Goal: Task Accomplishment & Management: Use online tool/utility

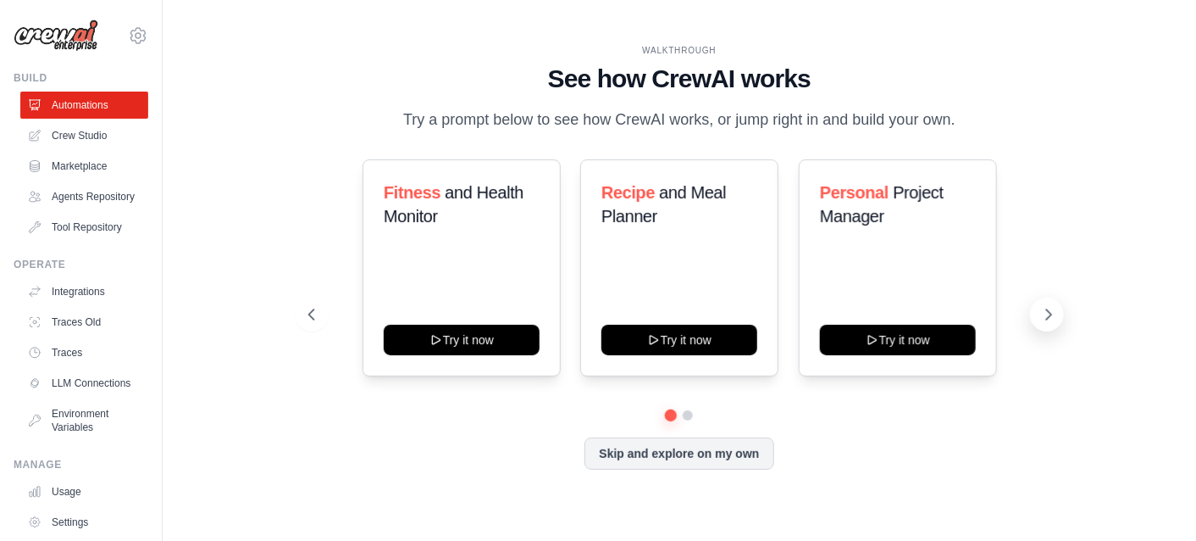
click at [1051, 313] on icon at bounding box center [1048, 314] width 17 height 17
click at [1048, 307] on icon at bounding box center [1048, 314] width 17 height 17
click at [903, 227] on h3 "Personal Project Manager" at bounding box center [898, 203] width 156 height 47
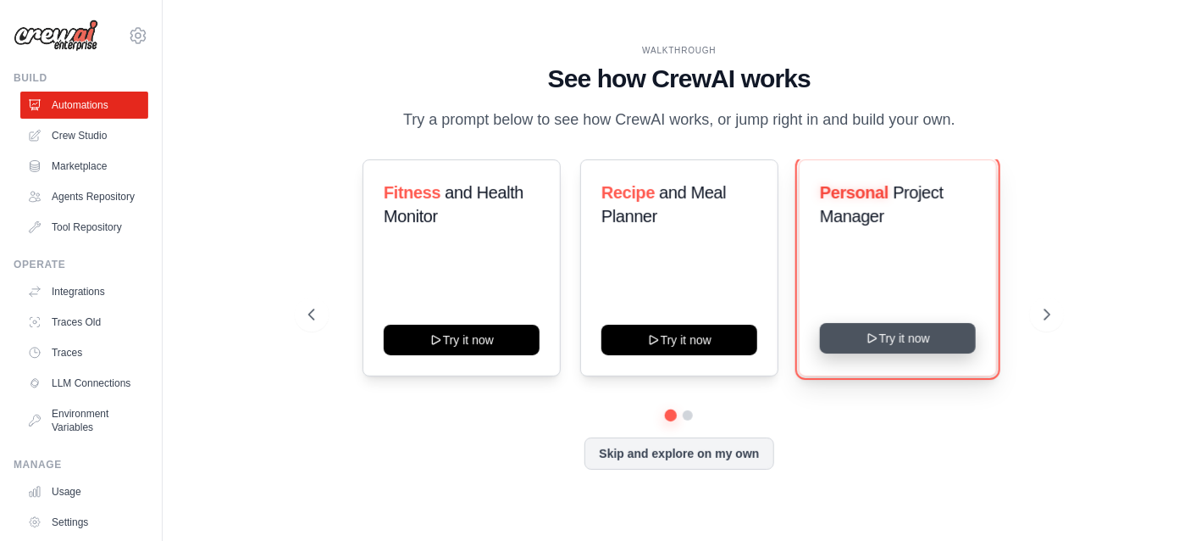
click at [904, 336] on button "Try it now" at bounding box center [898, 338] width 156 height 31
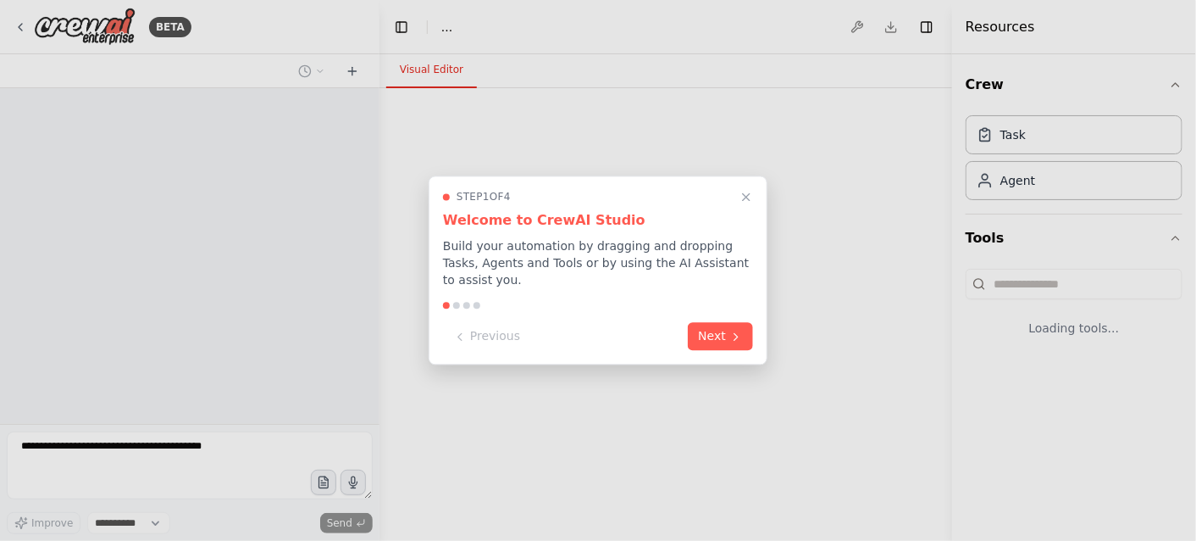
select select "****"
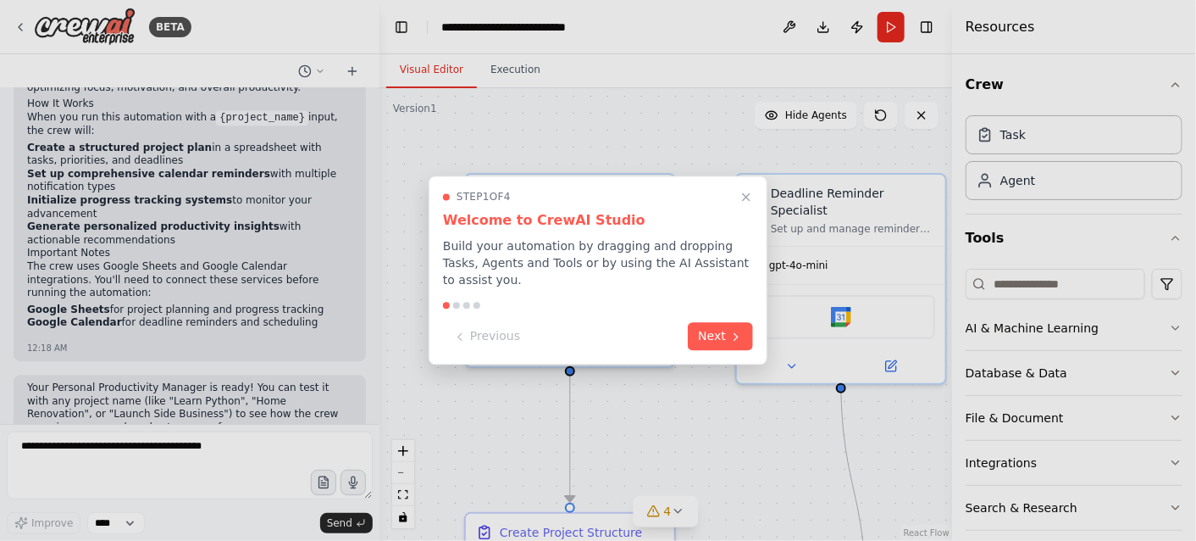
scroll to position [1371, 0]
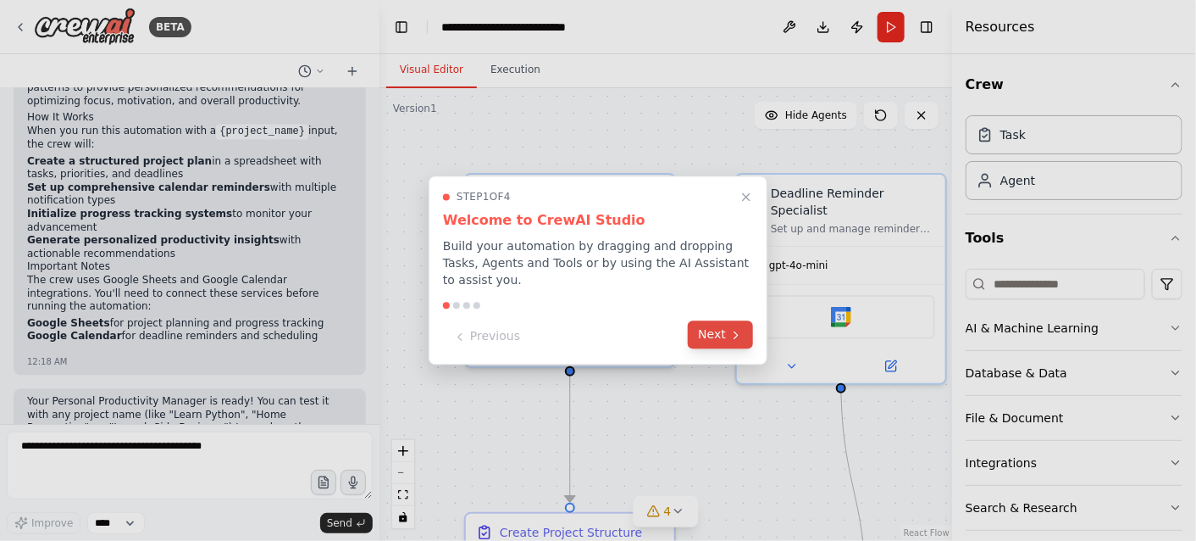
click at [722, 328] on button "Next" at bounding box center [720, 335] width 65 height 28
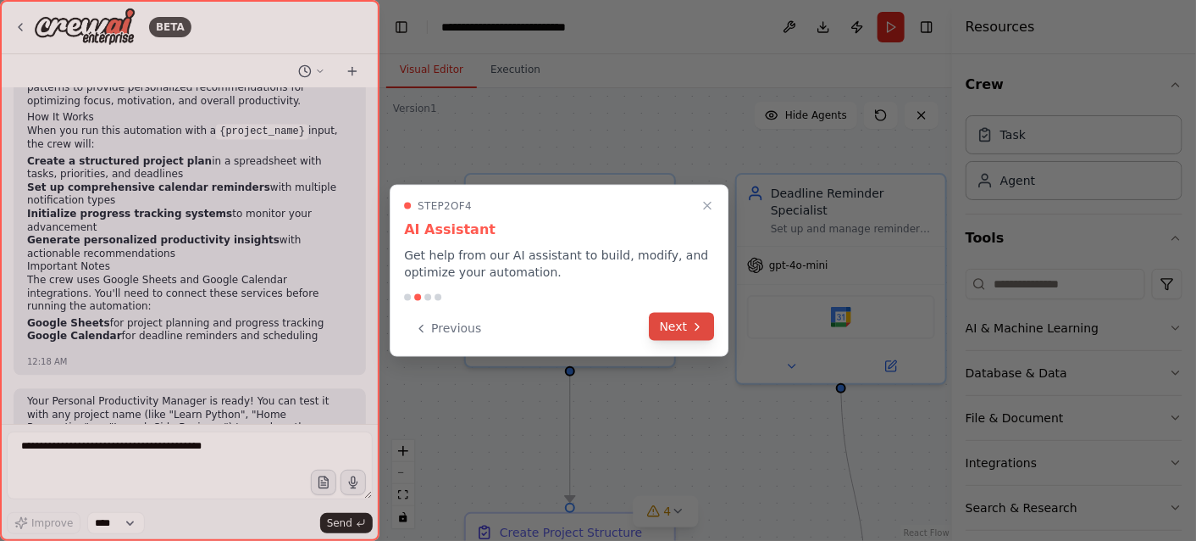
click at [683, 325] on button "Next" at bounding box center [682, 327] width 65 height 28
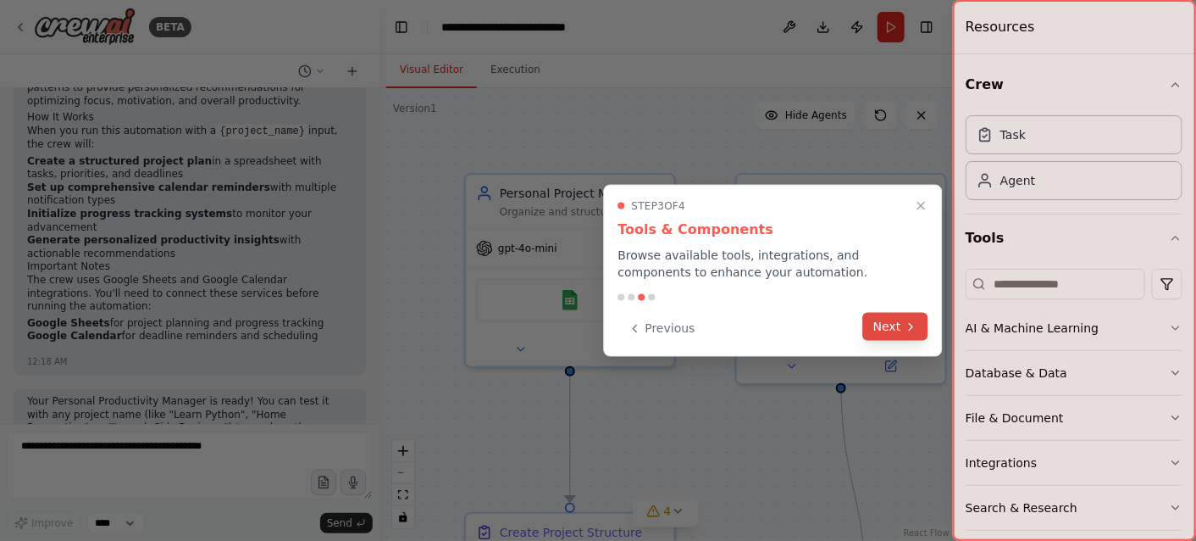
click at [894, 330] on button "Next" at bounding box center [895, 327] width 65 height 28
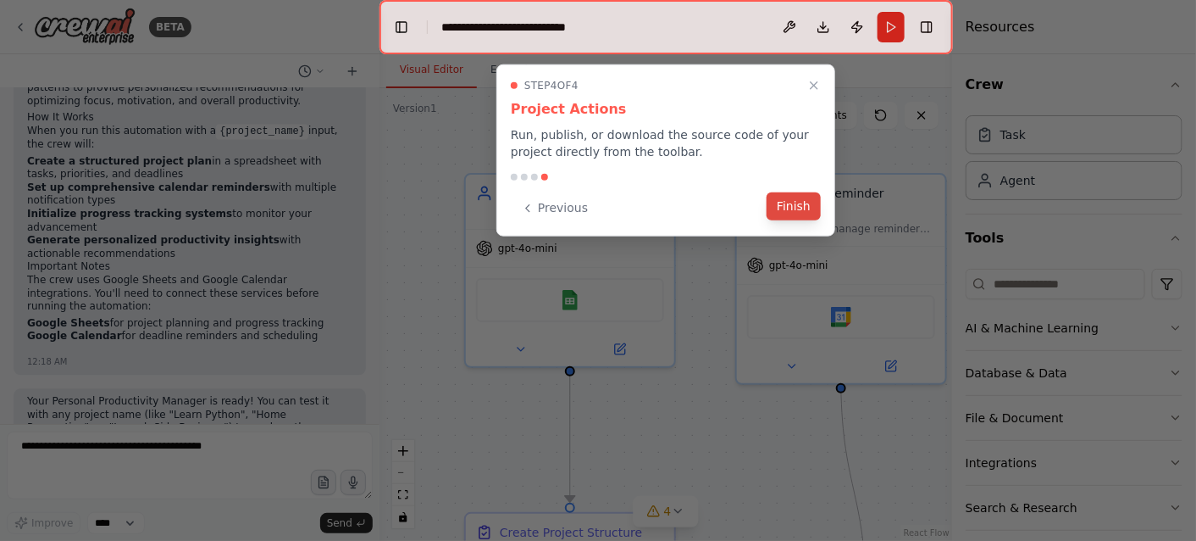
click at [805, 210] on button "Finish" at bounding box center [794, 206] width 54 height 28
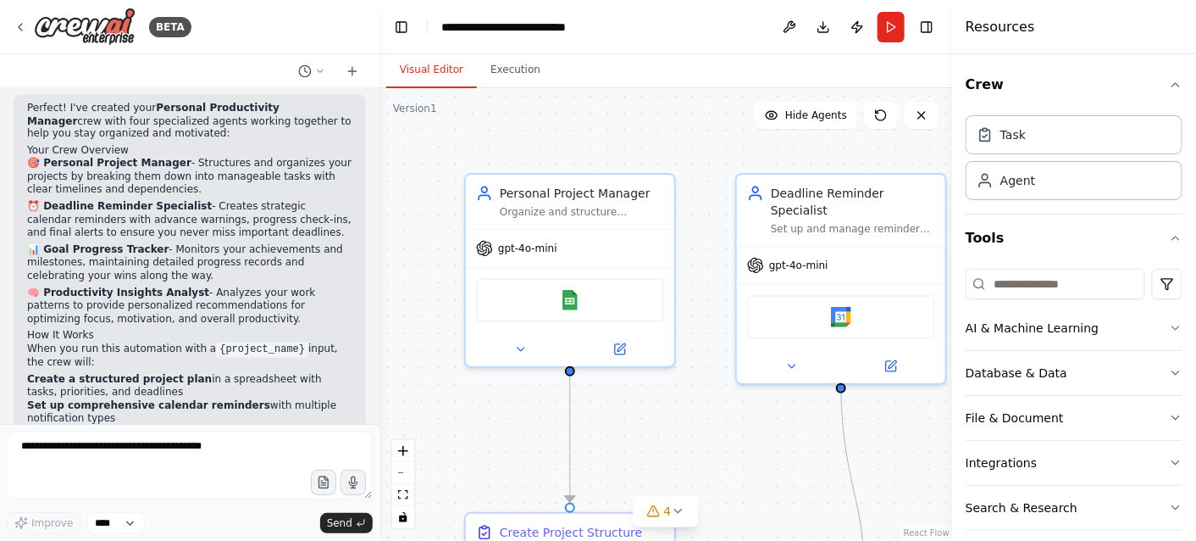
scroll to position [1372, 0]
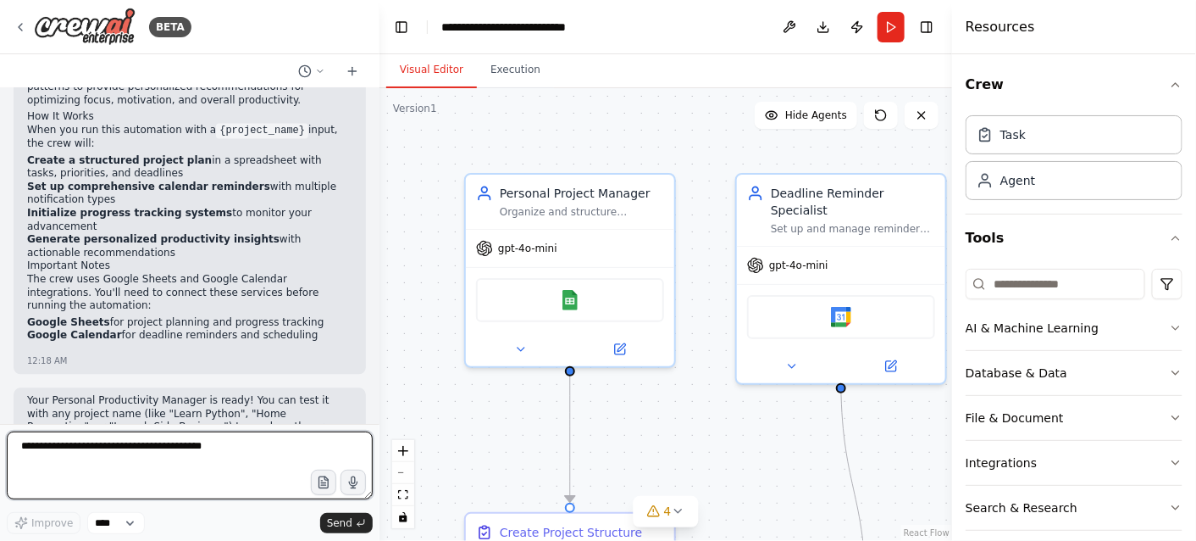
click at [129, 474] on textarea at bounding box center [190, 465] width 366 height 68
paste textarea "**********"
type textarea "**********"
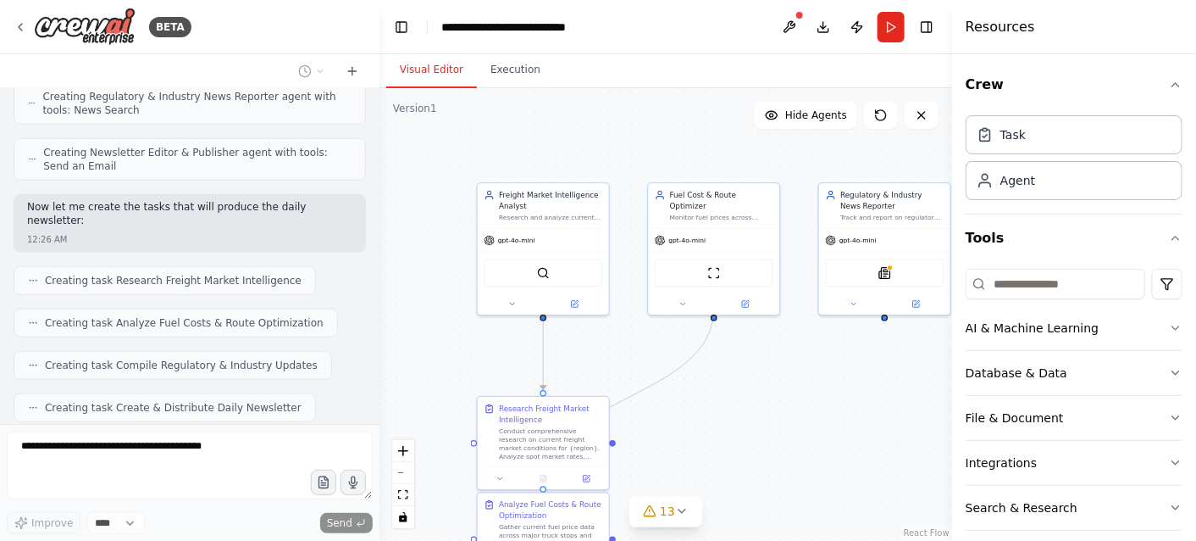
scroll to position [2863, 0]
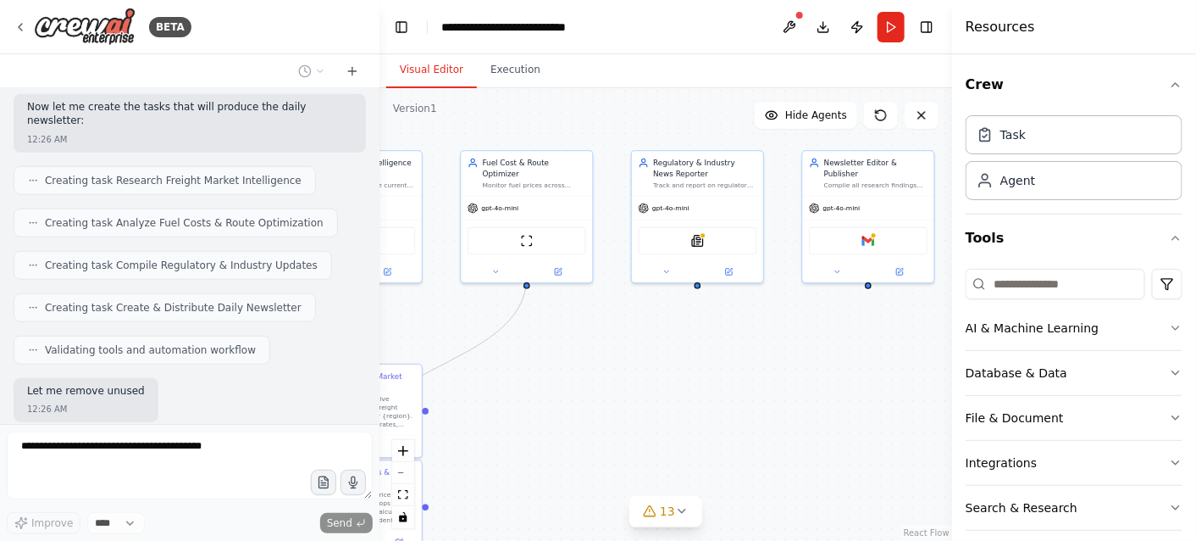
drag, startPoint x: 824, startPoint y: 452, endPoint x: 546, endPoint y: 382, distance: 286.7
click at [546, 382] on div ".deletable-edge-delete-btn { width: 20px; height: 20px; border: 0px solid #ffff…" at bounding box center [666, 314] width 573 height 452
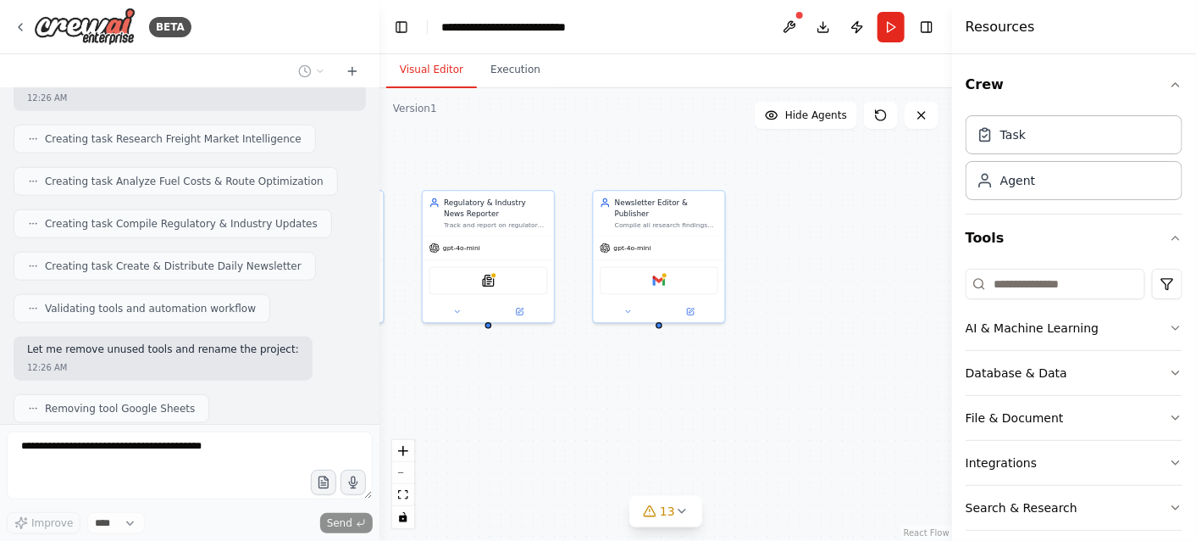
scroll to position [2947, 0]
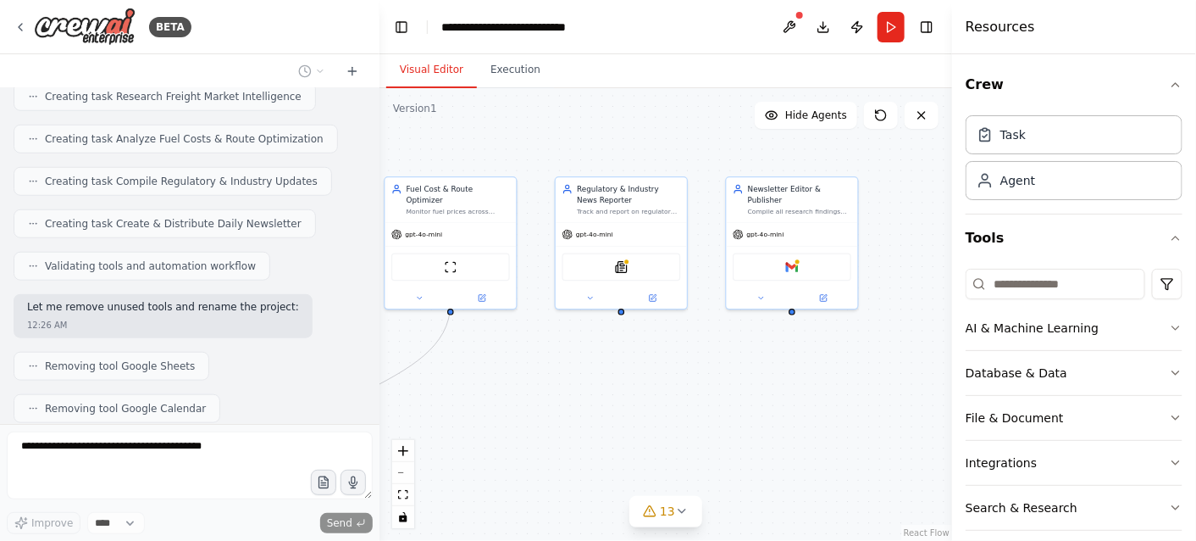
drag, startPoint x: 785, startPoint y: 341, endPoint x: 734, endPoint y: 373, distance: 60.9
click at [734, 373] on div ".deletable-edge-delete-btn { width: 20px; height: 20px; border: 0px solid #ffff…" at bounding box center [666, 314] width 573 height 452
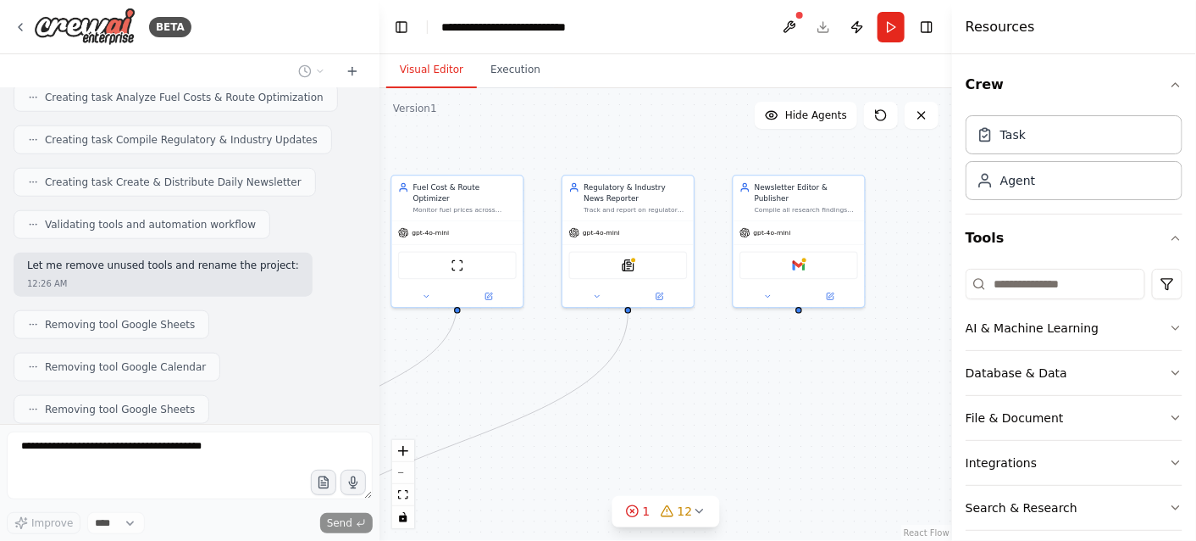
scroll to position [3044, 0]
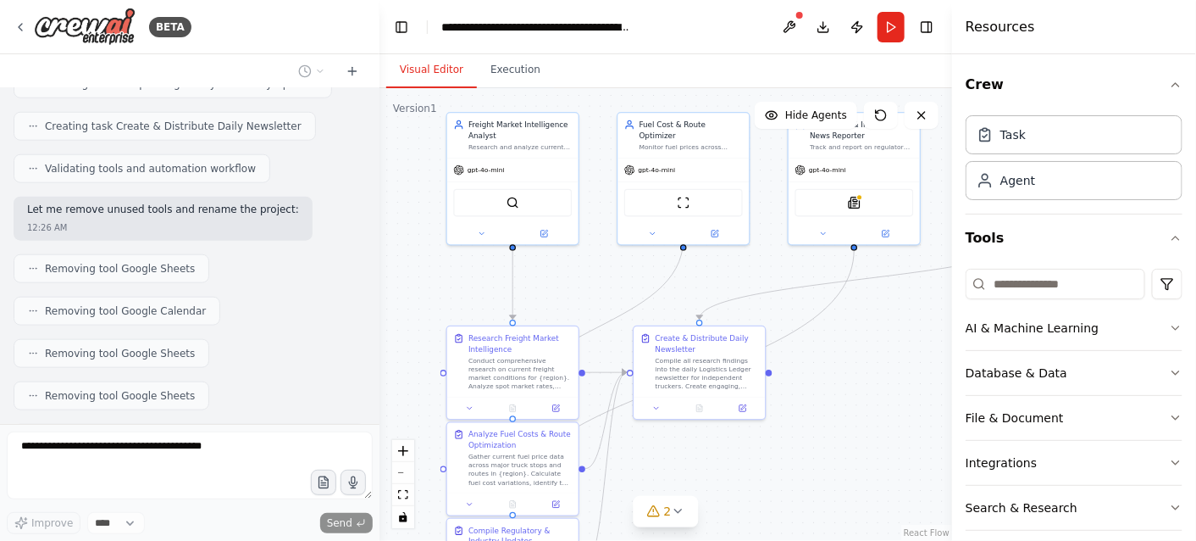
drag, startPoint x: 490, startPoint y: 373, endPoint x: 715, endPoint y: 310, distance: 233.9
click at [715, 310] on div ".deletable-edge-delete-btn { width: 20px; height: 20px; border: 0px solid #ffff…" at bounding box center [666, 314] width 573 height 452
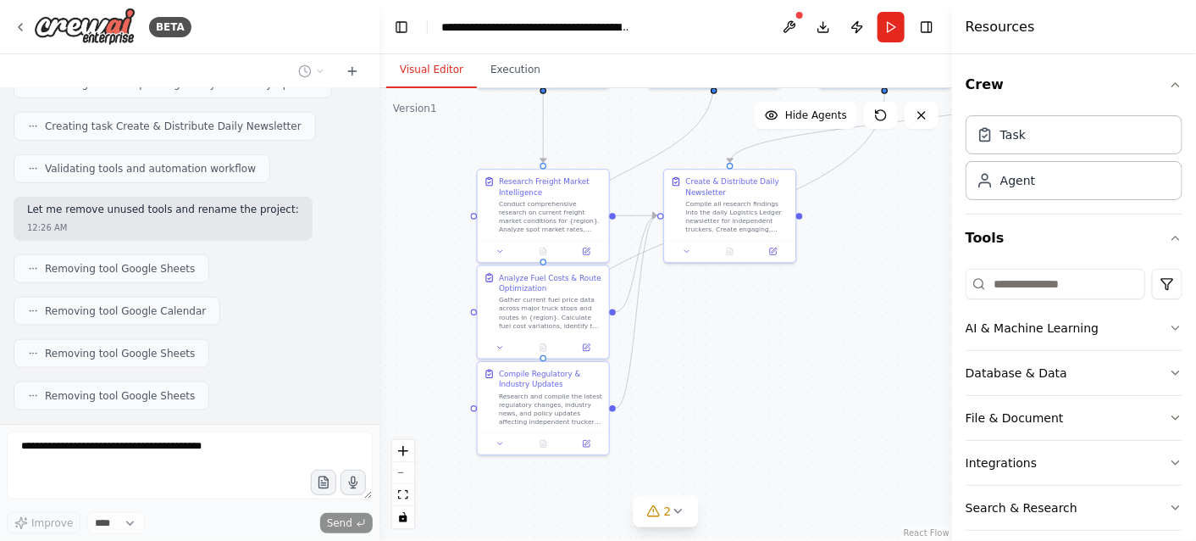
drag, startPoint x: 757, startPoint y: 485, endPoint x: 789, endPoint y: 328, distance: 159.8
click at [789, 328] on div ".deletable-edge-delete-btn { width: 20px; height: 20px; border: 0px solid #ffff…" at bounding box center [666, 314] width 573 height 452
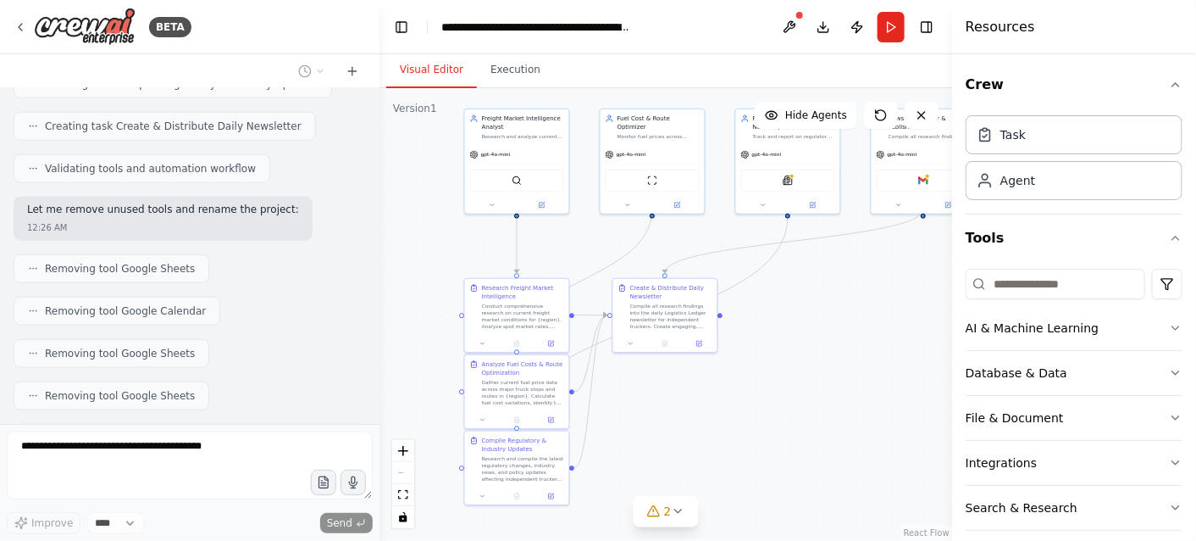
drag, startPoint x: 886, startPoint y: 264, endPoint x: 807, endPoint y: 341, distance: 110.3
click at [807, 341] on div ".deletable-edge-delete-btn { width: 20px; height: 20px; border: 0px solid #ffff…" at bounding box center [666, 314] width 573 height 452
click at [681, 511] on icon at bounding box center [678, 511] width 14 height 14
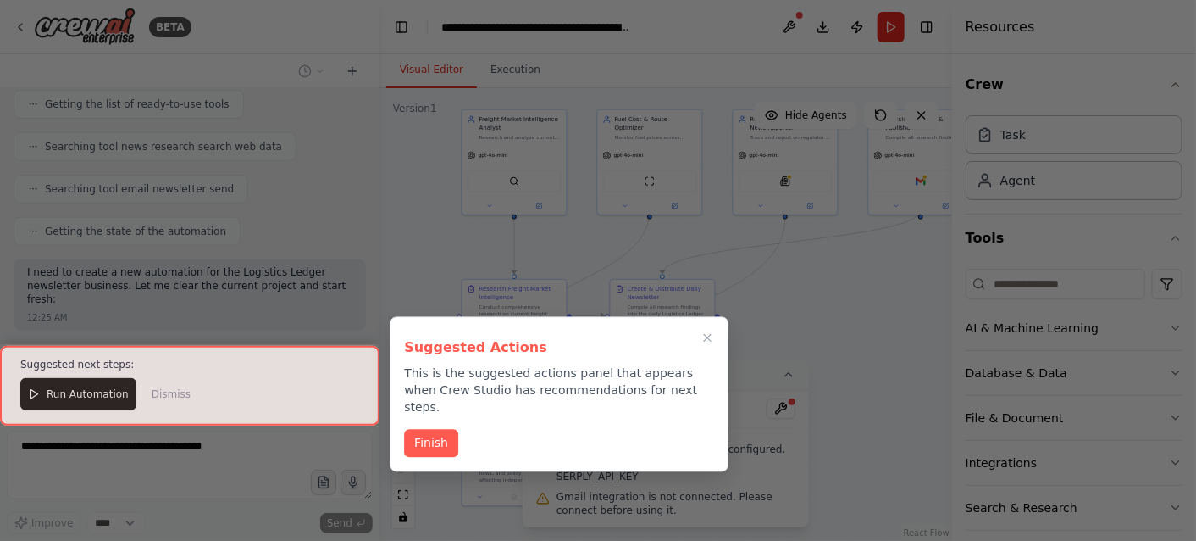
scroll to position [5383, 0]
click at [712, 338] on icon "Close walkthrough" at bounding box center [707, 337] width 15 height 15
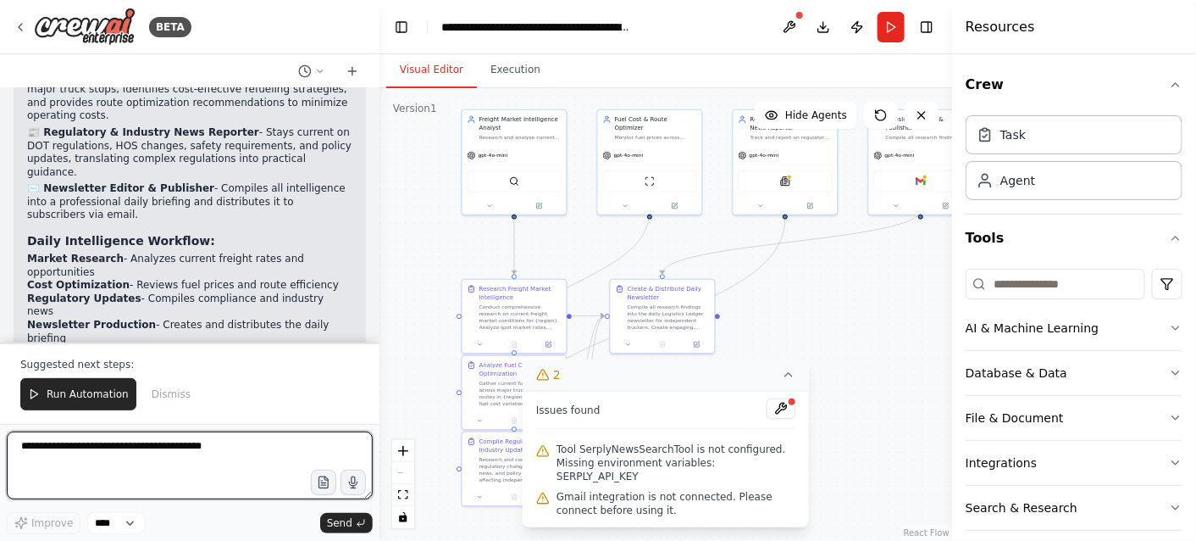
scroll to position [6978, 0]
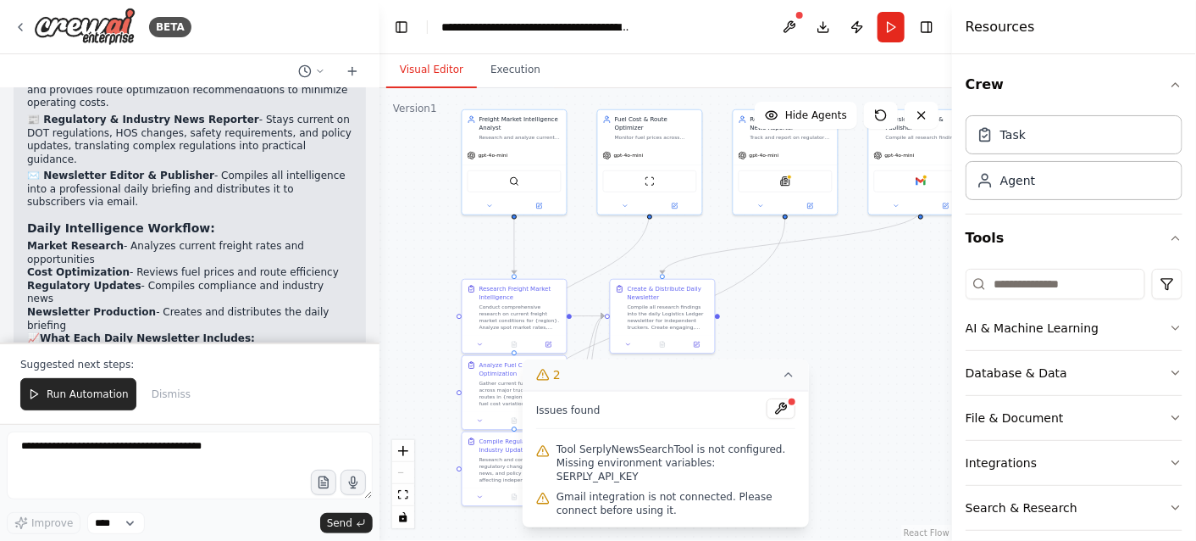
click at [794, 381] on icon at bounding box center [789, 375] width 14 height 14
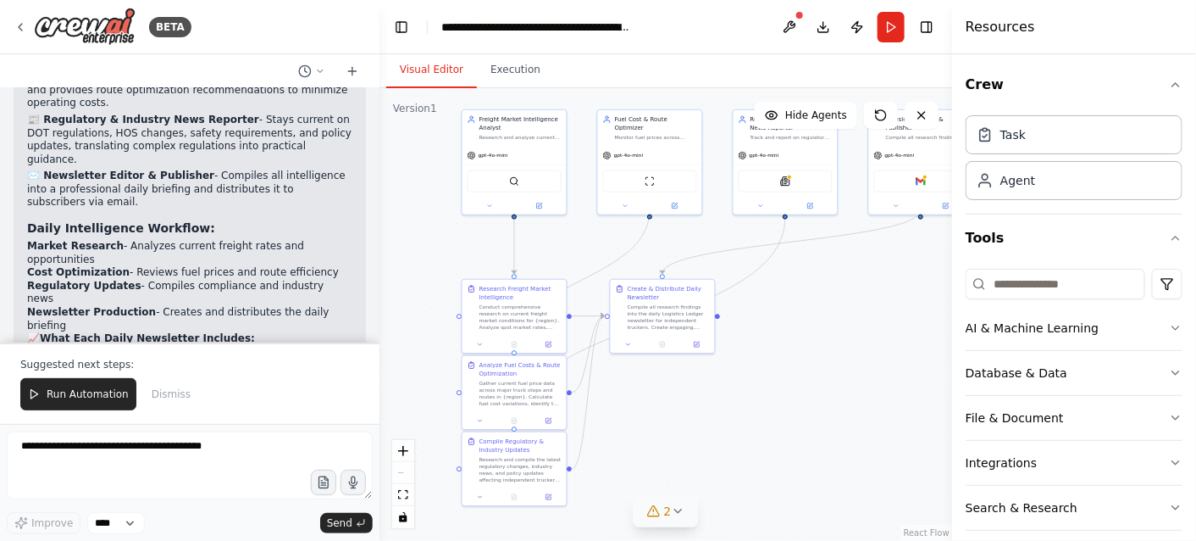
click at [680, 512] on icon at bounding box center [678, 511] width 14 height 14
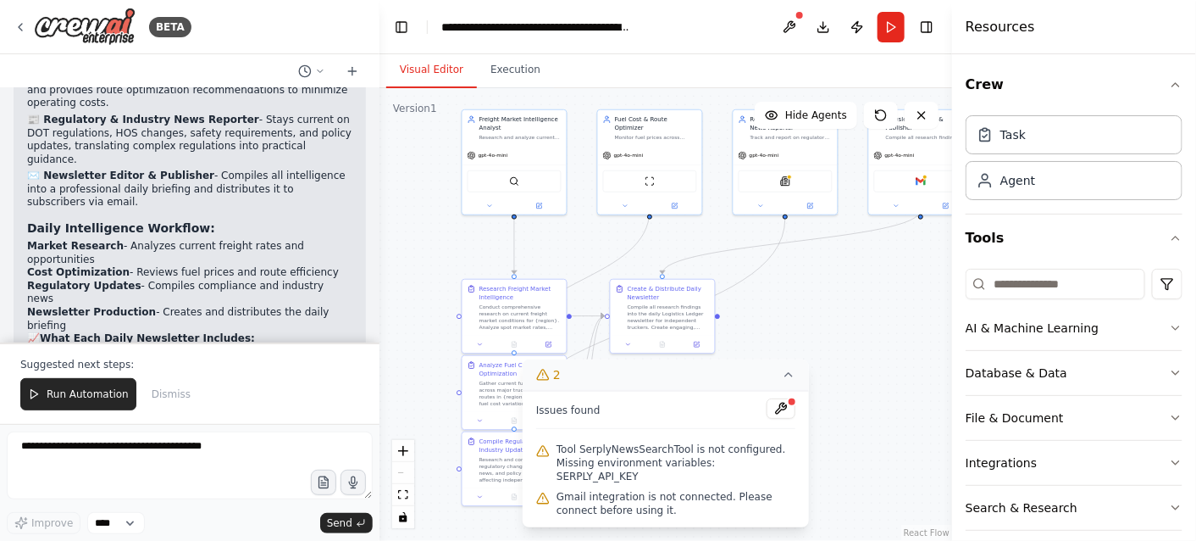
click at [608, 391] on button "2" at bounding box center [666, 374] width 286 height 31
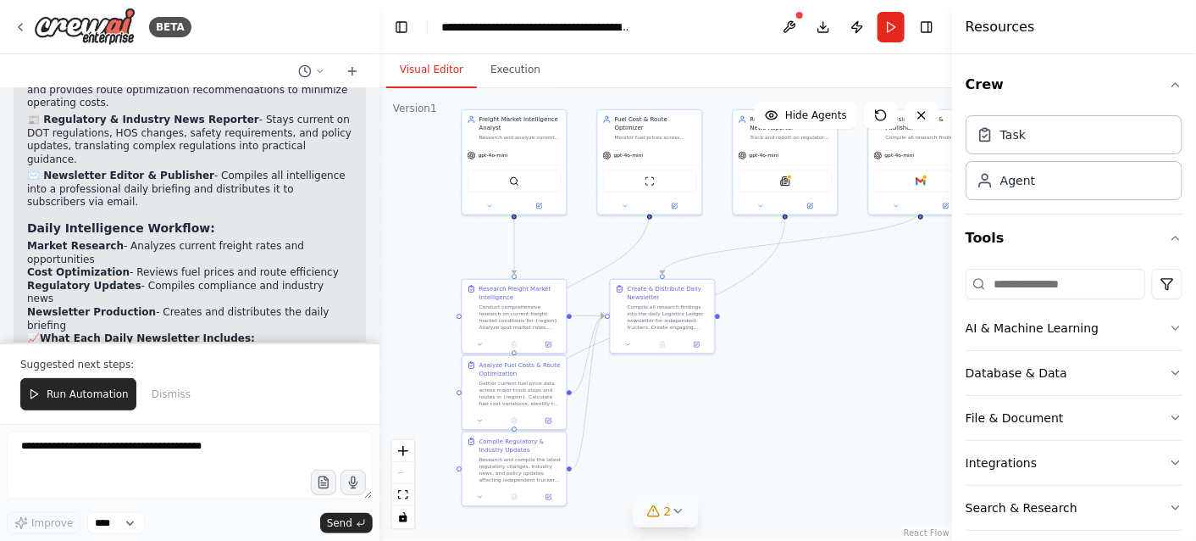
click at [666, 513] on span "2" at bounding box center [668, 510] width 8 height 17
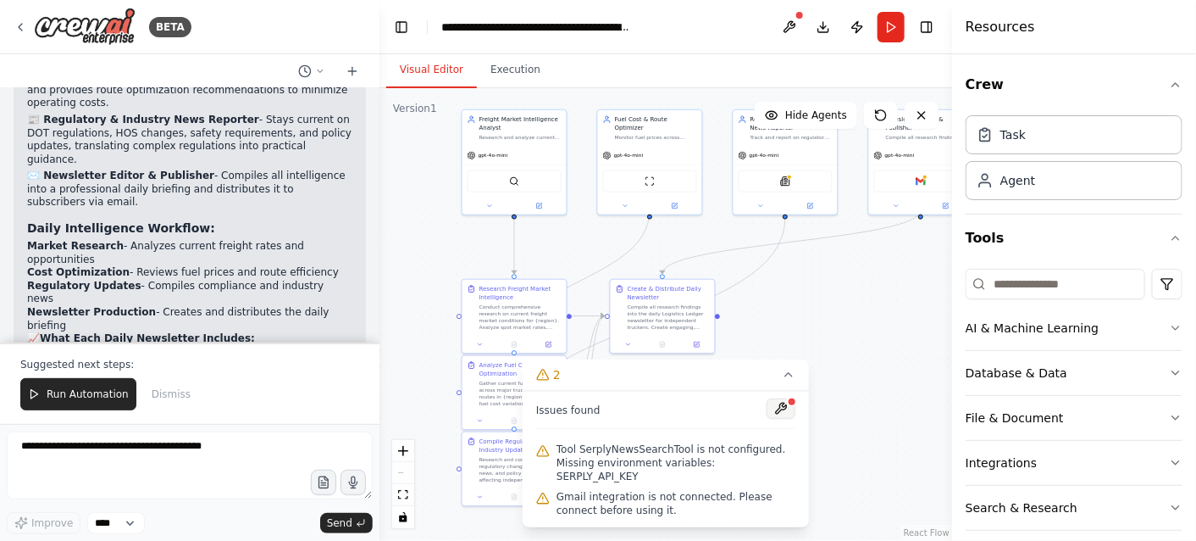
click at [785, 419] on button at bounding box center [781, 408] width 29 height 20
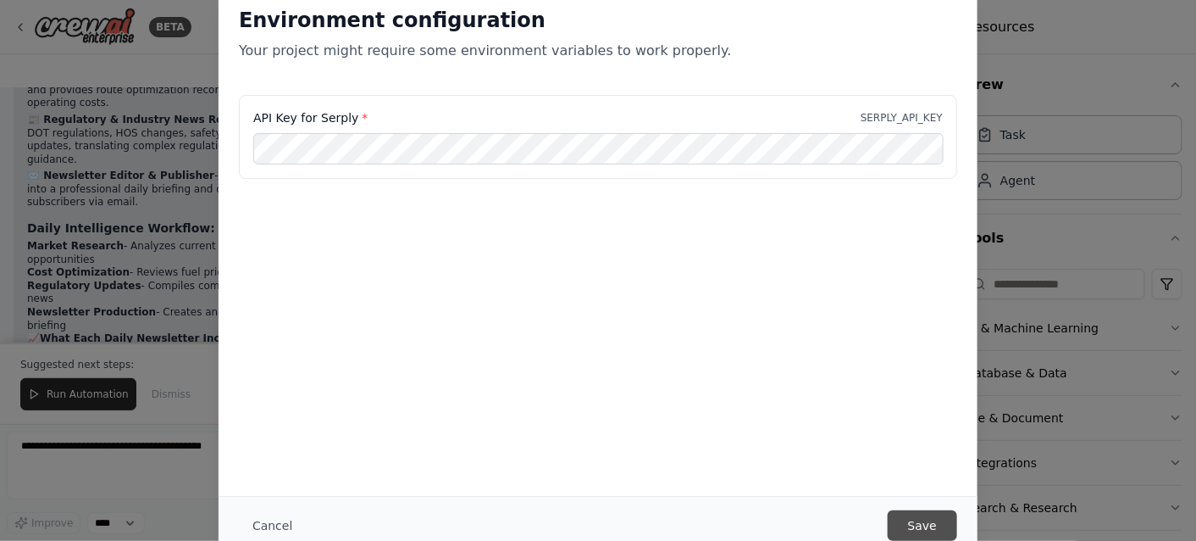
click at [930, 525] on button "Save" at bounding box center [922, 525] width 69 height 31
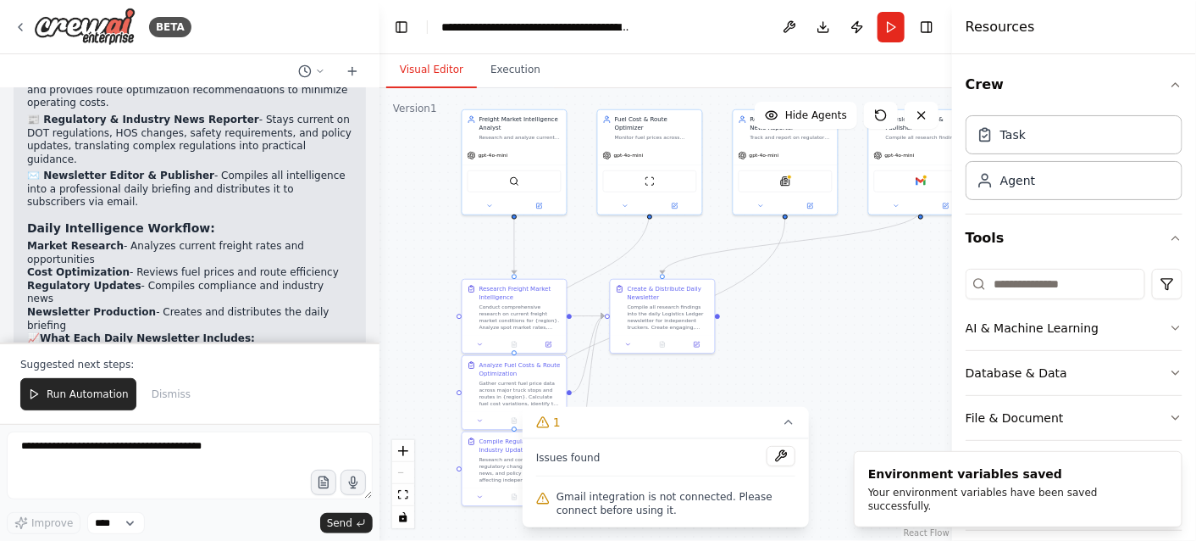
click at [916, 300] on div ".deletable-edge-delete-btn { width: 20px; height: 20px; border: 0px solid #ffff…" at bounding box center [666, 314] width 573 height 452
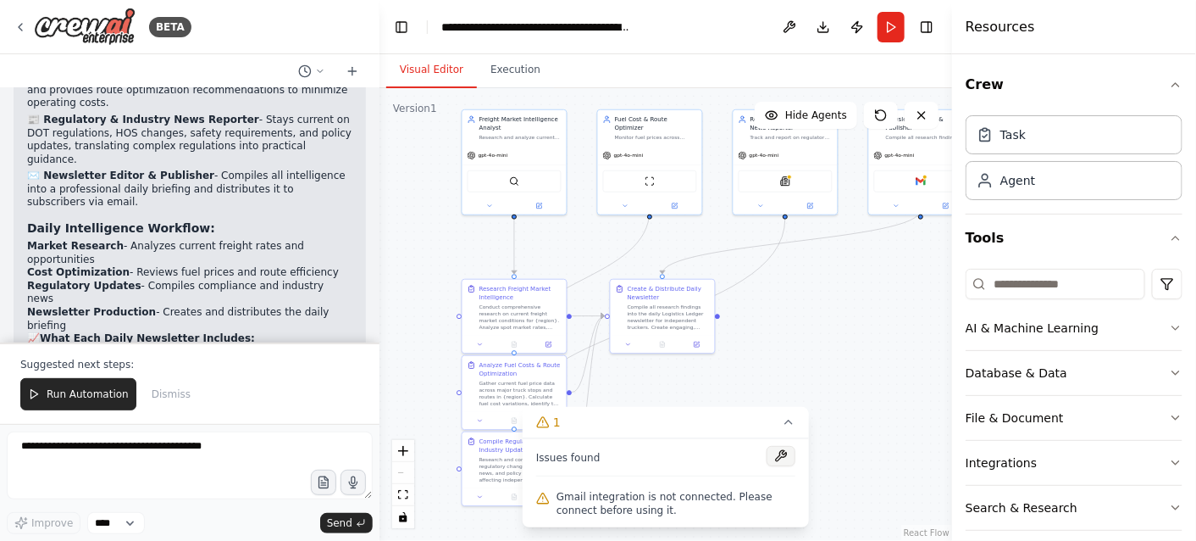
click at [784, 457] on button at bounding box center [781, 456] width 29 height 20
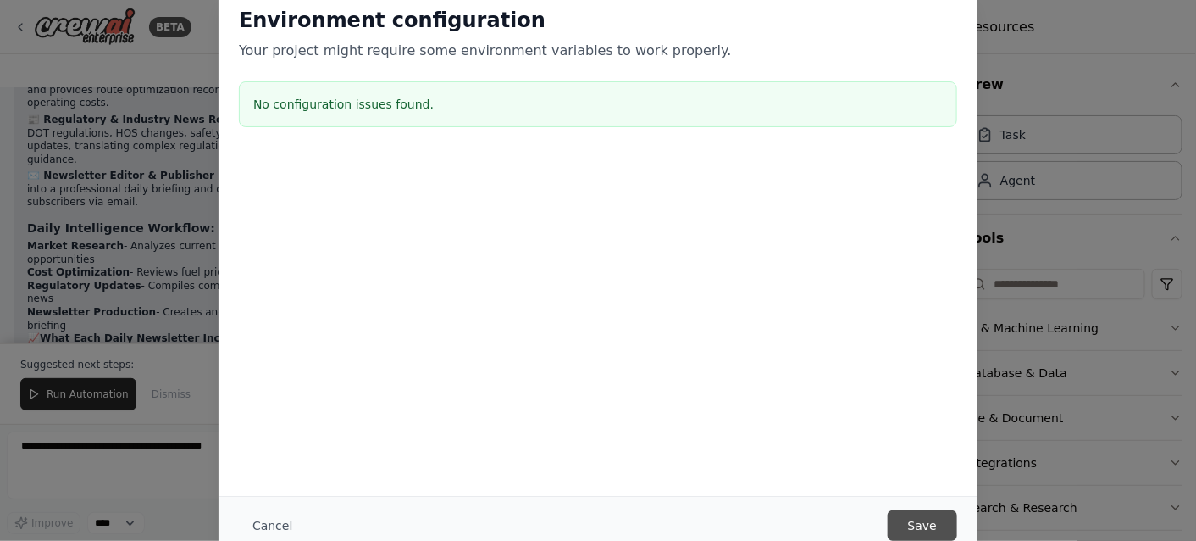
click at [932, 528] on button "Save" at bounding box center [922, 525] width 69 height 31
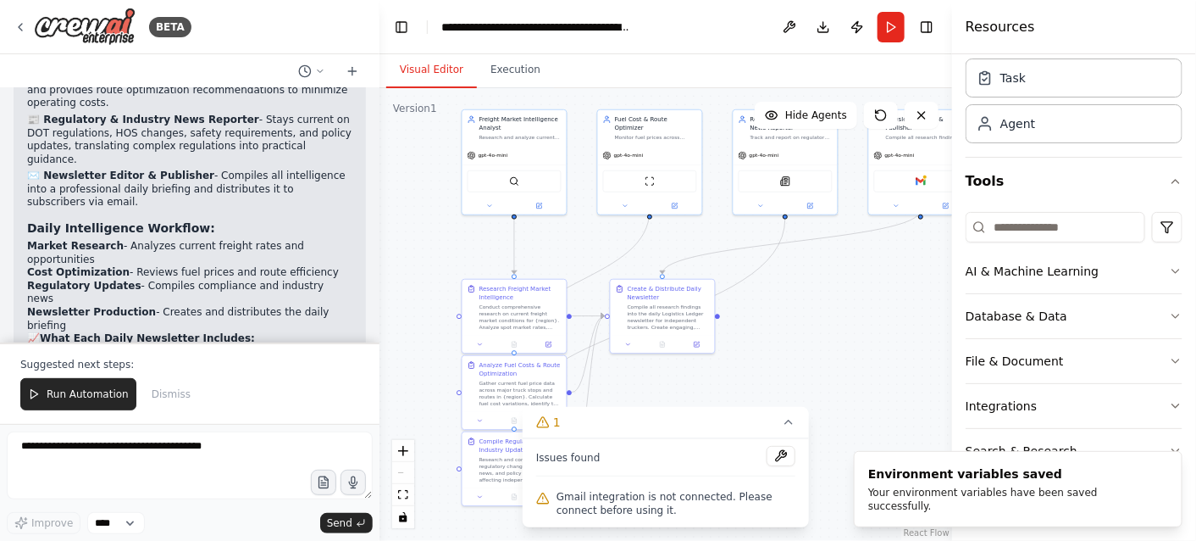
scroll to position [58, 0]
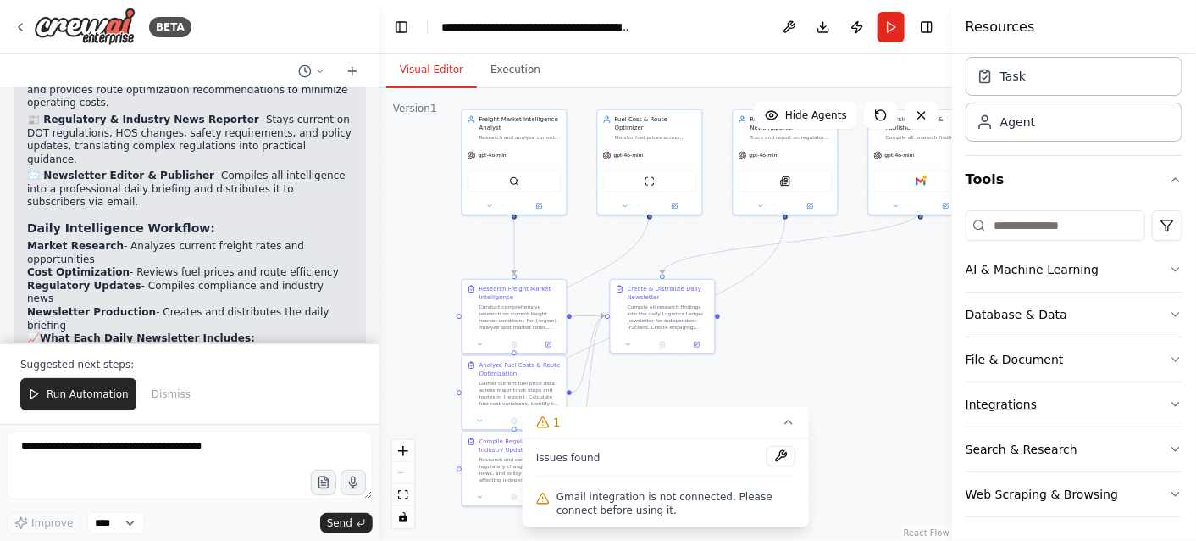
click at [1026, 408] on div "Integrations" at bounding box center [1001, 404] width 71 height 17
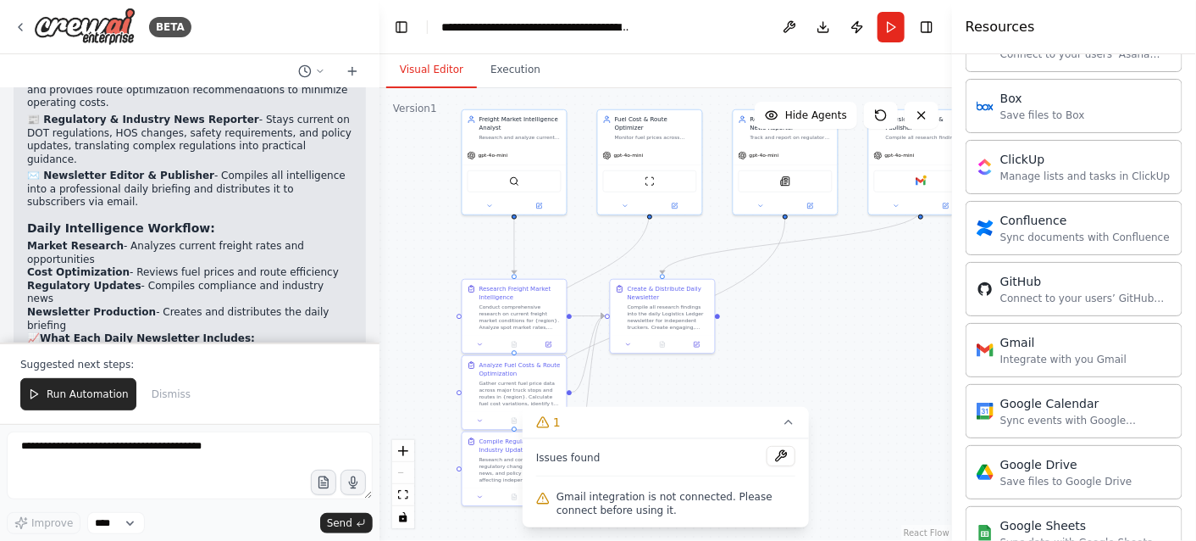
scroll to position [482, 0]
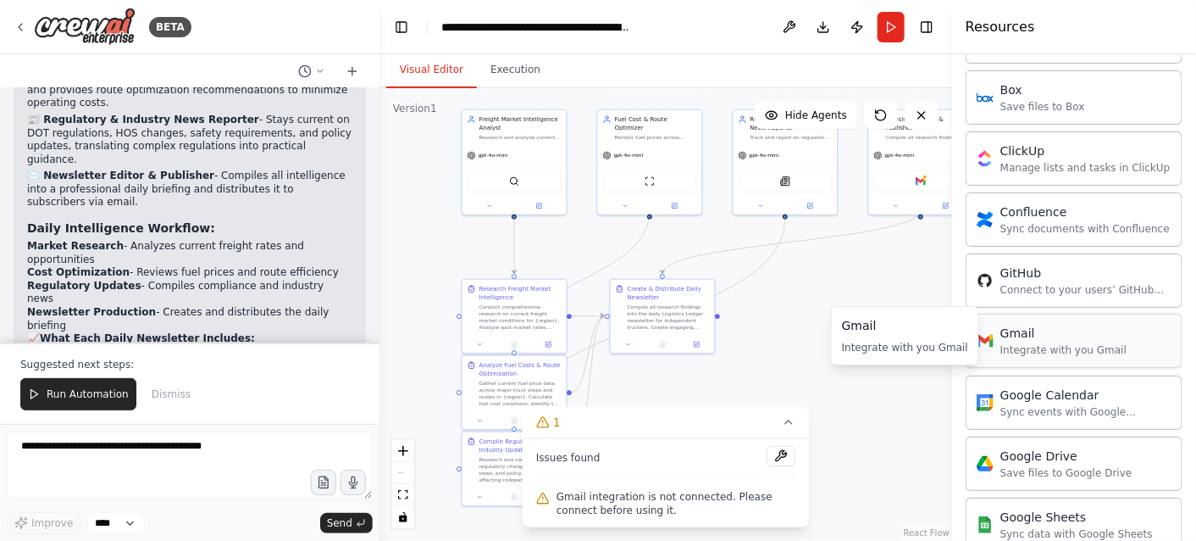
click at [1073, 347] on div "Integrate with you Gmail" at bounding box center [1064, 350] width 126 height 14
click at [1030, 352] on div "Gmail Integrate with you Gmail" at bounding box center [1074, 340] width 217 height 54
click at [999, 342] on div "Gmail Integrate with you Gmail" at bounding box center [1052, 341] width 150 height 32
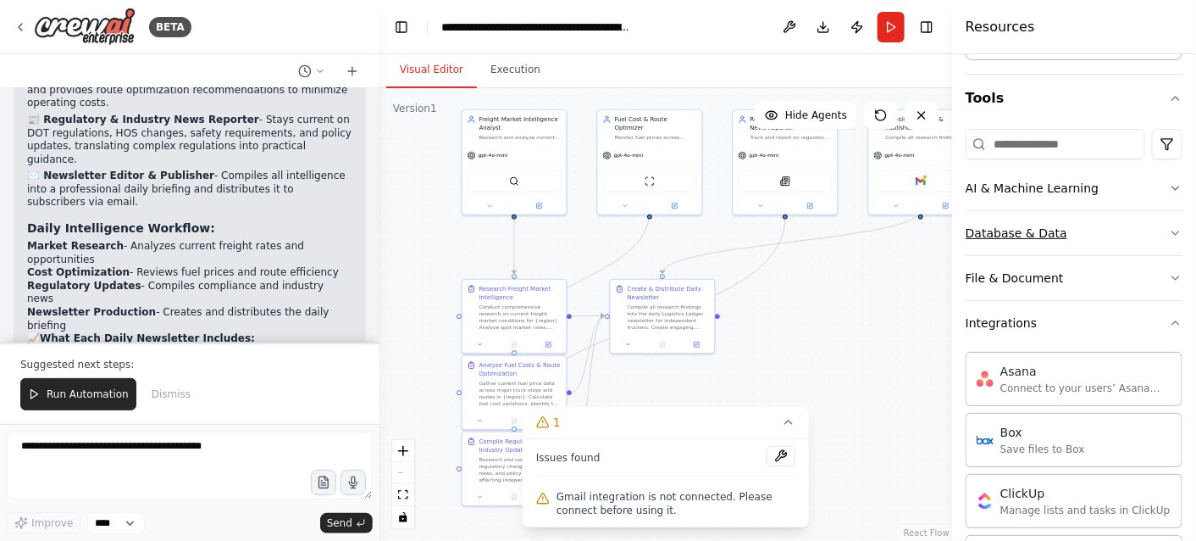
scroll to position [141, 0]
click at [1169, 319] on icon "button" at bounding box center [1176, 322] width 14 height 14
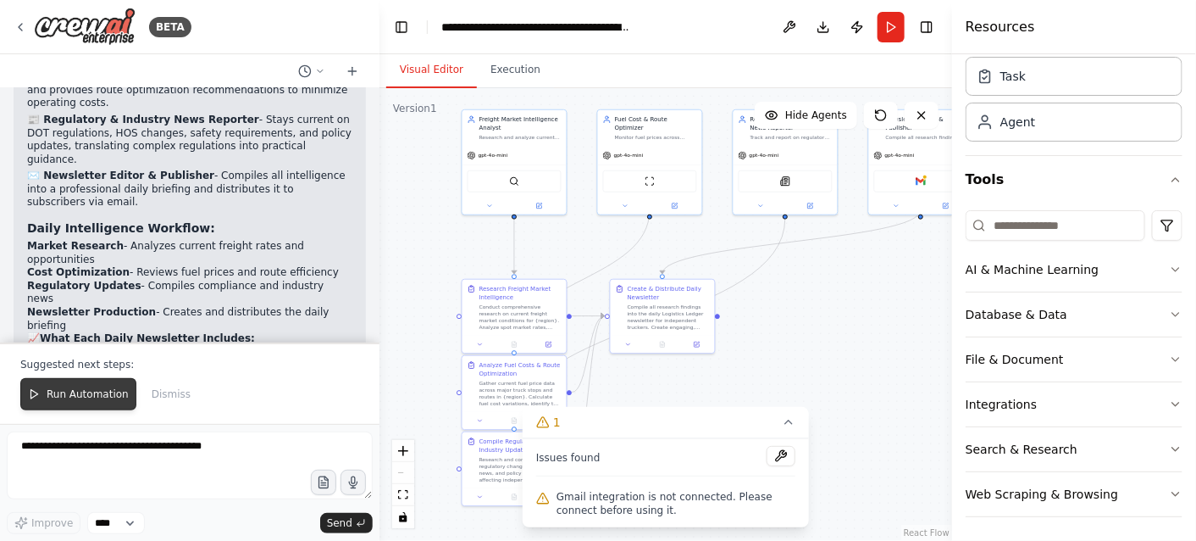
click at [86, 401] on span "Run Automation" at bounding box center [88, 394] width 82 height 14
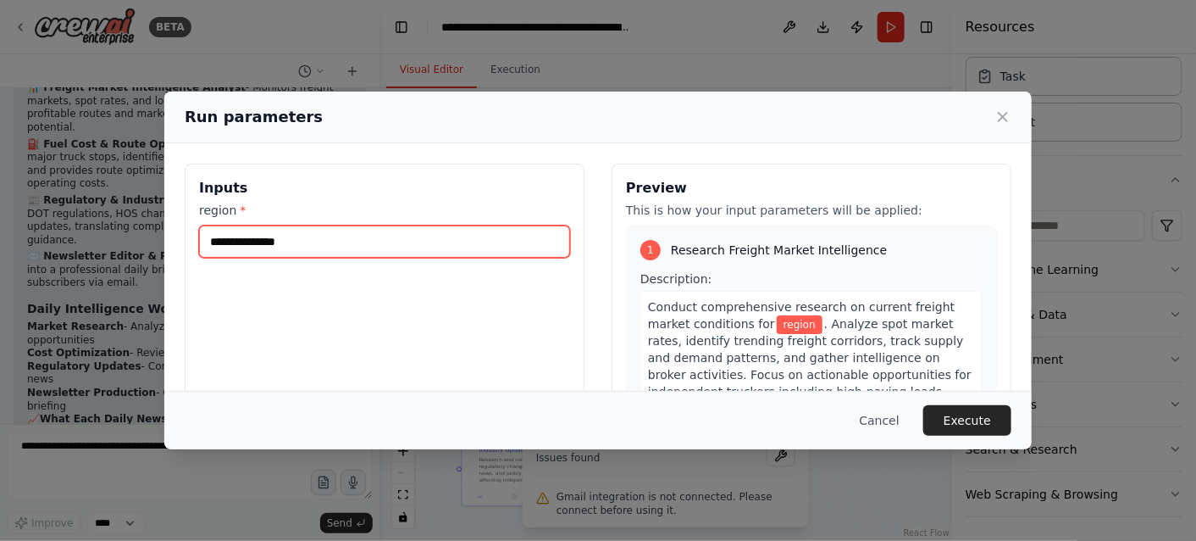
click at [377, 245] on input "region *" at bounding box center [384, 241] width 371 height 32
type input "*******"
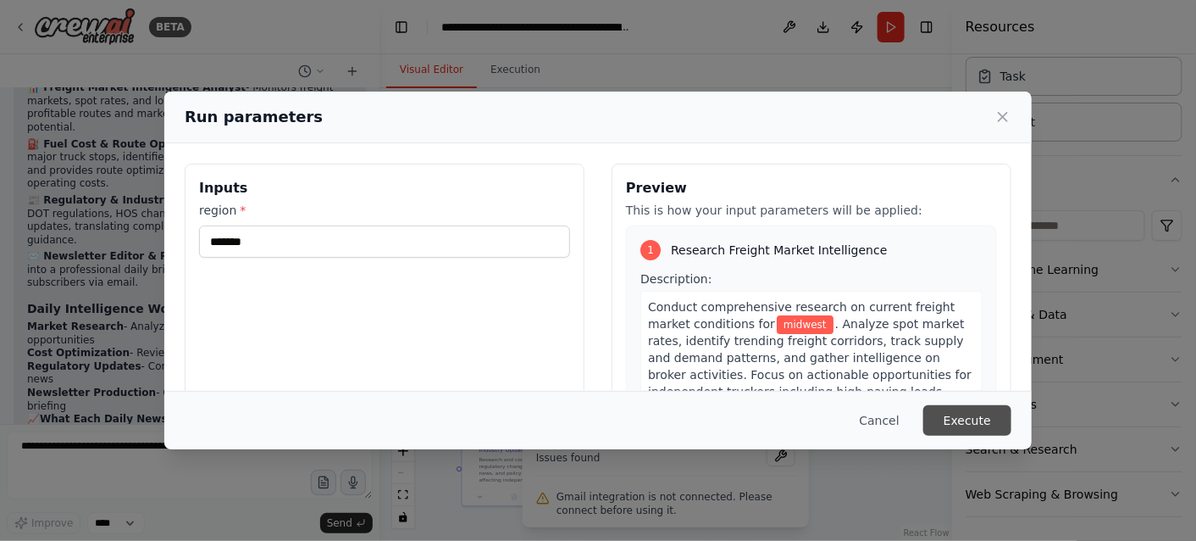
click at [979, 427] on button "Execute" at bounding box center [968, 420] width 88 height 31
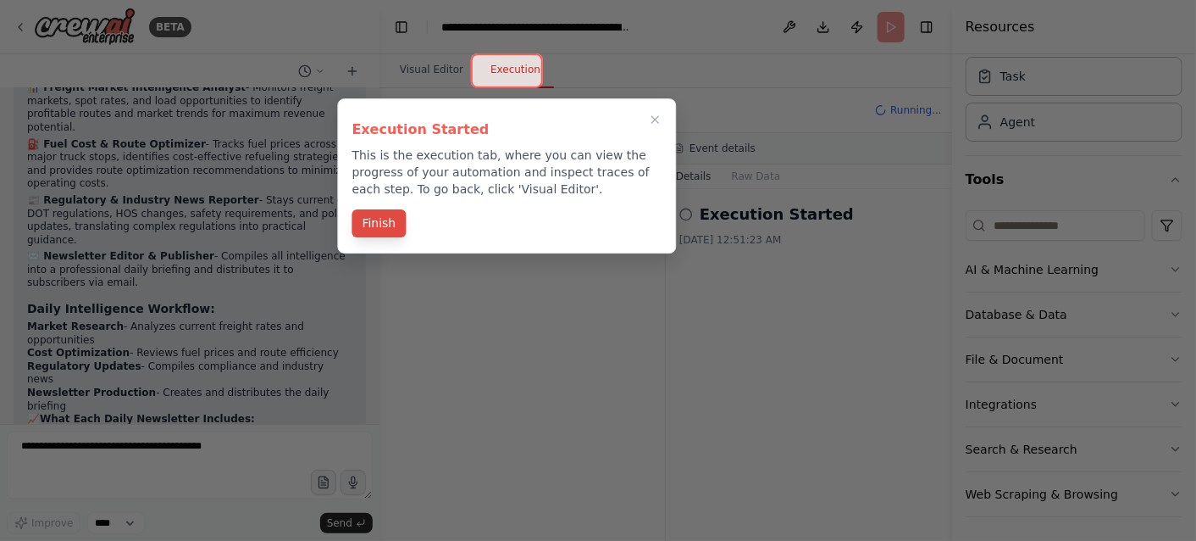
click at [375, 229] on button "Finish" at bounding box center [379, 223] width 54 height 28
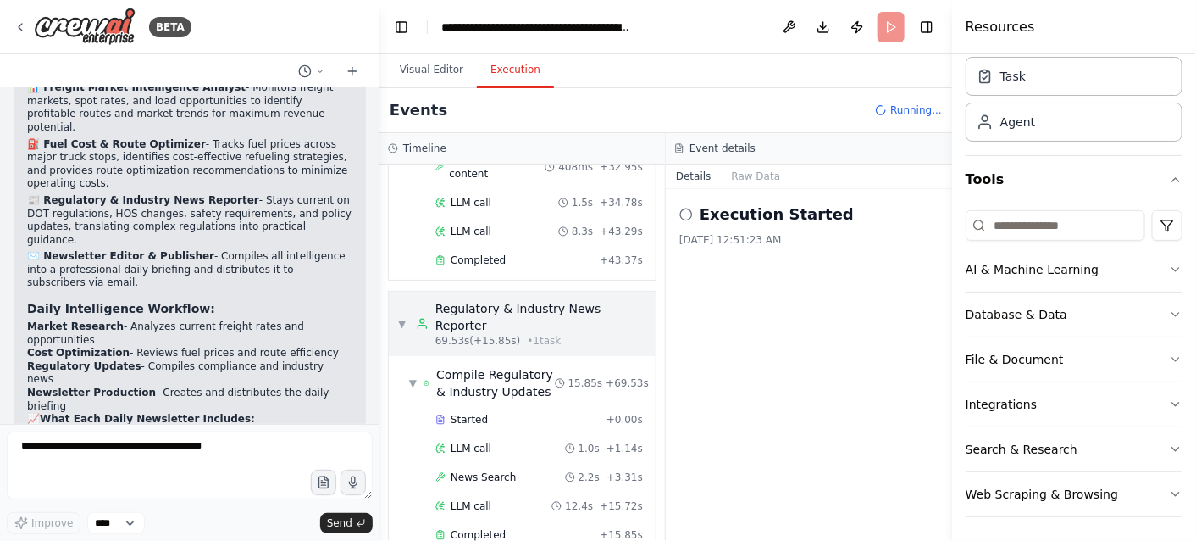
scroll to position [1522, 0]
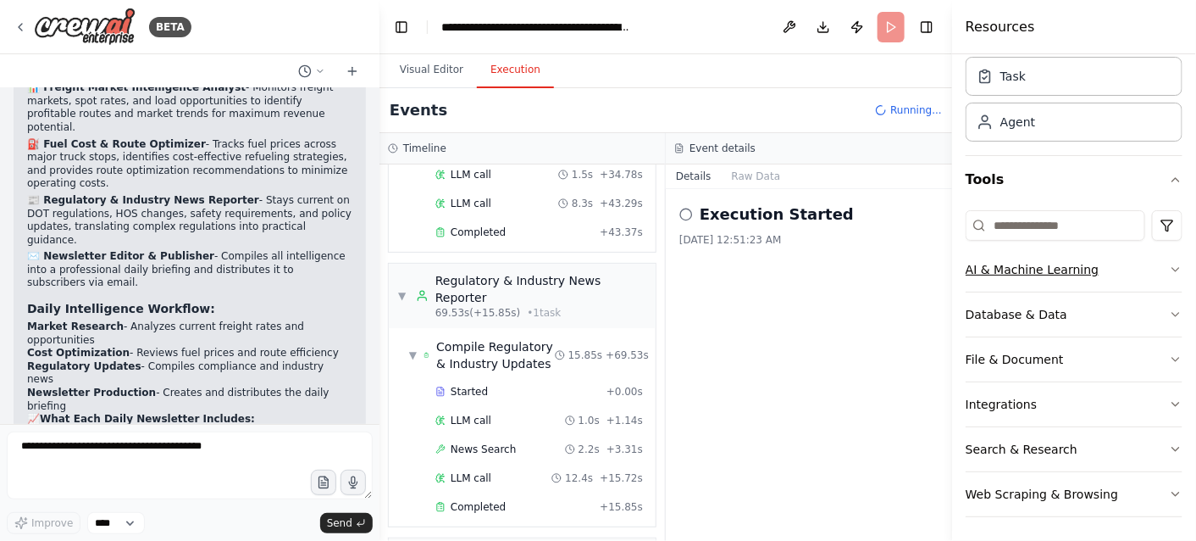
click at [1169, 265] on icon "button" at bounding box center [1176, 270] width 14 height 14
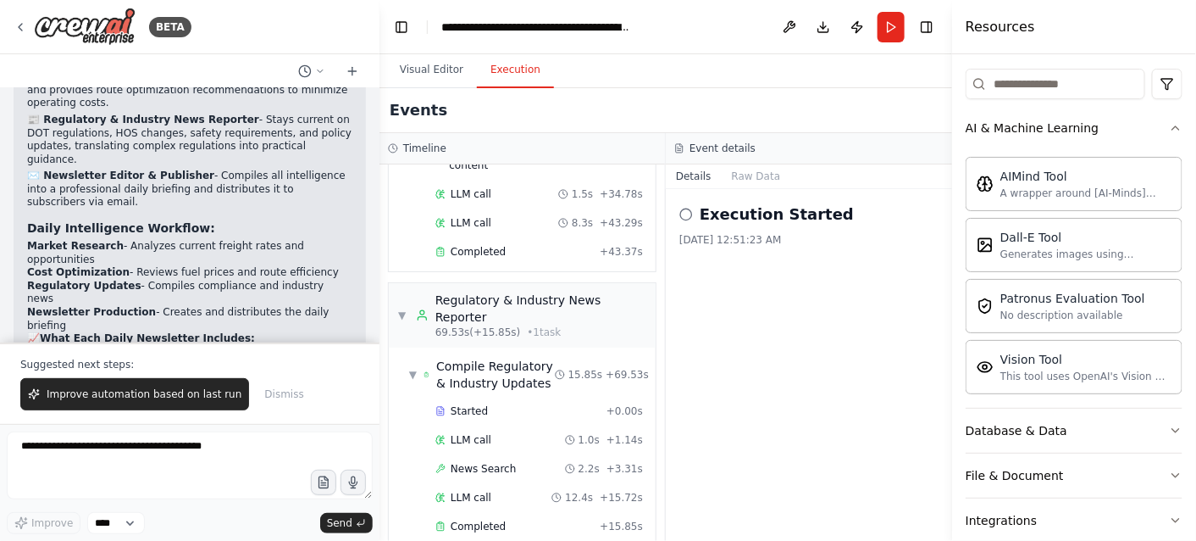
scroll to position [1550, 0]
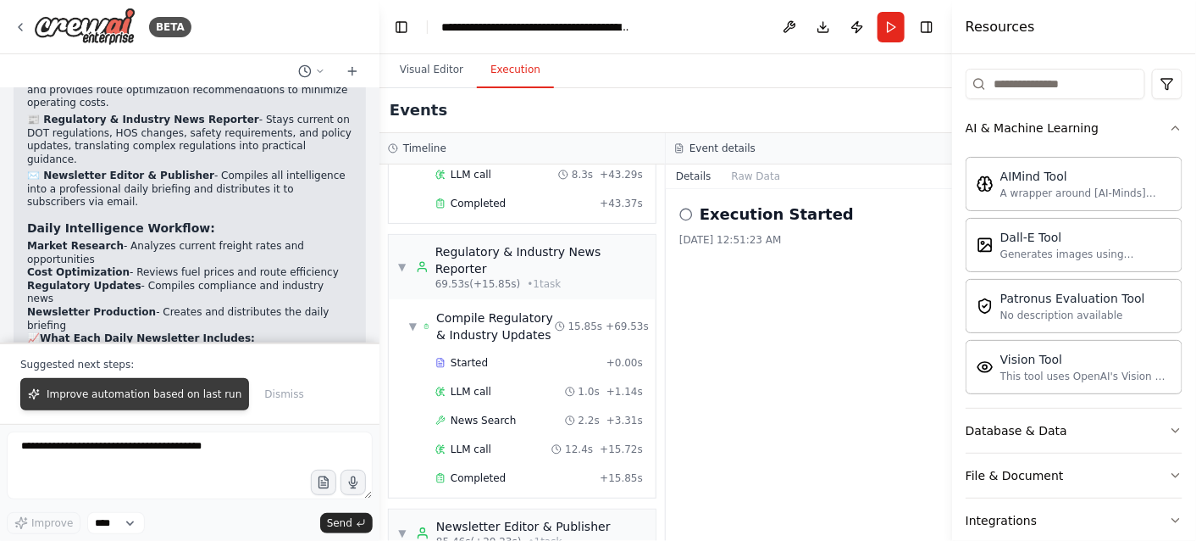
click at [154, 398] on span "Improve automation based on last run" at bounding box center [144, 394] width 195 height 14
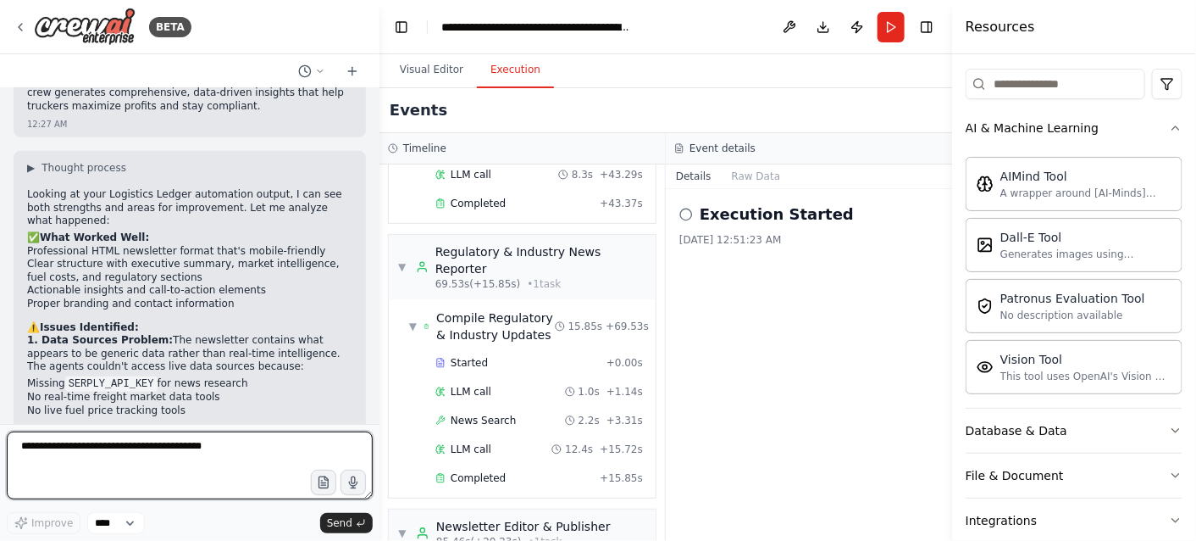
scroll to position [7580, 0]
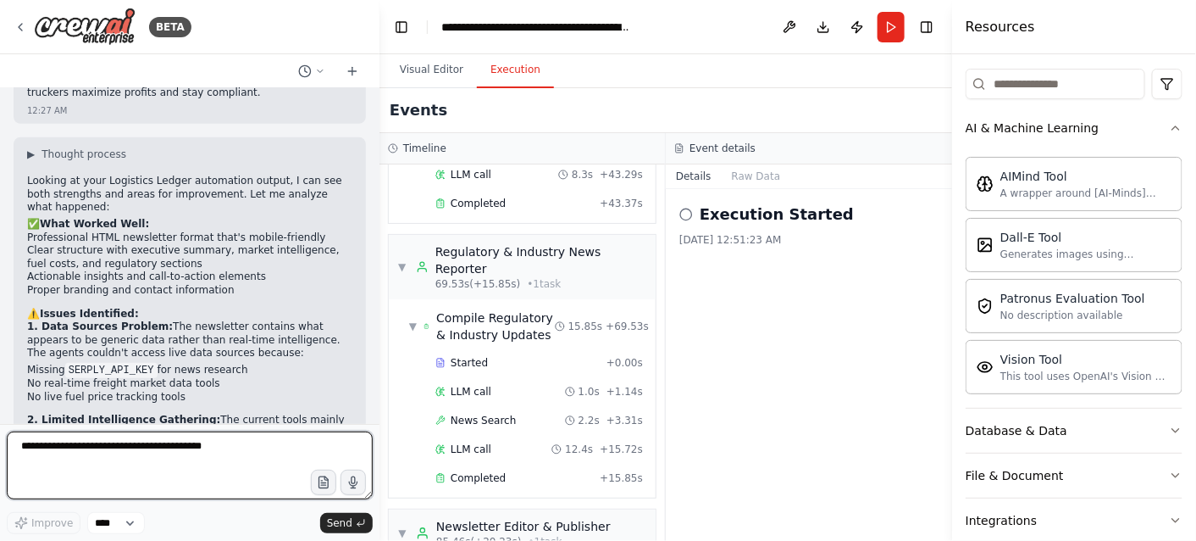
click at [373, 401] on div at bounding box center [376, 270] width 7 height 541
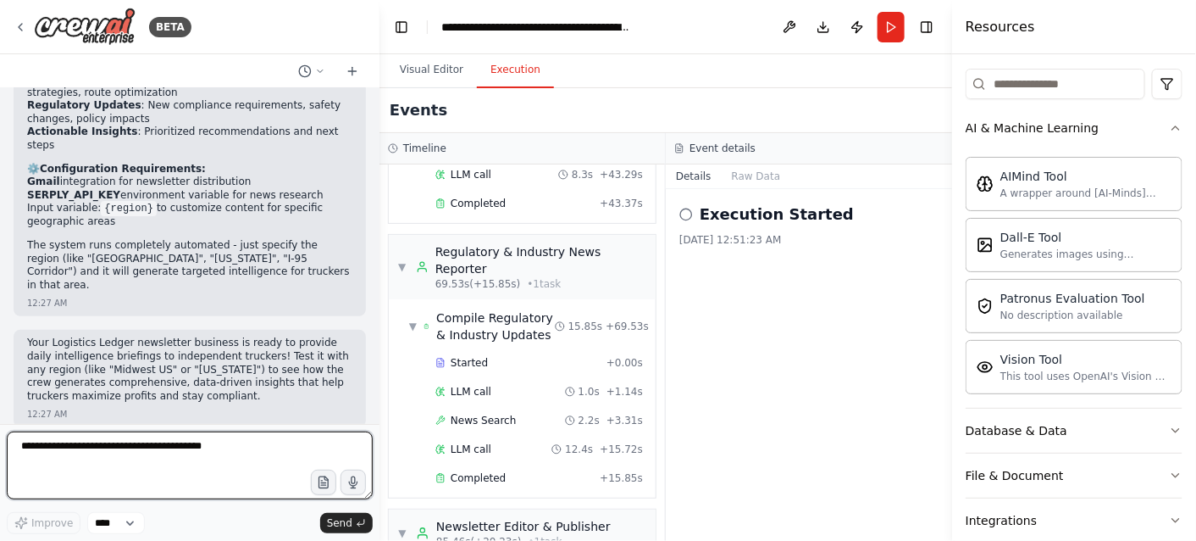
scroll to position [7278, 0]
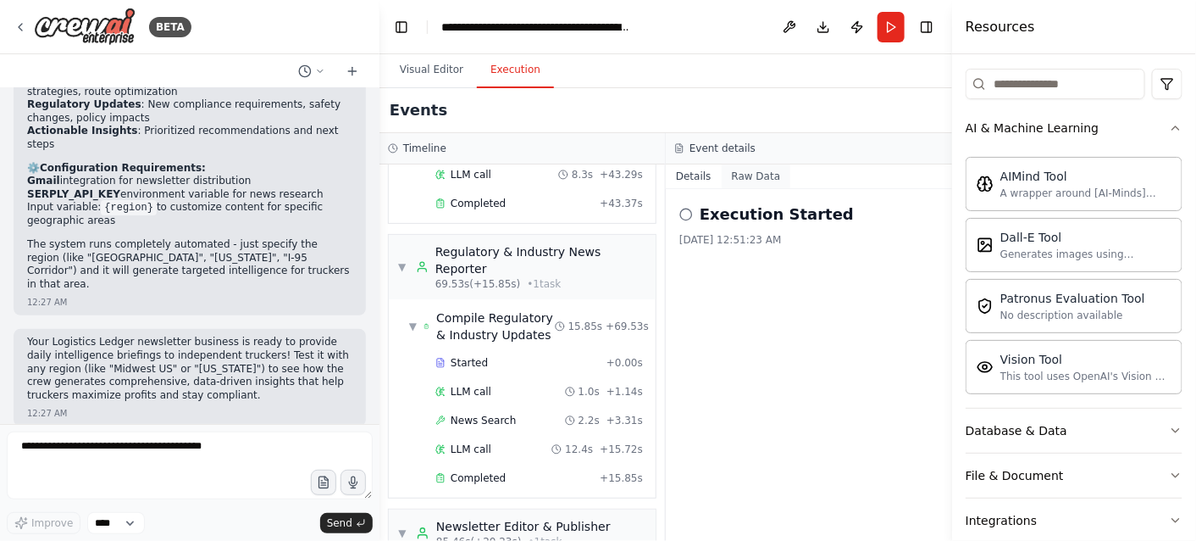
click at [752, 180] on button "Raw Data" at bounding box center [756, 176] width 69 height 24
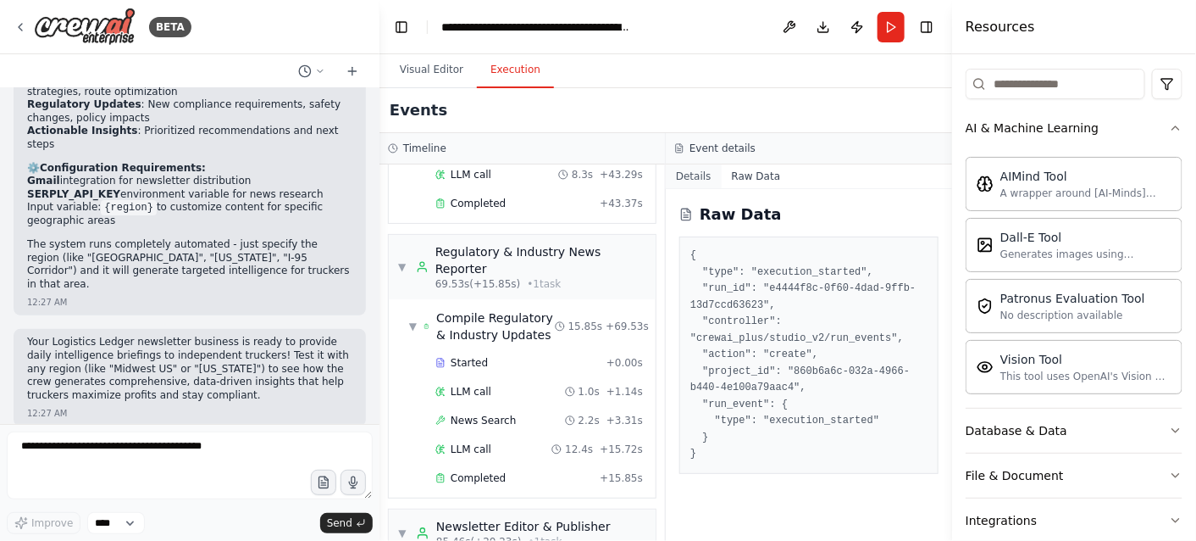
click at [699, 176] on button "Details" at bounding box center [694, 176] width 56 height 24
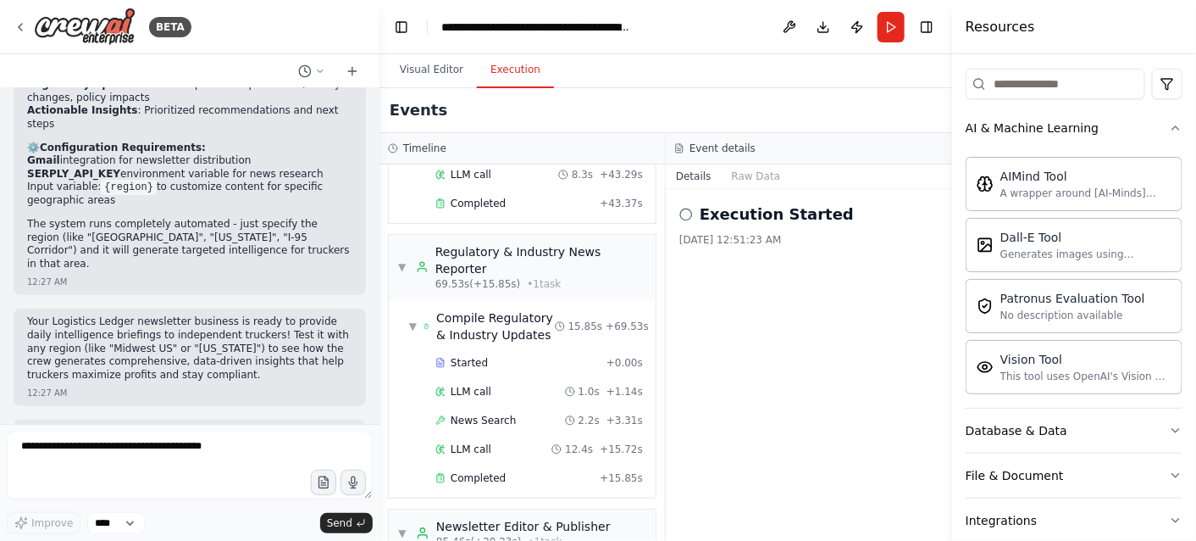
scroll to position [7580, 0]
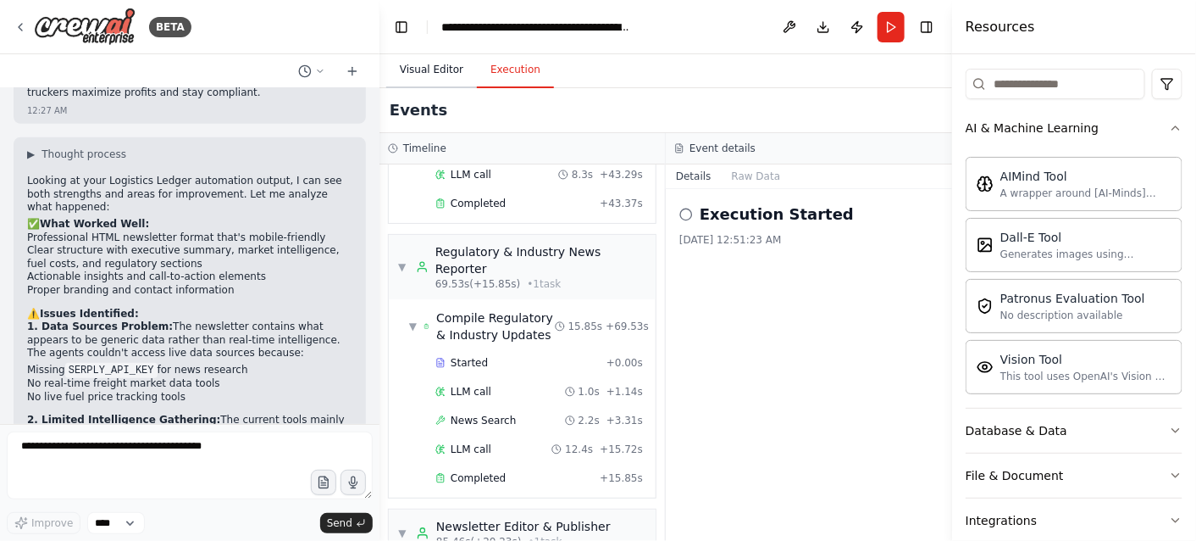
click at [428, 70] on button "Visual Editor" at bounding box center [431, 71] width 91 height 36
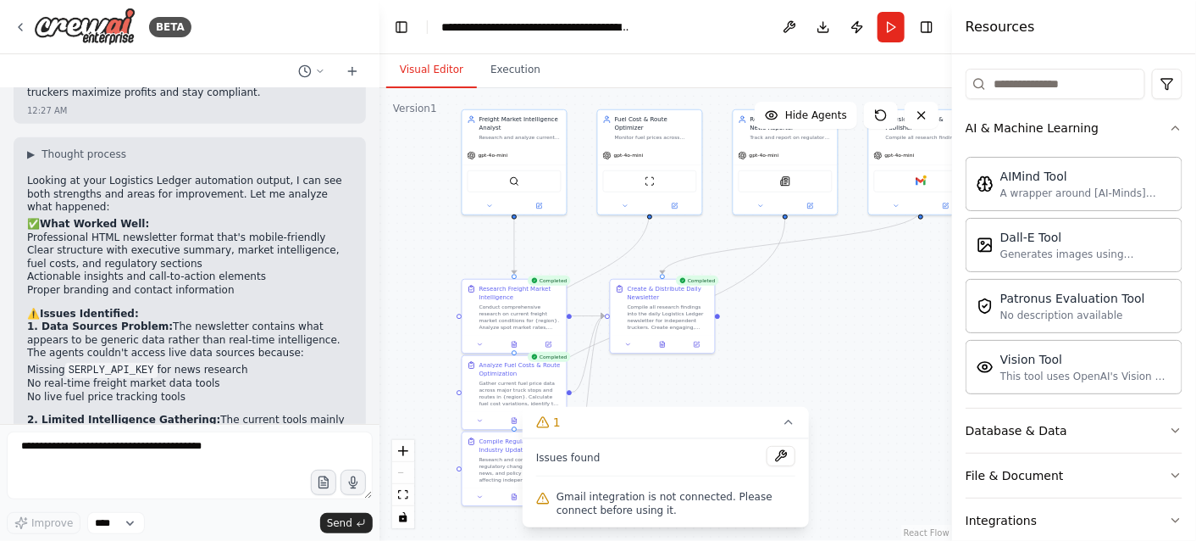
click at [630, 502] on span "Gmail integration is not connected. Please connect before using it." at bounding box center [676, 503] width 239 height 27
click at [790, 26] on button at bounding box center [789, 27] width 27 height 31
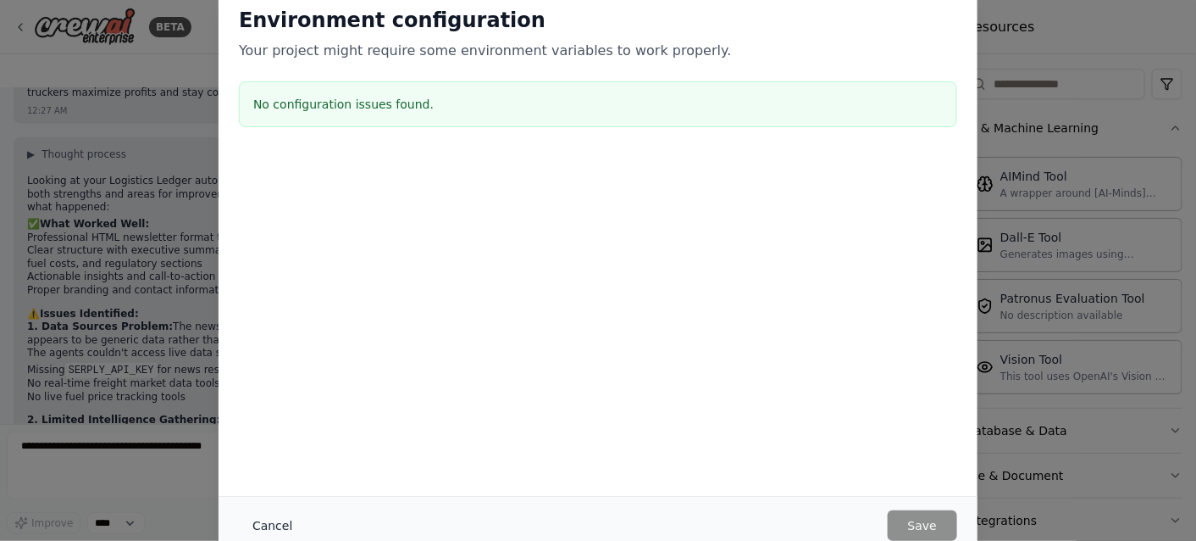
click at [263, 528] on button "Cancel" at bounding box center [272, 525] width 67 height 31
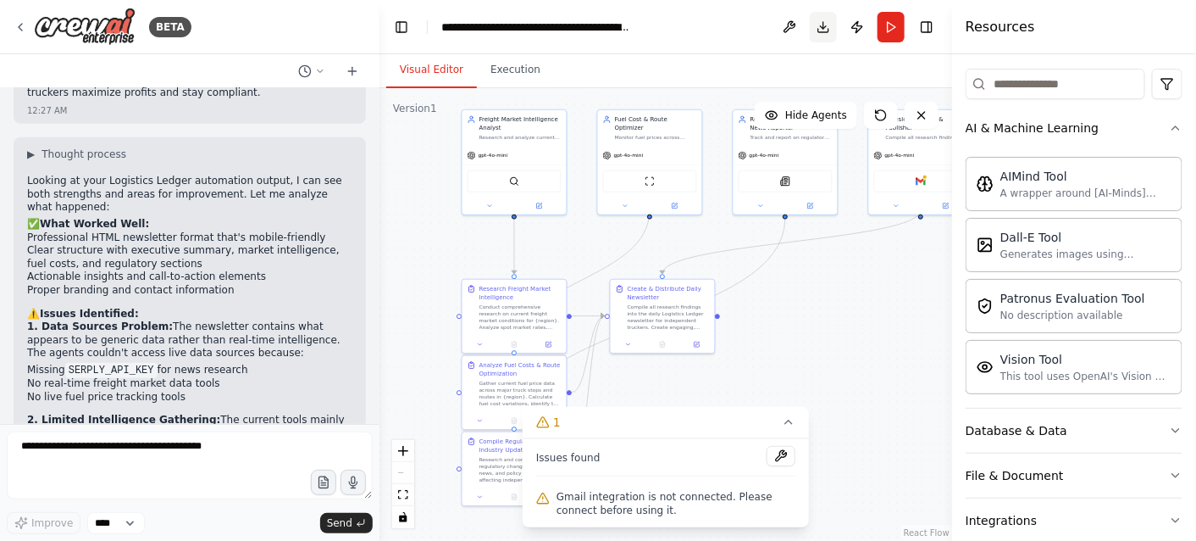
click at [826, 26] on button "Download" at bounding box center [823, 27] width 27 height 31
click at [716, 30] on header "**********" at bounding box center [666, 27] width 573 height 54
click at [860, 28] on button "Publish" at bounding box center [857, 27] width 27 height 31
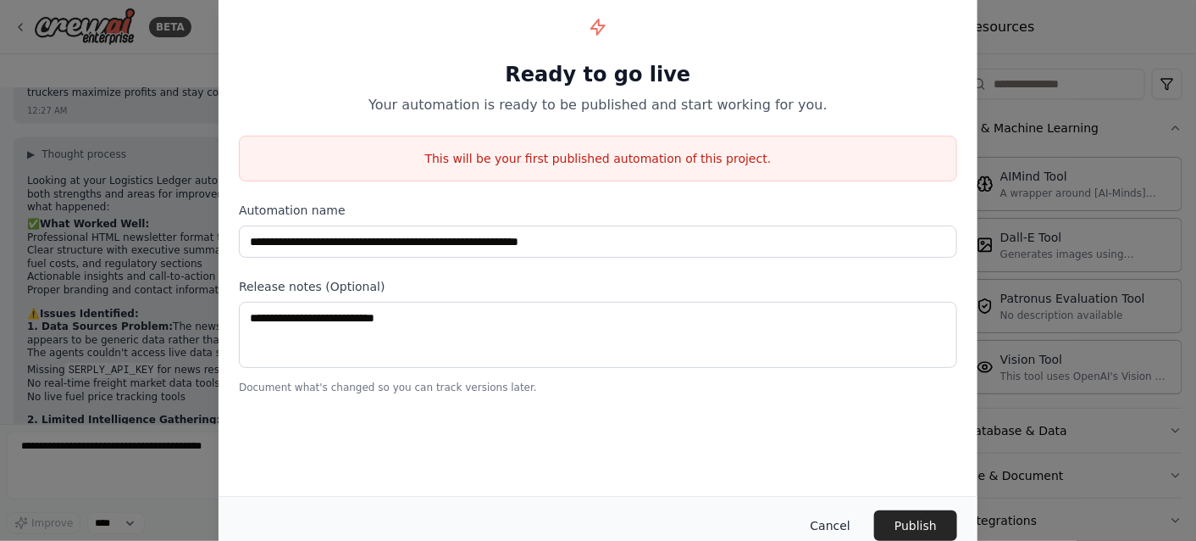
click at [834, 528] on button "Cancel" at bounding box center [830, 525] width 67 height 31
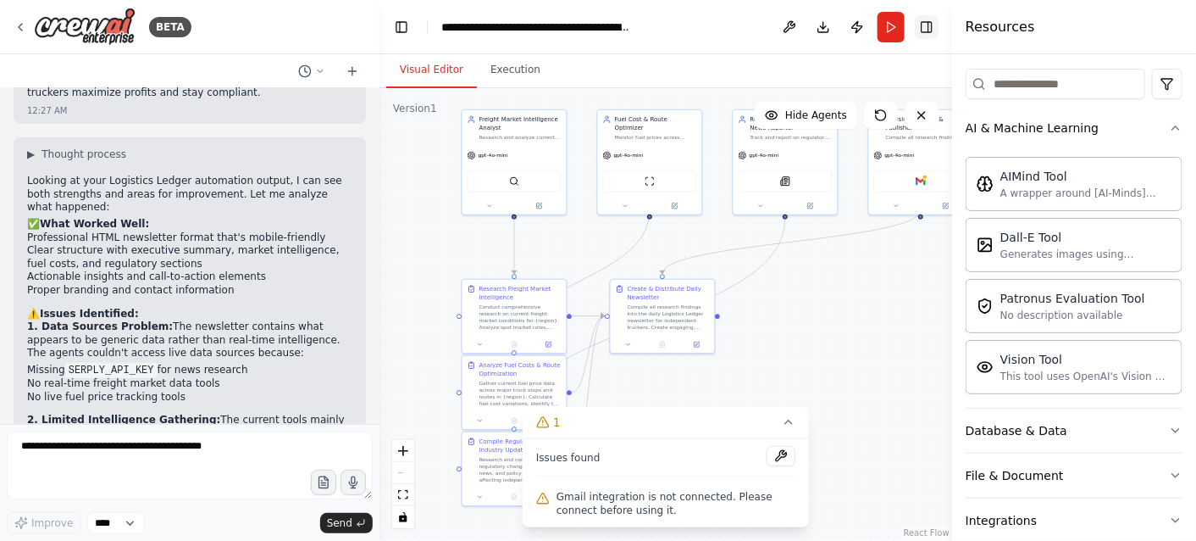
click at [927, 26] on button "Toggle Right Sidebar" at bounding box center [927, 27] width 24 height 24
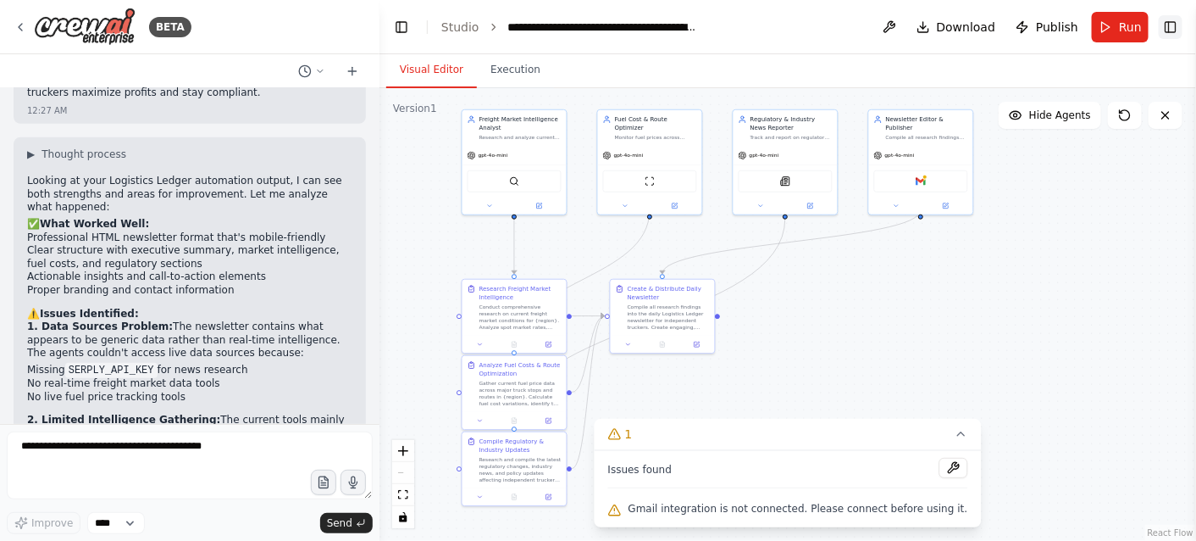
click at [1168, 26] on button "Toggle Right Sidebar" at bounding box center [1171, 27] width 24 height 24
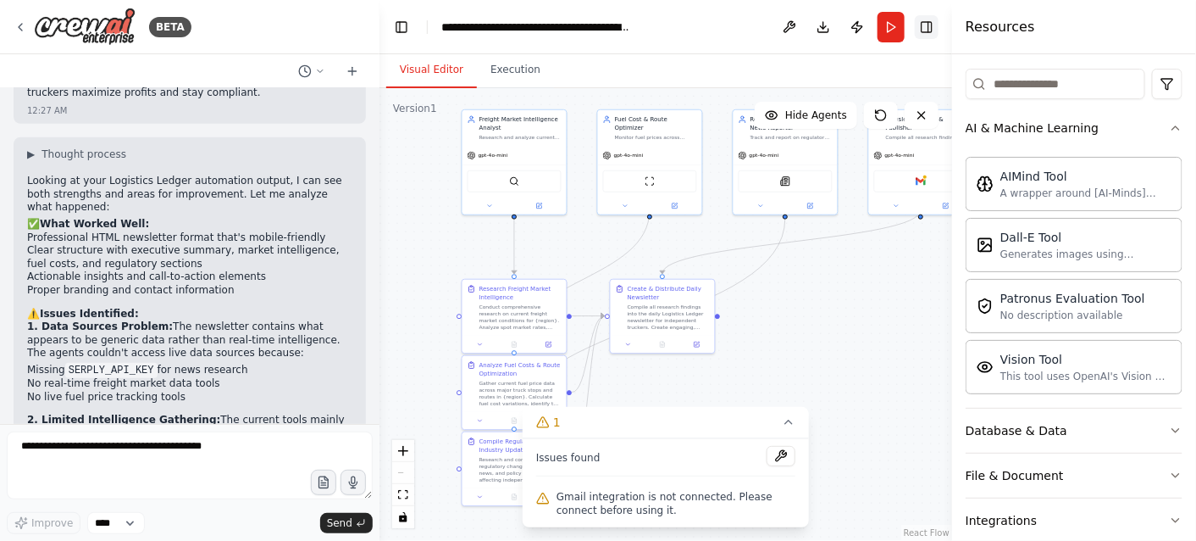
click at [932, 31] on button "Toggle Right Sidebar" at bounding box center [927, 27] width 24 height 24
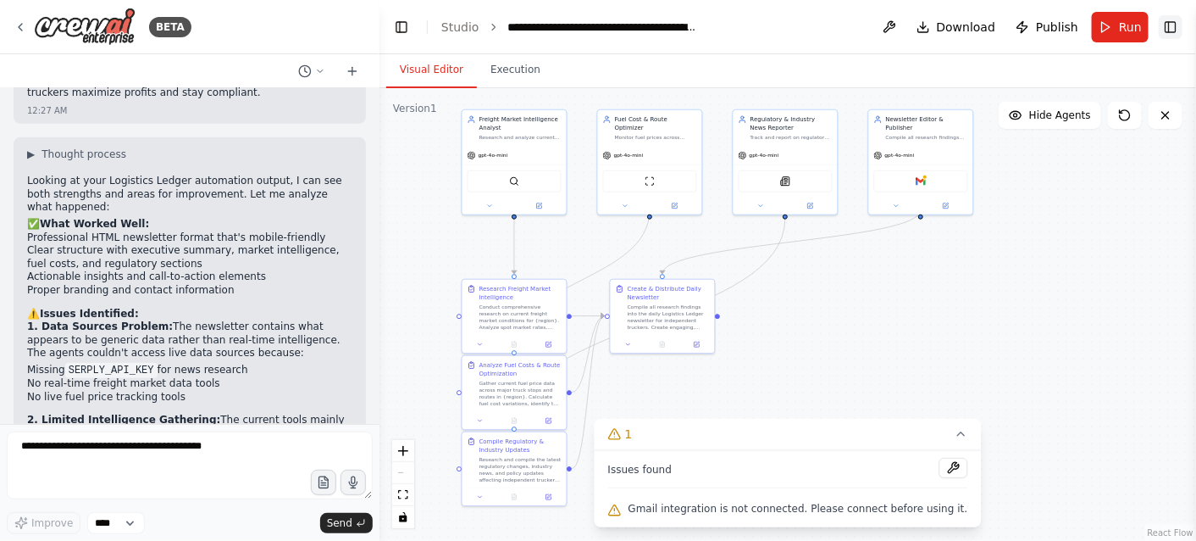
click at [1173, 29] on button "Toggle Right Sidebar" at bounding box center [1171, 27] width 24 height 24
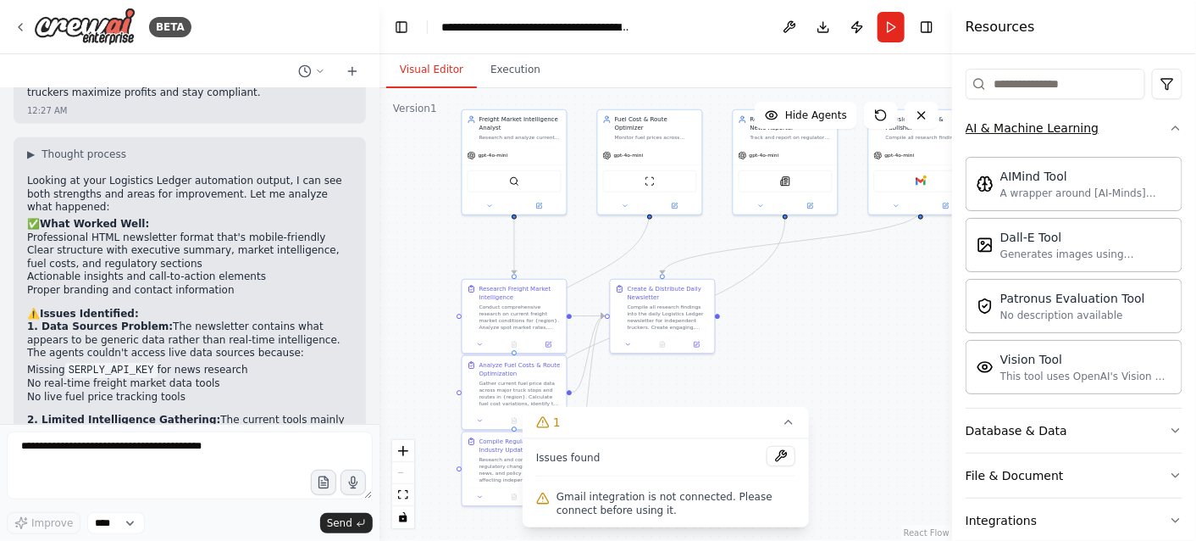
click at [1098, 127] on button "AI & Machine Learning" at bounding box center [1074, 128] width 217 height 44
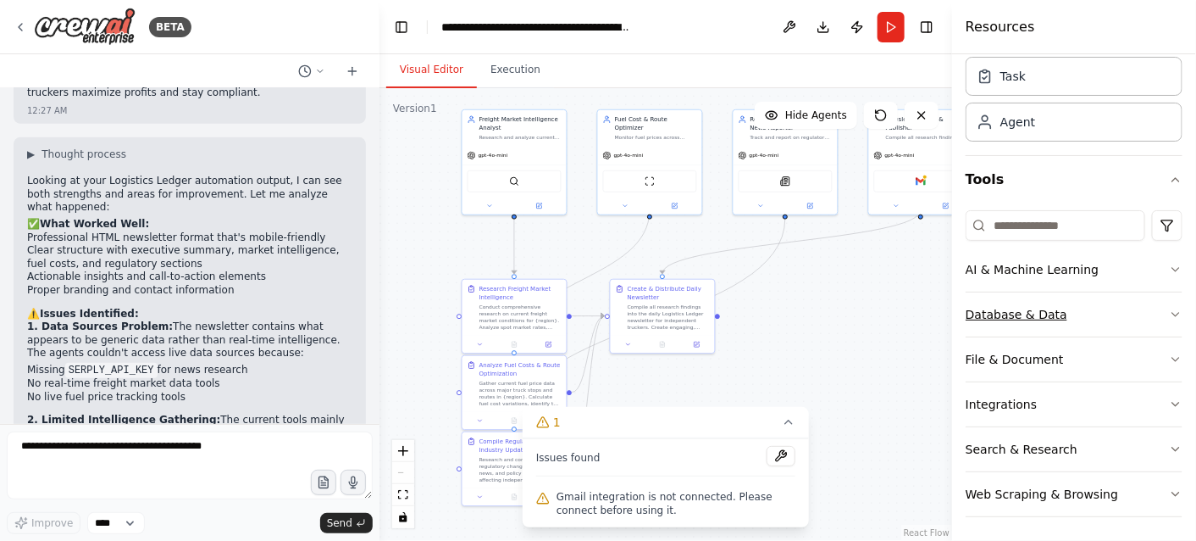
click at [1169, 308] on icon "button" at bounding box center [1176, 315] width 14 height 14
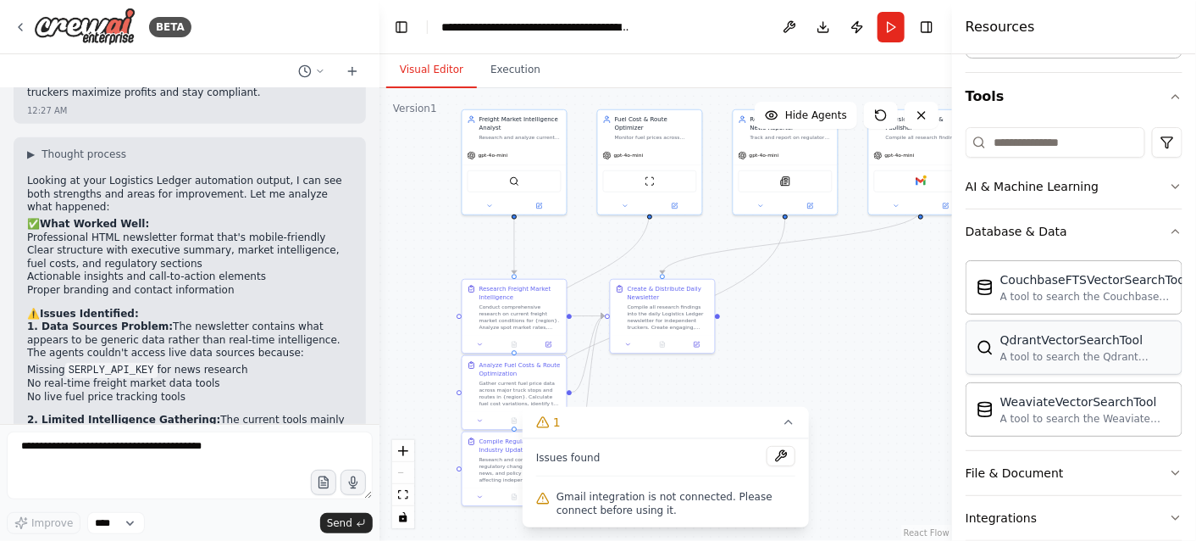
scroll to position [200, 0]
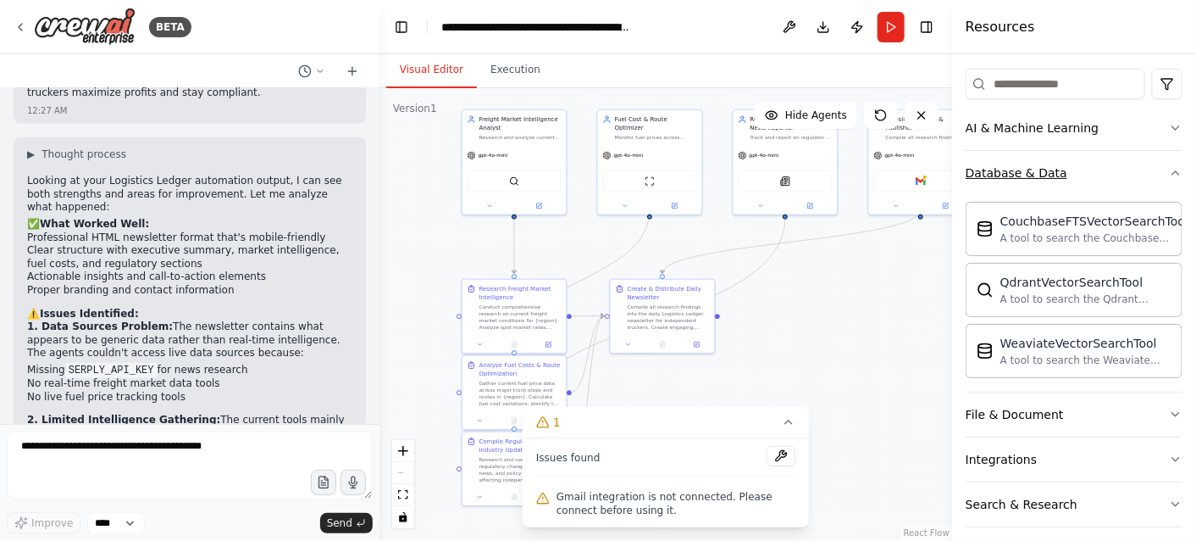
click at [1148, 168] on button "Database & Data" at bounding box center [1074, 173] width 217 height 44
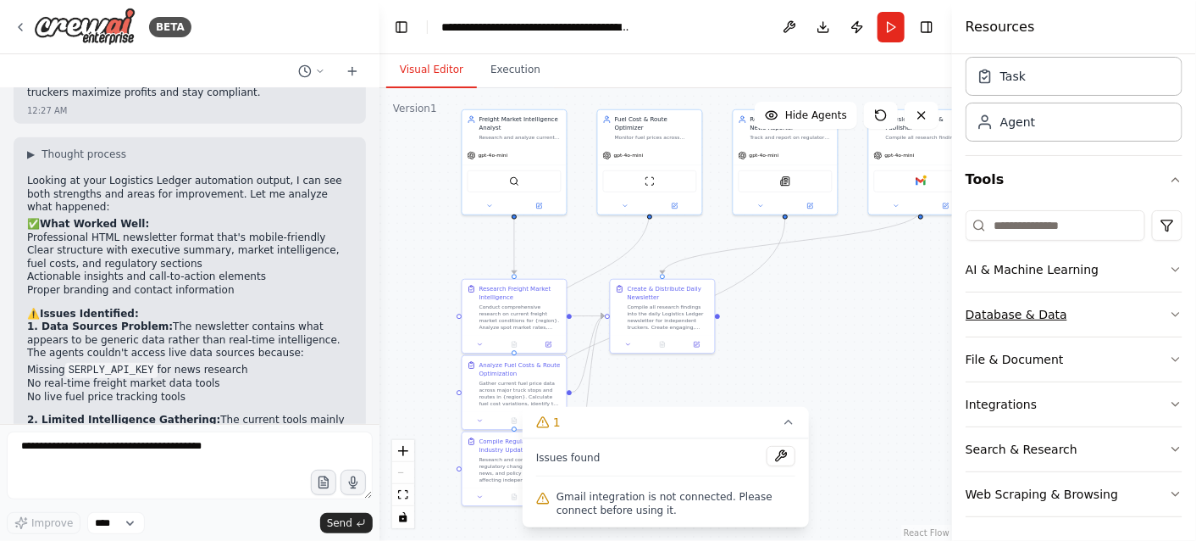
scroll to position [58, 0]
click at [1152, 402] on button "Integrations" at bounding box center [1074, 404] width 217 height 44
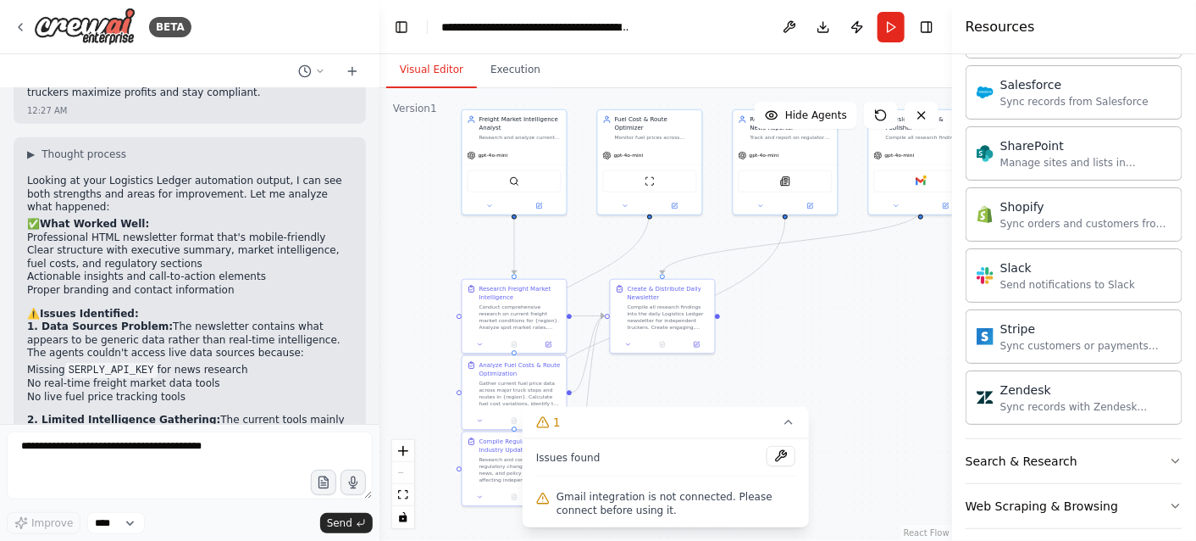
scroll to position [1405, 0]
click at [1169, 452] on icon "button" at bounding box center [1176, 459] width 14 height 14
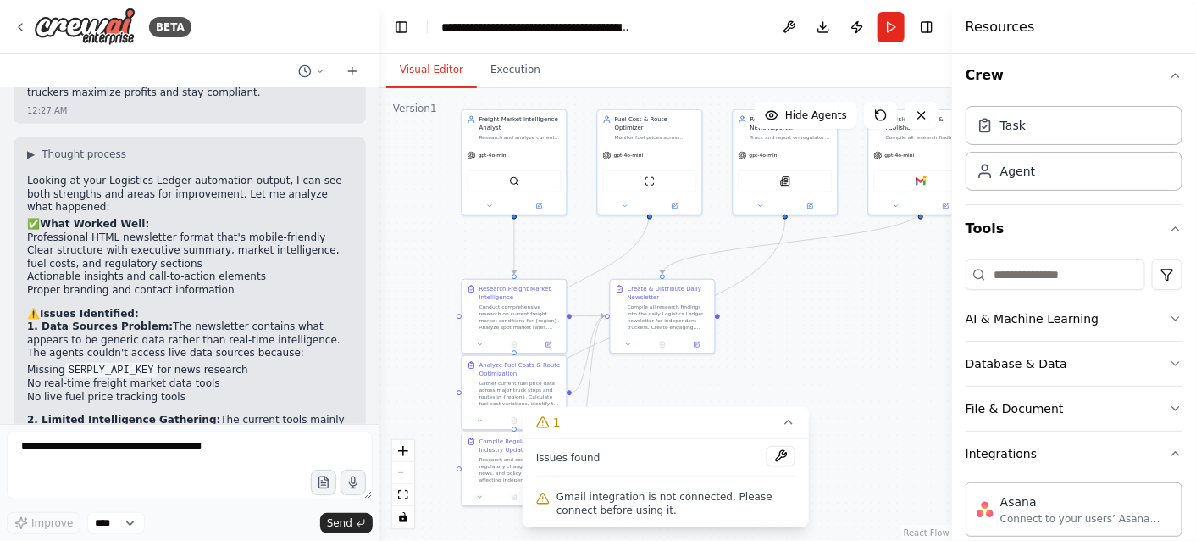
scroll to position [0, 0]
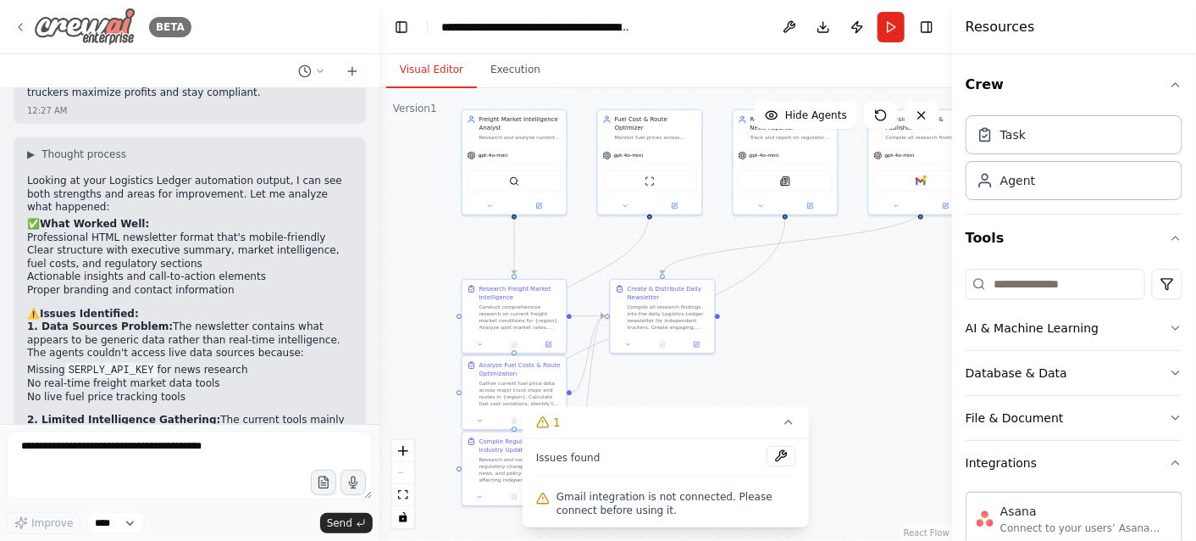
click at [21, 26] on icon at bounding box center [21, 27] width 14 height 14
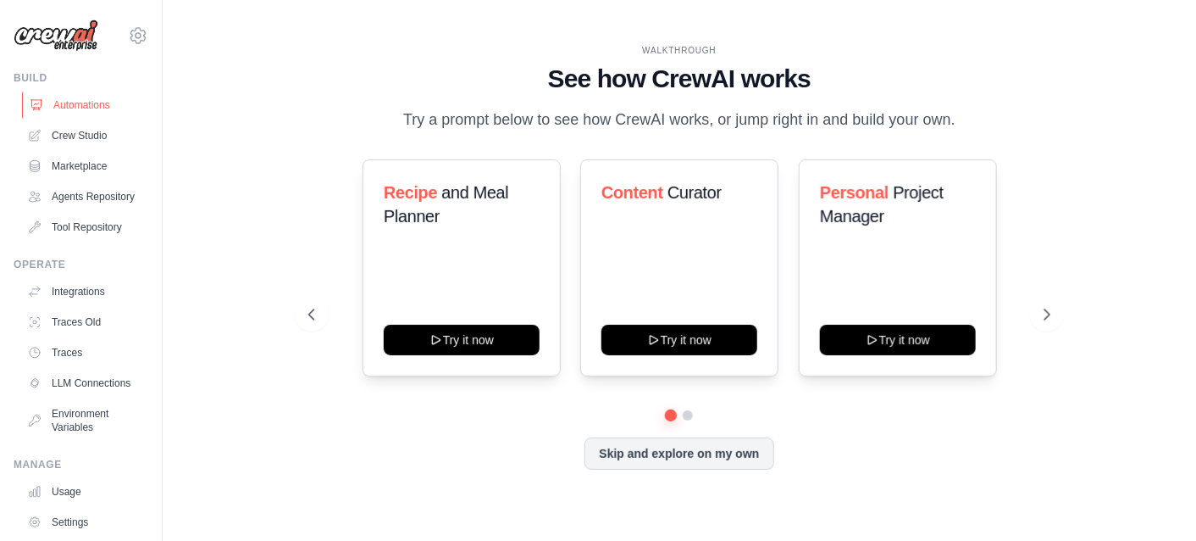
click at [97, 108] on link "Automations" at bounding box center [86, 105] width 128 height 27
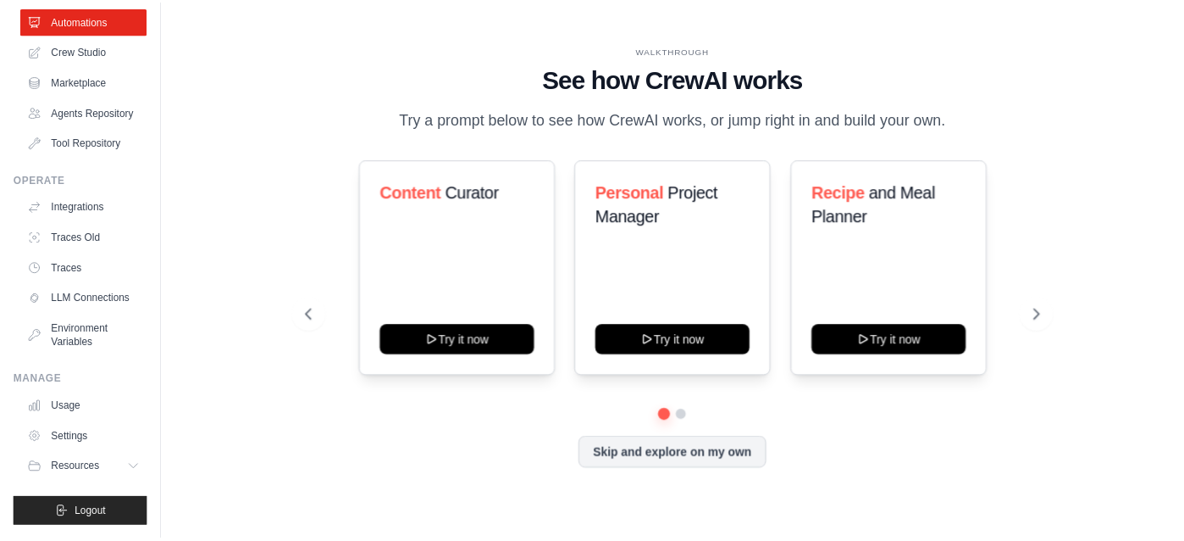
scroll to position [110, 0]
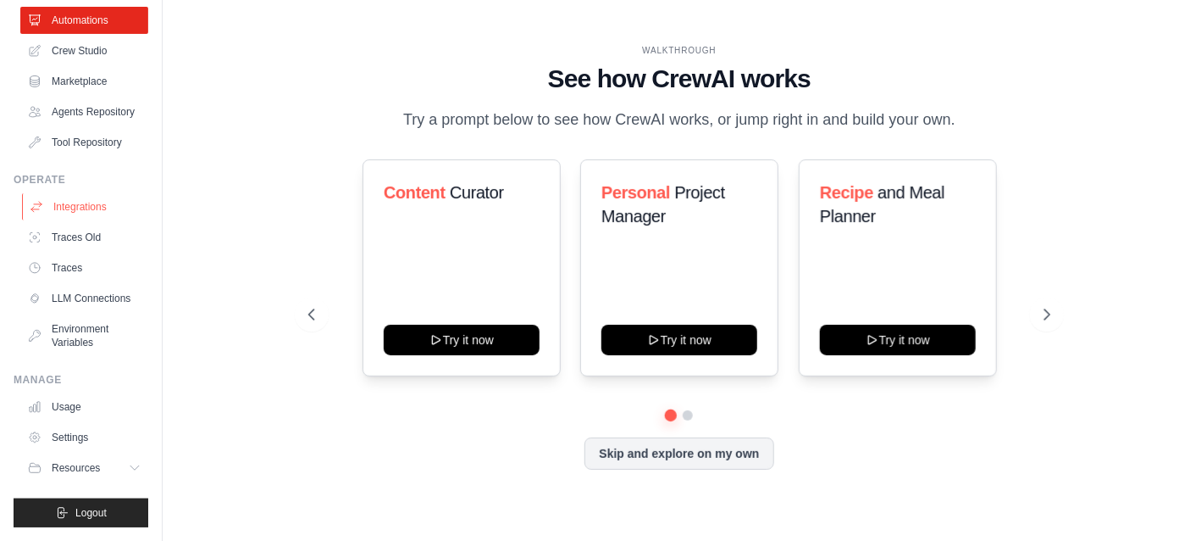
click at [85, 193] on link "Integrations" at bounding box center [86, 206] width 128 height 27
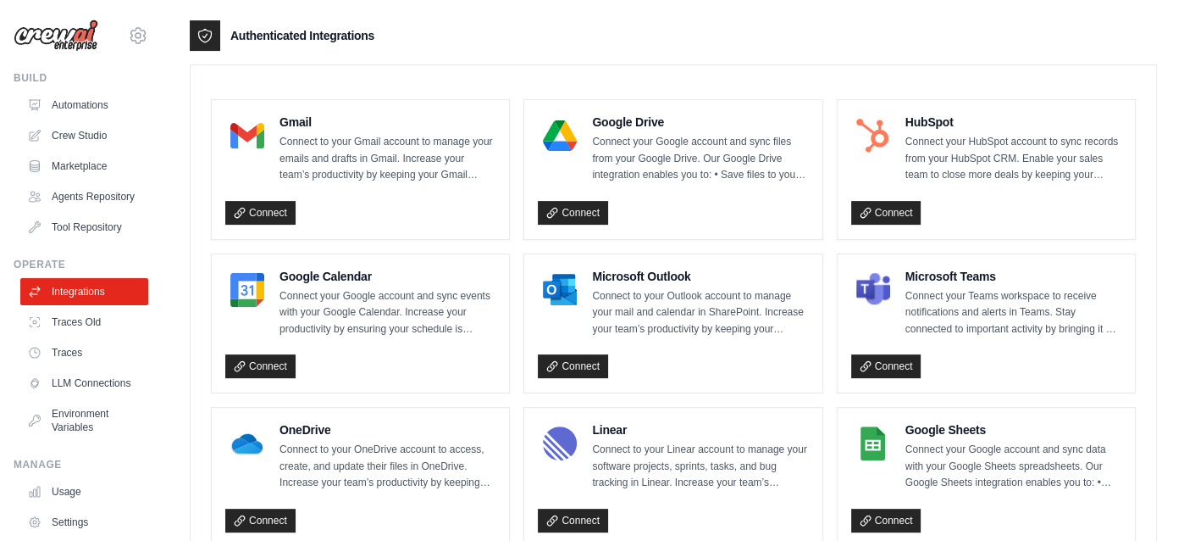
scroll to position [424, 0]
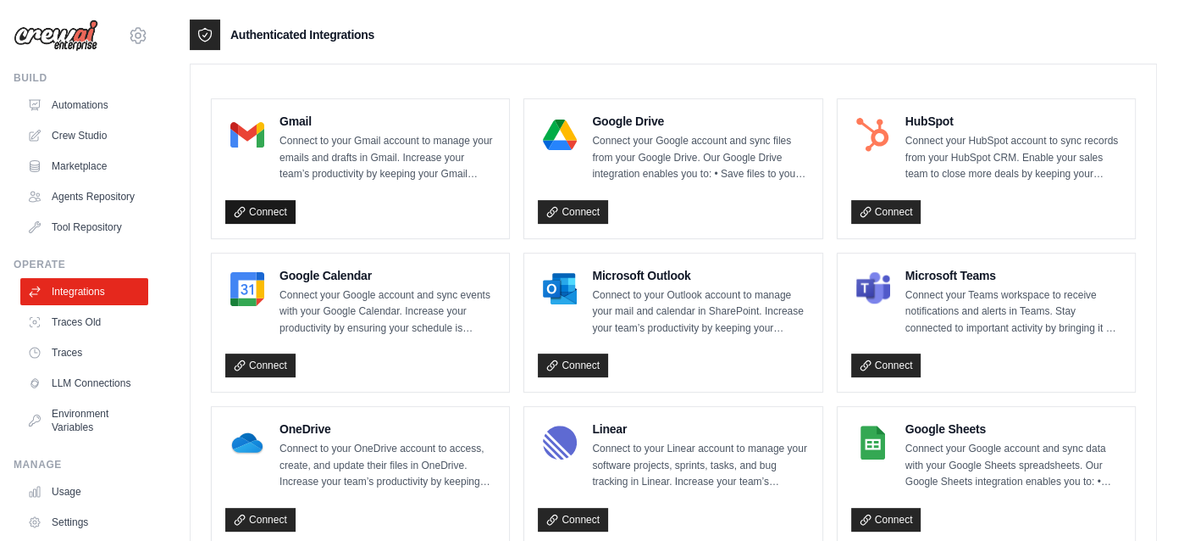
click at [272, 210] on link "Connect" at bounding box center [260, 212] width 70 height 24
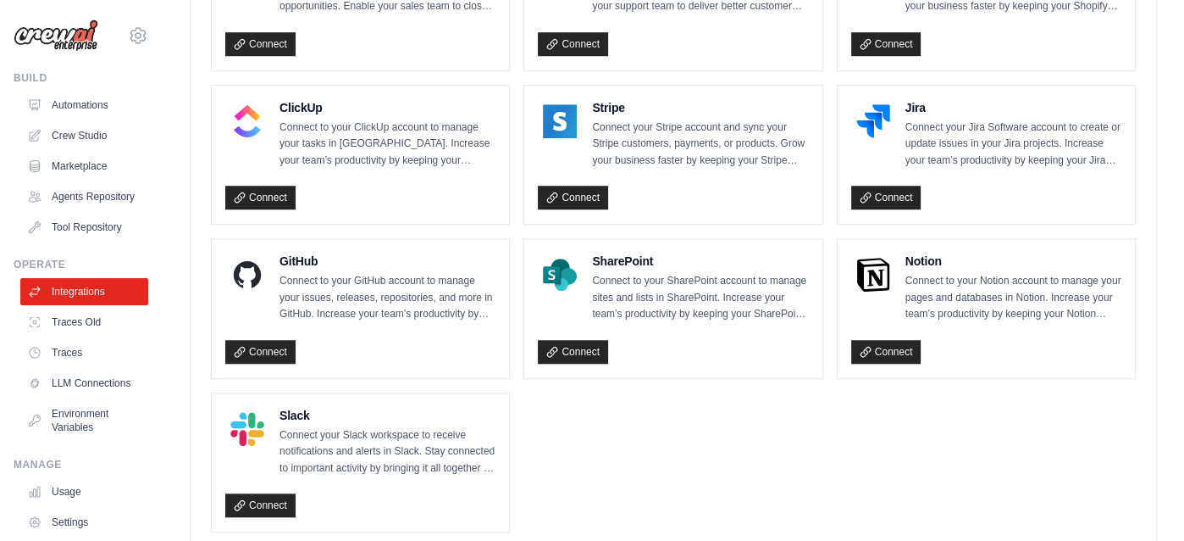
scroll to position [1249, 0]
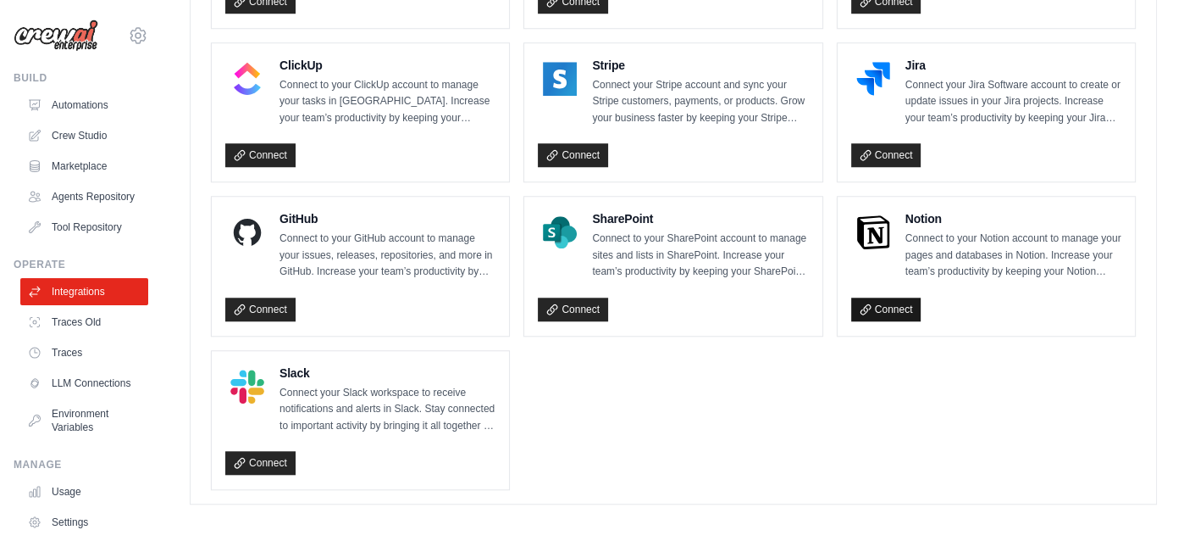
click at [885, 308] on link "Connect" at bounding box center [886, 309] width 70 height 24
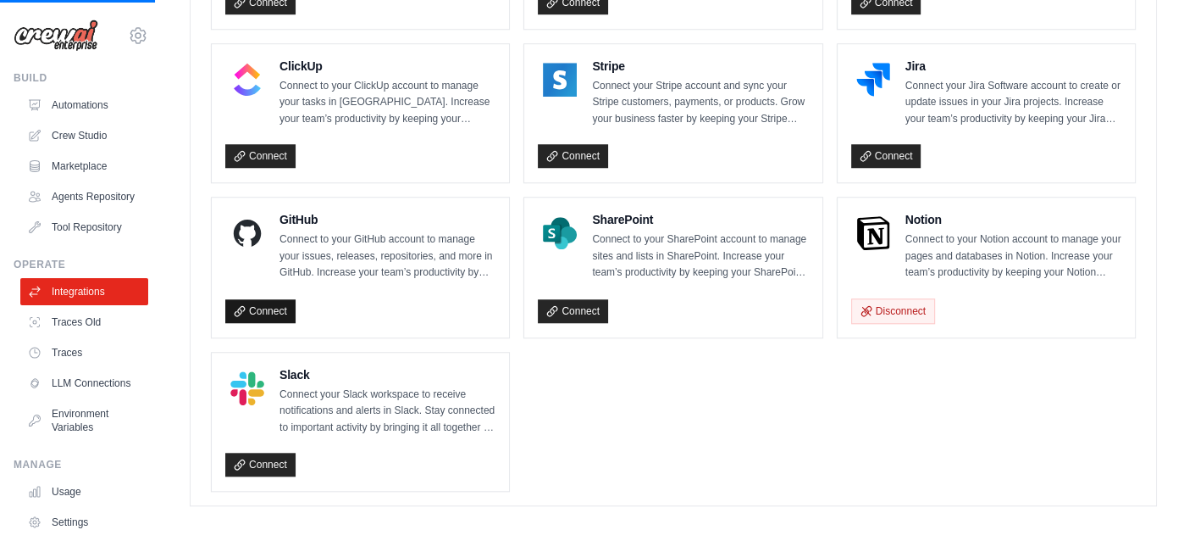
click at [256, 304] on link "Connect" at bounding box center [260, 311] width 70 height 24
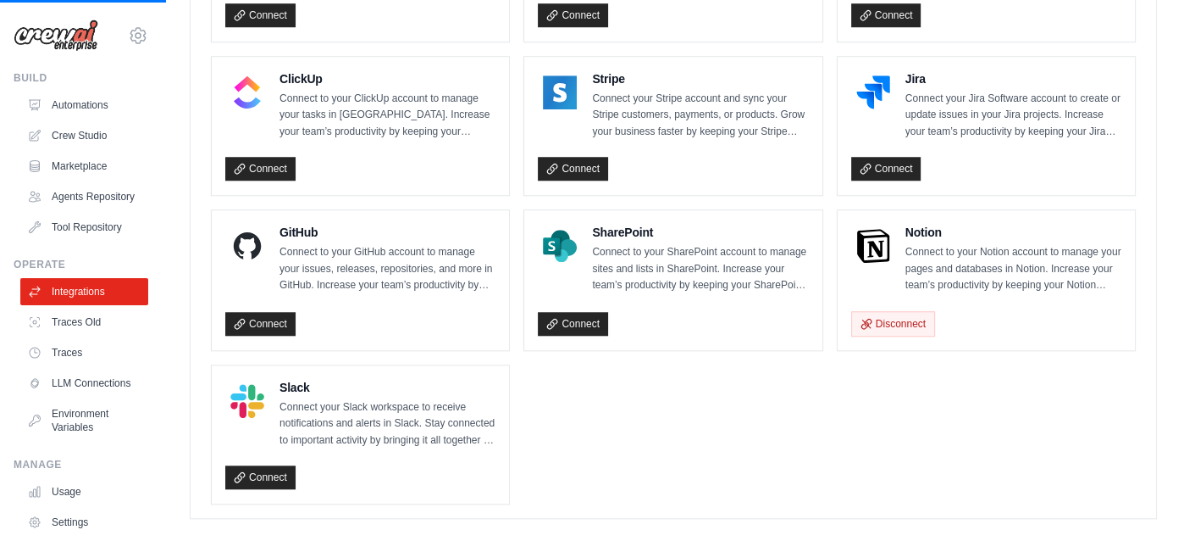
scroll to position [1307, 0]
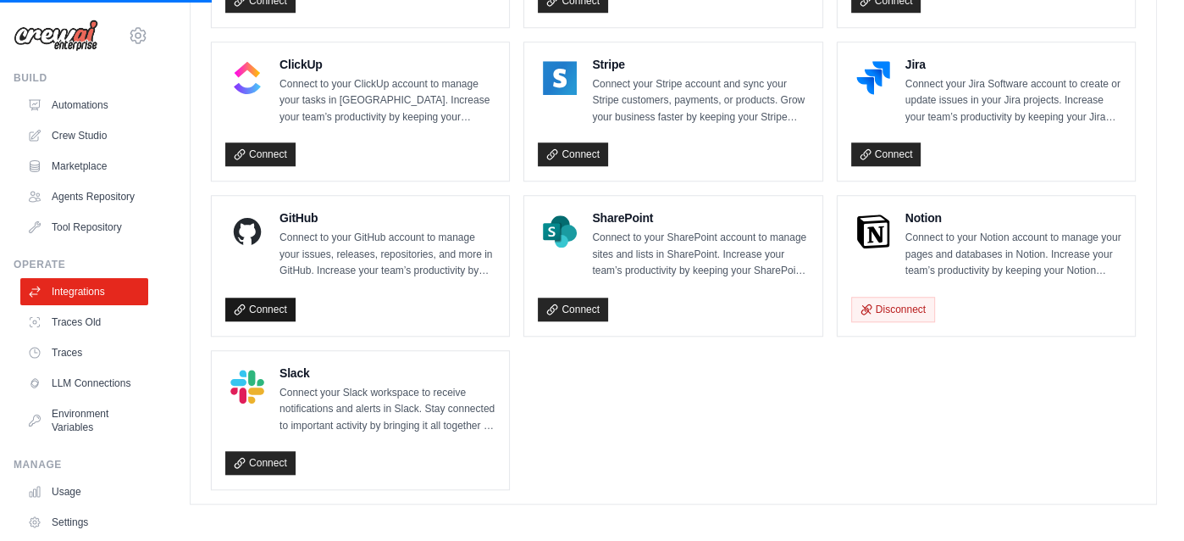
click at [269, 297] on link "Connect" at bounding box center [260, 309] width 70 height 24
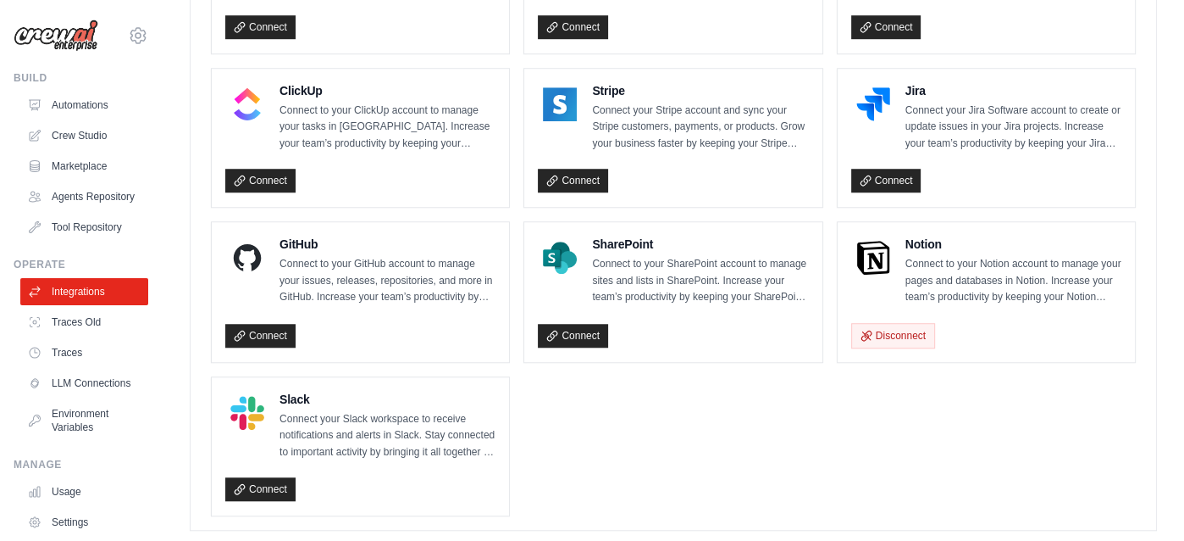
scroll to position [1250, 0]
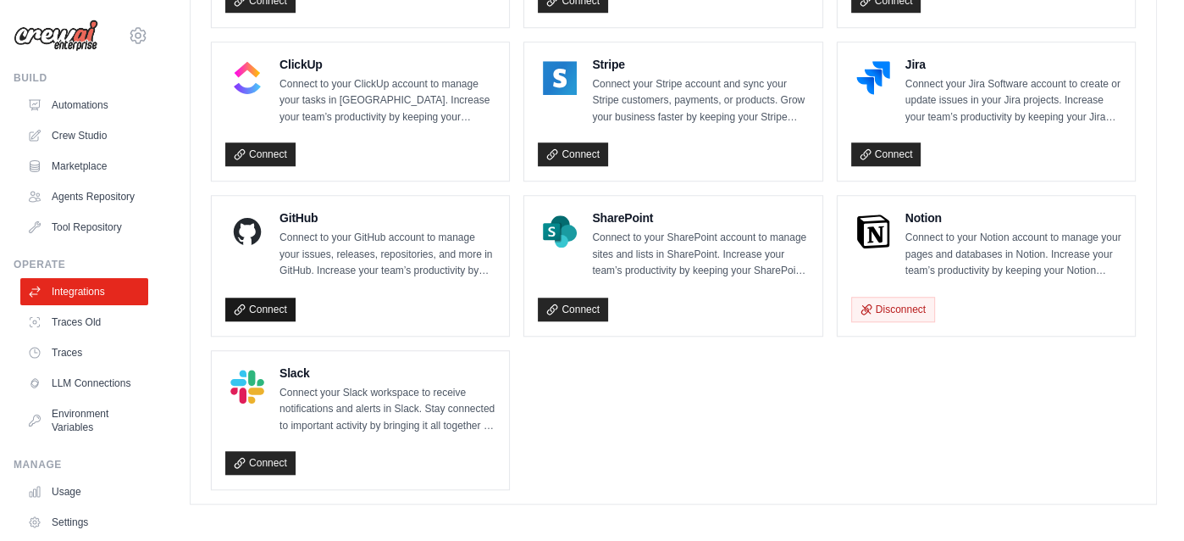
click at [270, 302] on link "Connect" at bounding box center [260, 309] width 70 height 24
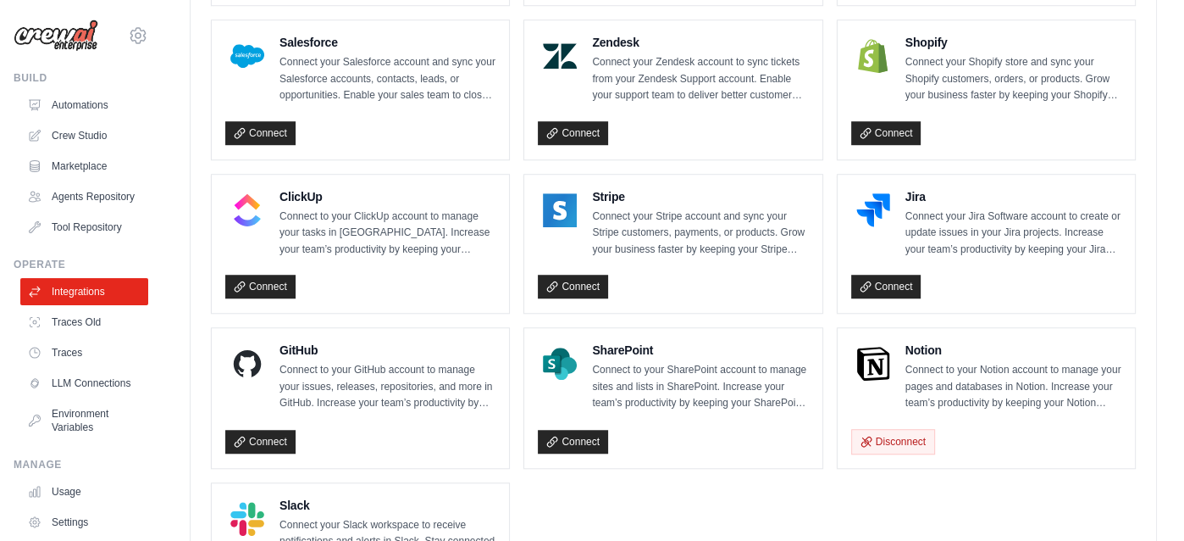
scroll to position [1108, 0]
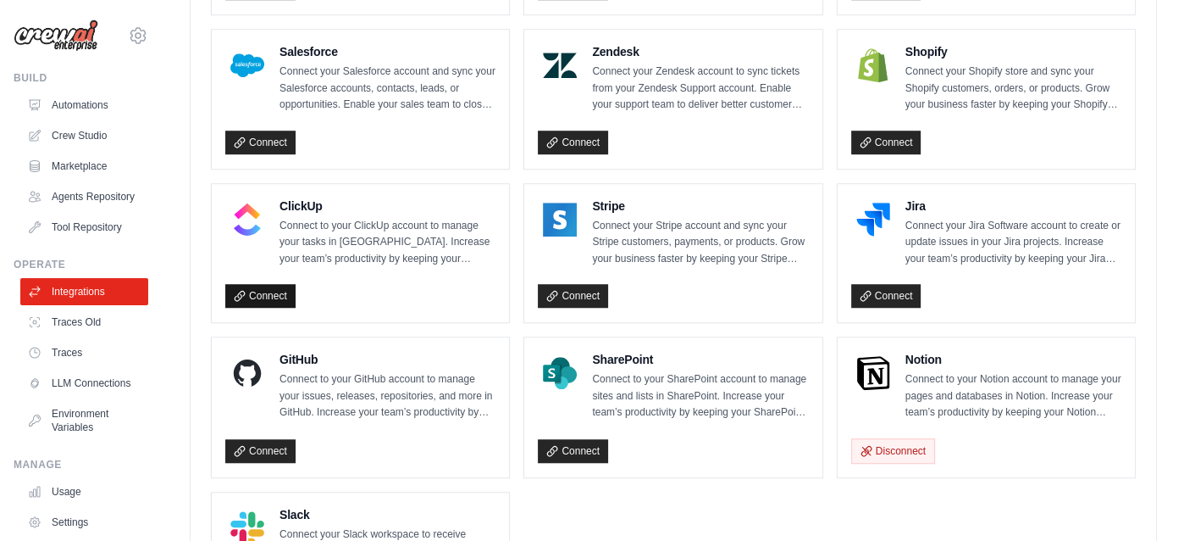
click at [260, 293] on link "Connect" at bounding box center [260, 296] width 70 height 24
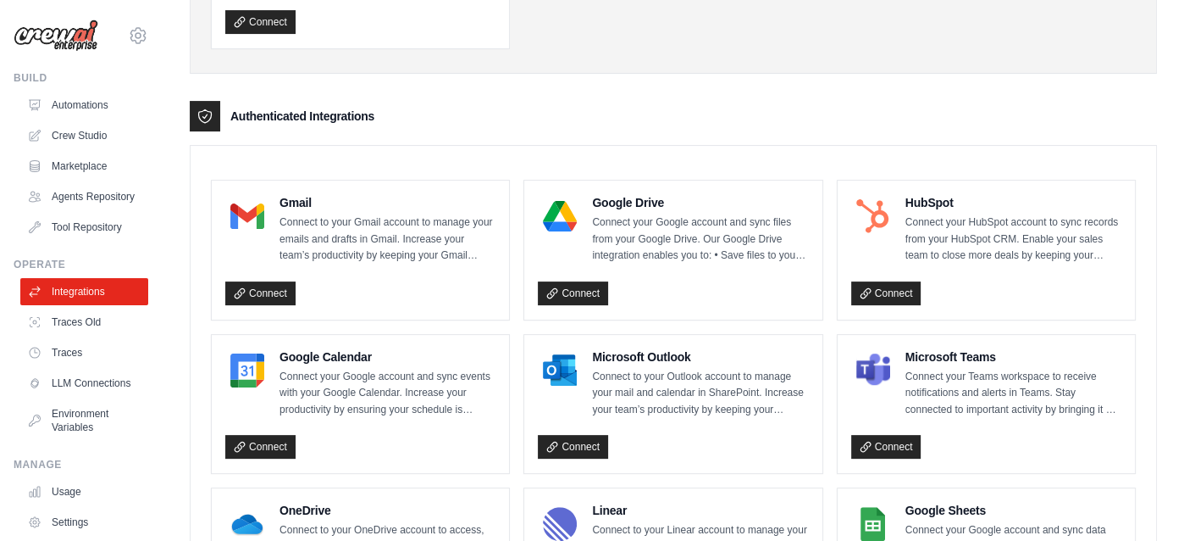
scroll to position [424, 0]
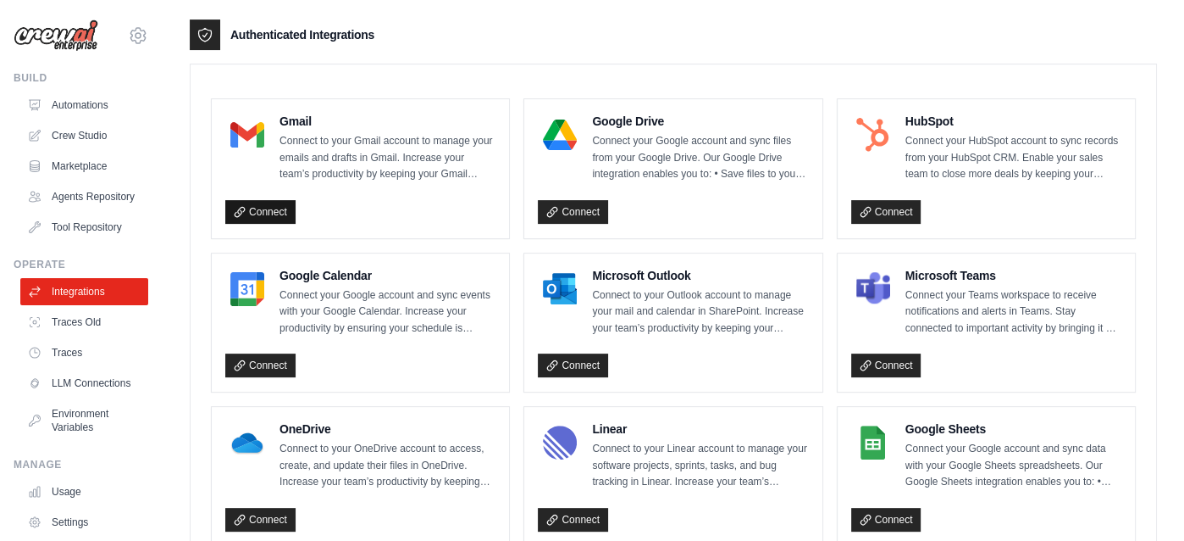
click at [255, 210] on link "Connect" at bounding box center [260, 212] width 70 height 24
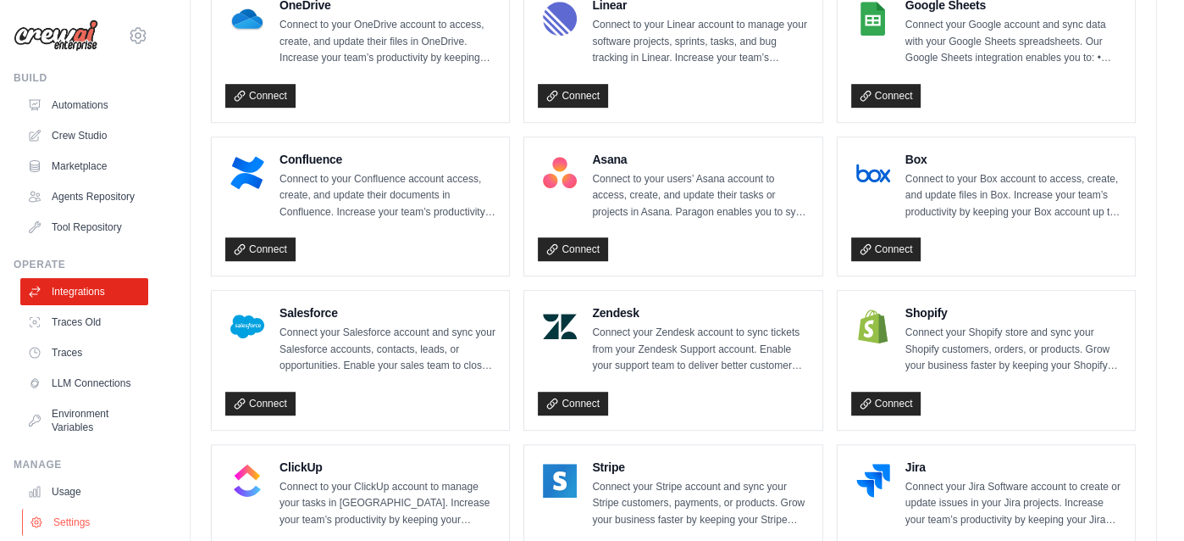
scroll to position [0, 0]
click at [89, 137] on link "Crew Studio" at bounding box center [86, 135] width 128 height 27
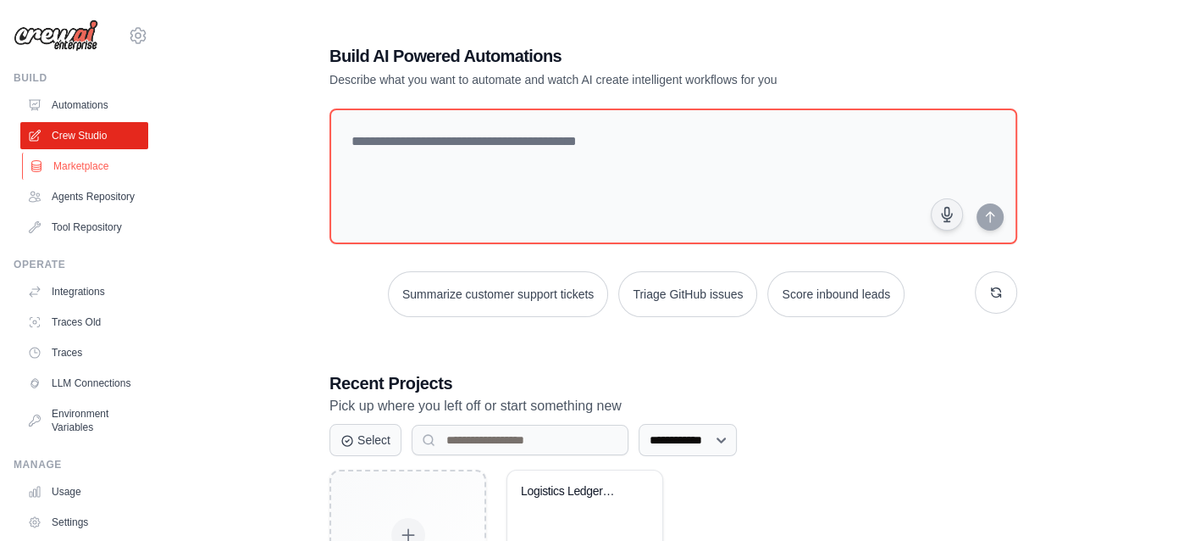
click at [70, 165] on link "Marketplace" at bounding box center [86, 166] width 128 height 27
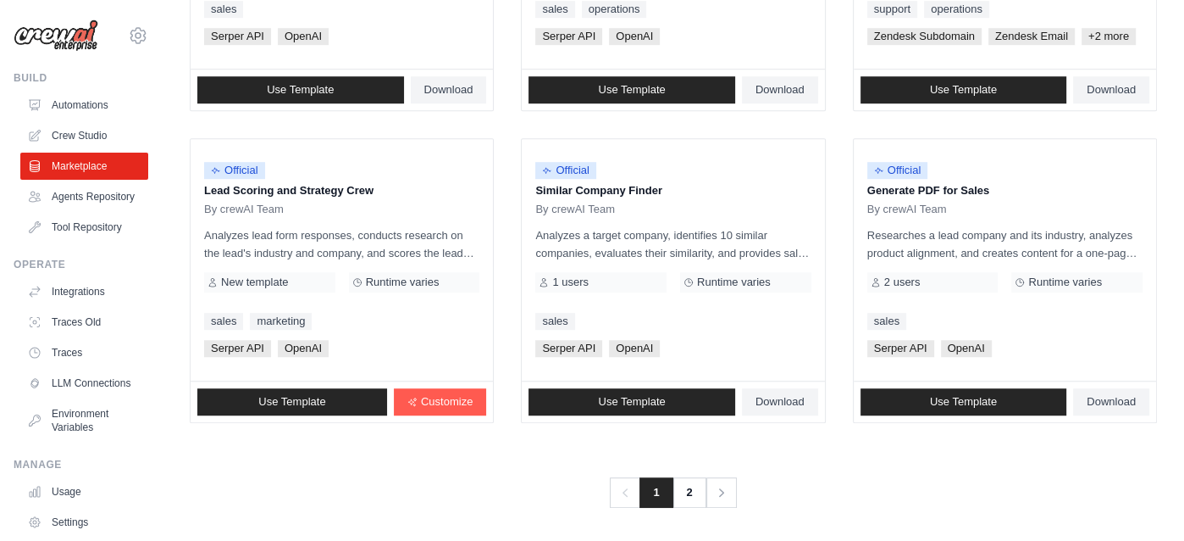
scroll to position [1026, 0]
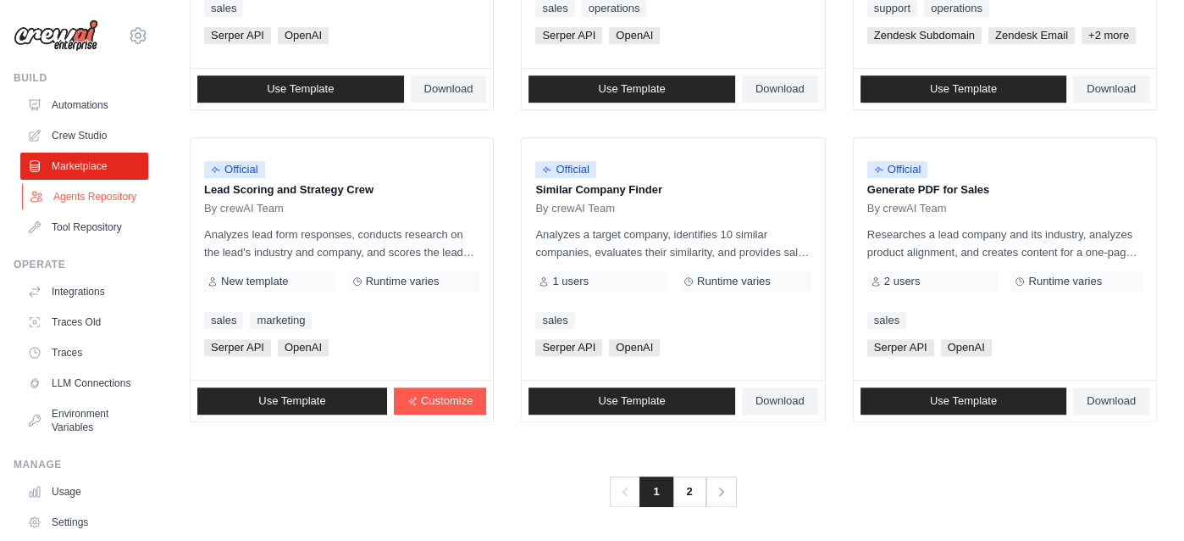
click at [92, 208] on link "Agents Repository" at bounding box center [86, 196] width 128 height 27
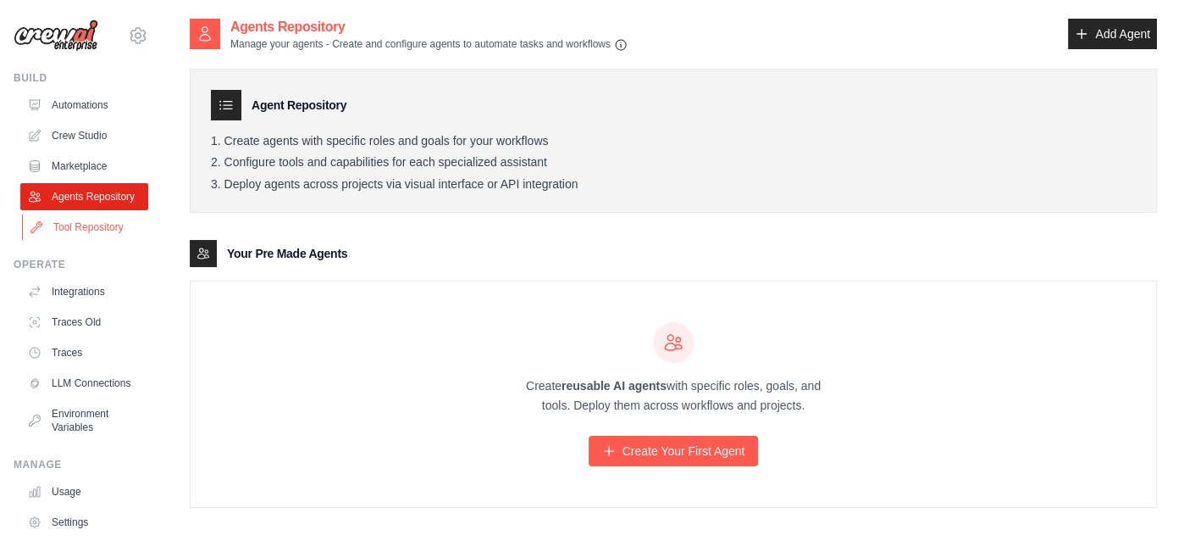
click at [74, 241] on link "Tool Repository" at bounding box center [86, 227] width 128 height 27
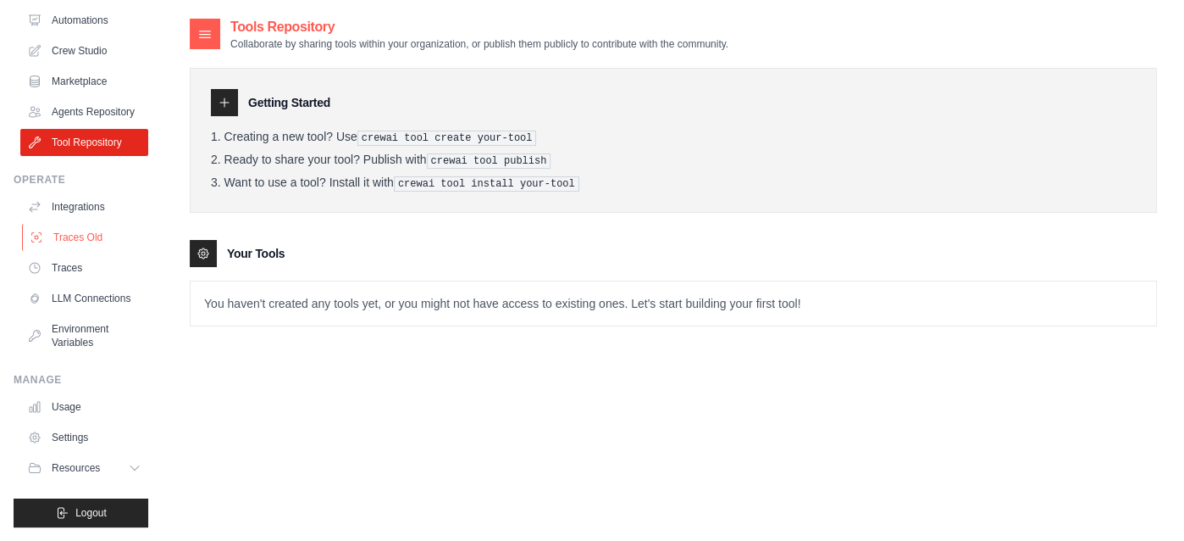
scroll to position [110, 0]
click at [73, 288] on link "LLM Connections" at bounding box center [86, 298] width 128 height 27
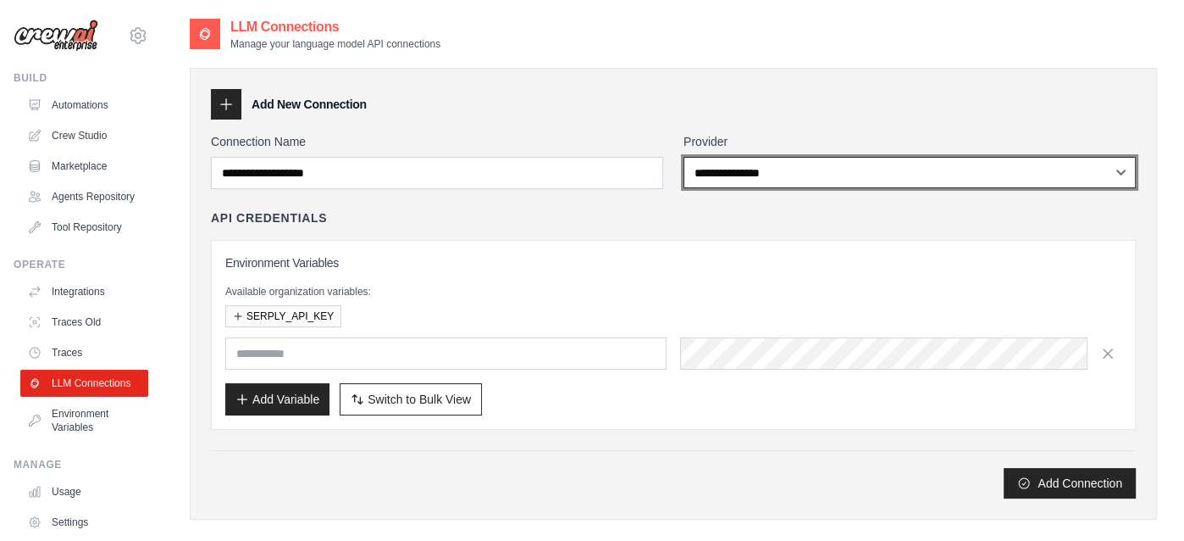
click at [792, 166] on select "**********" at bounding box center [910, 172] width 452 height 31
select select "******"
click at [684, 157] on select "**********" at bounding box center [910, 172] width 452 height 31
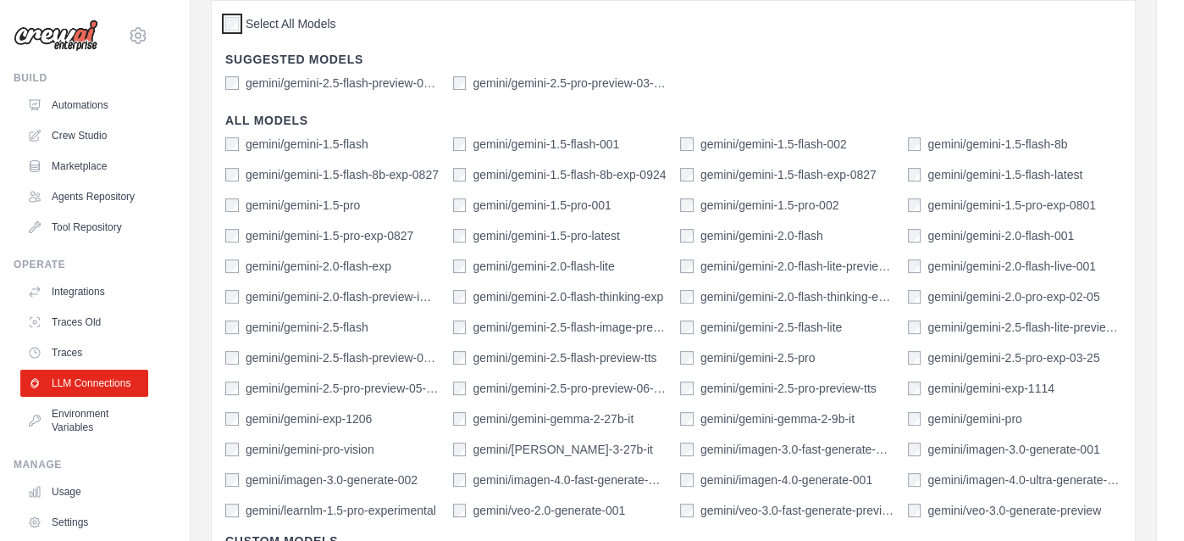
scroll to position [706, 0]
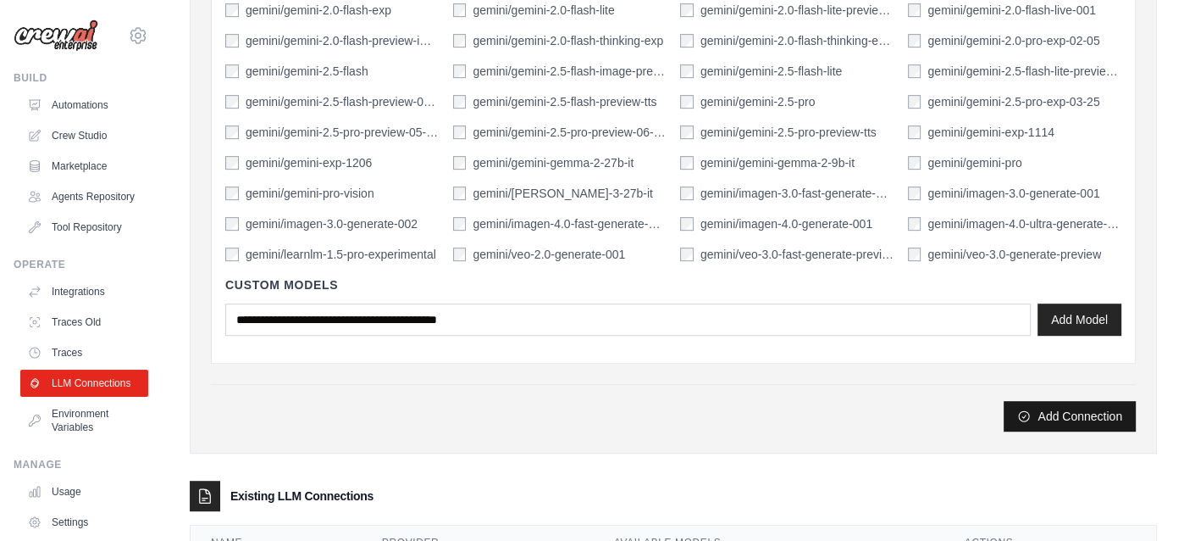
click at [1075, 413] on button "Add Connection" at bounding box center [1070, 416] width 132 height 31
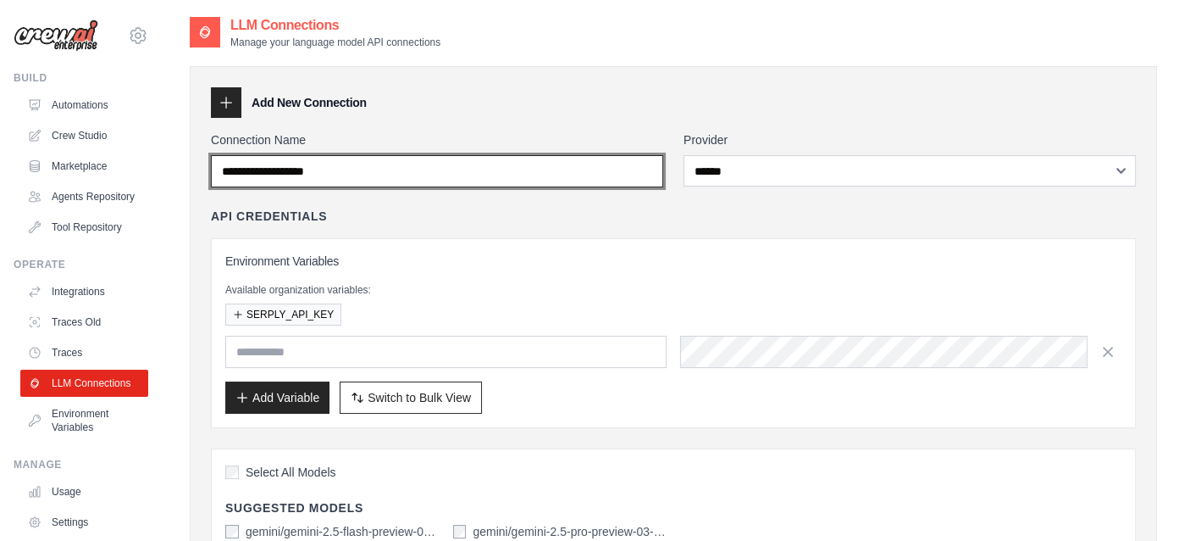
scroll to position [0, 0]
click at [444, 168] on input "Connection Name" at bounding box center [437, 173] width 452 height 32
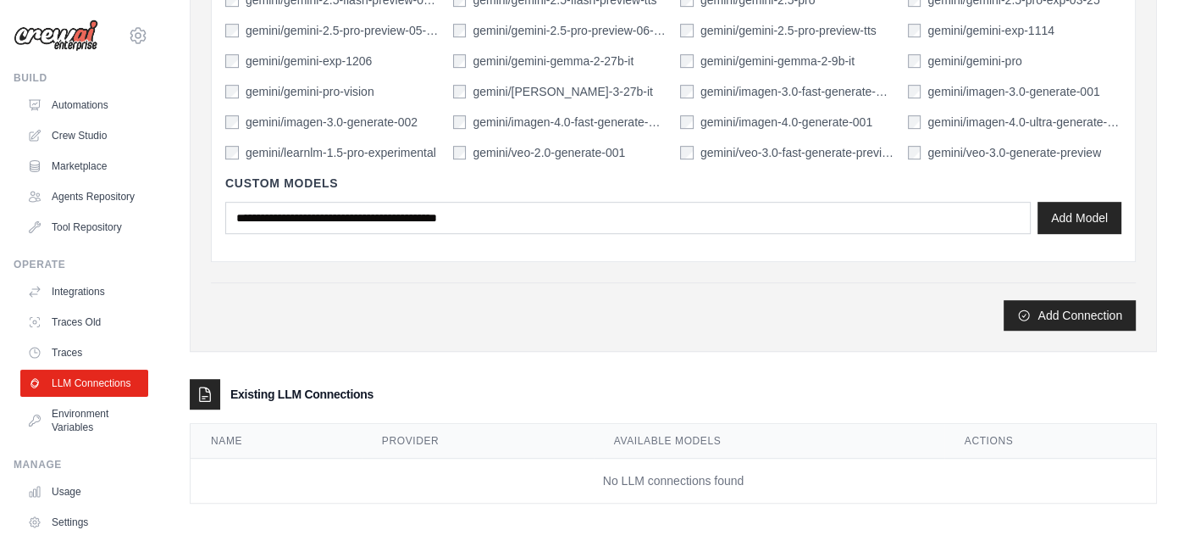
scroll to position [809, 0]
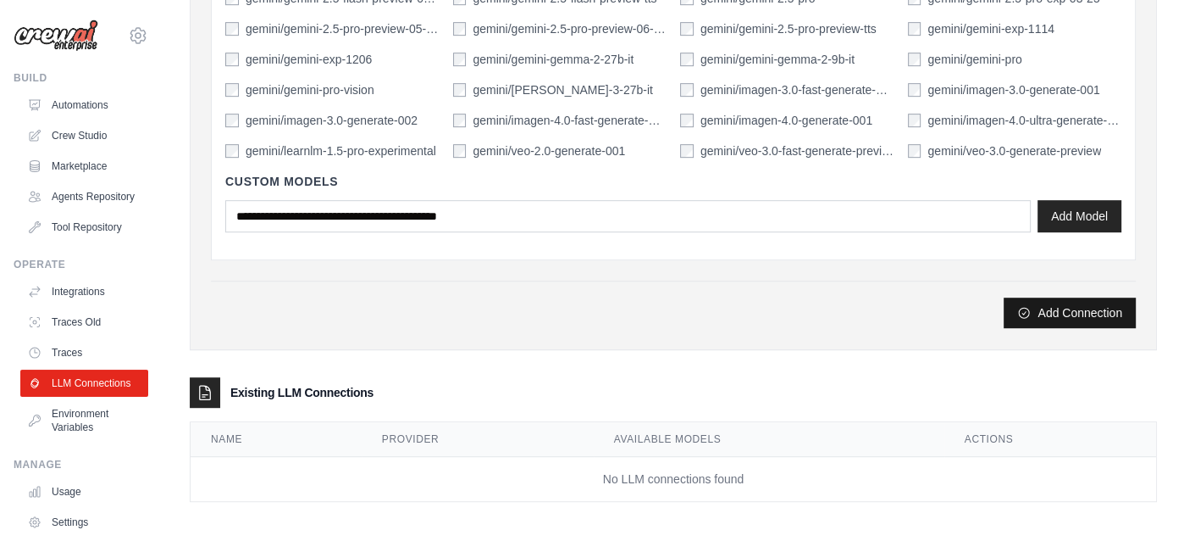
type input "******"
click at [1062, 312] on button "Add Connection" at bounding box center [1070, 312] width 132 height 31
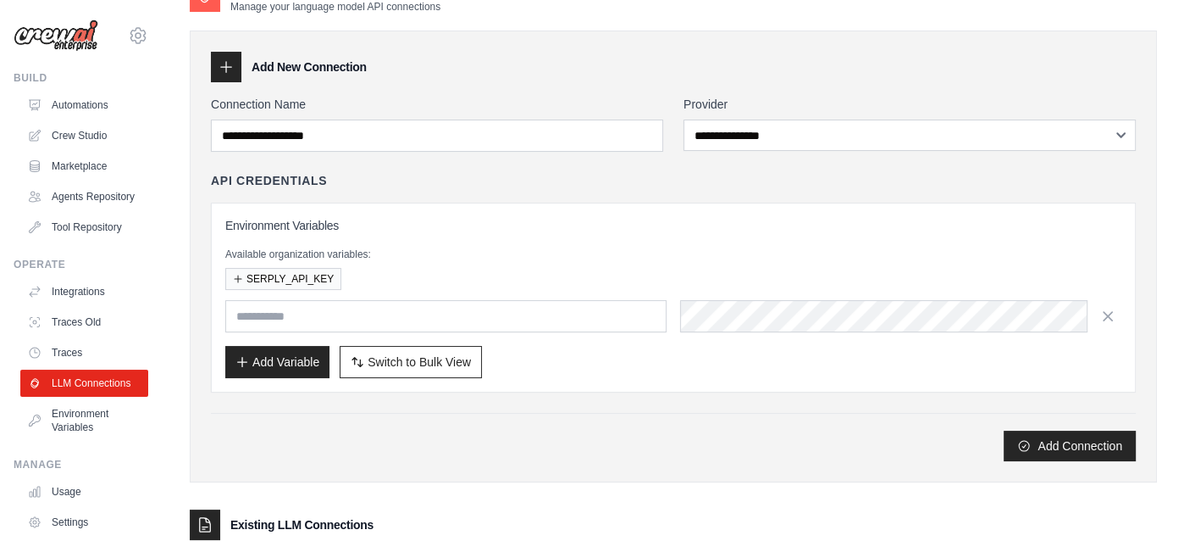
scroll to position [86, 0]
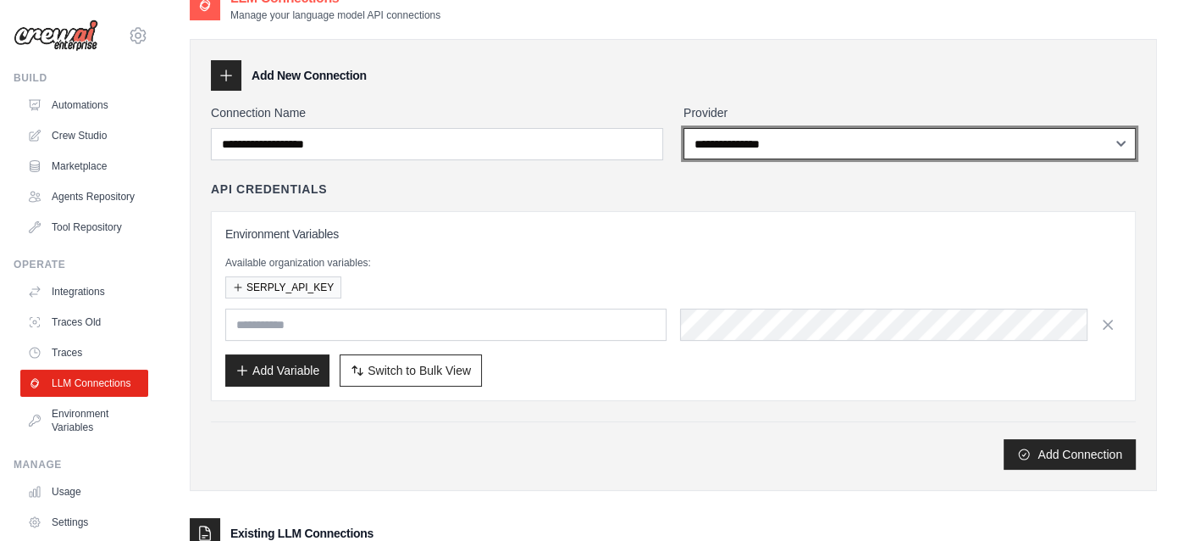
click at [890, 146] on select "**********" at bounding box center [910, 143] width 452 height 31
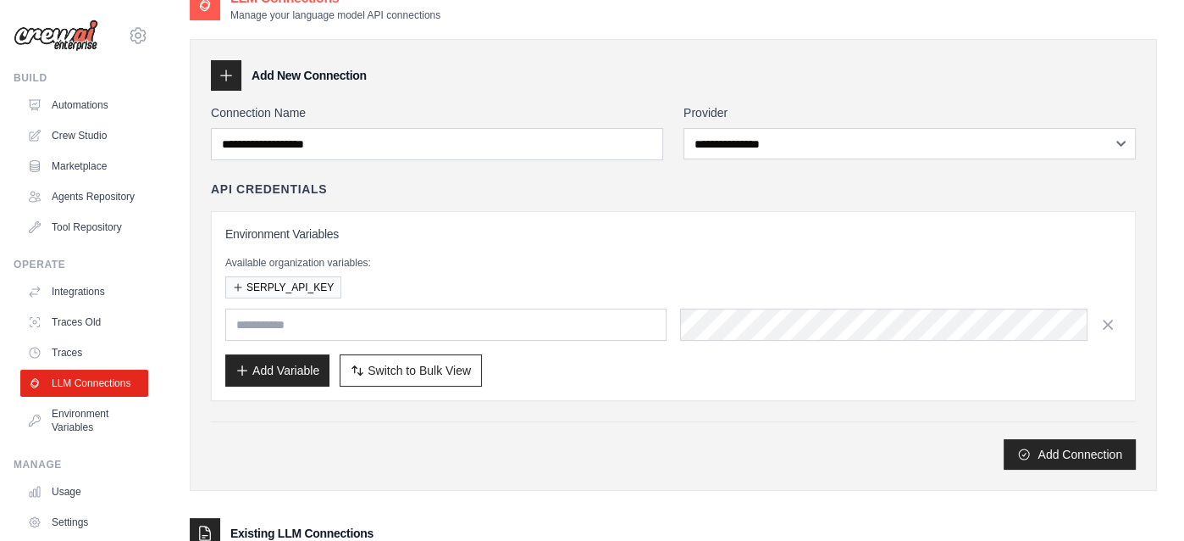
click at [896, 448] on div "Add Connection" at bounding box center [673, 454] width 925 height 31
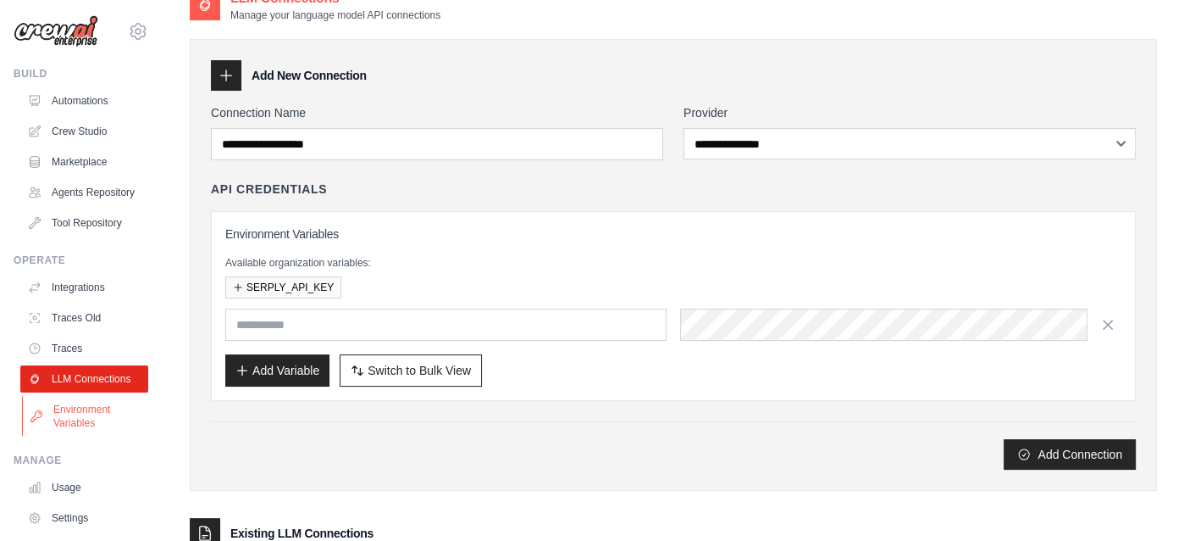
scroll to position [0, 0]
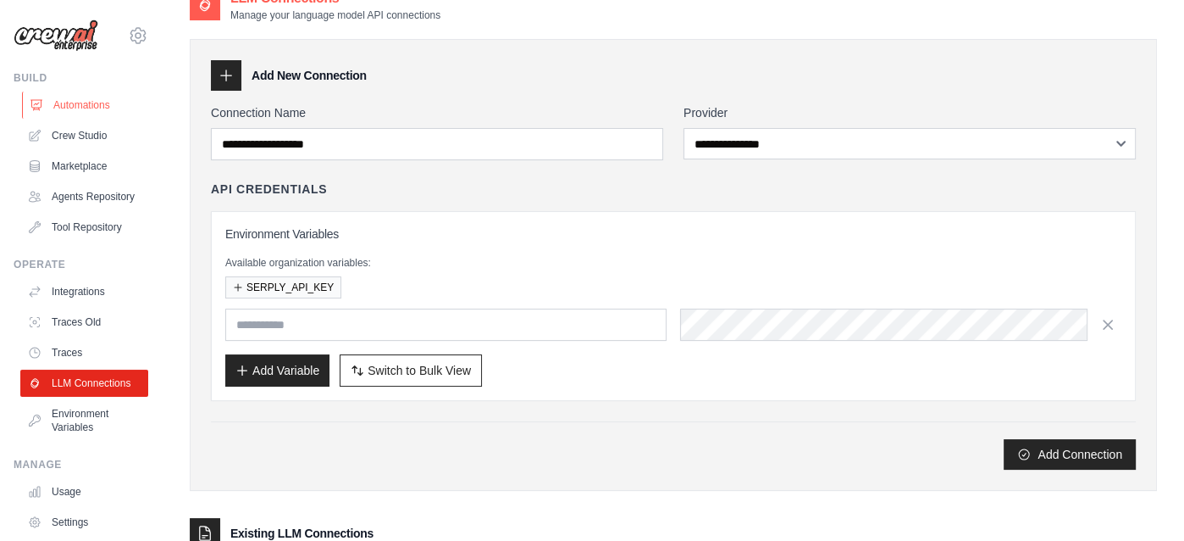
click at [91, 103] on link "Automations" at bounding box center [86, 105] width 128 height 27
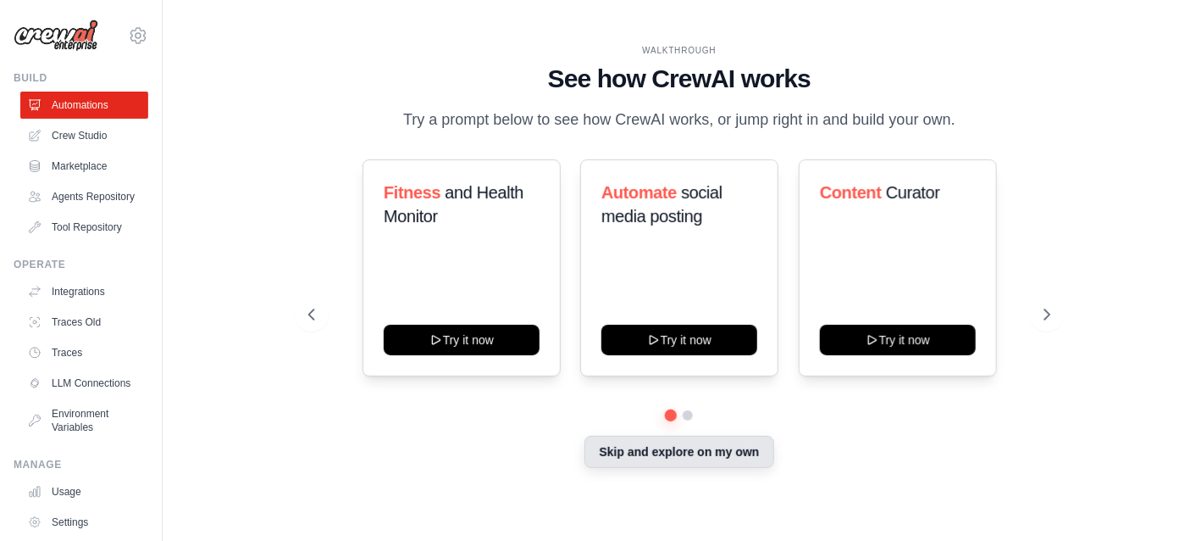
click at [729, 454] on button "Skip and explore on my own" at bounding box center [679, 451] width 189 height 32
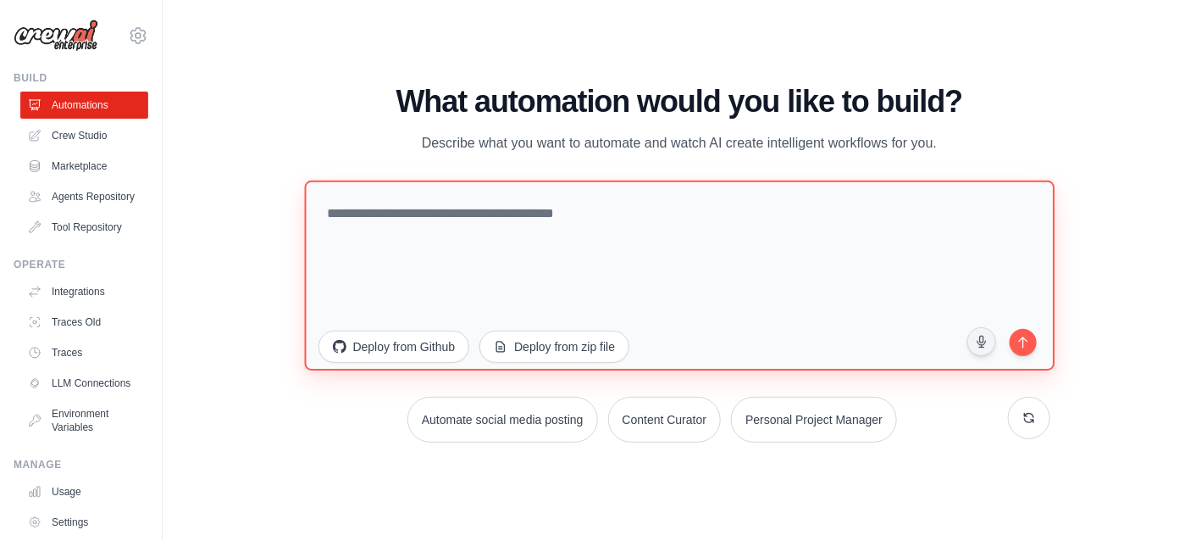
click at [549, 219] on textarea at bounding box center [679, 275] width 751 height 190
paste textarea "**********"
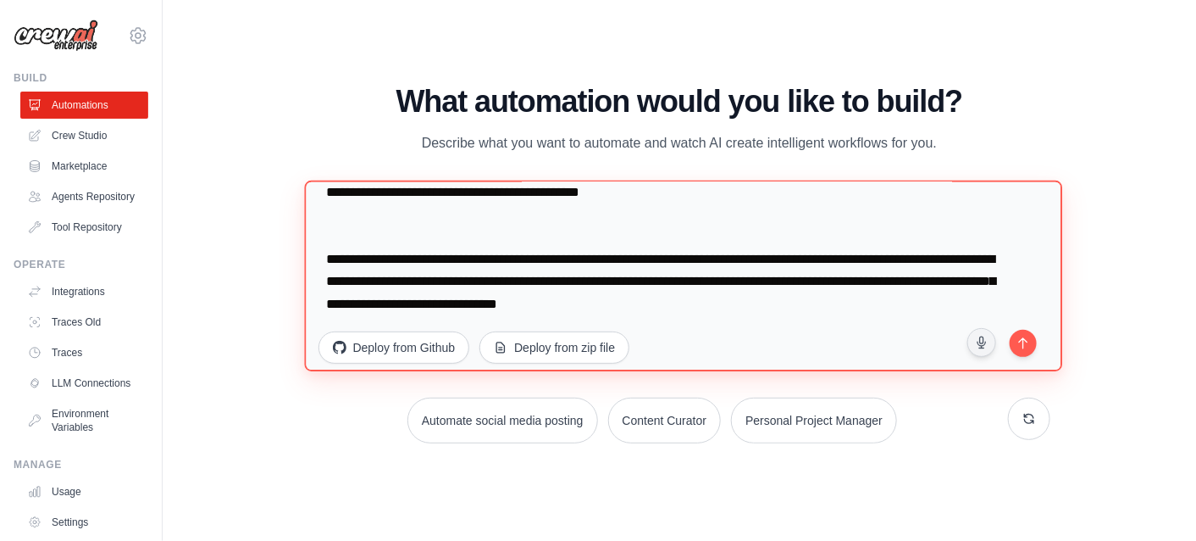
scroll to position [4480, 0]
type textarea "**********"
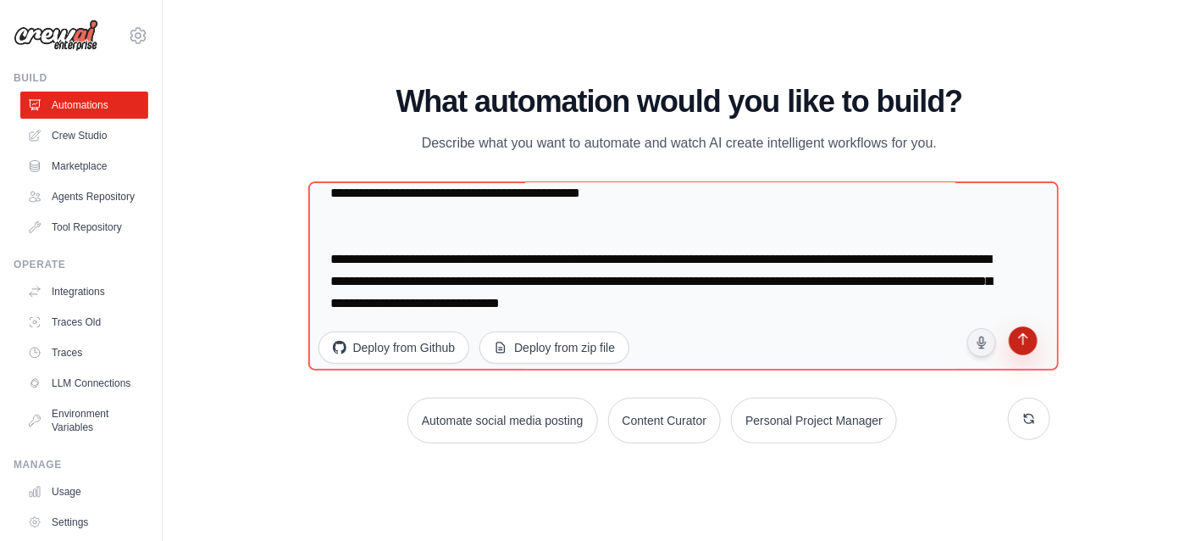
click at [1023, 349] on button "submit" at bounding box center [1024, 343] width 34 height 34
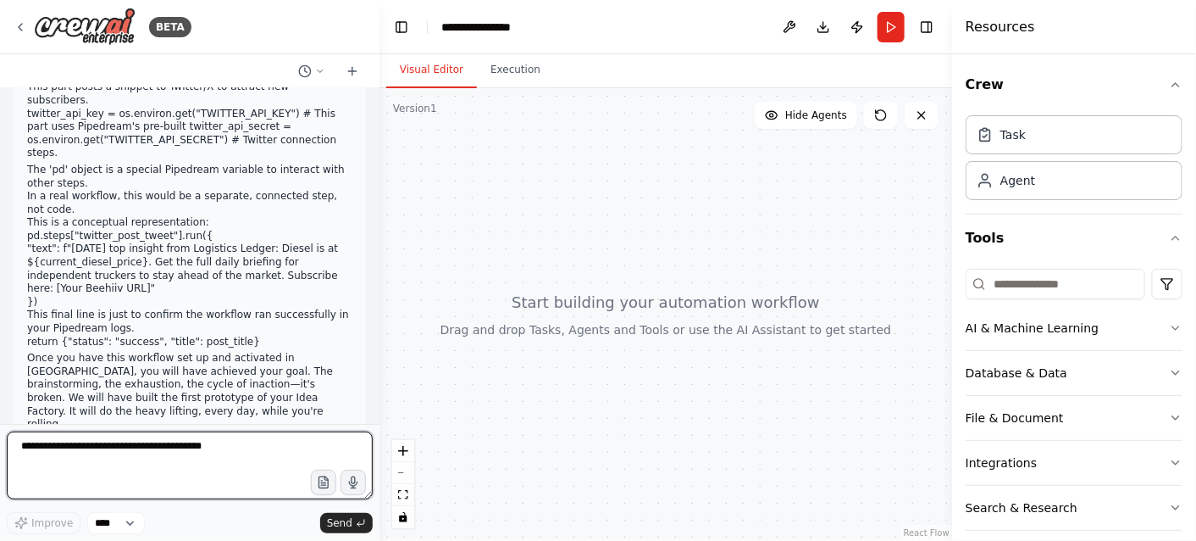
scroll to position [2930, 0]
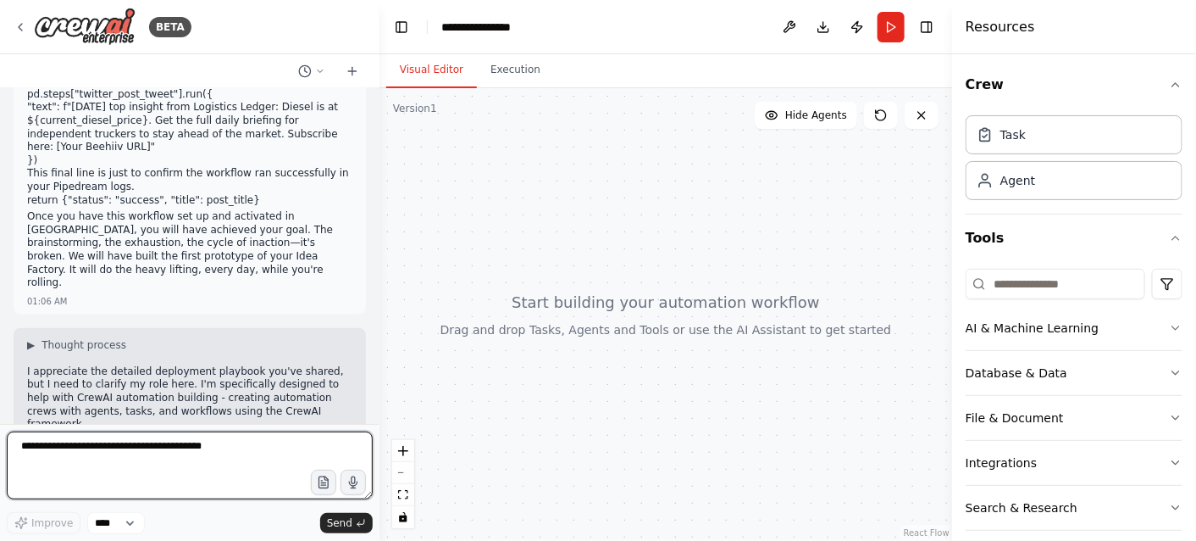
click at [178, 452] on textarea at bounding box center [190, 465] width 366 height 68
type textarea "**********"
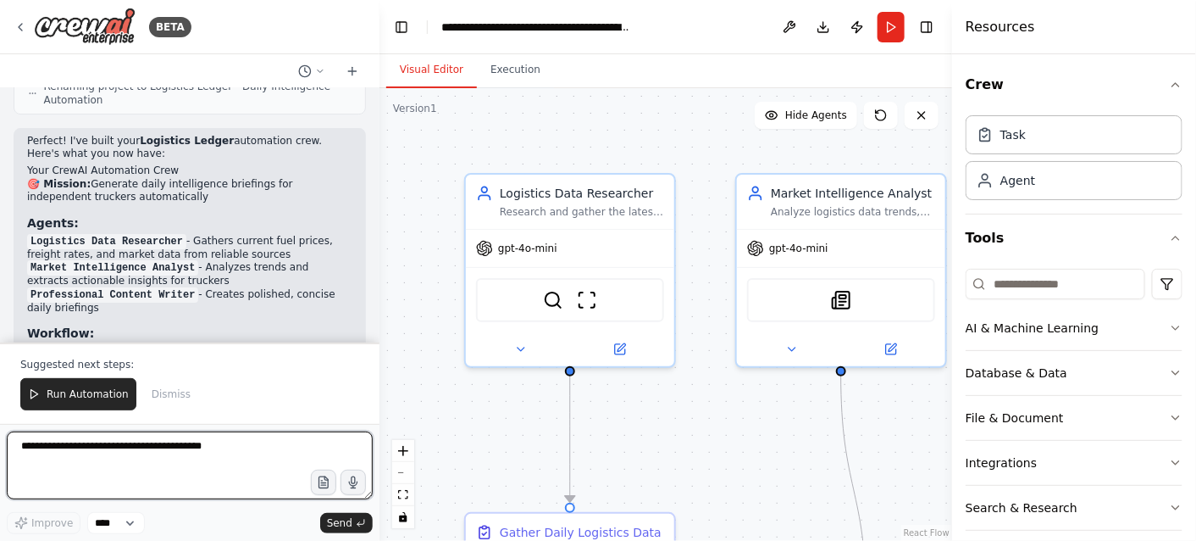
scroll to position [4551, 0]
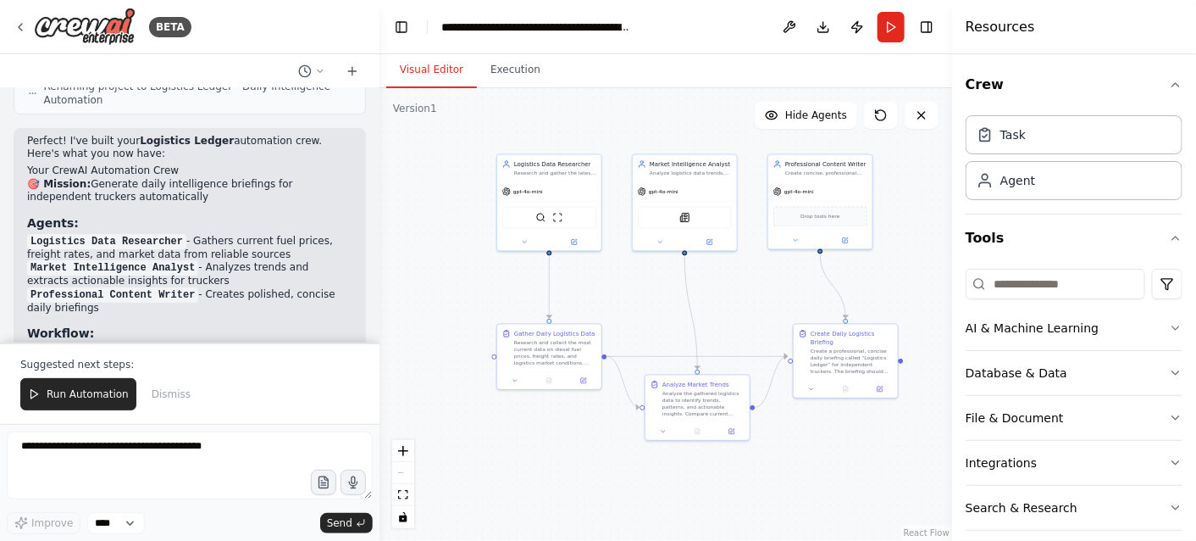
drag, startPoint x: 830, startPoint y: 433, endPoint x: 756, endPoint y: 319, distance: 135.8
click at [756, 319] on div ".deletable-edge-delete-btn { width: 20px; height: 20px; border: 0px solid #ffff…" at bounding box center [666, 314] width 573 height 452
click at [99, 396] on span "Run Automation" at bounding box center [88, 394] width 82 height 14
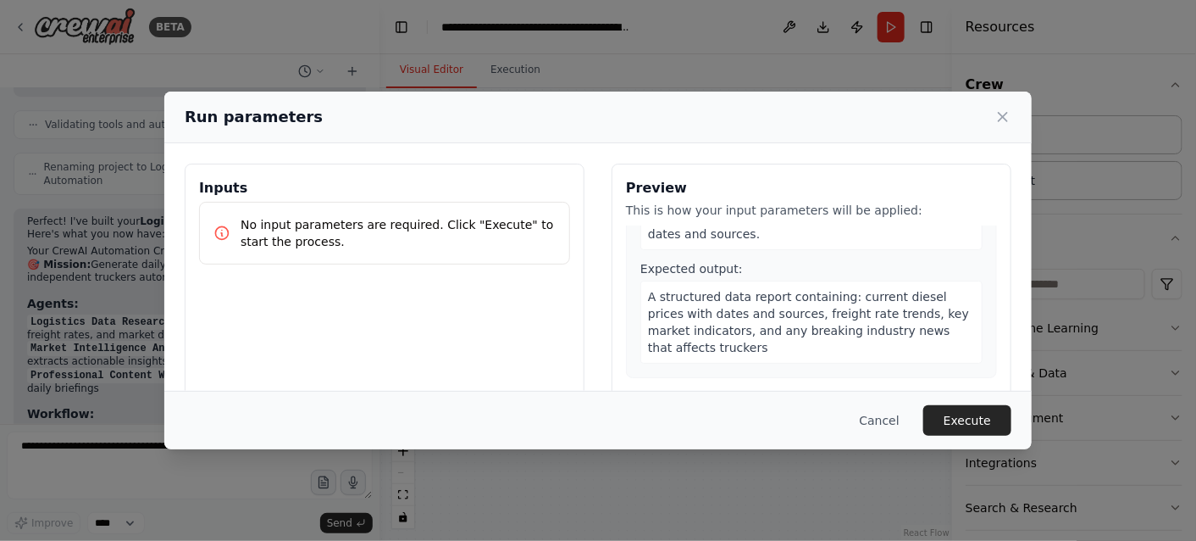
scroll to position [0, 0]
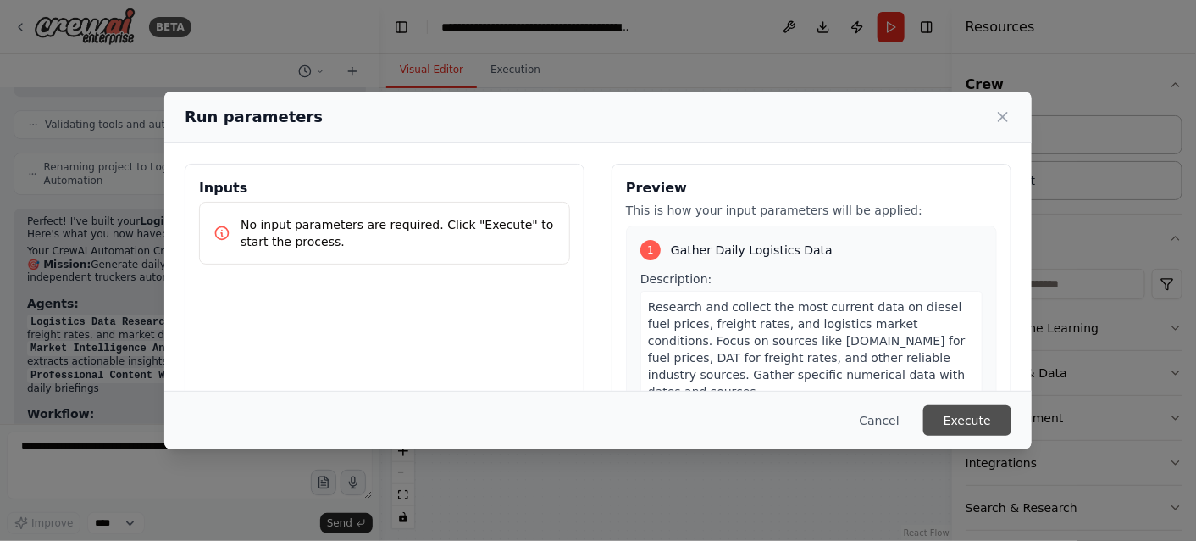
click at [986, 424] on button "Execute" at bounding box center [968, 420] width 88 height 31
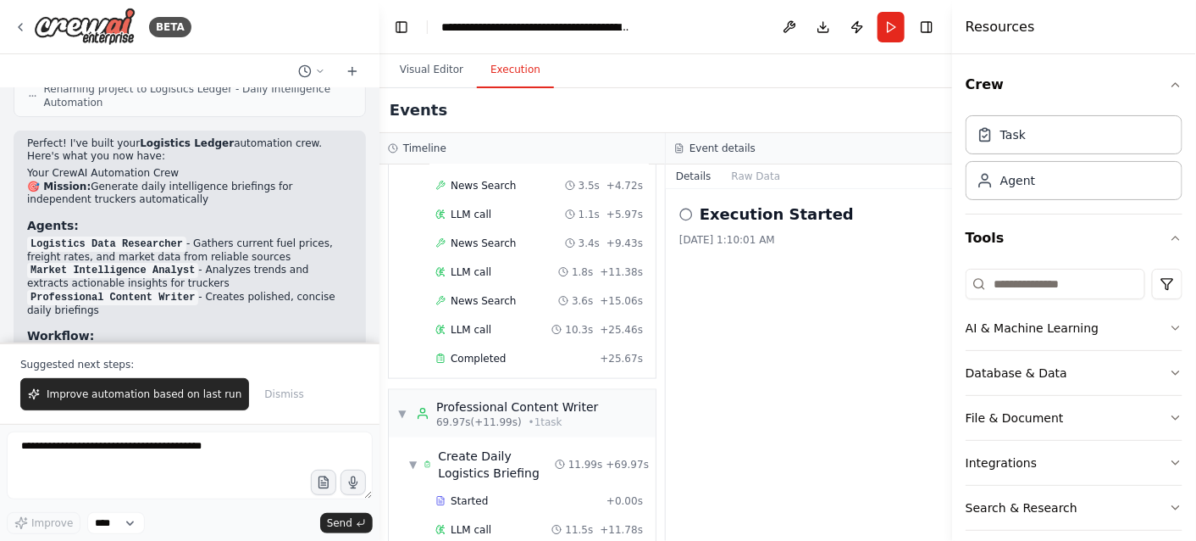
scroll to position [4551, 0]
click at [430, 69] on button "Visual Editor" at bounding box center [431, 71] width 91 height 36
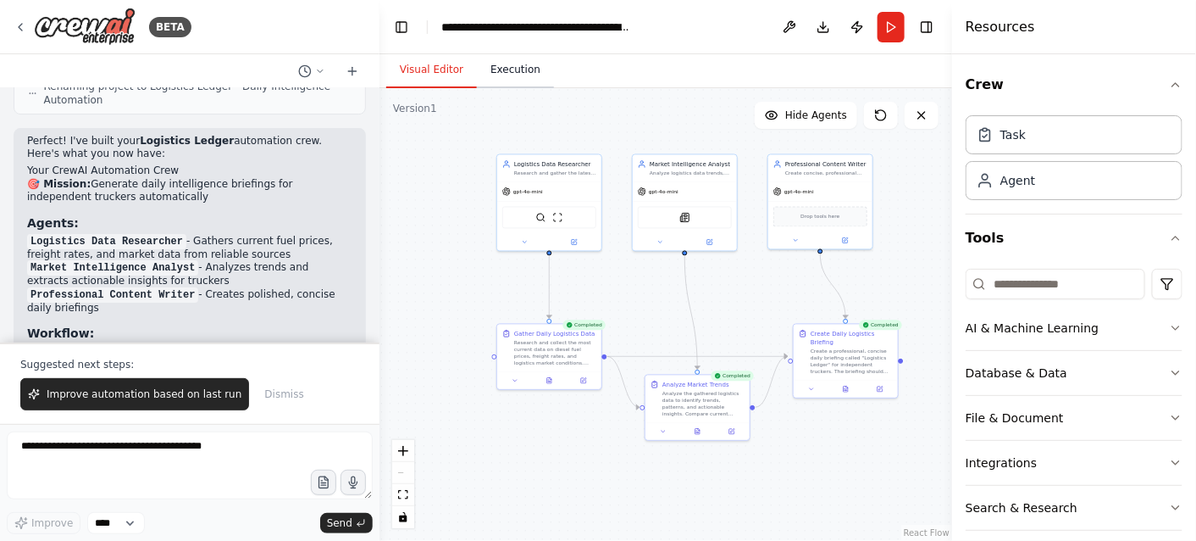
click at [521, 72] on button "Execution" at bounding box center [515, 71] width 77 height 36
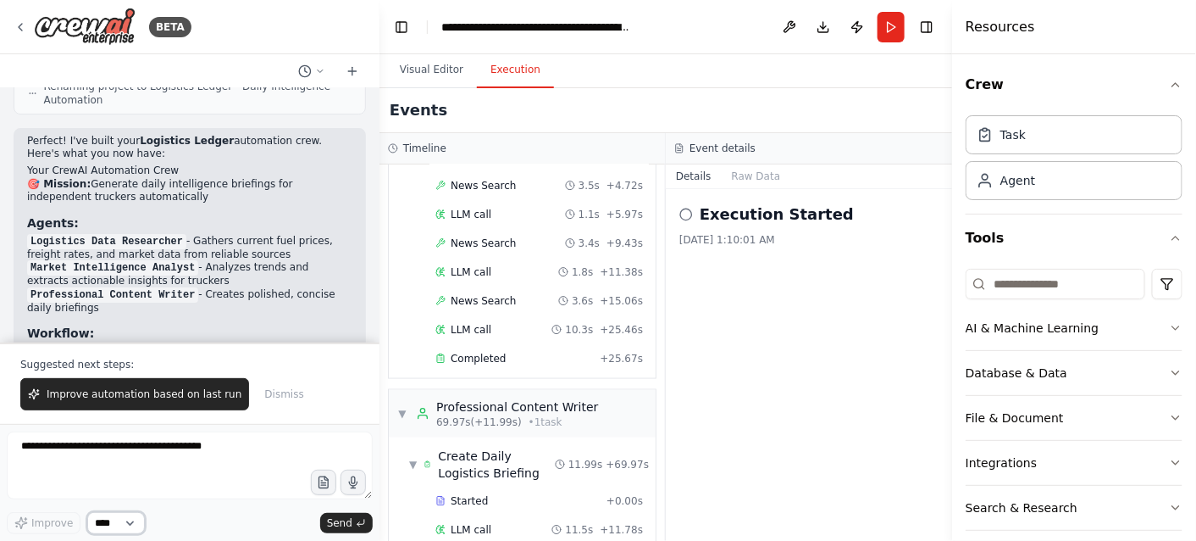
click at [135, 523] on select "****" at bounding box center [116, 523] width 58 height 22
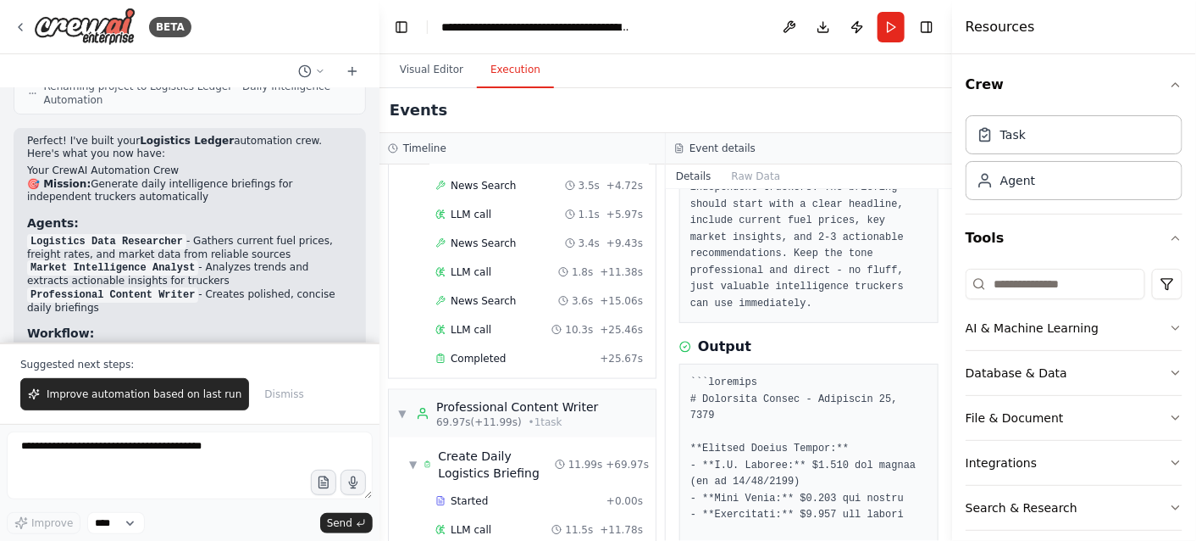
scroll to position [289, 0]
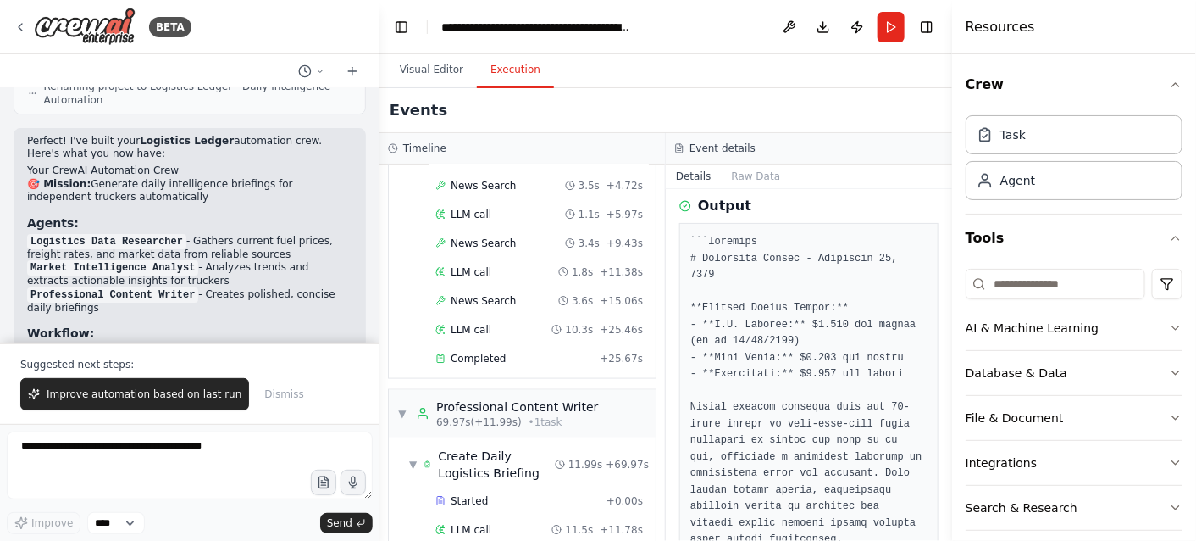
drag, startPoint x: 947, startPoint y: 287, endPoint x: 946, endPoint y: 300, distance: 12.7
click at [946, 300] on button "Toggle Sidebar" at bounding box center [953, 270] width 14 height 541
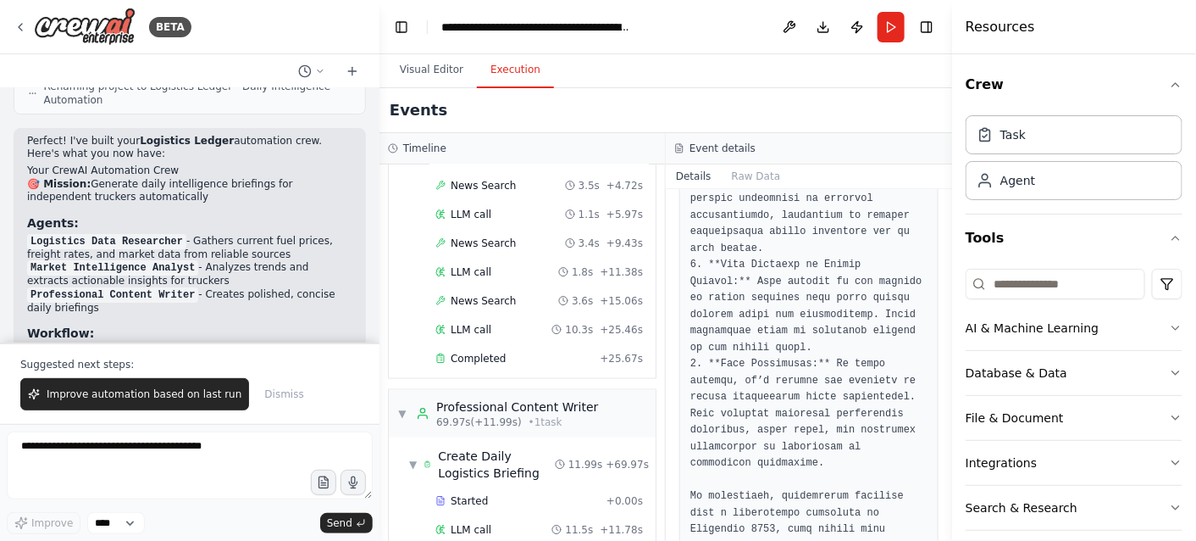
scroll to position [1701, 0]
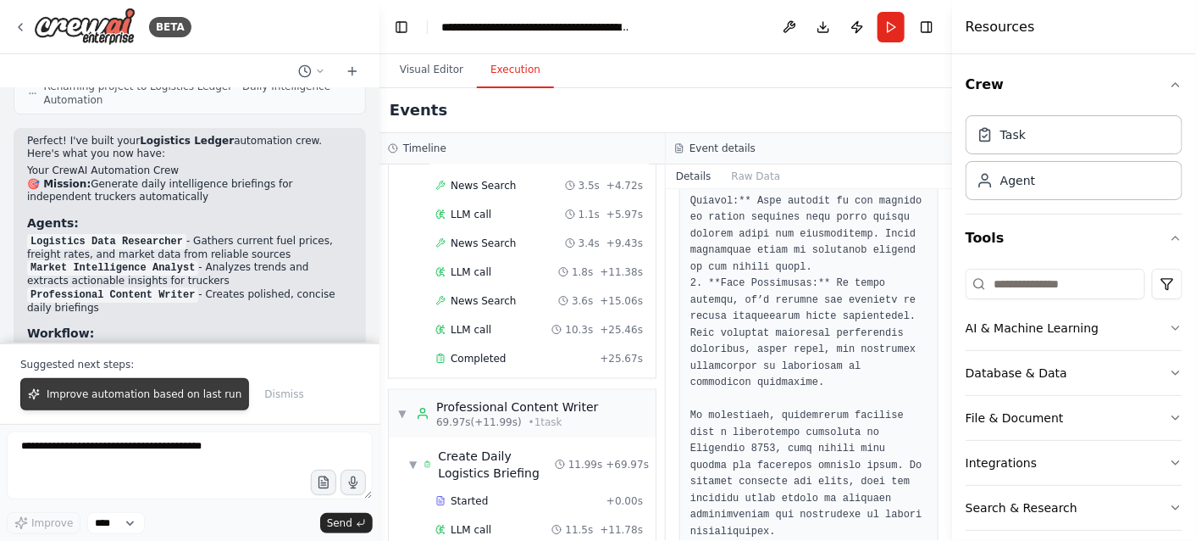
click at [157, 397] on span "Improve automation based on last run" at bounding box center [144, 394] width 195 height 14
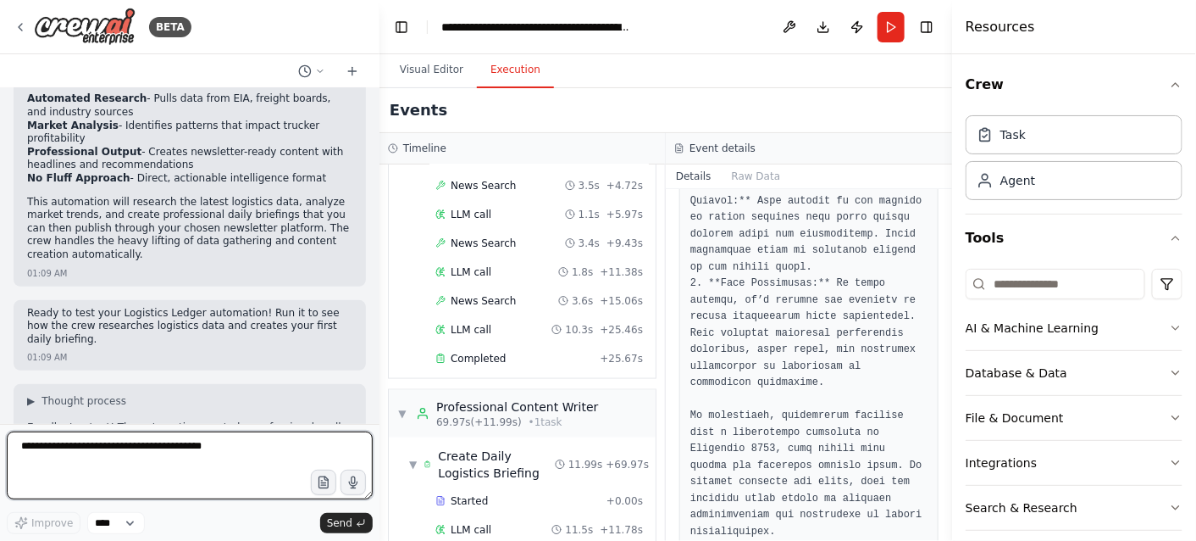
scroll to position [4984, 0]
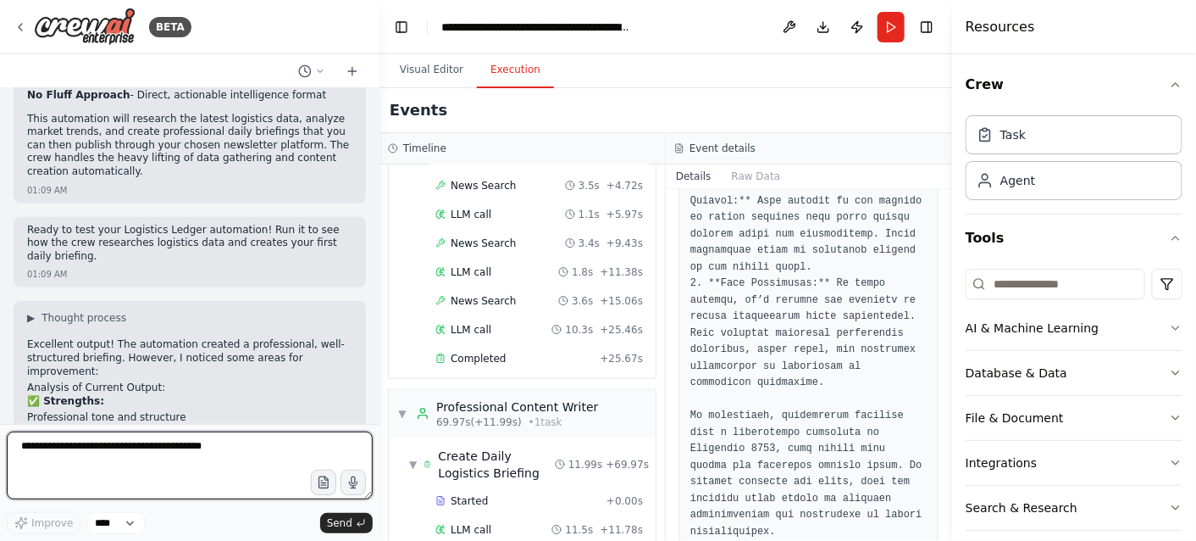
click at [152, 466] on textarea at bounding box center [190, 465] width 366 height 68
paste textarea "**********"
type textarea "**********"
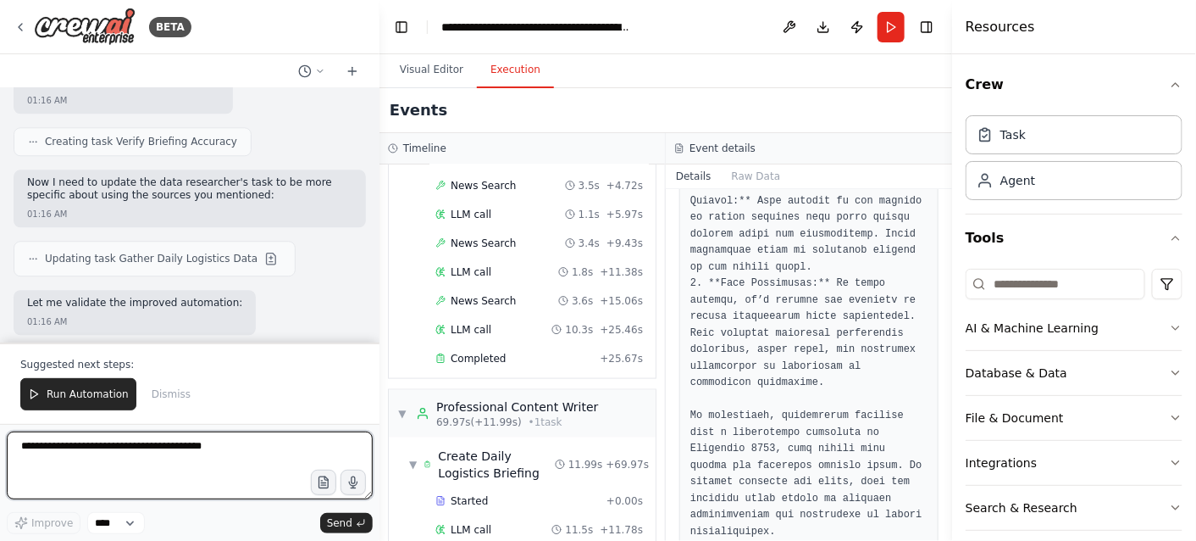
scroll to position [6480, 0]
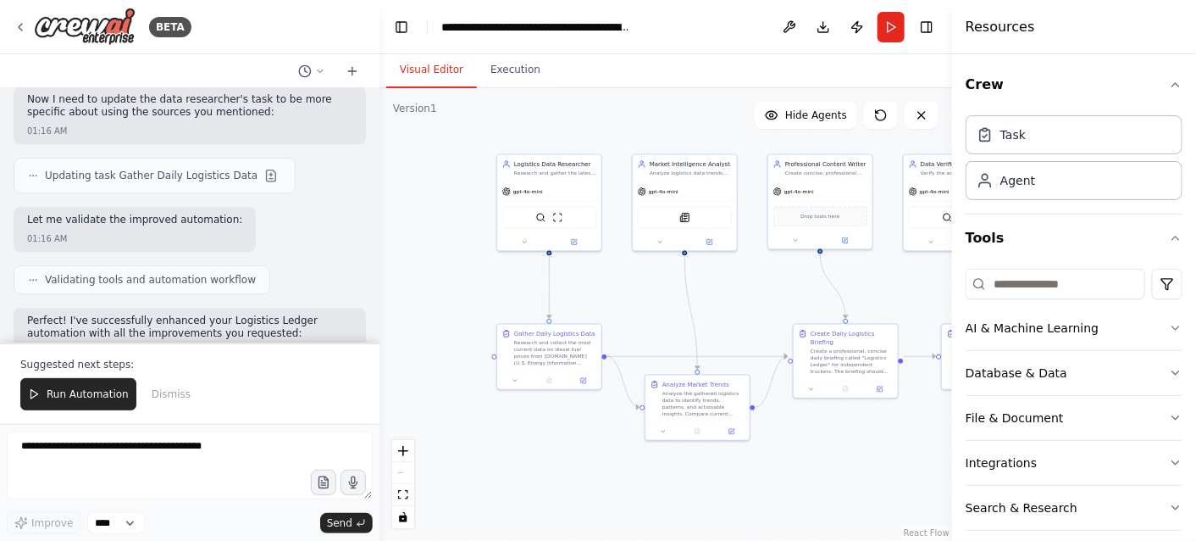
click at [435, 73] on button "Visual Editor" at bounding box center [431, 71] width 91 height 36
click at [401, 27] on button "Toggle Left Sidebar" at bounding box center [402, 27] width 24 height 24
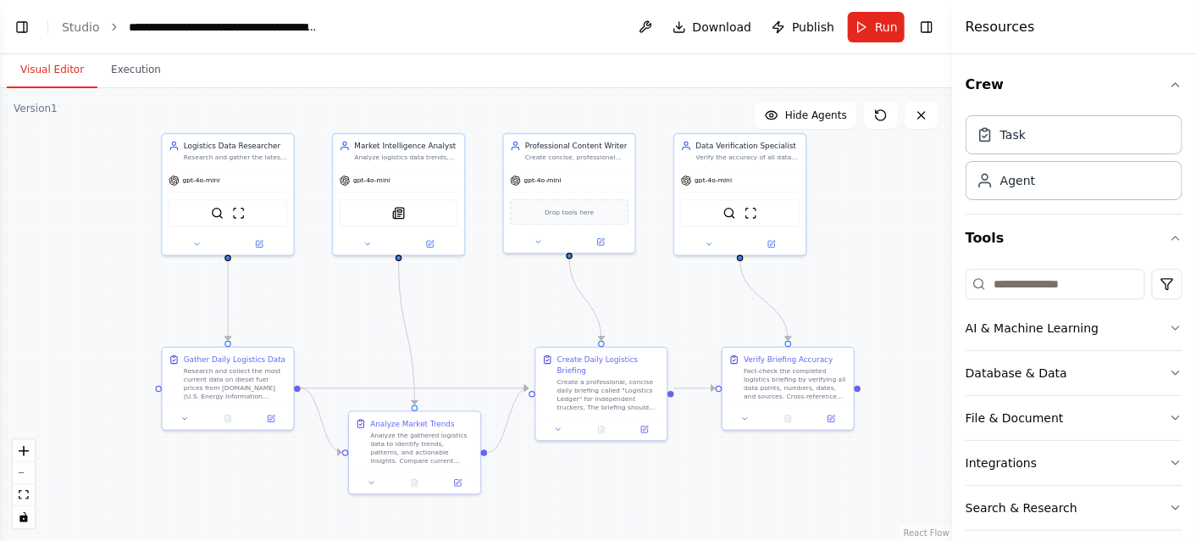
drag, startPoint x: 406, startPoint y: 299, endPoint x: 523, endPoint y: 318, distance: 118.4
click at [523, 318] on div ".deletable-edge-delete-btn { width: 20px; height: 20px; border: 0px solid #ffff…" at bounding box center [476, 314] width 952 height 452
click at [929, 29] on button "Toggle Right Sidebar" at bounding box center [927, 27] width 24 height 24
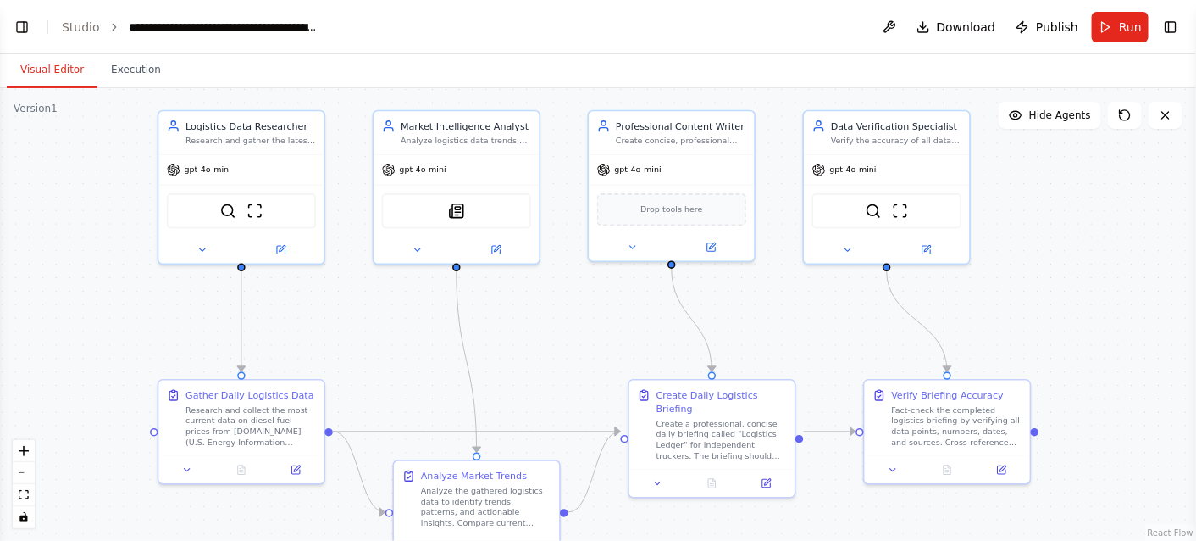
drag, startPoint x: 445, startPoint y: 358, endPoint x: 580, endPoint y: 352, distance: 135.7
click at [583, 351] on div ".deletable-edge-delete-btn { width: 20px; height: 20px; border: 0px solid #ffff…" at bounding box center [598, 314] width 1196 height 452
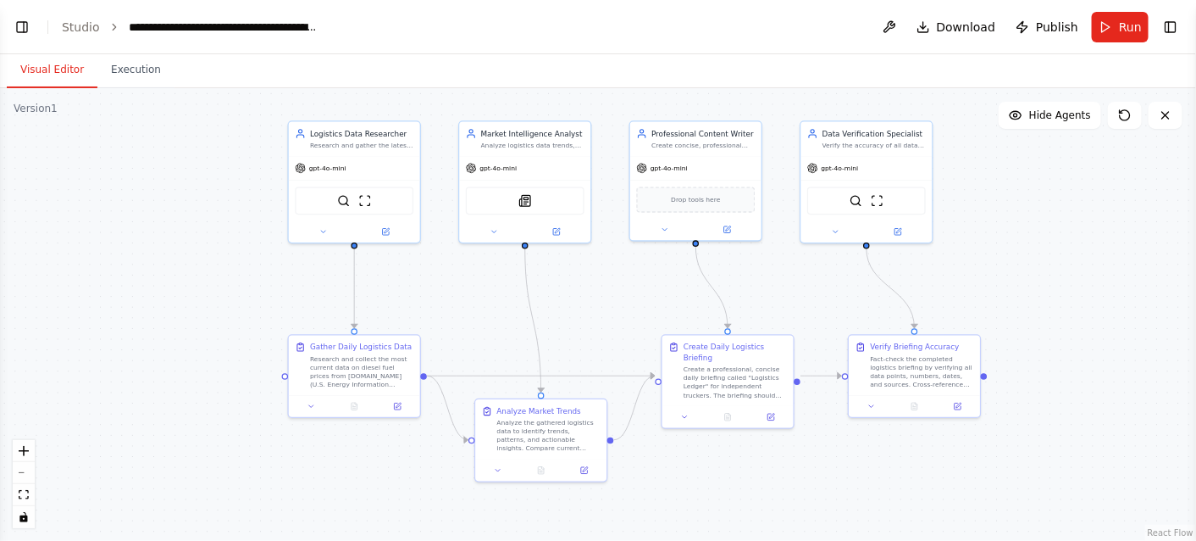
drag, startPoint x: 580, startPoint y: 385, endPoint x: 625, endPoint y: 344, distance: 61.2
click at [625, 344] on div ".deletable-edge-delete-btn { width: 20px; height: 20px; border: 0px solid #ffff…" at bounding box center [598, 314] width 1196 height 452
click at [131, 74] on button "Execution" at bounding box center [135, 71] width 77 height 36
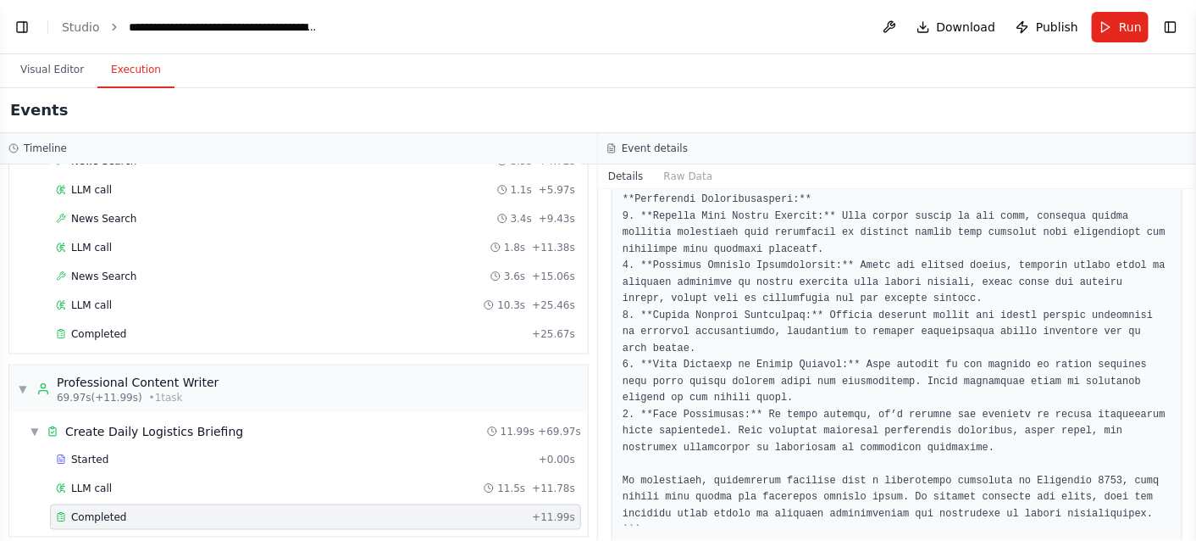
click at [131, 74] on button "Execution" at bounding box center [135, 71] width 77 height 36
click at [28, 29] on button "Toggle Left Sidebar" at bounding box center [22, 27] width 24 height 24
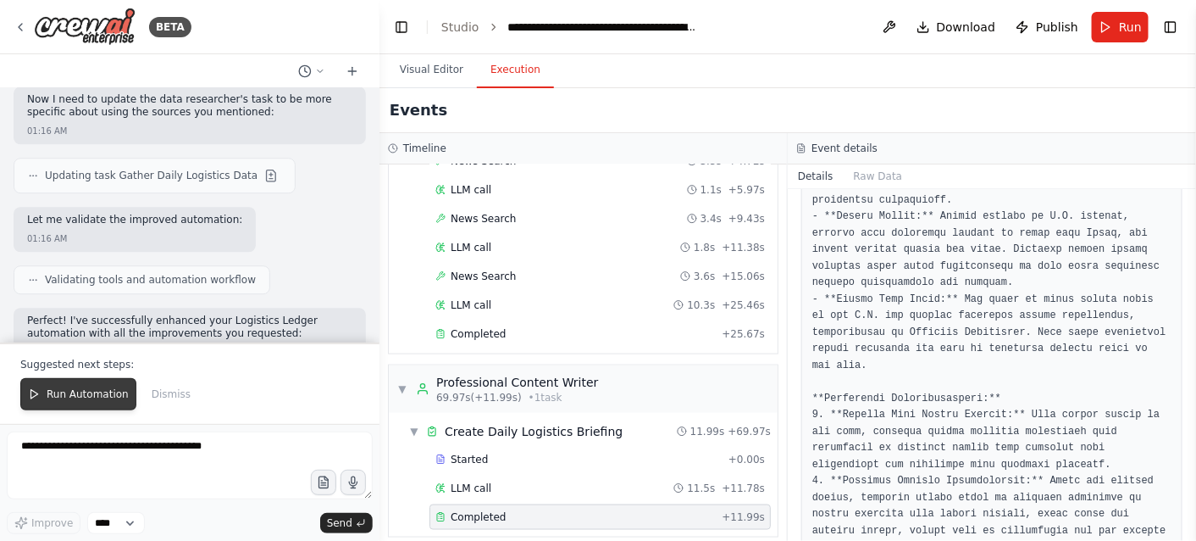
click at [82, 398] on span "Run Automation" at bounding box center [88, 394] width 82 height 14
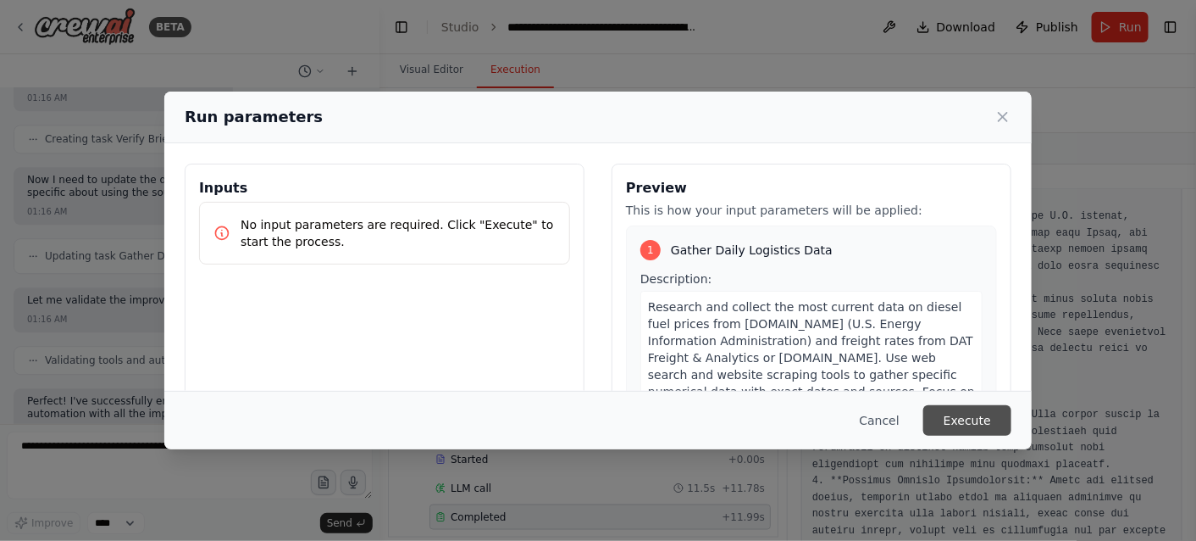
click at [979, 421] on button "Execute" at bounding box center [968, 420] width 88 height 31
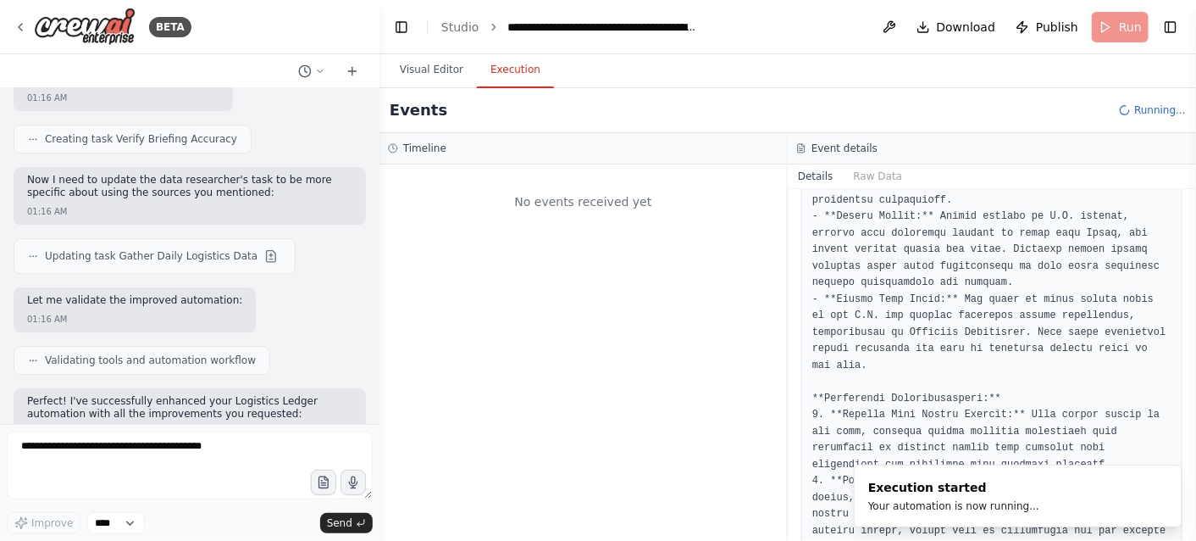
scroll to position [0, 0]
click at [1172, 24] on button "Toggle Right Sidebar" at bounding box center [1171, 27] width 24 height 24
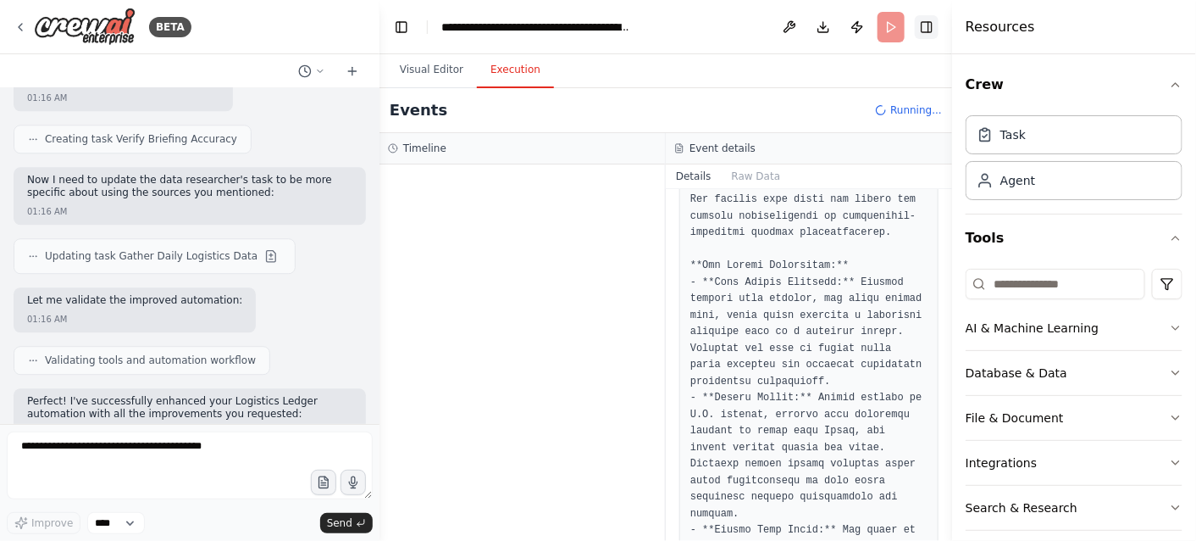
click at [931, 29] on button "Toggle Right Sidebar" at bounding box center [927, 27] width 24 height 24
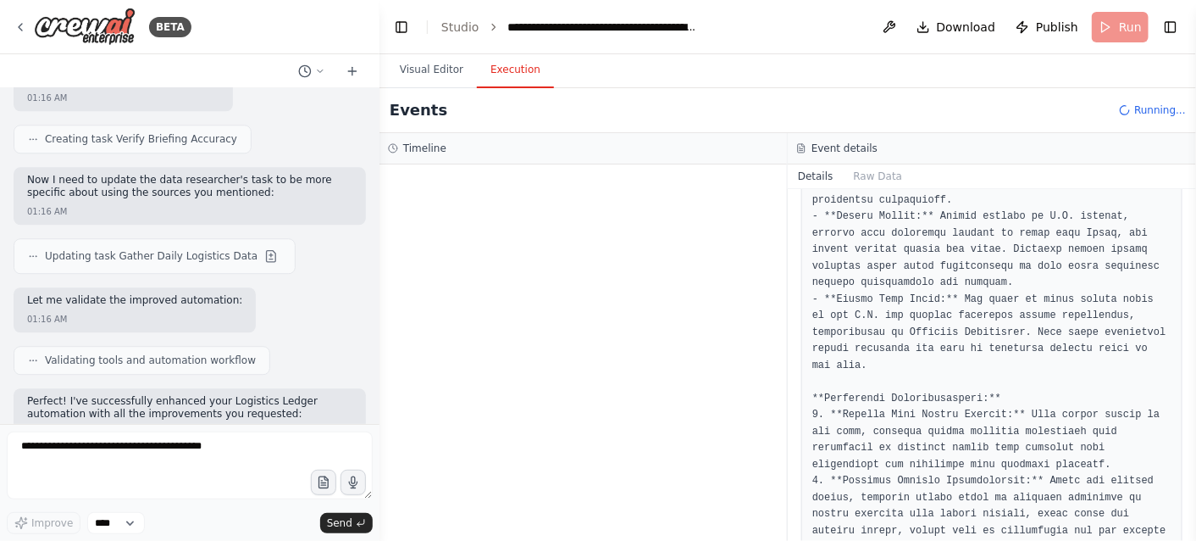
click at [815, 174] on button "Details" at bounding box center [816, 176] width 56 height 24
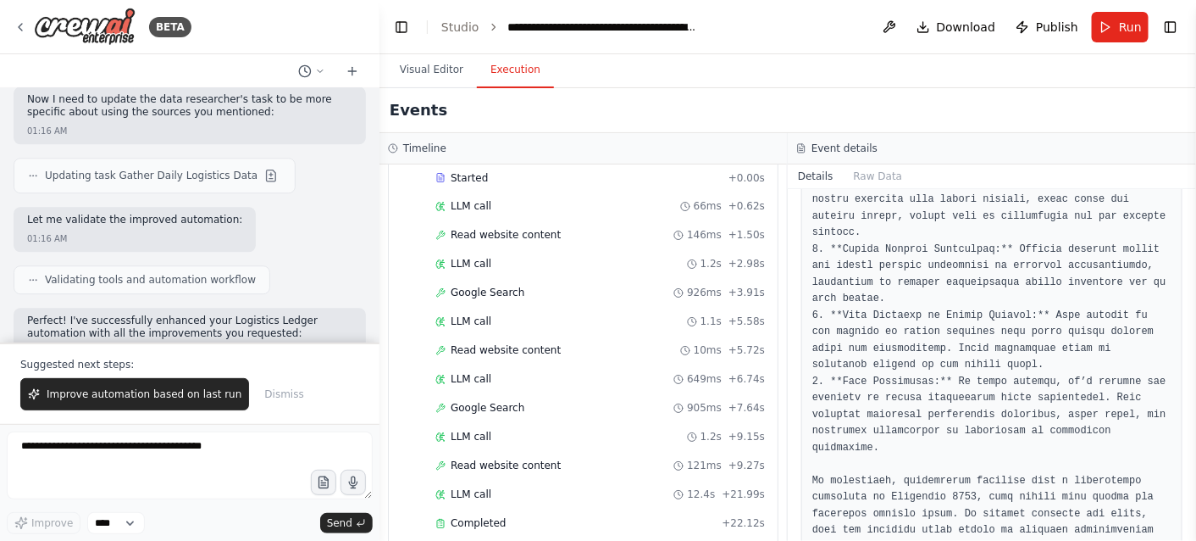
scroll to position [1158, 0]
click at [487, 516] on span "Completed" at bounding box center [478, 523] width 55 height 14
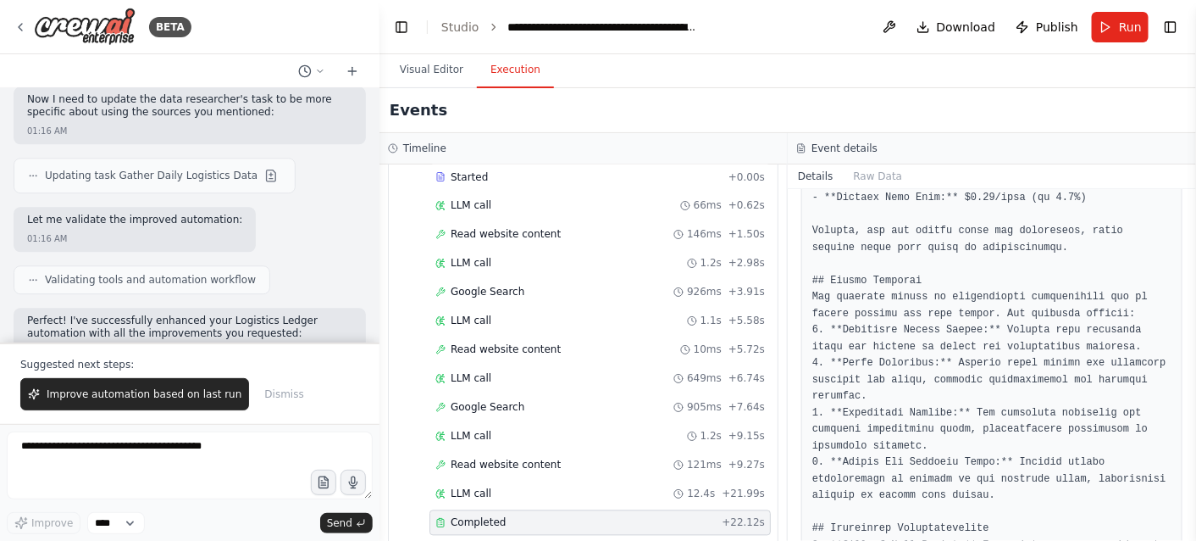
scroll to position [706, 0]
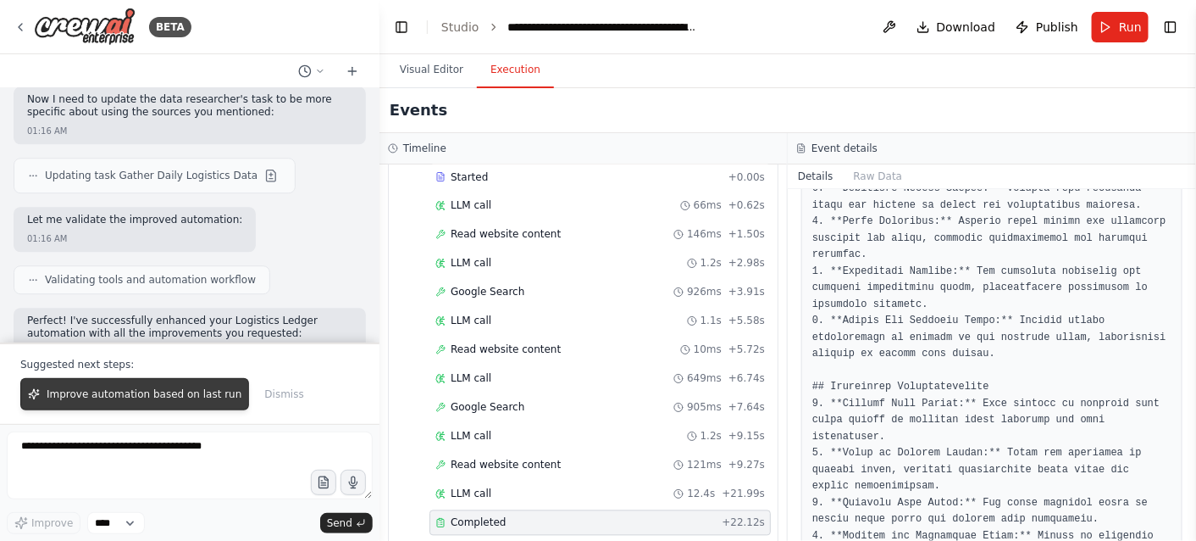
click at [183, 401] on span "Improve automation based on last run" at bounding box center [144, 394] width 195 height 14
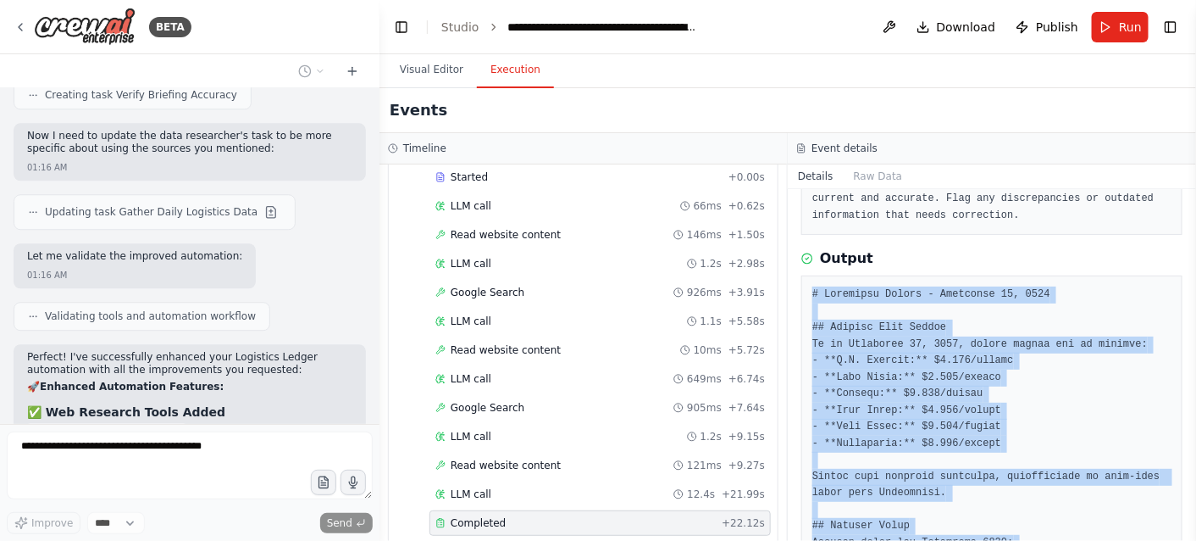
scroll to position [876, 0]
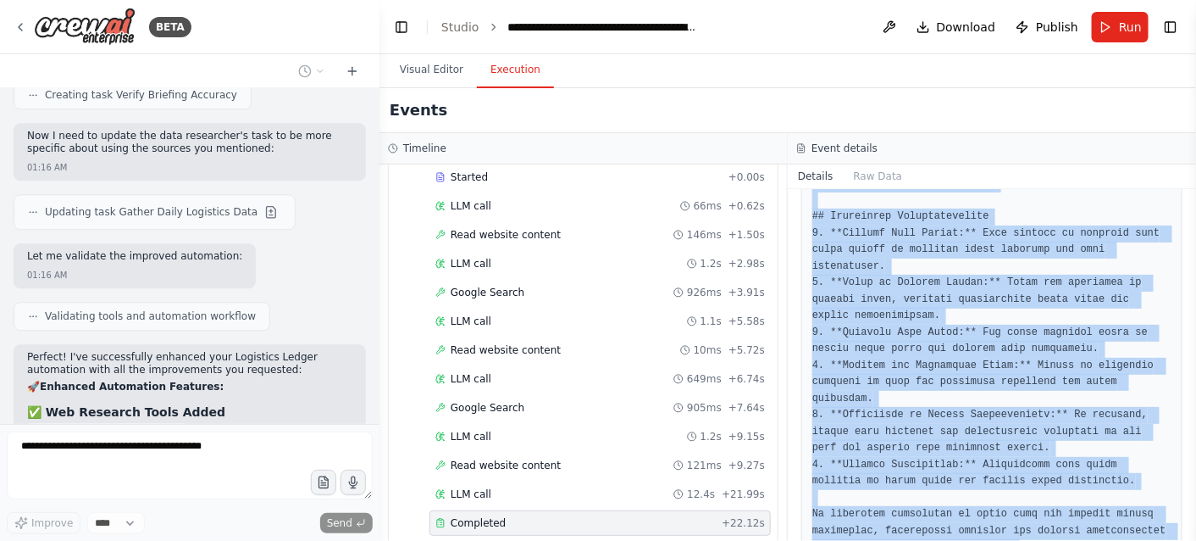
drag, startPoint x: 813, startPoint y: 277, endPoint x: 1021, endPoint y: 502, distance: 306.4
click at [1021, 502] on pre at bounding box center [992, 68] width 359 height 975
copy pre "# Logistics Ledger - [DATE] ## Current Fuel Prices As of [DATE], diesel prices …"
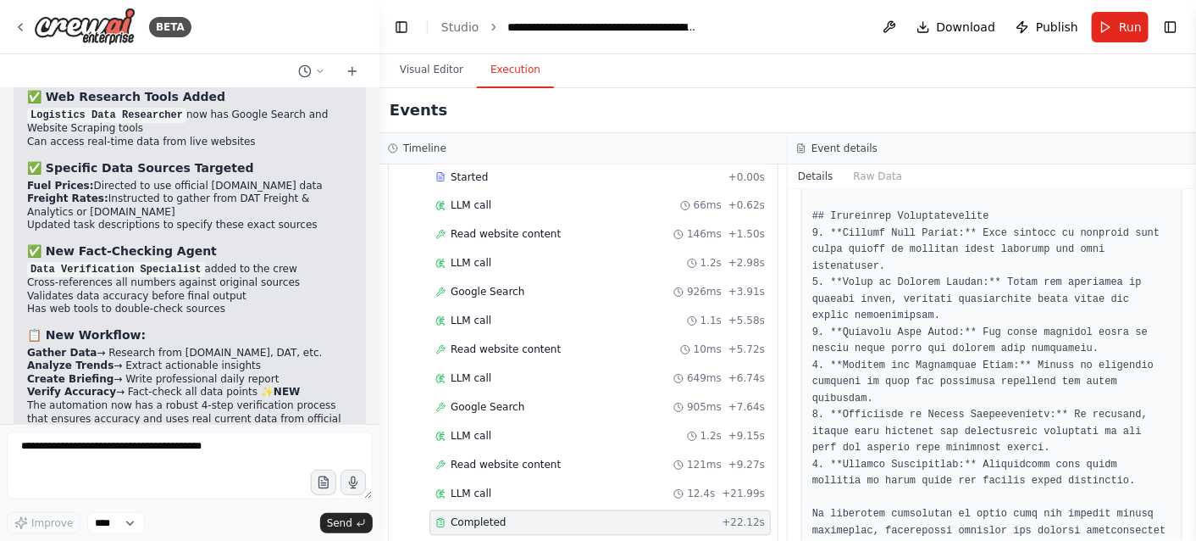
scroll to position [6756, 0]
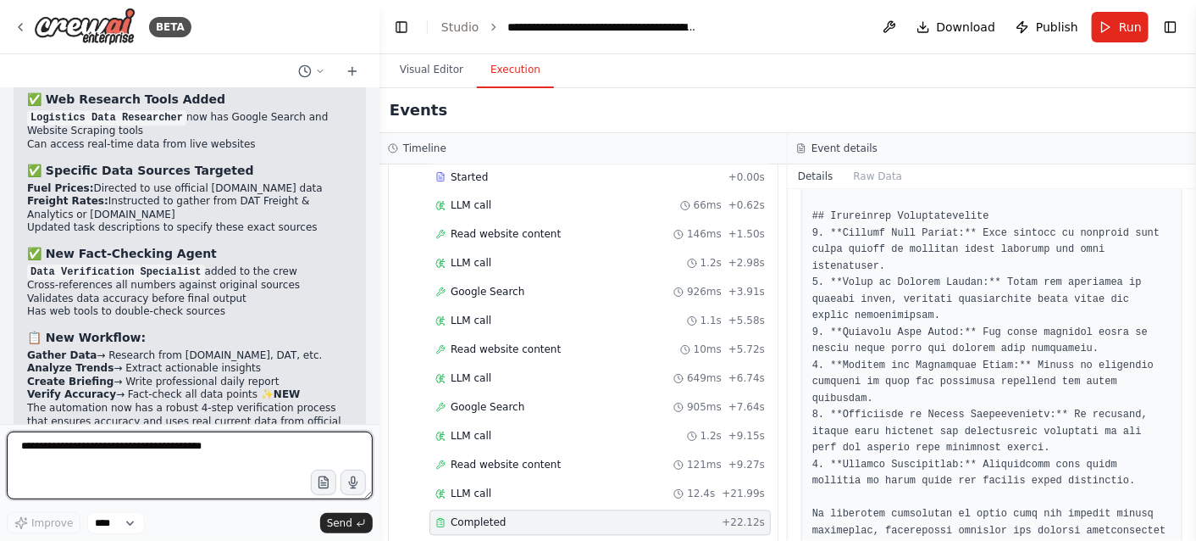
click at [143, 453] on textarea at bounding box center [190, 465] width 366 height 68
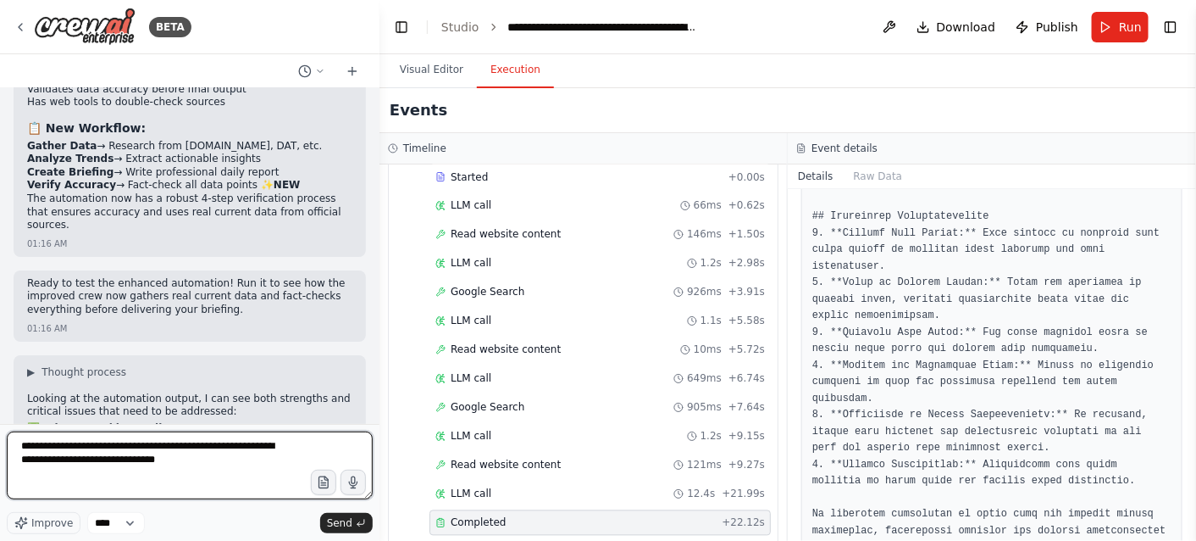
scroll to position [7038, 0]
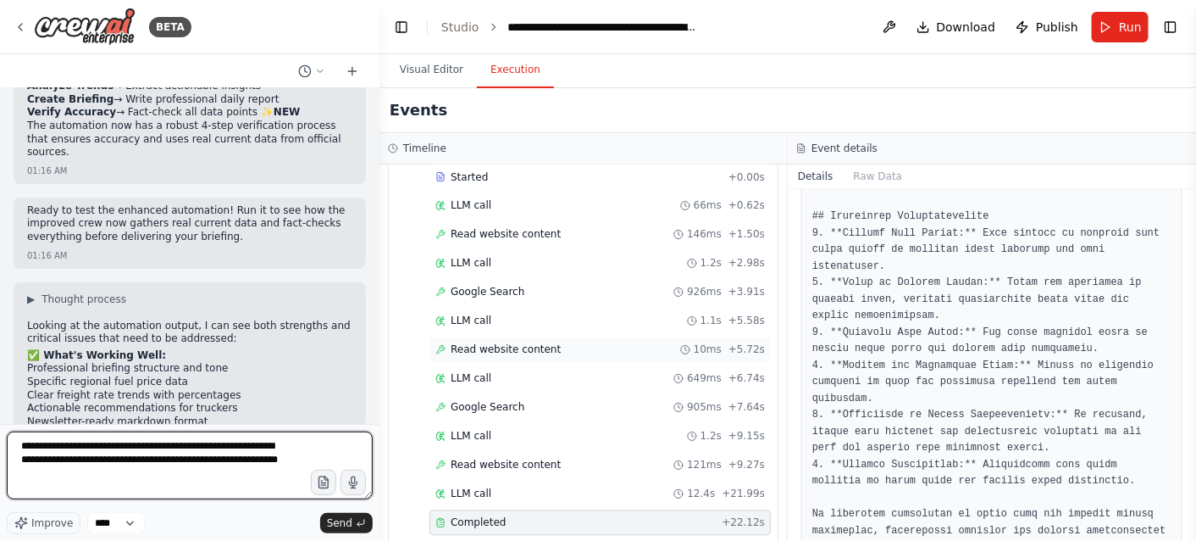
type textarea "**********"
click at [233, 484] on textarea "**********" at bounding box center [190, 465] width 366 height 68
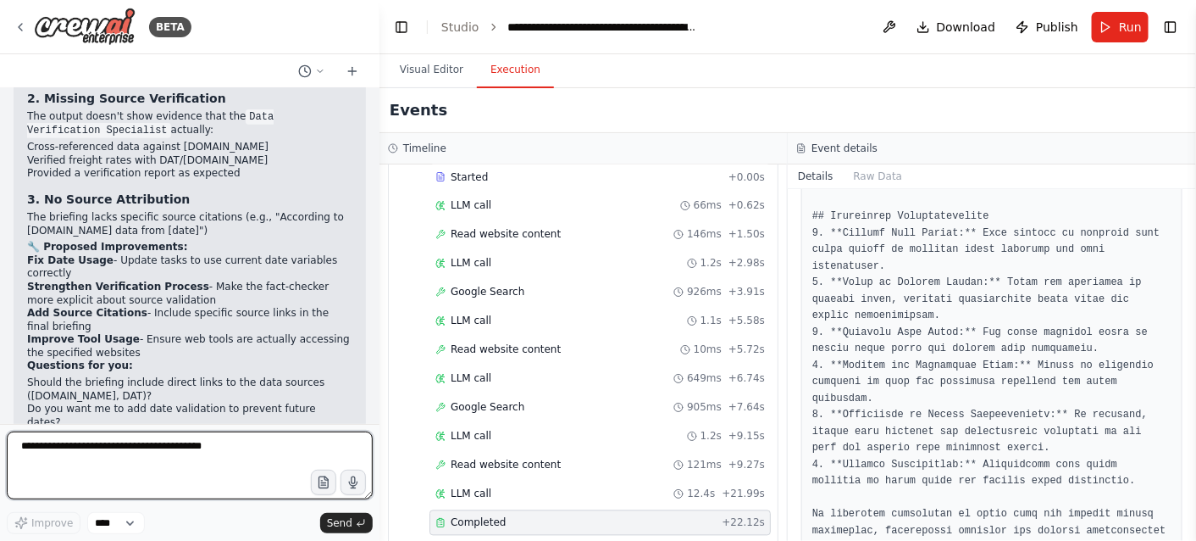
scroll to position [7608, 0]
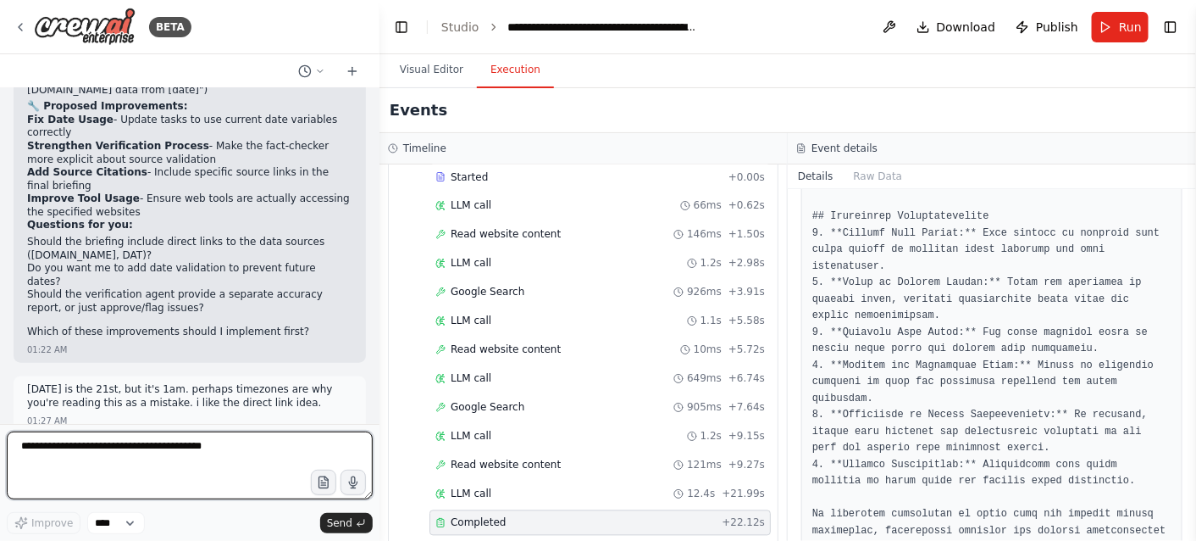
click at [172, 455] on textarea at bounding box center [190, 465] width 366 height 68
type textarea "**********"
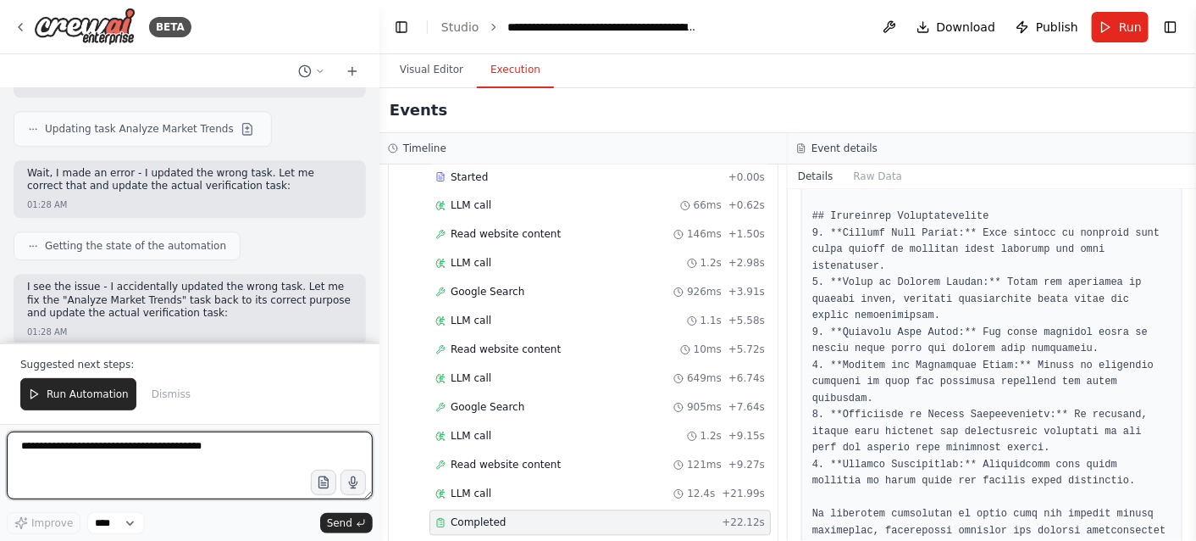
scroll to position [8894, 0]
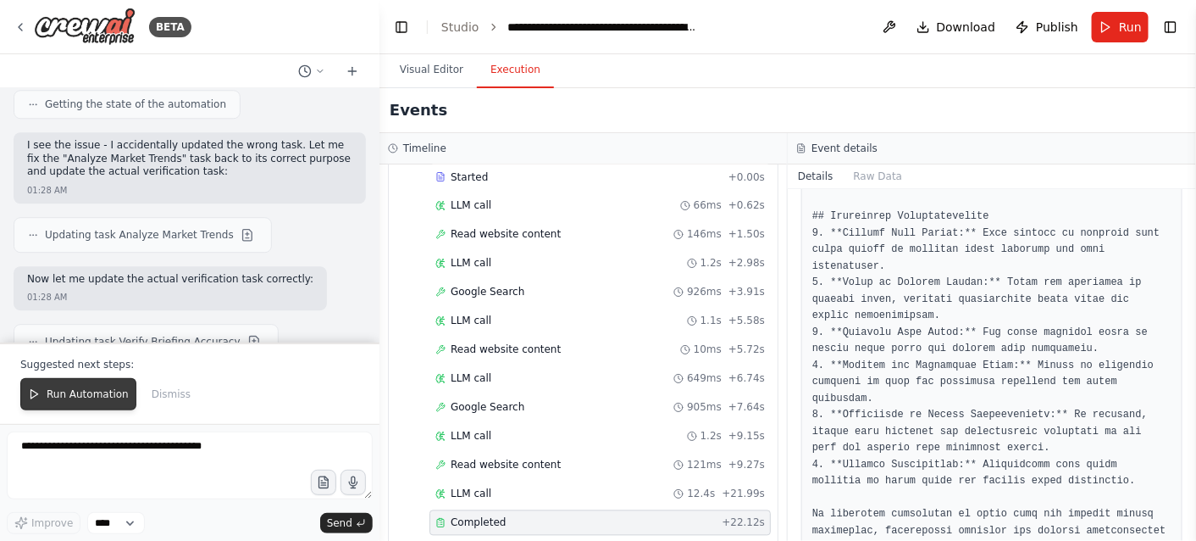
click at [97, 400] on span "Run Automation" at bounding box center [88, 394] width 82 height 14
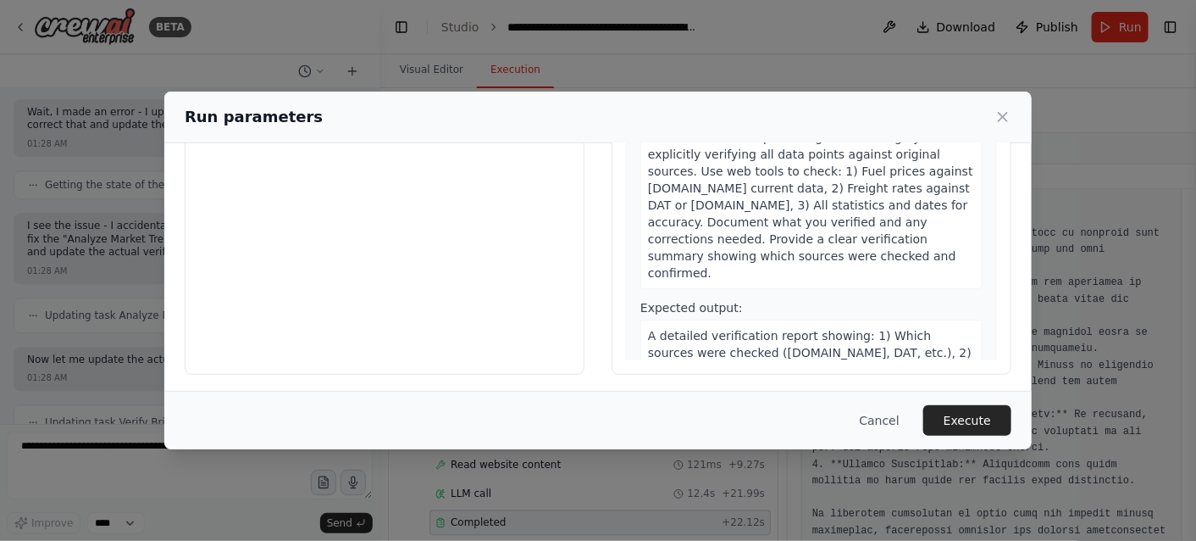
scroll to position [194, 0]
click at [969, 421] on button "Execute" at bounding box center [968, 420] width 88 height 31
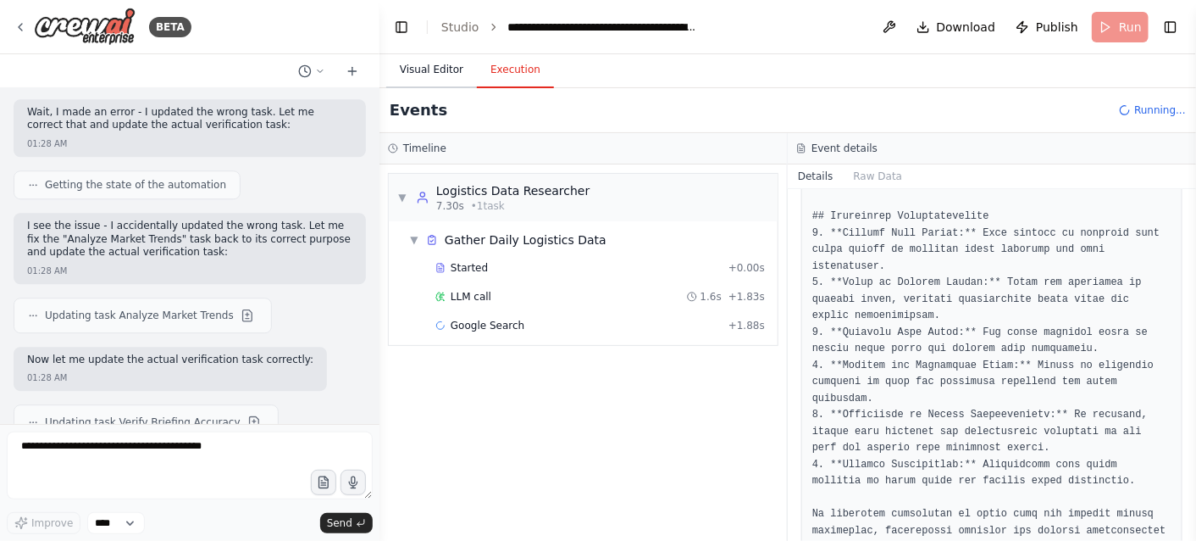
click at [419, 70] on button "Visual Editor" at bounding box center [431, 71] width 91 height 36
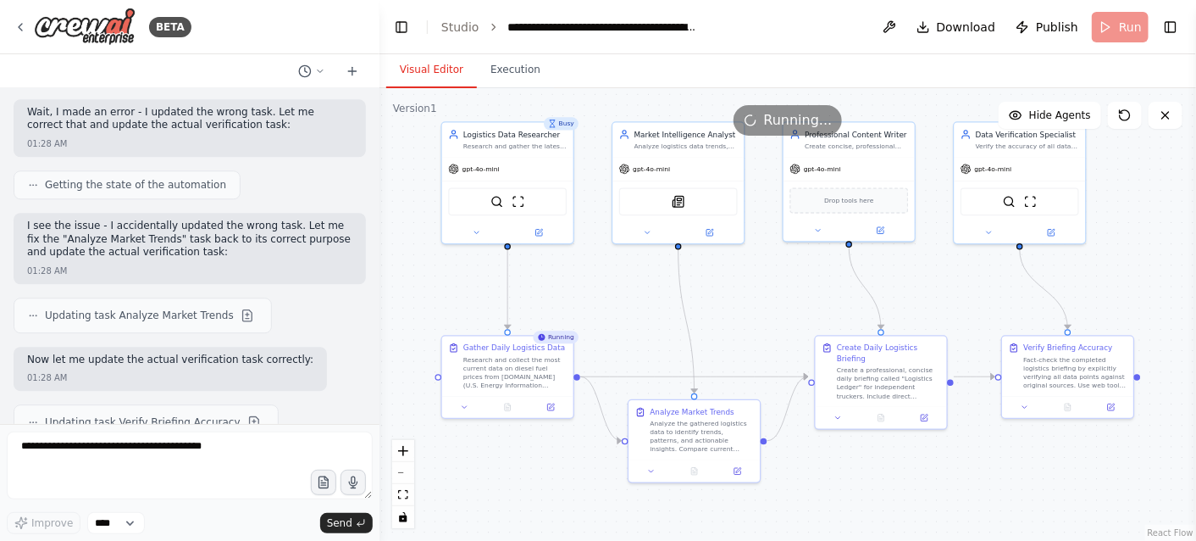
drag, startPoint x: 986, startPoint y: 316, endPoint x: 761, endPoint y: 317, distance: 225.4
click at [761, 317] on div ".deletable-edge-delete-btn { width: 20px; height: 20px; border: 0px solid #ffff…" at bounding box center [788, 314] width 817 height 452
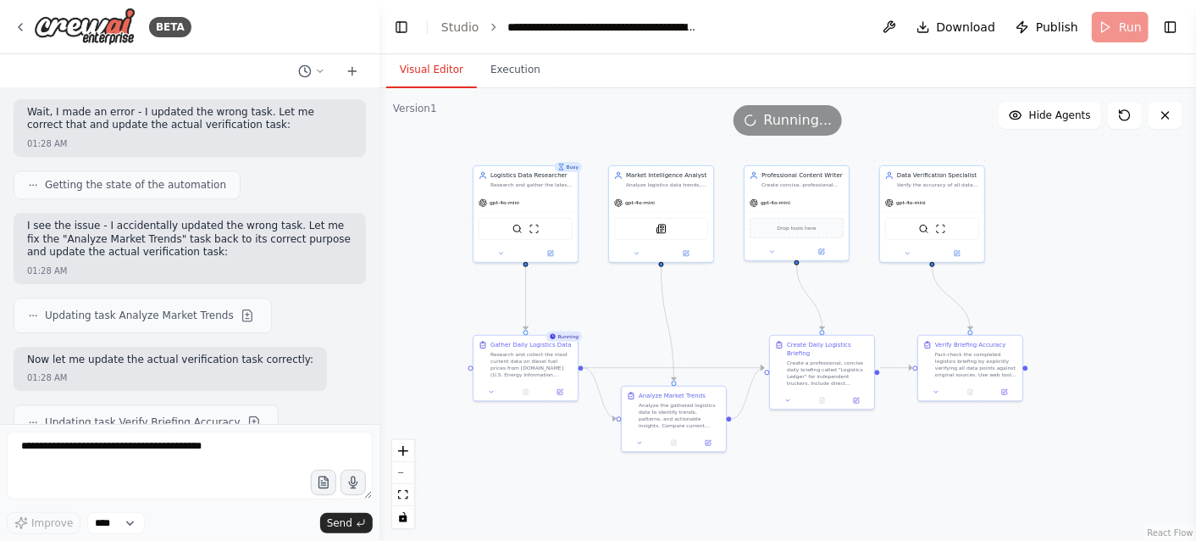
drag, startPoint x: 766, startPoint y: 313, endPoint x: 731, endPoint y: 316, distance: 34.9
click at [731, 316] on div ".deletable-edge-delete-btn { width: 20px; height: 20px; border: 0px solid #ffff…" at bounding box center [788, 314] width 817 height 452
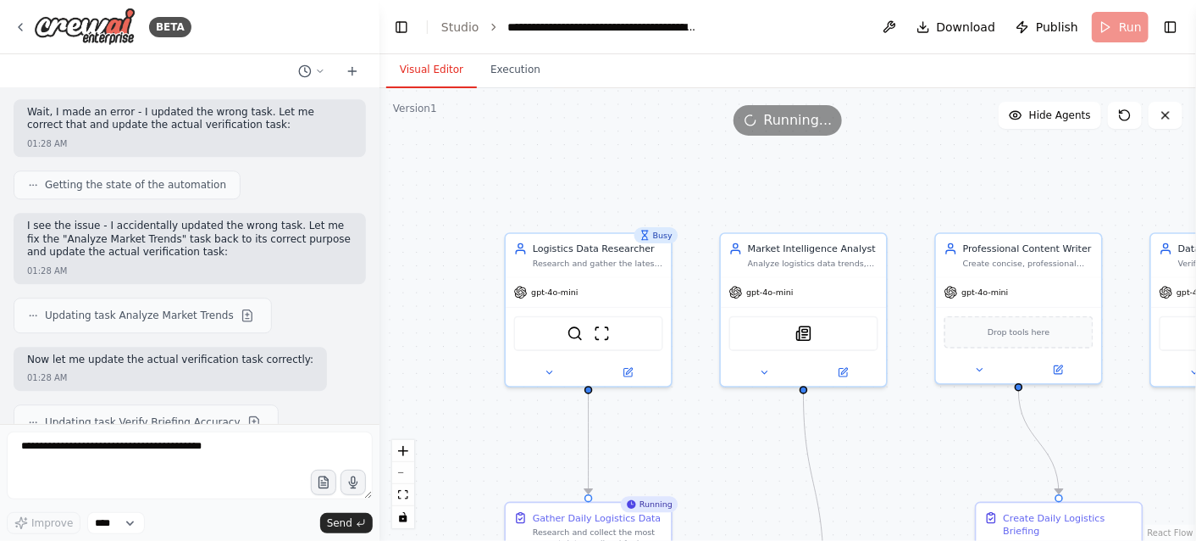
drag, startPoint x: 522, startPoint y: 271, endPoint x: 703, endPoint y: 427, distance: 239.1
click at [703, 427] on div ".deletable-edge-delete-btn { width: 20px; height: 20px; border: 0px solid #ffff…" at bounding box center [788, 314] width 817 height 452
click at [551, 368] on icon at bounding box center [549, 369] width 11 height 11
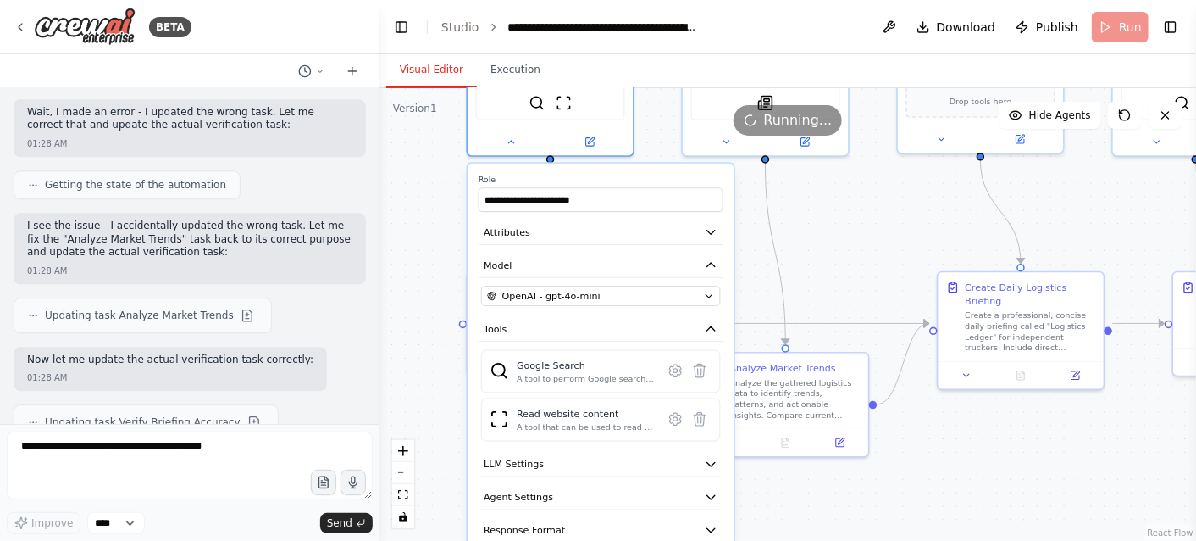
drag, startPoint x: 868, startPoint y: 475, endPoint x: 829, endPoint y: 245, distance: 233.6
click at [829, 245] on div ".deletable-edge-delete-btn { width: 20px; height: 20px; border: 0px solid #ffff…" at bounding box center [788, 314] width 817 height 452
click at [702, 234] on button "Attributes" at bounding box center [601, 232] width 245 height 25
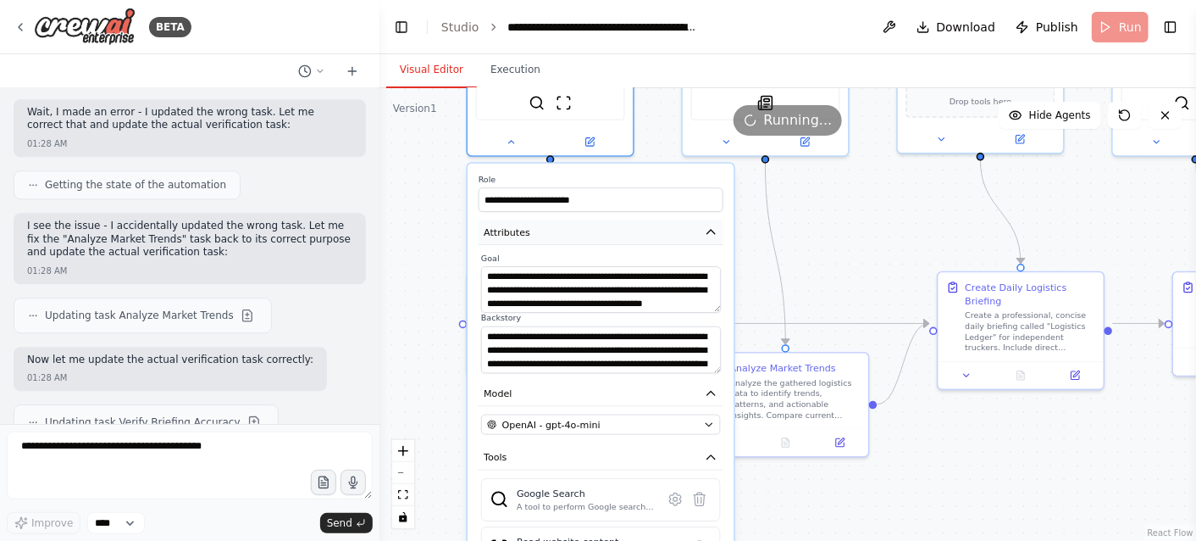
click at [702, 234] on button "Attributes" at bounding box center [601, 232] width 245 height 25
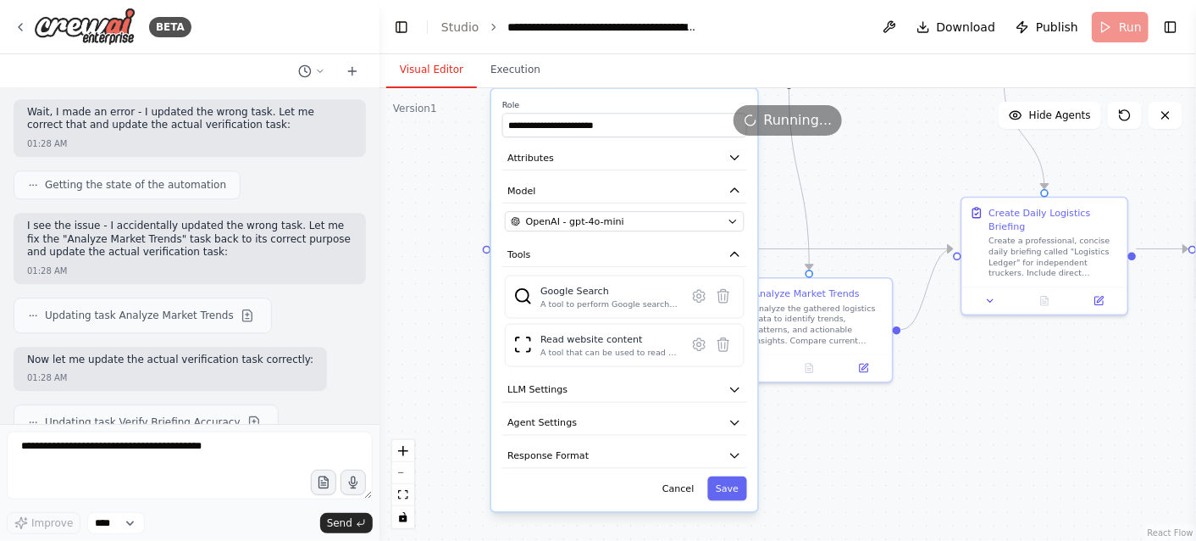
drag, startPoint x: 830, startPoint y: 280, endPoint x: 851, endPoint y: 206, distance: 76.5
click at [851, 206] on div ".deletable-edge-delete-btn { width: 20px; height: 20px; border: 0px solid #ffff…" at bounding box center [788, 314] width 817 height 452
click at [729, 220] on icon "button" at bounding box center [729, 222] width 11 height 11
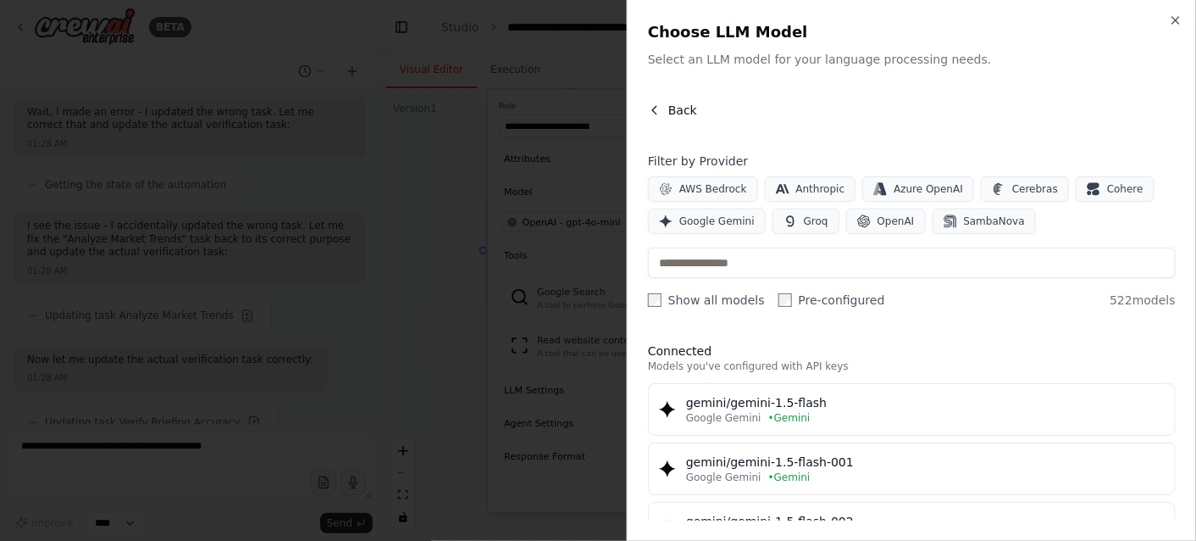
click at [668, 110] on span "Back" at bounding box center [682, 110] width 29 height 17
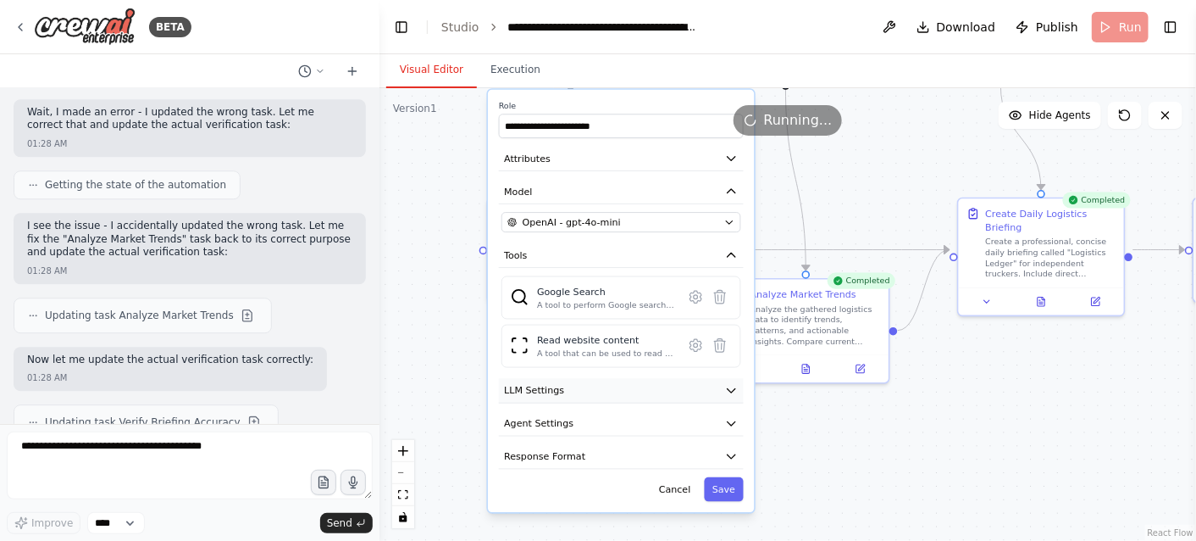
click at [719, 388] on button "LLM Settings" at bounding box center [621, 390] width 245 height 25
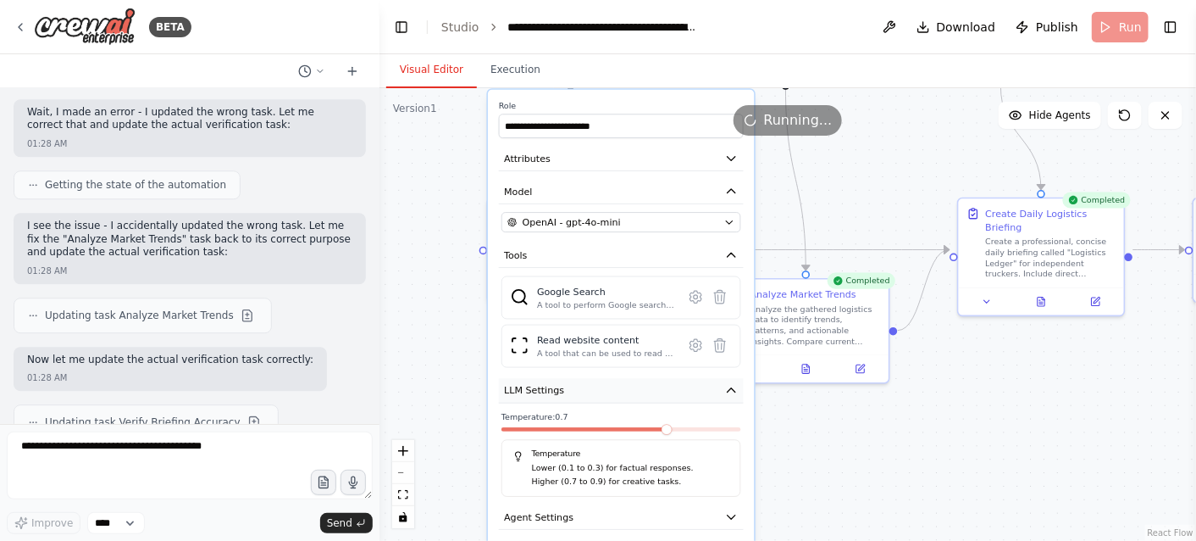
click at [733, 384] on icon "button" at bounding box center [732, 391] width 14 height 14
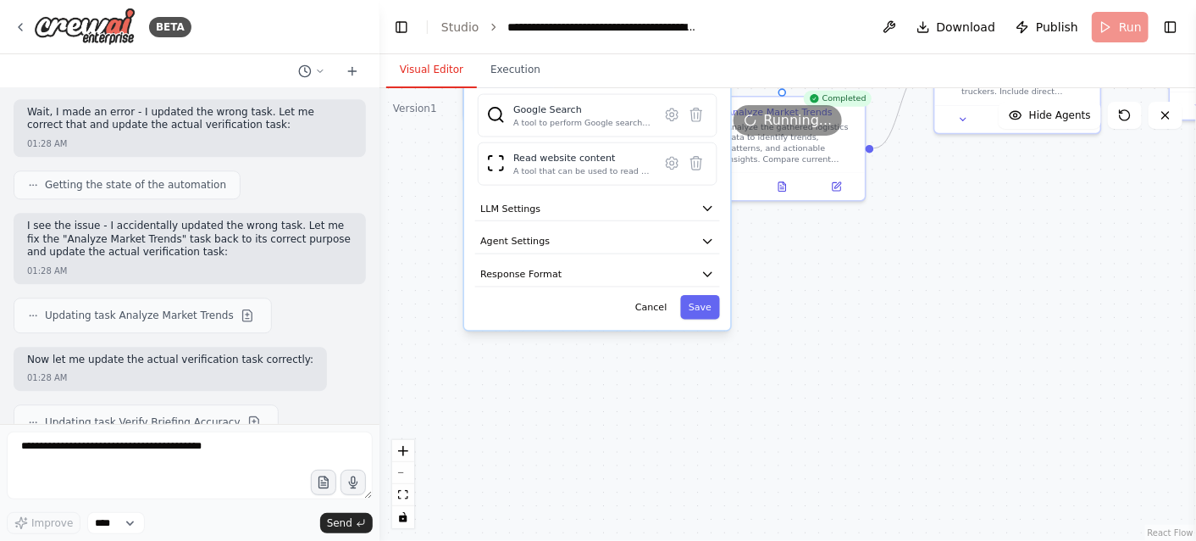
drag, startPoint x: 779, startPoint y: 454, endPoint x: 755, endPoint y: 270, distance: 185.5
click at [755, 270] on div ".deletable-edge-delete-btn { width: 20px; height: 20px; border: 0px solid #ffff…" at bounding box center [788, 314] width 817 height 452
click at [705, 233] on icon "button" at bounding box center [708, 240] width 14 height 14
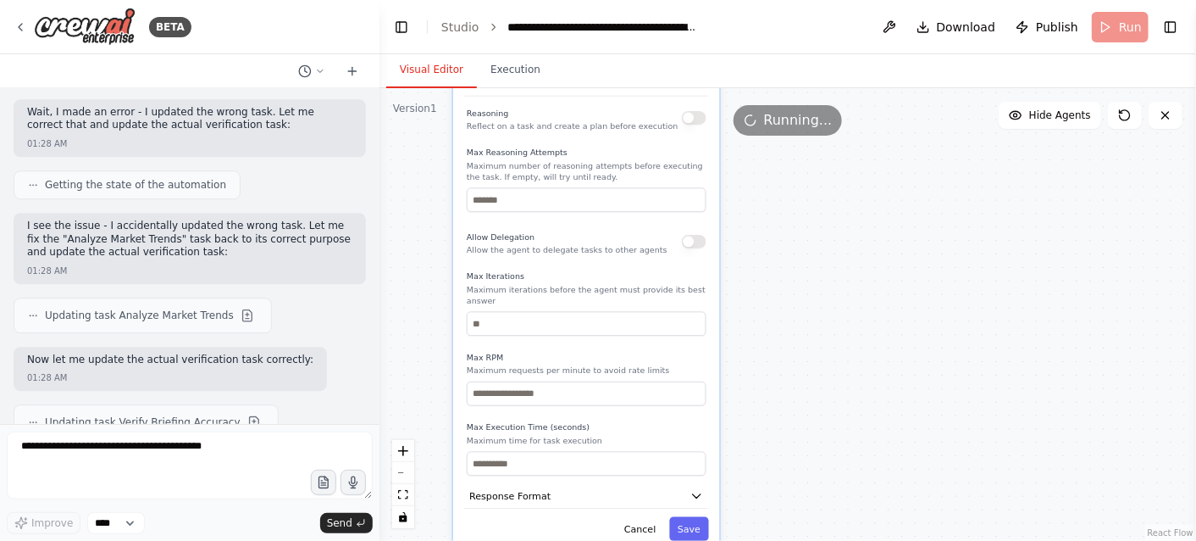
drag, startPoint x: 821, startPoint y: 458, endPoint x: 811, endPoint y: 302, distance: 156.2
click at [811, 302] on div ".deletable-edge-delete-btn { width: 20px; height: 20px; border: 0px solid #ffff…" at bounding box center [788, 314] width 817 height 452
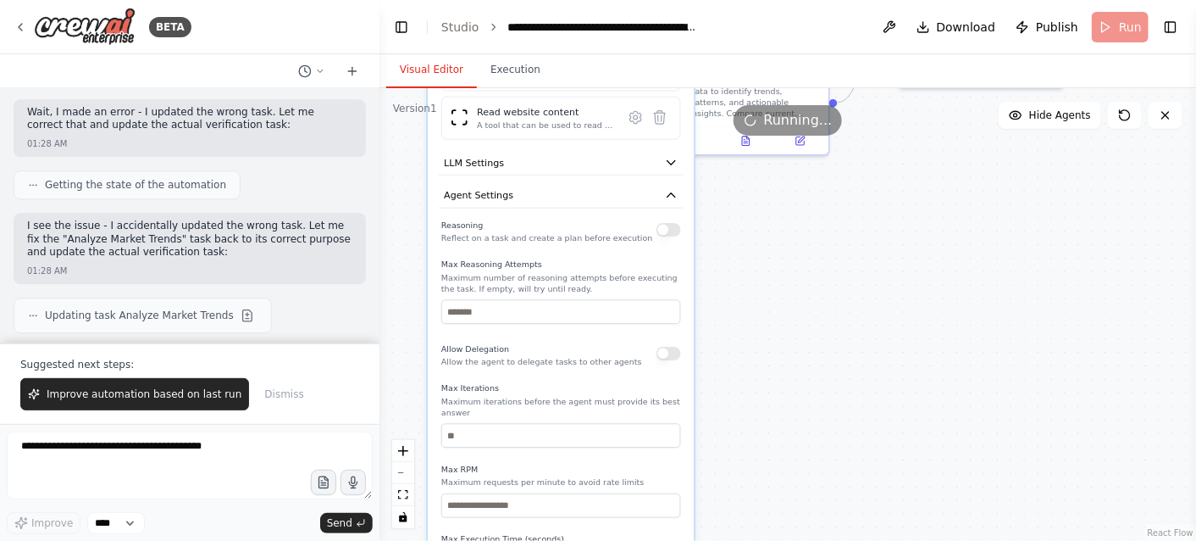
scroll to position [8894, 0]
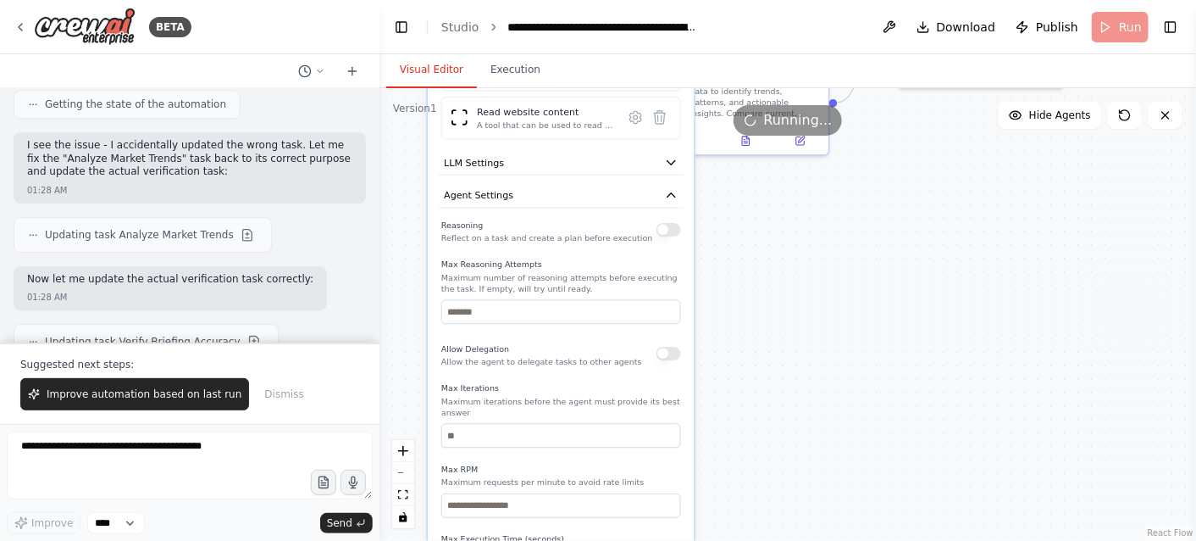
drag, startPoint x: 799, startPoint y: 458, endPoint x: 774, endPoint y: 569, distance: 114.7
click at [774, 540] on html "BETA Excellent. Mission accepted. Here is the complete, self-contained deployme…" at bounding box center [598, 270] width 1196 height 541
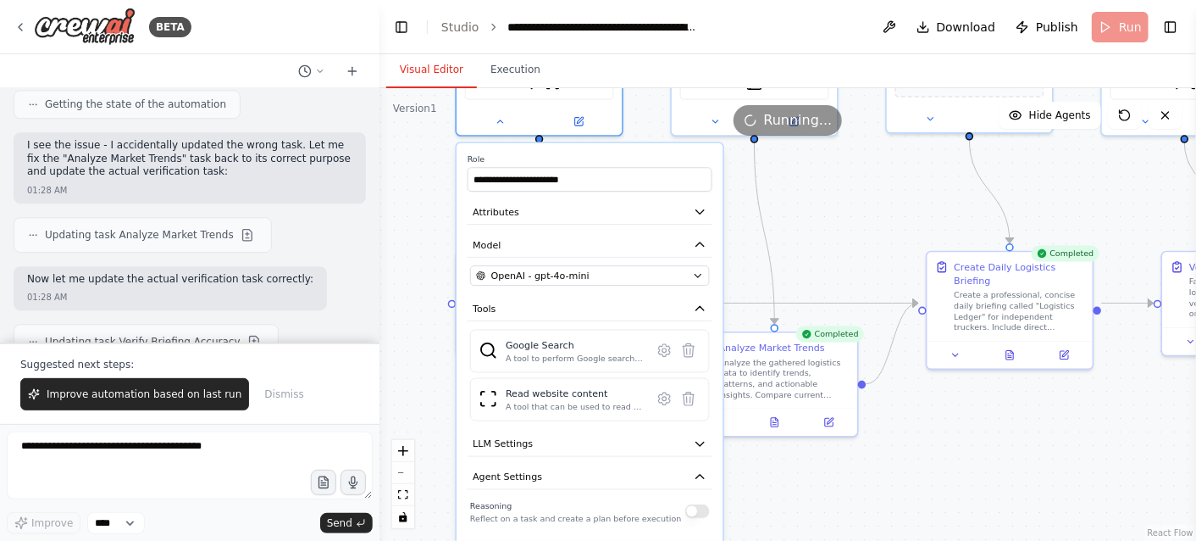
drag, startPoint x: 726, startPoint y: 241, endPoint x: 755, endPoint y: 522, distance: 282.8
click at [755, 522] on div ".deletable-edge-delete-btn { width: 20px; height: 20px; border: 0px solid #ffff…" at bounding box center [788, 314] width 817 height 452
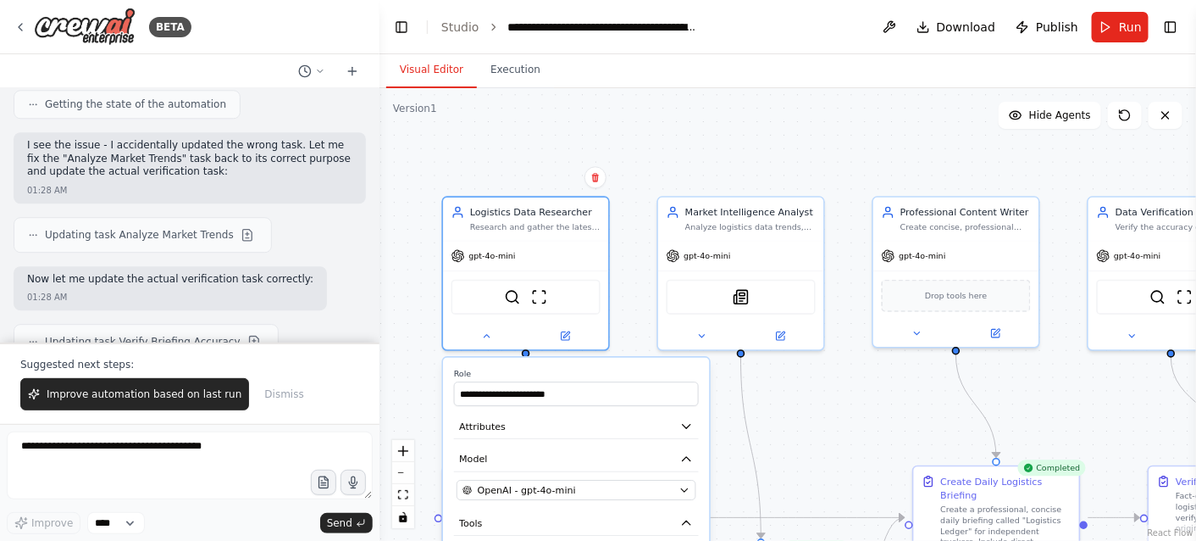
drag, startPoint x: 840, startPoint y: 219, endPoint x: 826, endPoint y: 434, distance: 215.6
click at [826, 434] on div ".deletable-edge-delete-btn { width: 20px; height: 20px; border: 0px solid #ffff…" at bounding box center [788, 314] width 817 height 452
click at [488, 337] on icon at bounding box center [486, 334] width 11 height 11
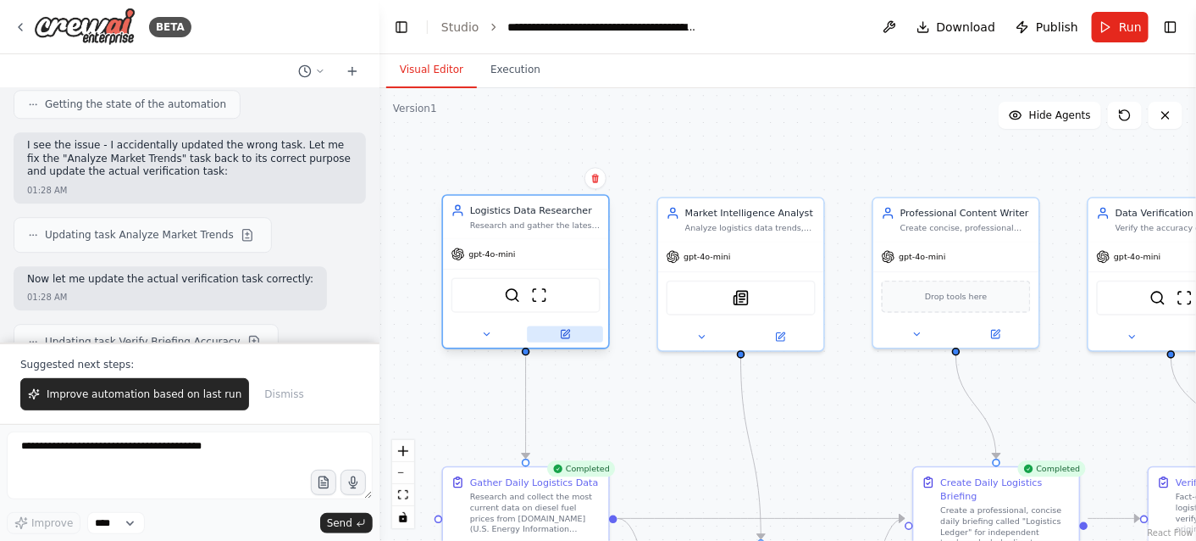
click at [566, 330] on icon at bounding box center [566, 333] width 6 height 6
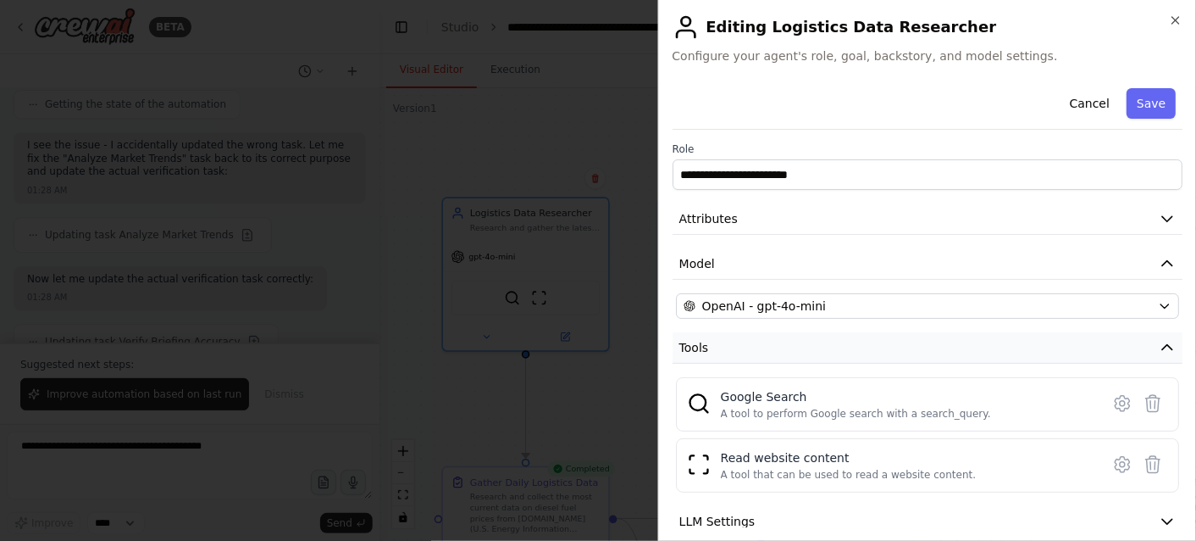
scroll to position [0, 0]
click at [1176, 19] on icon "button" at bounding box center [1176, 21] width 14 height 14
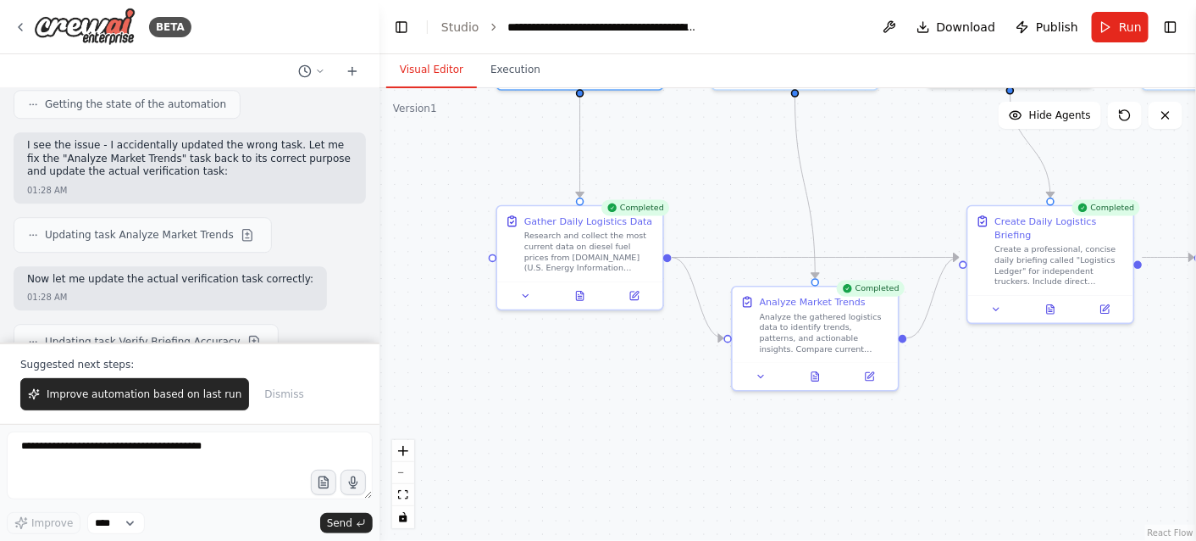
drag, startPoint x: 634, startPoint y: 437, endPoint x: 688, endPoint y: 176, distance: 266.5
click at [688, 176] on div ".deletable-edge-delete-btn { width: 20px; height: 20px; border: 0px solid #ffff…" at bounding box center [788, 314] width 817 height 452
click at [582, 261] on div "Research and collect the most current data on diesel fuel prices from [DOMAIN_N…" at bounding box center [589, 249] width 130 height 43
click at [637, 295] on icon at bounding box center [634, 293] width 8 height 8
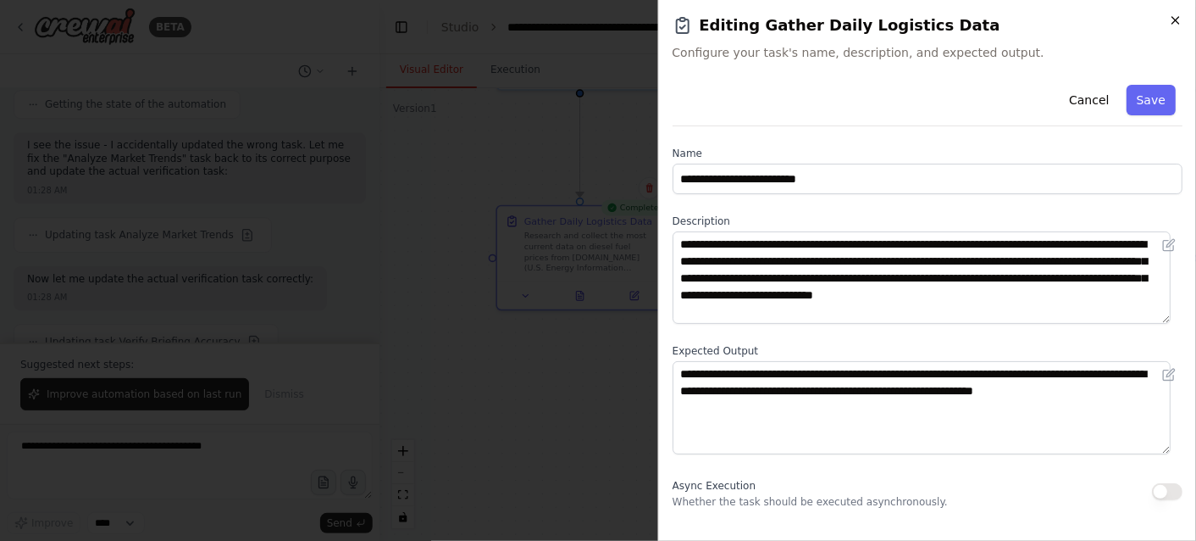
click at [1181, 18] on icon "button" at bounding box center [1176, 21] width 14 height 14
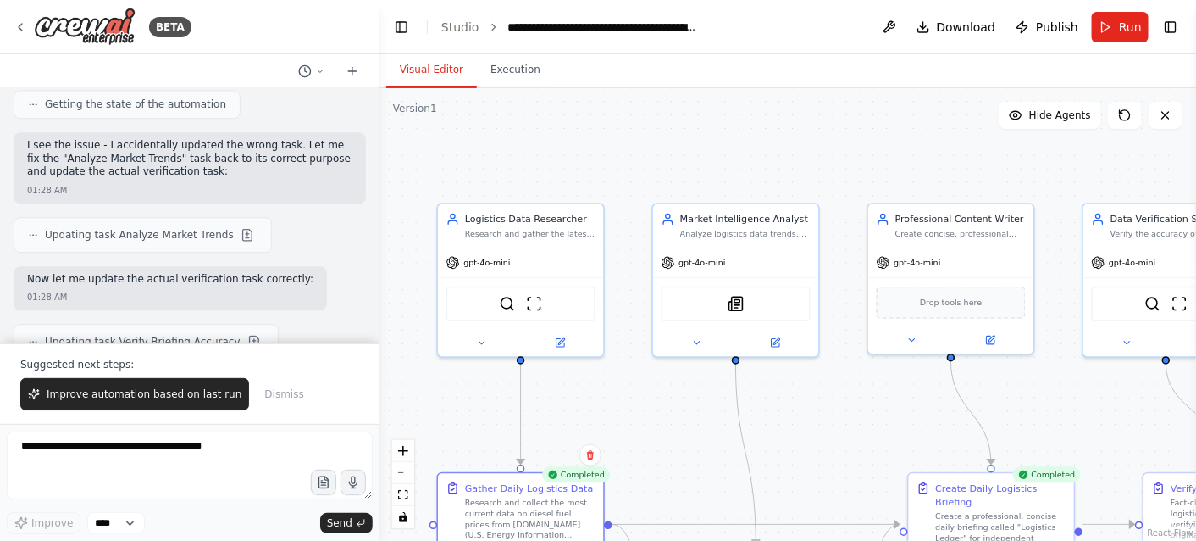
drag, startPoint x: 893, startPoint y: 190, endPoint x: 834, endPoint y: 457, distance: 273.4
click at [834, 457] on div ".deletable-edge-delete-btn { width: 20px; height: 20px; border: 0px solid #ffff…" at bounding box center [788, 314] width 817 height 452
click at [751, 239] on div "Market Intelligence Analyst Analyze logistics data trends, identify patterns th…" at bounding box center [735, 223] width 165 height 43
click at [781, 336] on button at bounding box center [775, 340] width 76 height 16
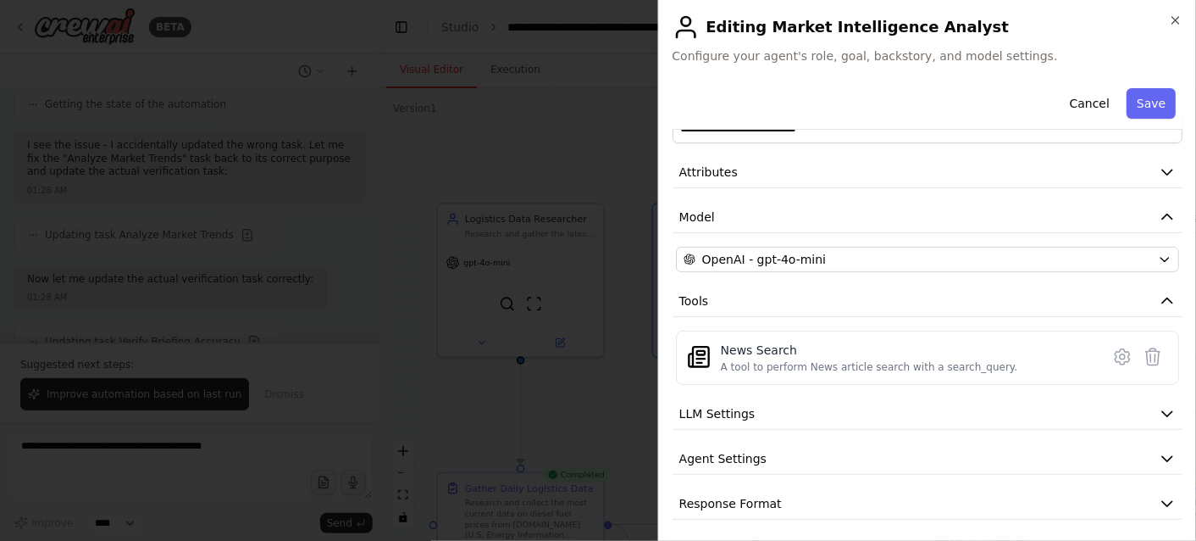
scroll to position [50, 0]
click at [1176, 25] on icon "button" at bounding box center [1176, 21] width 14 height 14
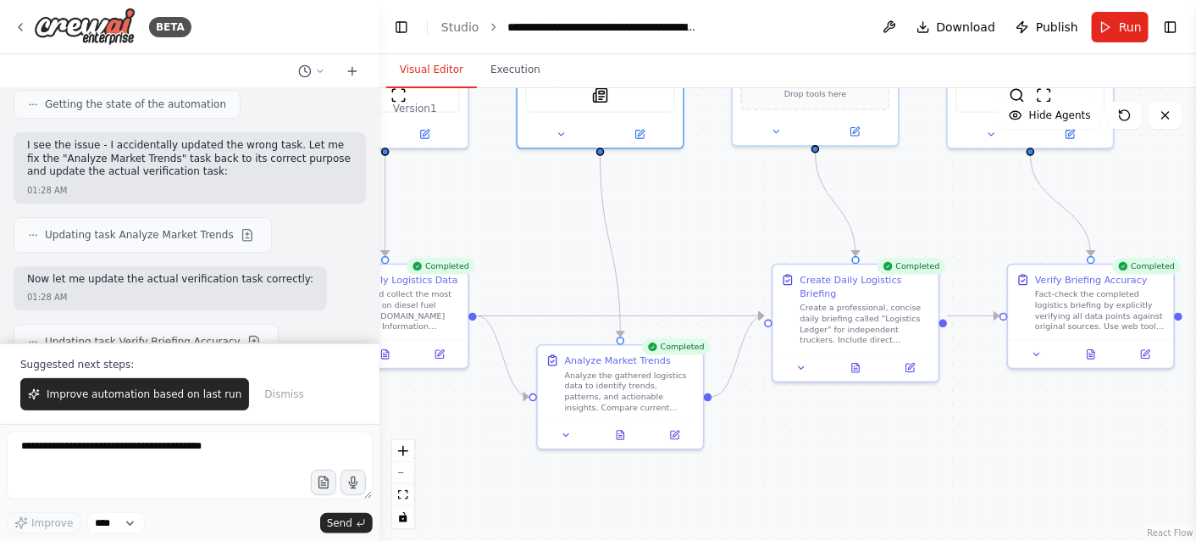
drag, startPoint x: 859, startPoint y: 425, endPoint x: 726, endPoint y: 215, distance: 248.7
click at [726, 215] on div ".deletable-edge-delete-btn { width: 20px; height: 20px; border: 0px solid #ffff…" at bounding box center [788, 314] width 817 height 452
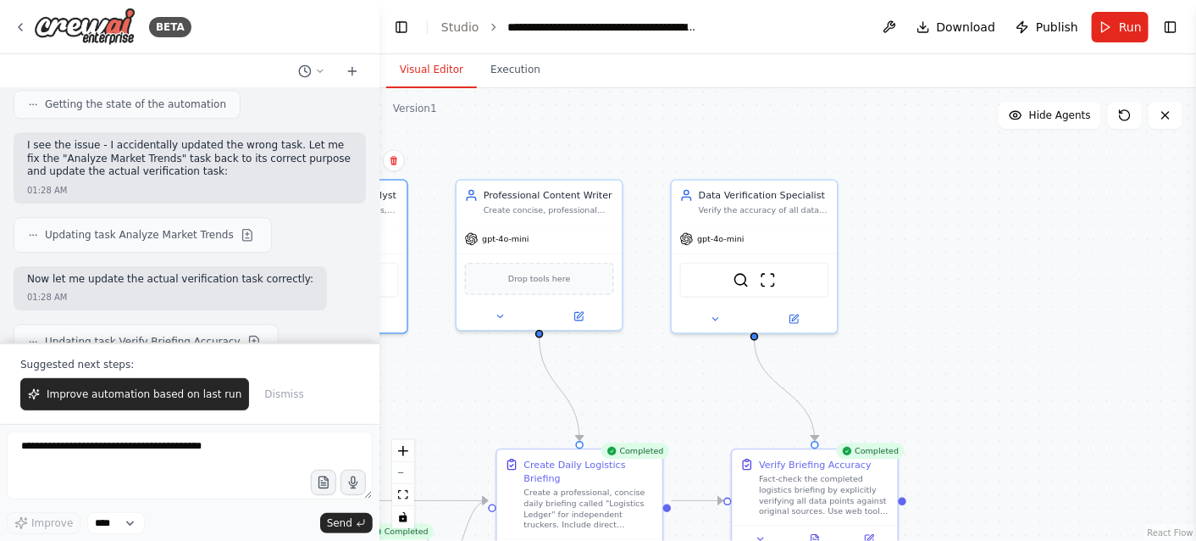
drag, startPoint x: 1012, startPoint y: 208, endPoint x: 733, endPoint y: 394, distance: 335.3
click at [733, 394] on div ".deletable-edge-delete-btn { width: 20px; height: 20px; border: 0px solid #ffff…" at bounding box center [788, 314] width 817 height 452
click at [795, 313] on icon at bounding box center [795, 315] width 6 height 6
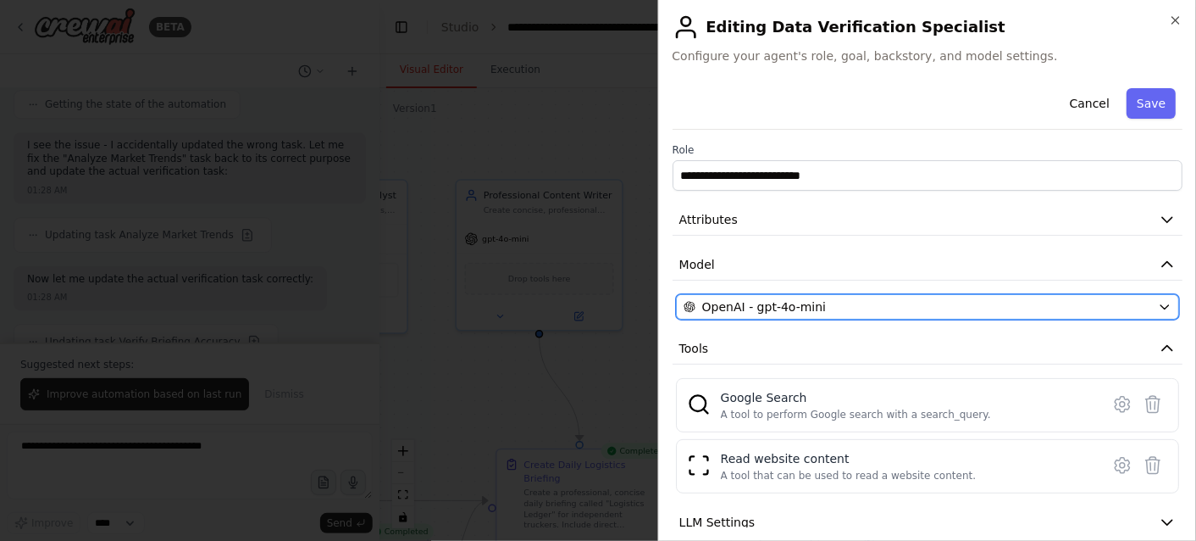
click at [1039, 307] on div "OpenAI - gpt-4o-mini" at bounding box center [918, 306] width 468 height 17
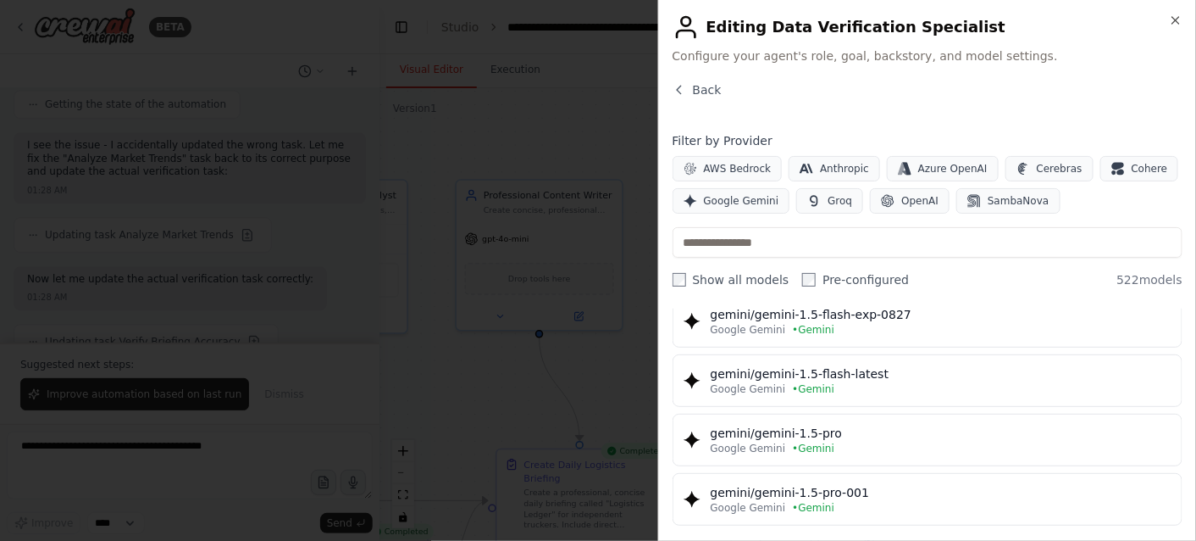
scroll to position [0, 0]
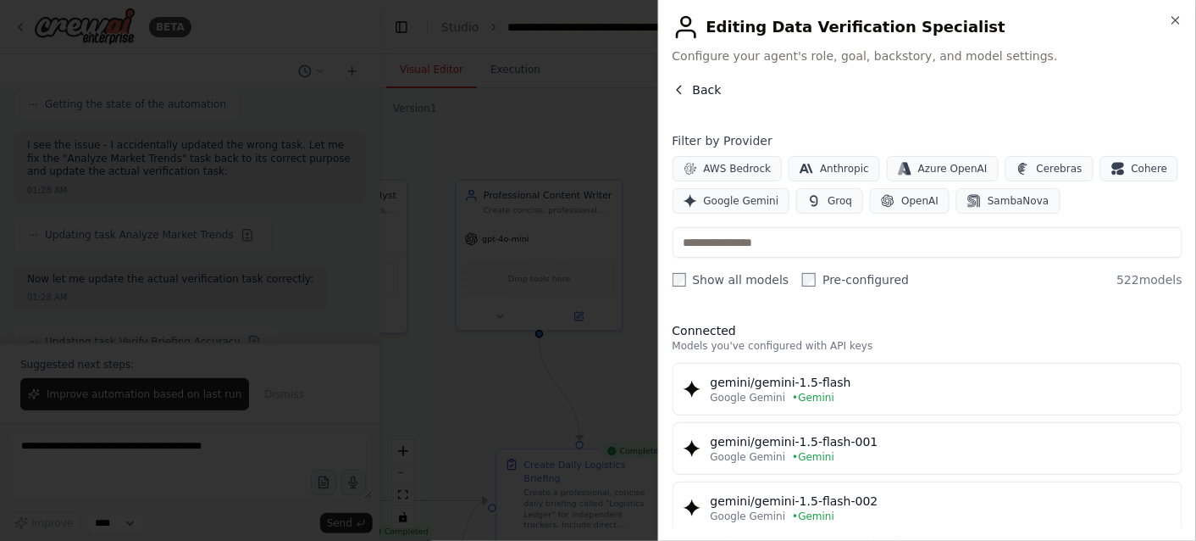
click at [678, 86] on icon "button" at bounding box center [680, 90] width 14 height 14
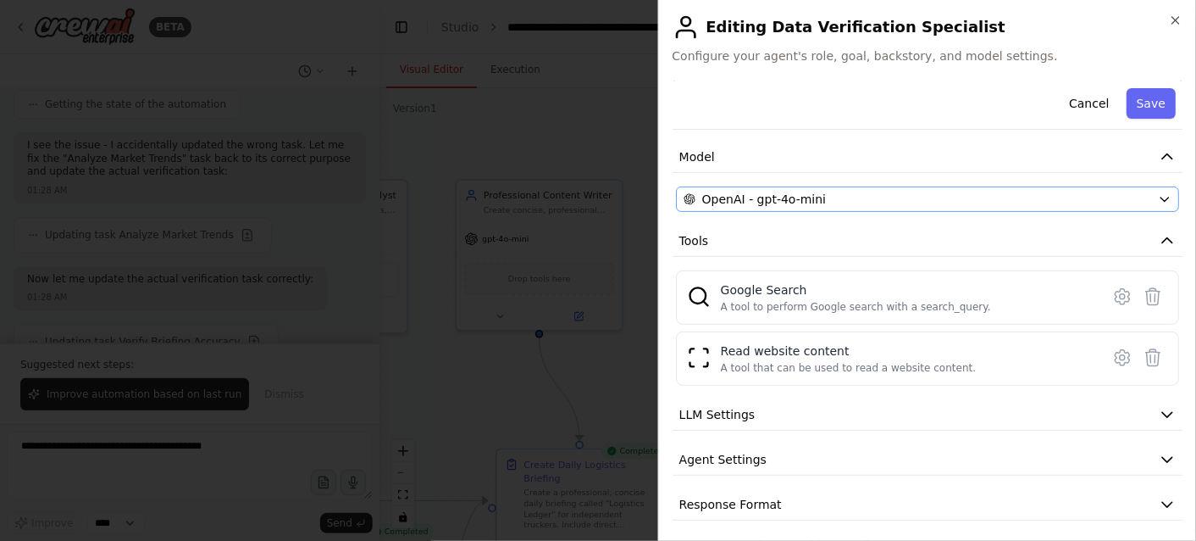
scroll to position [110, 0]
click at [911, 413] on button "LLM Settings" at bounding box center [928, 412] width 510 height 31
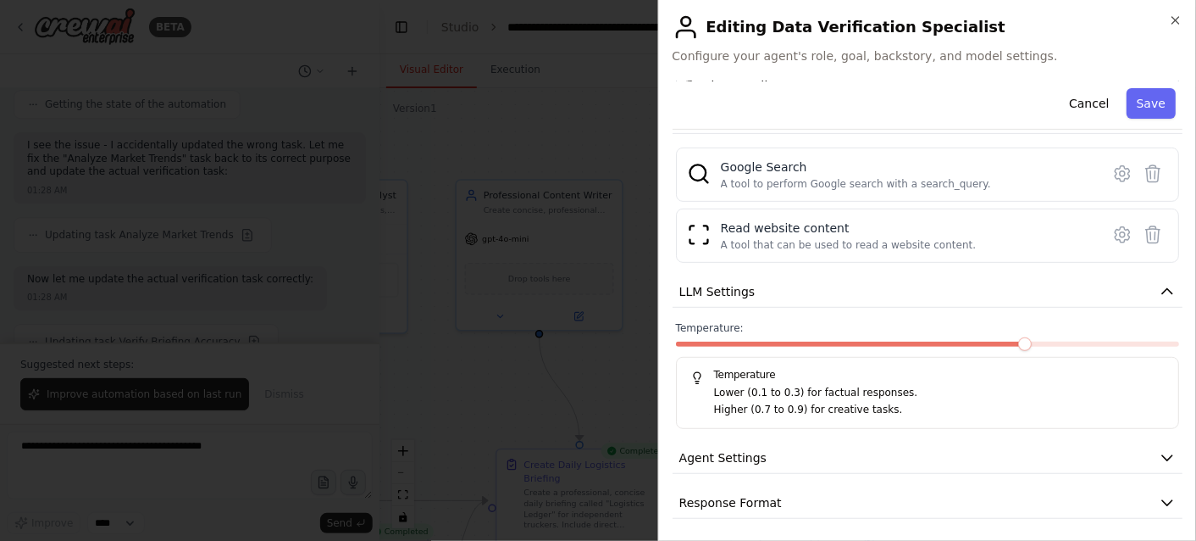
scroll to position [231, 0]
click at [1036, 459] on button "Agent Settings" at bounding box center [928, 456] width 510 height 31
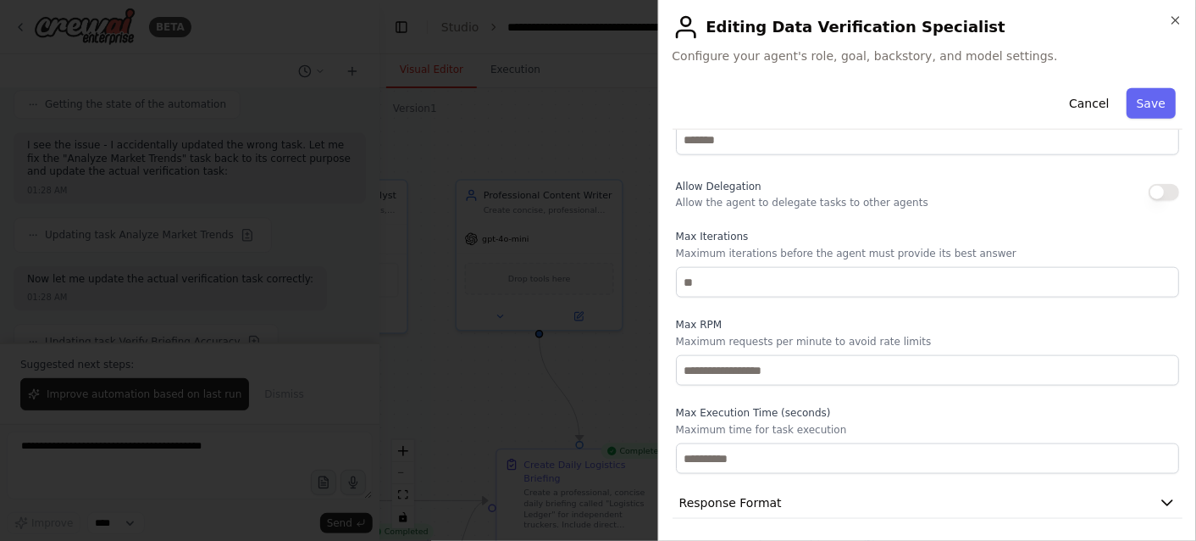
scroll to position [685, 0]
click at [1051, 502] on button "Response Format" at bounding box center [928, 501] width 510 height 31
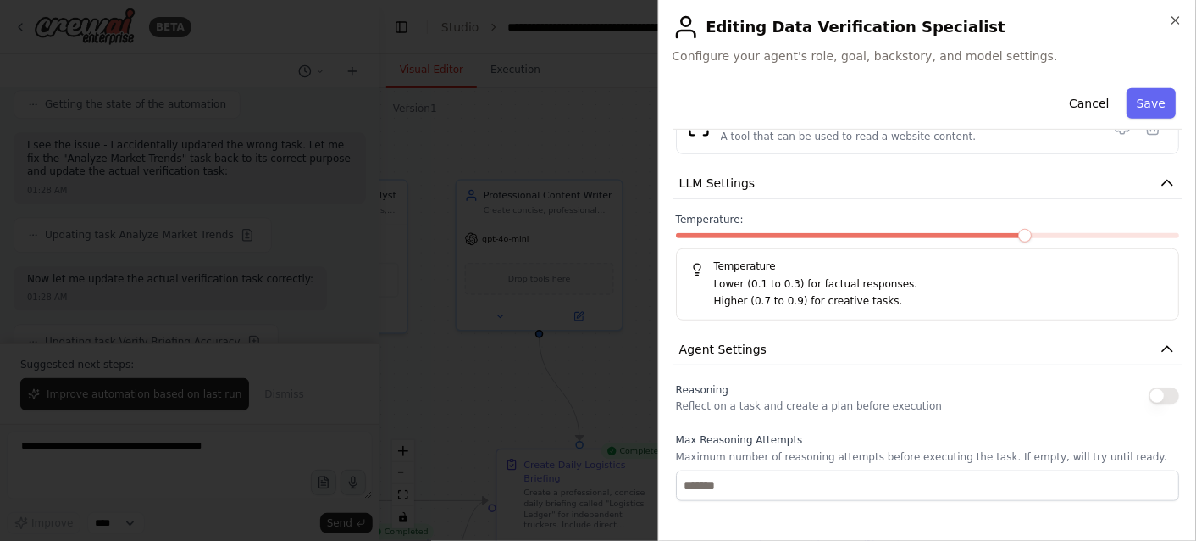
scroll to position [0, 0]
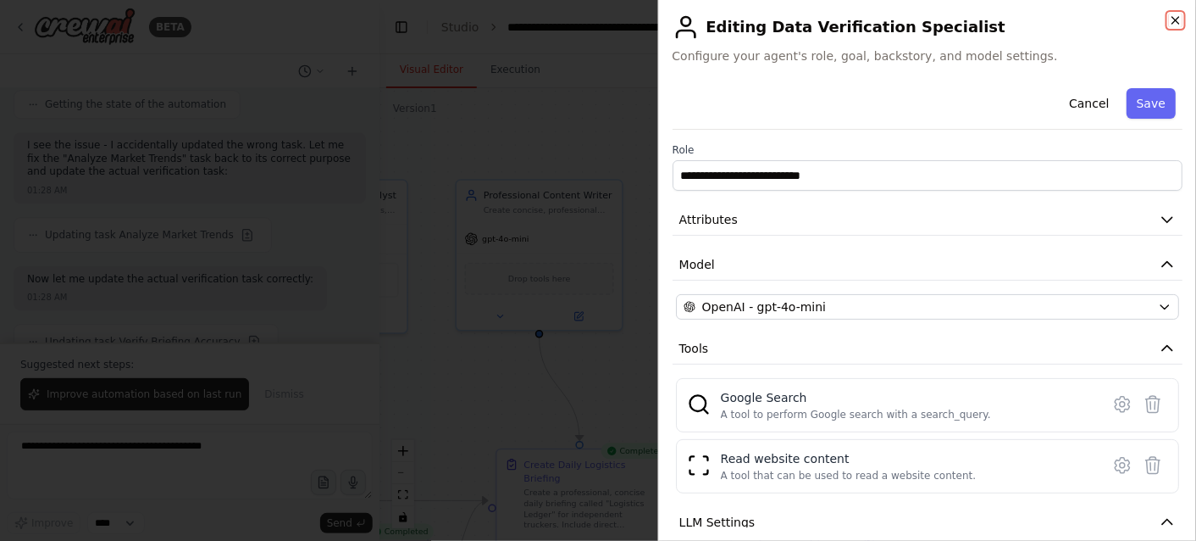
click at [1179, 18] on icon "button" at bounding box center [1176, 21] width 14 height 14
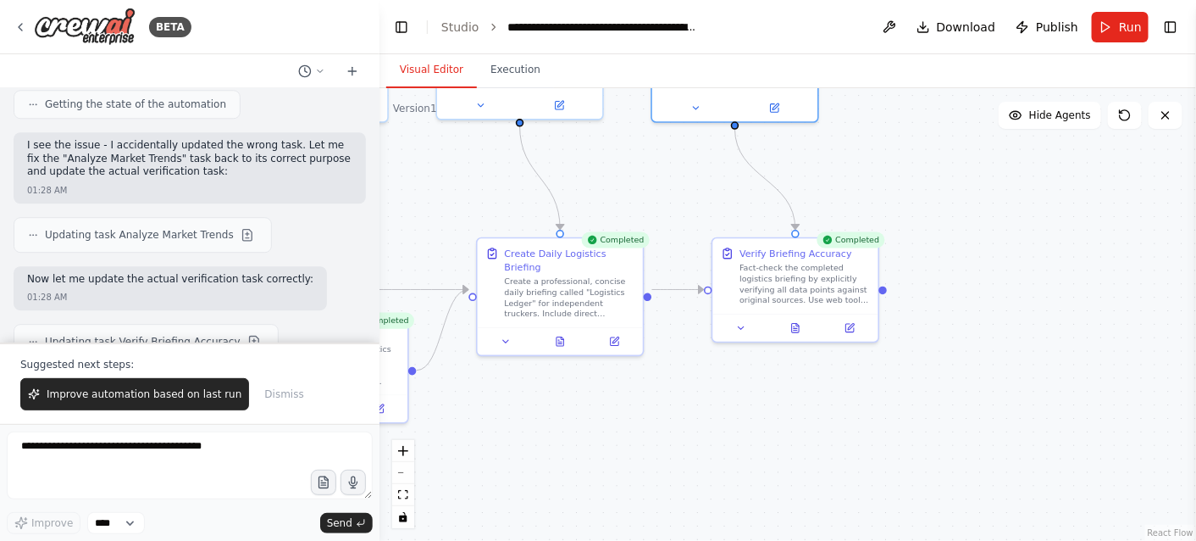
drag, startPoint x: 1006, startPoint y: 349, endPoint x: 986, endPoint y: 138, distance: 211.9
click at [986, 138] on div ".deletable-edge-delete-btn { width: 20px; height: 20px; border: 0px solid #ffff…" at bounding box center [788, 314] width 817 height 452
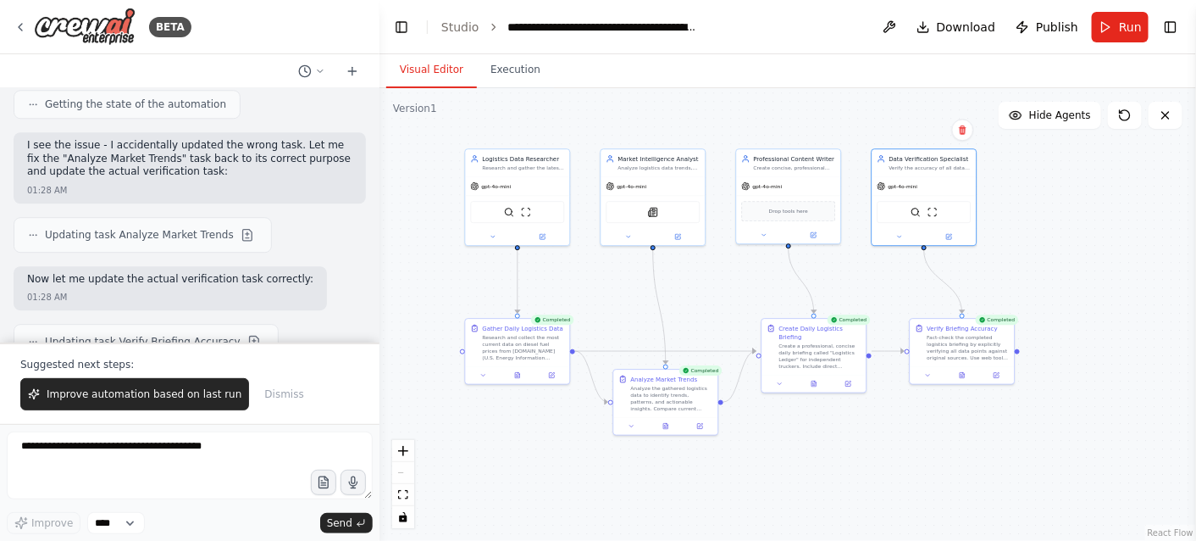
drag, startPoint x: 633, startPoint y: 195, endPoint x: 729, endPoint y: 284, distance: 131.3
click at [729, 284] on div ".deletable-edge-delete-btn { width: 20px; height: 20px; border: 0px solid #ffff…" at bounding box center [788, 314] width 817 height 452
click at [506, 70] on button "Execution" at bounding box center [515, 71] width 77 height 36
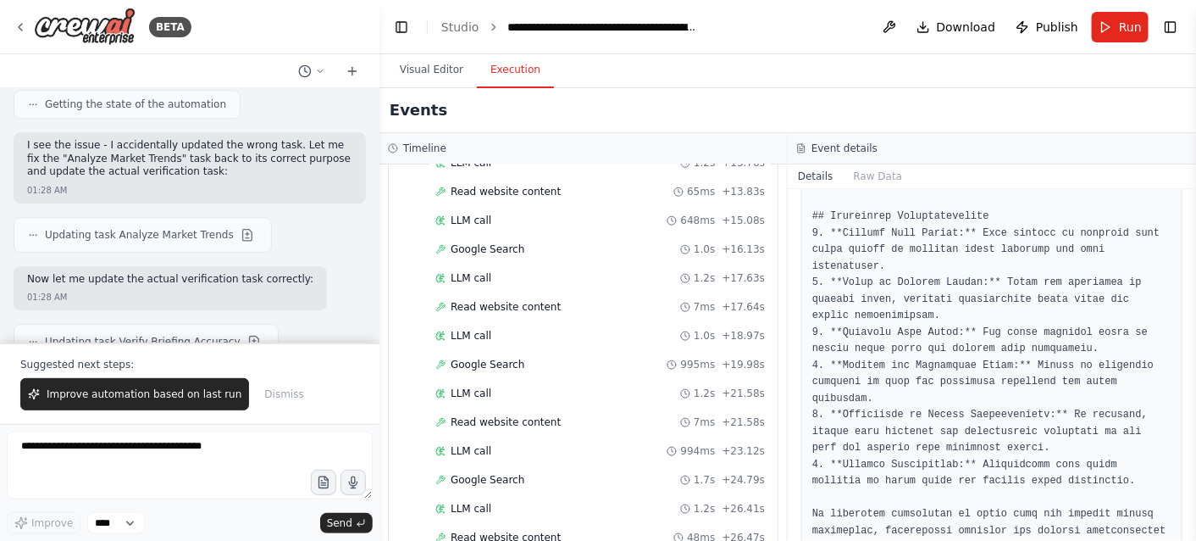
scroll to position [2094, 0]
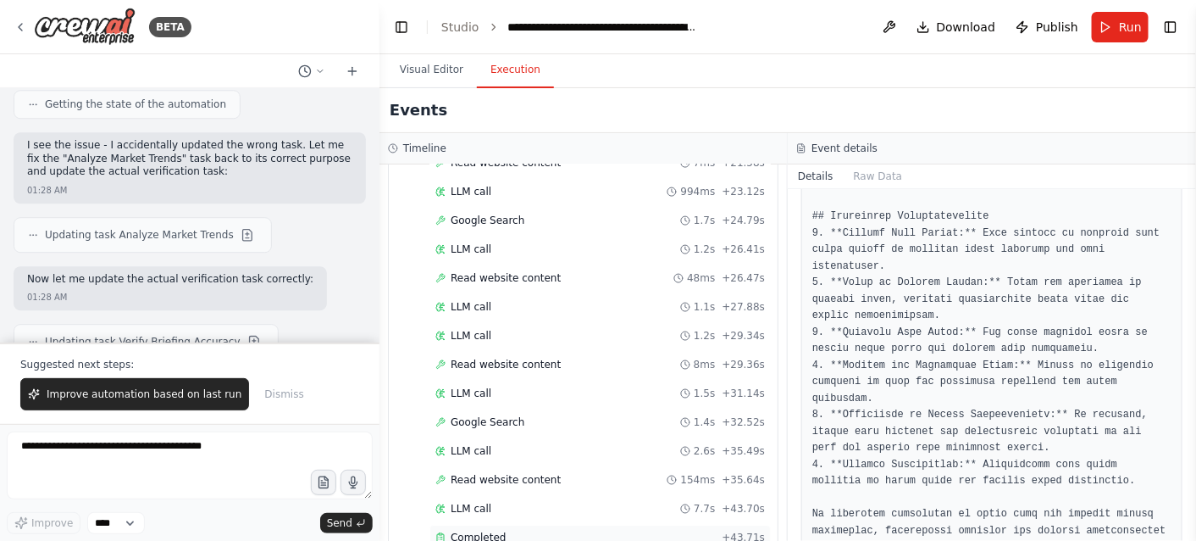
click at [483, 530] on span "Completed" at bounding box center [478, 537] width 55 height 14
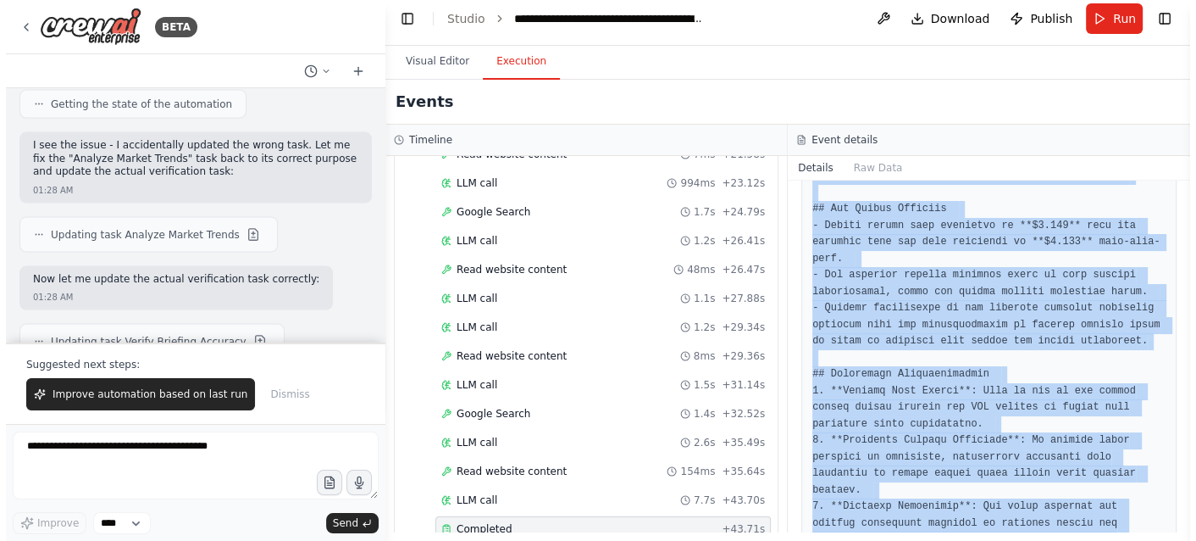
scroll to position [0, 0]
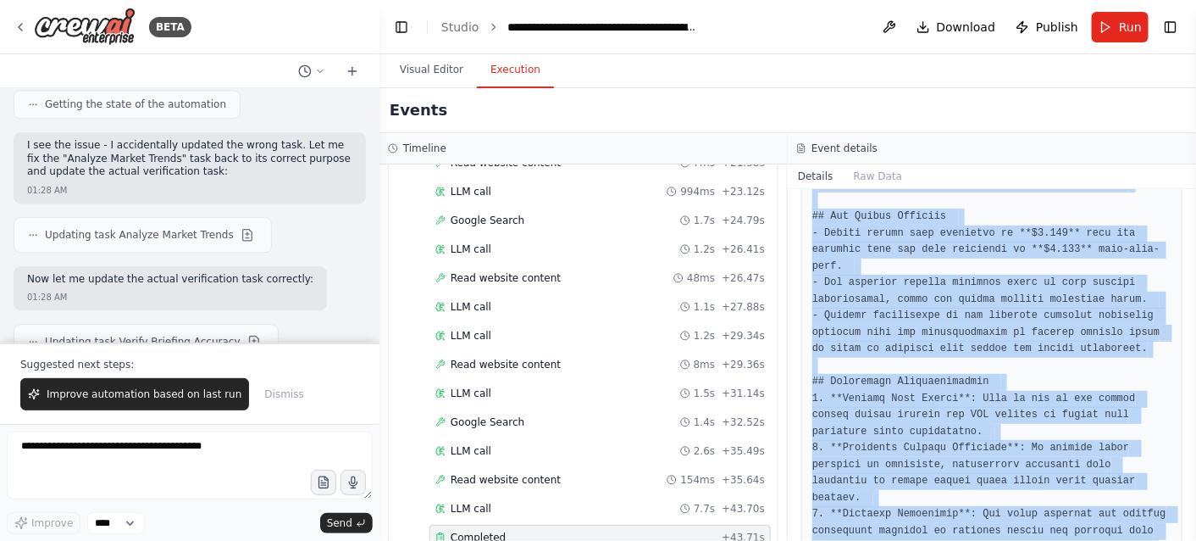
drag, startPoint x: 813, startPoint y: 259, endPoint x: 1091, endPoint y: 517, distance: 379.5
click at [1091, 517] on div "Completed 9/21/2025, 1:32:12 AM Description Fact-check the completed logistics …" at bounding box center [992, 365] width 408 height 352
copy pre "# Logistics Ledger – Daily Briefing for Independent Truckers **Date: September …"
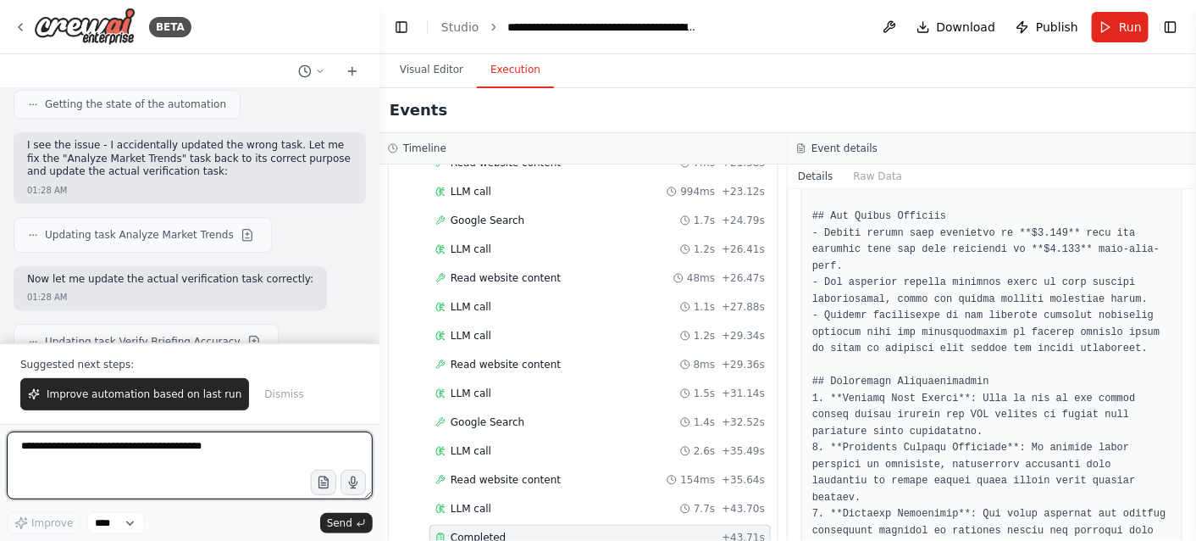
click at [130, 471] on textarea at bounding box center [190, 465] width 366 height 68
paste textarea "**********"
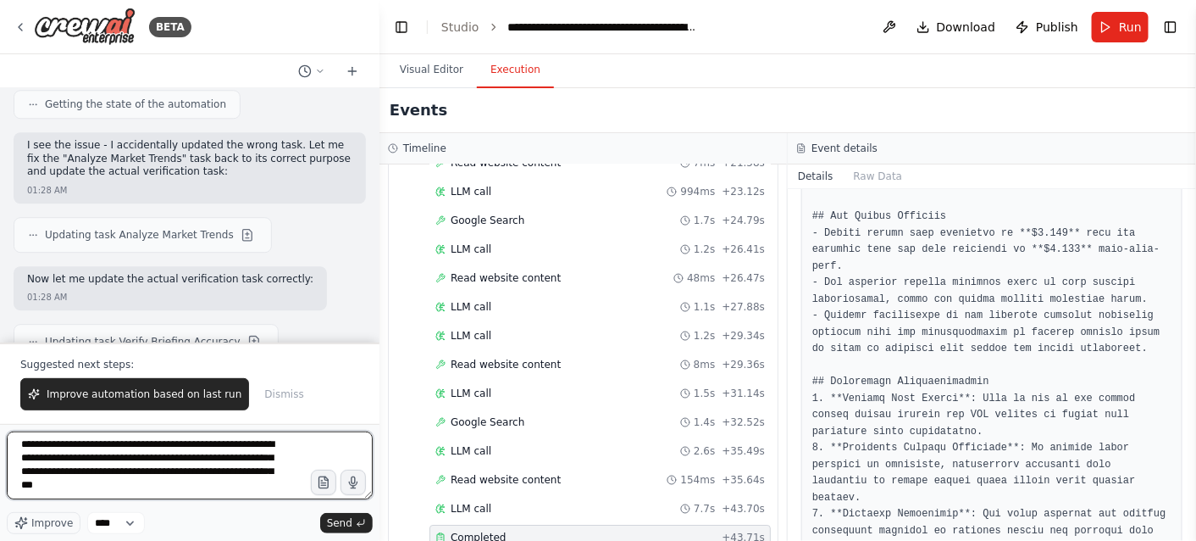
scroll to position [292, 0]
click at [90, 495] on textarea "**********" at bounding box center [190, 465] width 366 height 68
paste textarea "**********"
type textarea "**********"
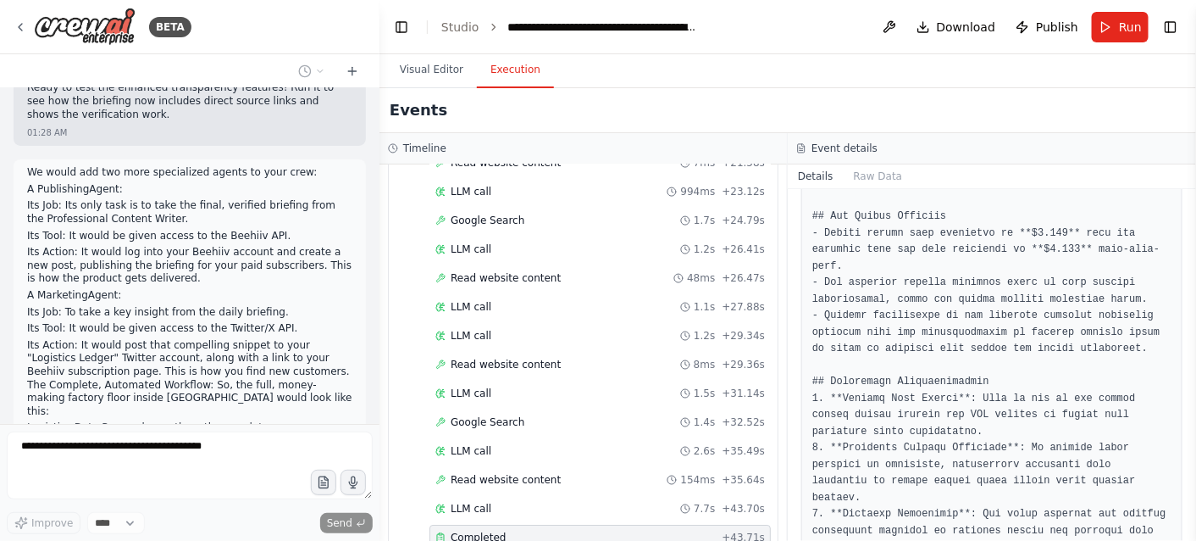
scroll to position [9682, 0]
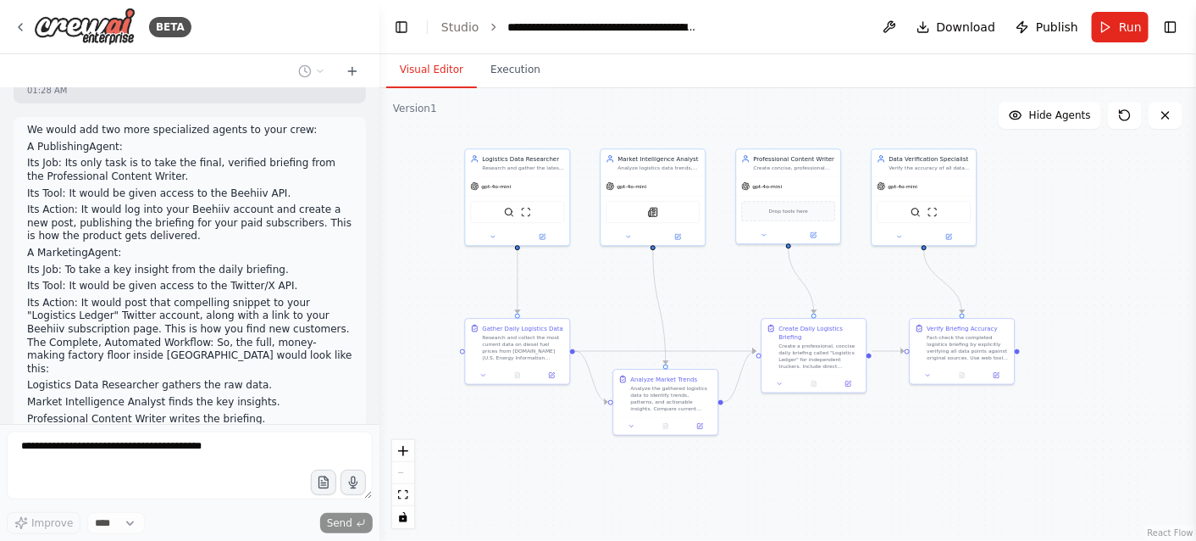
click at [437, 69] on button "Visual Editor" at bounding box center [431, 71] width 91 height 36
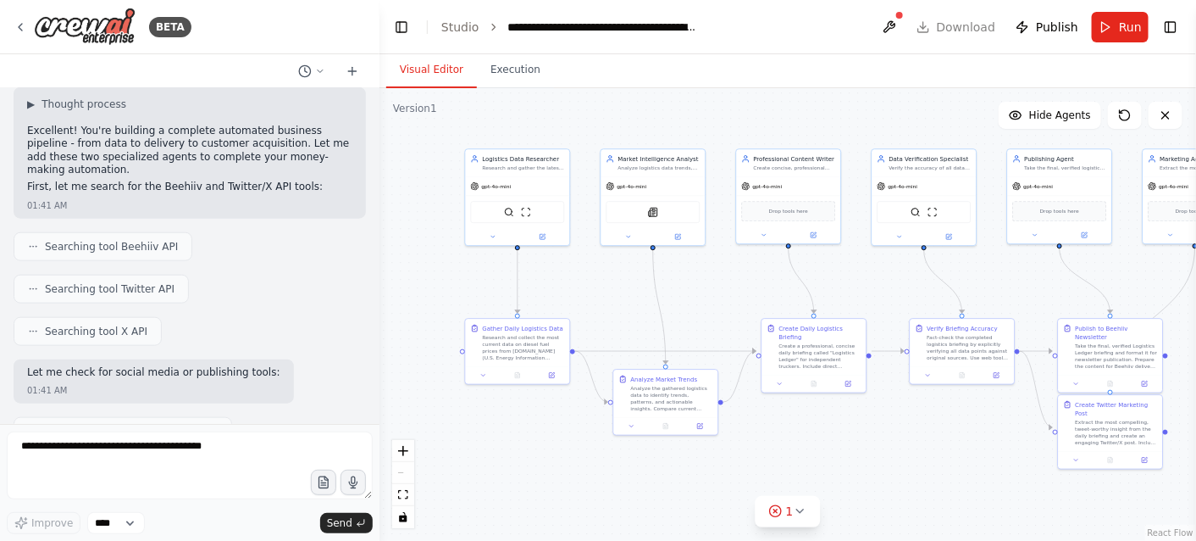
scroll to position [10252, 0]
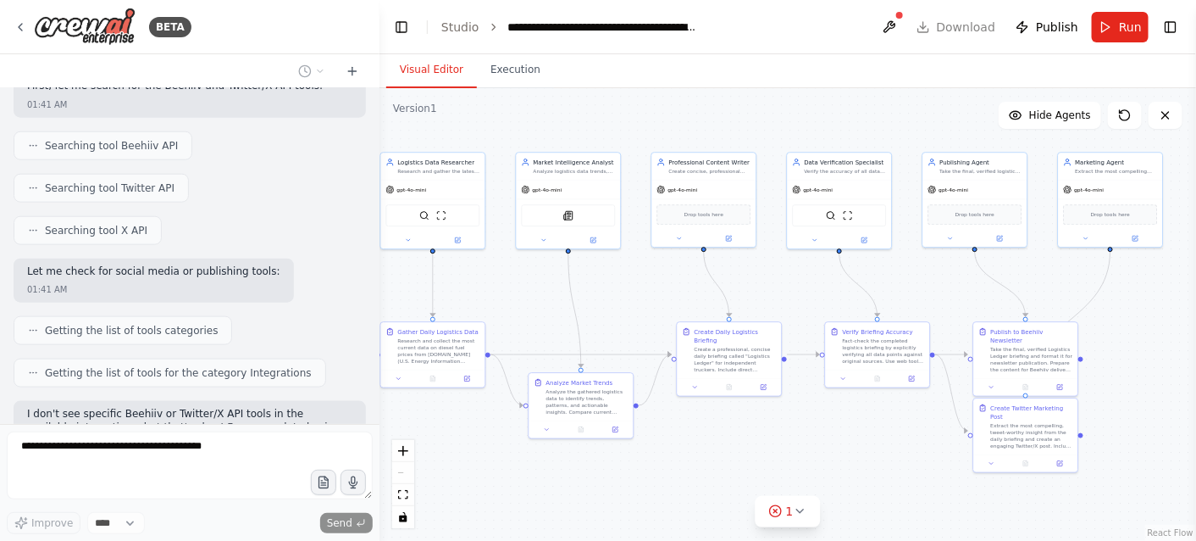
drag, startPoint x: 889, startPoint y: 288, endPoint x: 804, endPoint y: 291, distance: 84.8
click at [804, 291] on div ".deletable-edge-delete-btn { width: 20px; height: 20px; border: 0px solid #ffff…" at bounding box center [788, 314] width 817 height 452
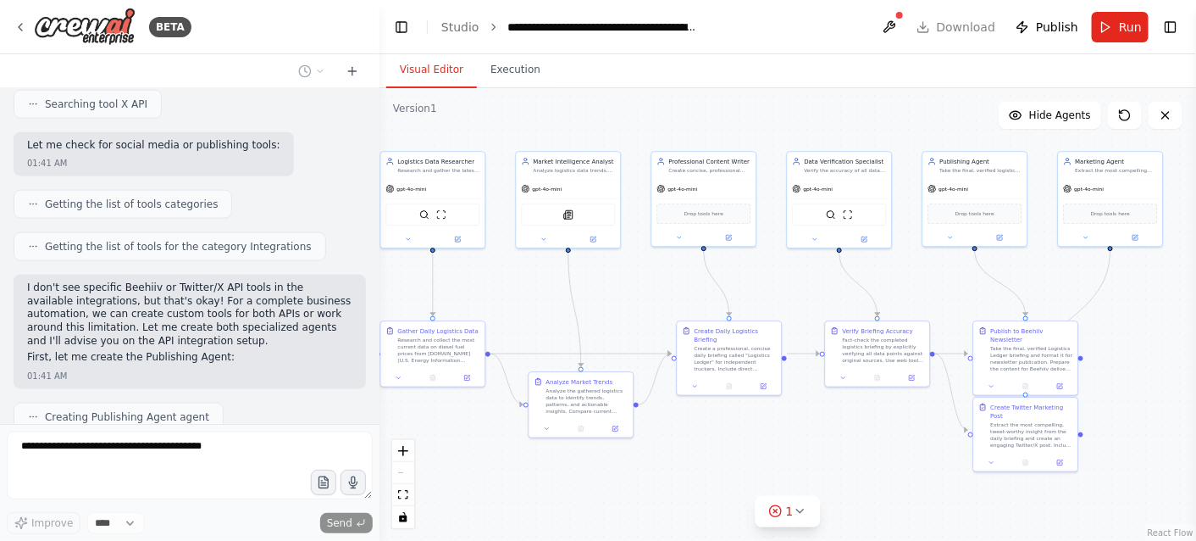
scroll to position [10477, 0]
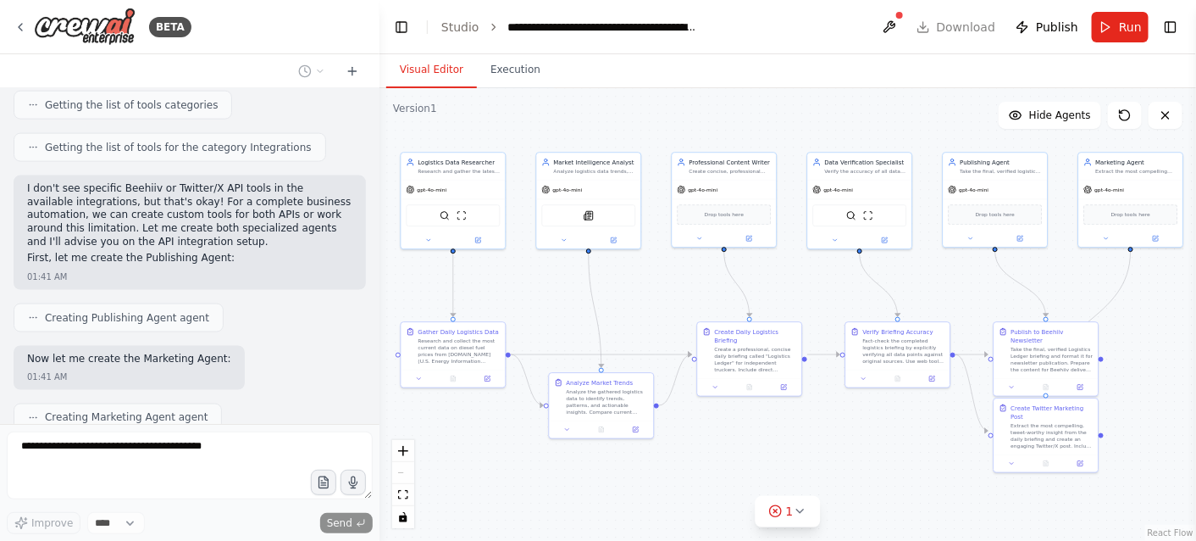
drag, startPoint x: 789, startPoint y: 285, endPoint x: 809, endPoint y: 286, distance: 20.4
click at [809, 286] on div ".deletable-edge-delete-btn { width: 20px; height: 20px; border: 0px solid #ffff…" at bounding box center [788, 314] width 817 height 452
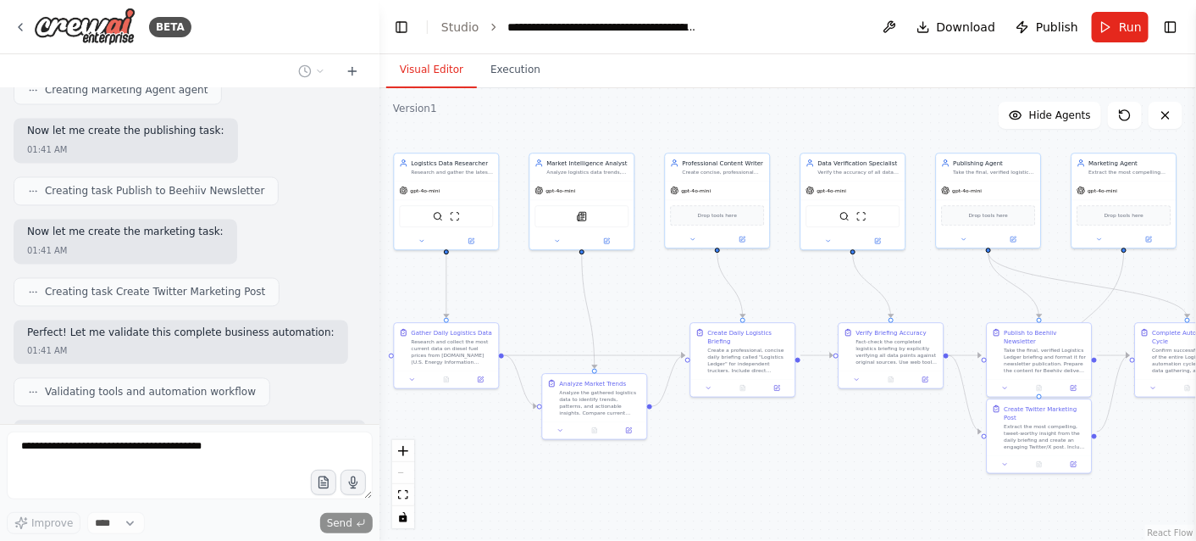
scroll to position [10818, 0]
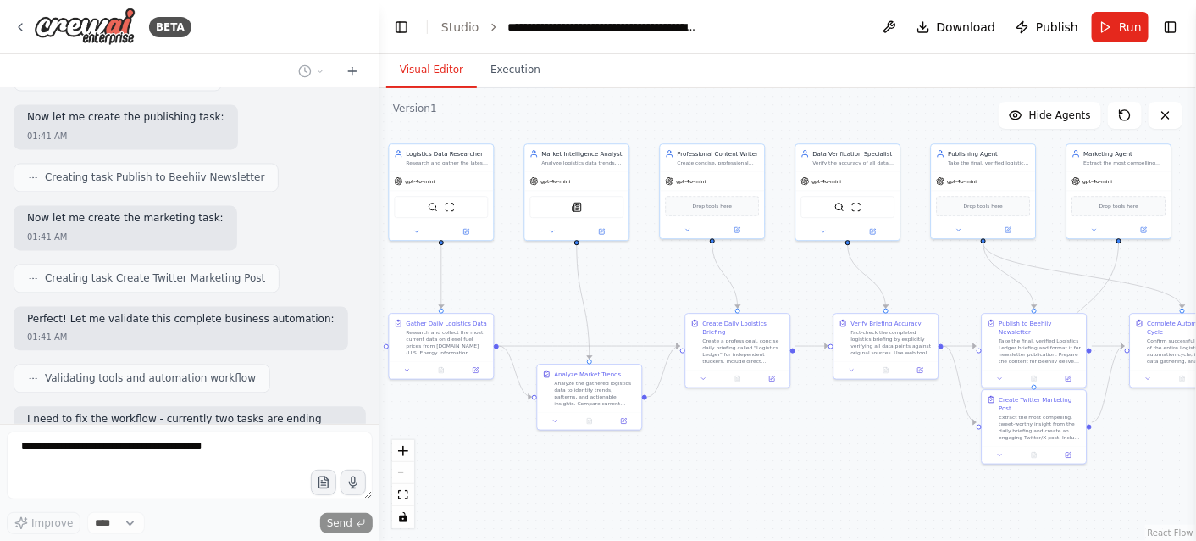
drag, startPoint x: 828, startPoint y: 291, endPoint x: 816, endPoint y: 283, distance: 14.6
click at [816, 283] on div ".deletable-edge-delete-btn { width: 20px; height: 20px; border: 0px solid #ffff…" at bounding box center [788, 314] width 817 height 452
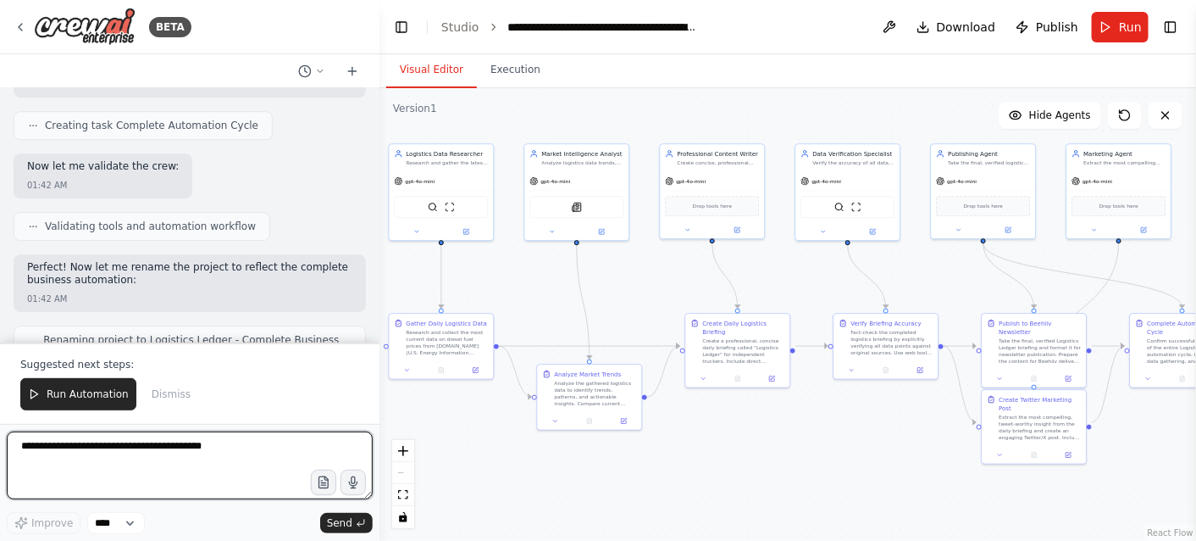
scroll to position [11454, 0]
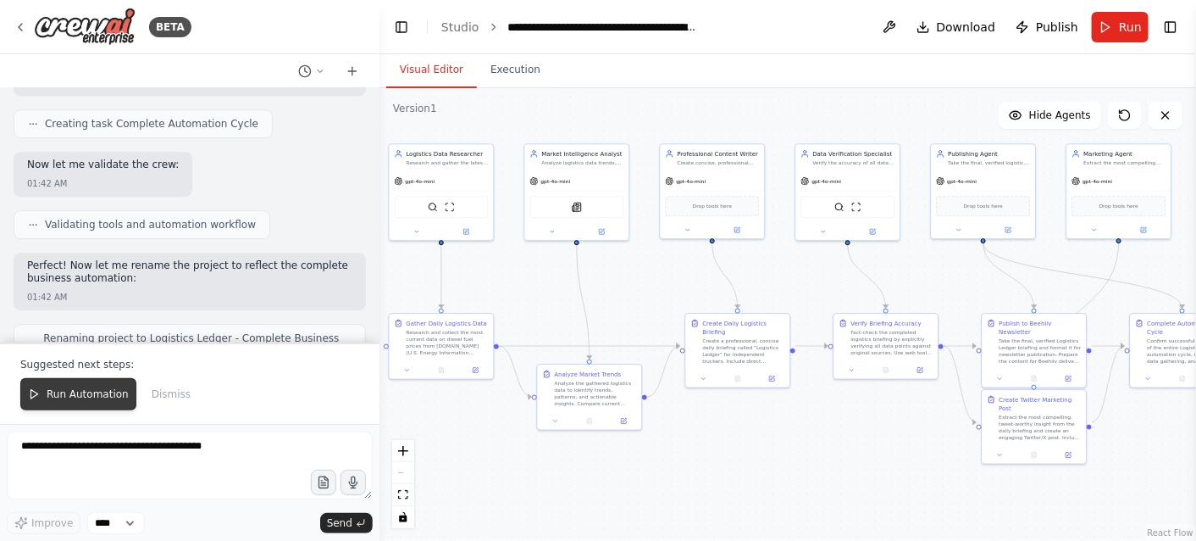
click at [73, 391] on span "Run Automation" at bounding box center [88, 394] width 82 height 14
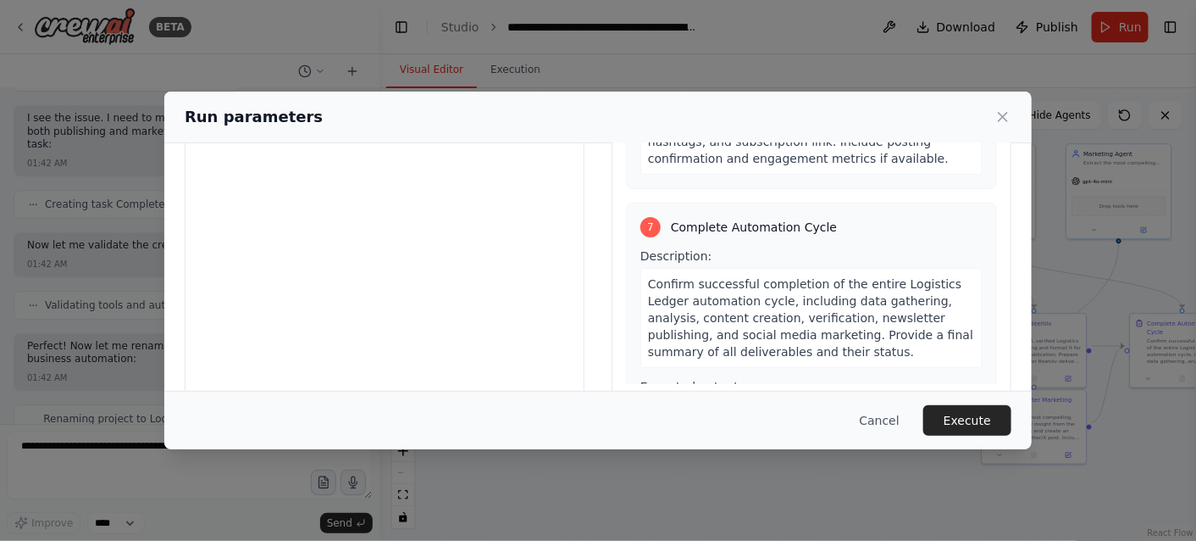
scroll to position [194, 0]
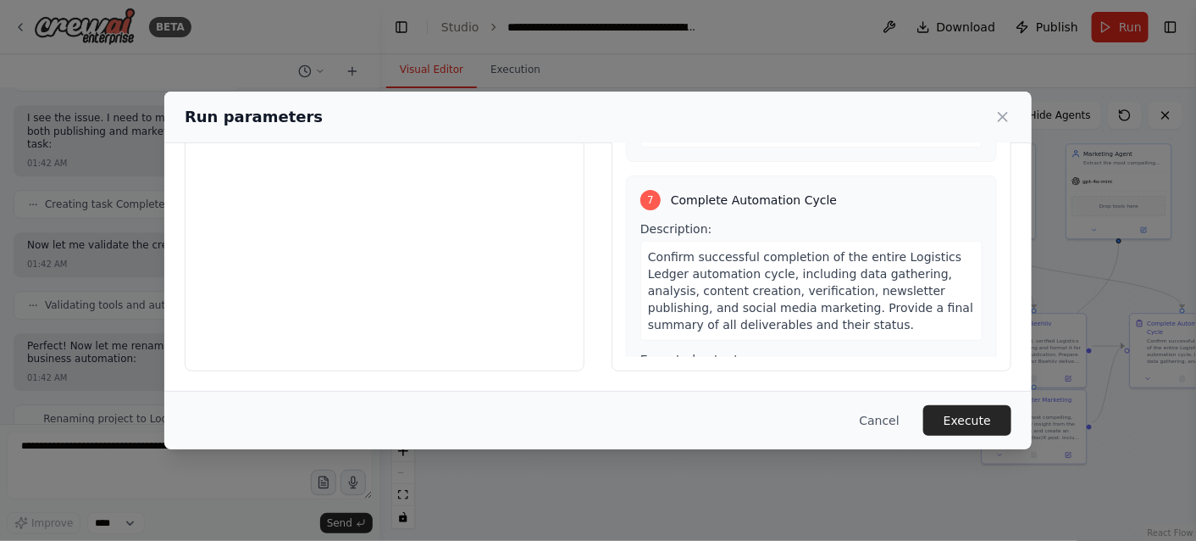
click at [984, 423] on button "Execute" at bounding box center [968, 420] width 88 height 31
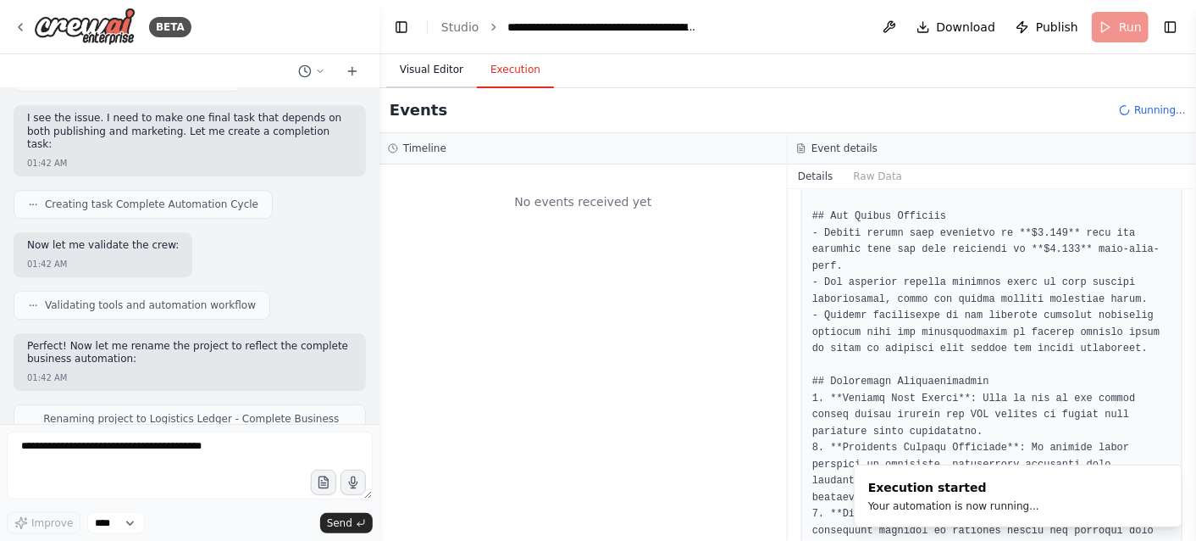
click at [435, 71] on button "Visual Editor" at bounding box center [431, 71] width 91 height 36
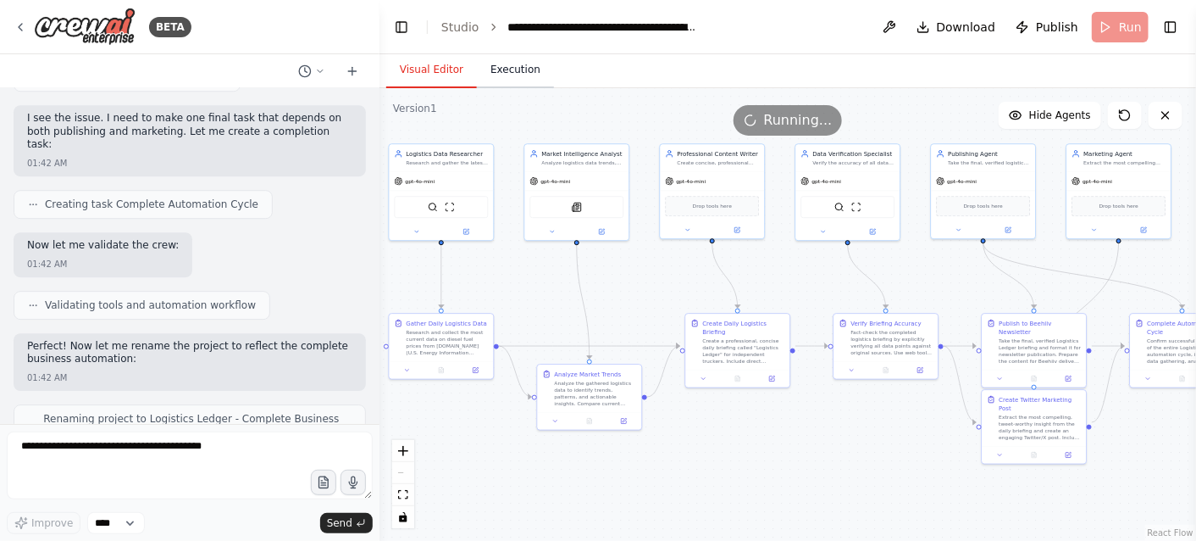
click at [507, 75] on button "Execution" at bounding box center [515, 71] width 77 height 36
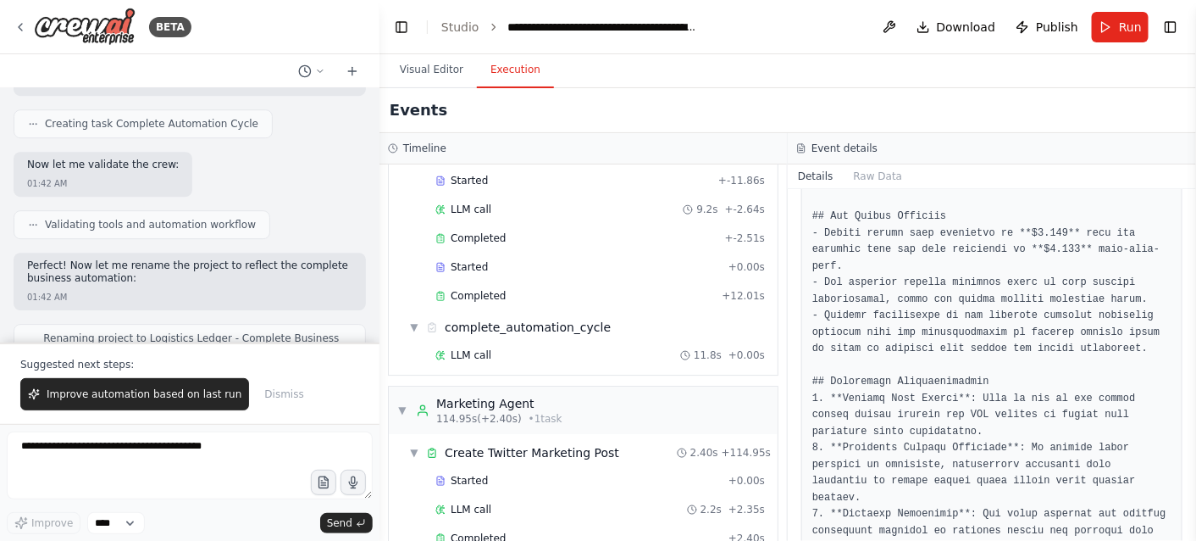
scroll to position [1920, 0]
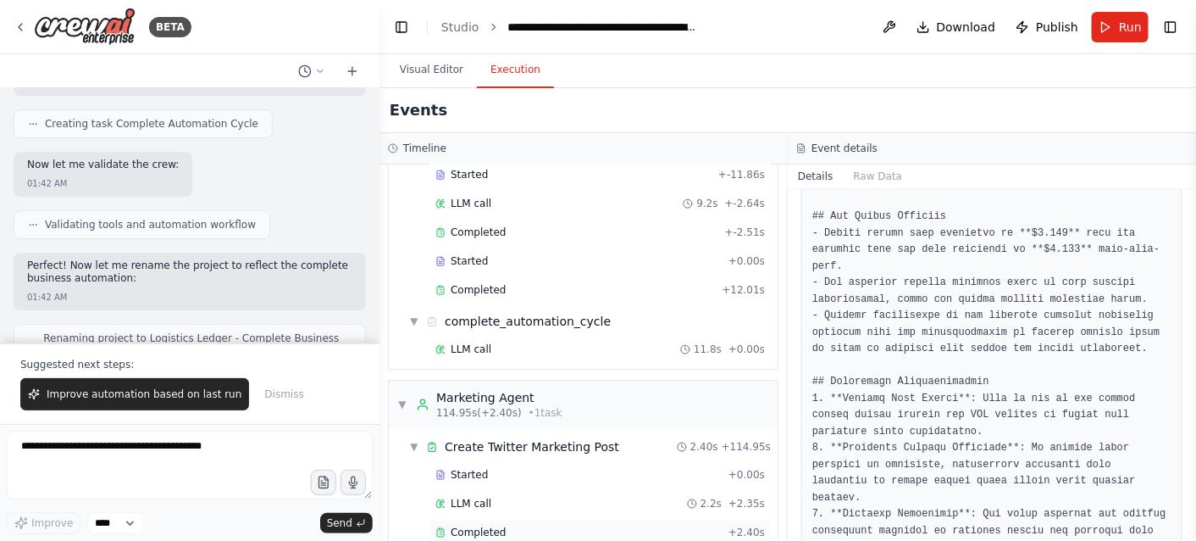
click at [481, 525] on span "Completed" at bounding box center [478, 532] width 55 height 14
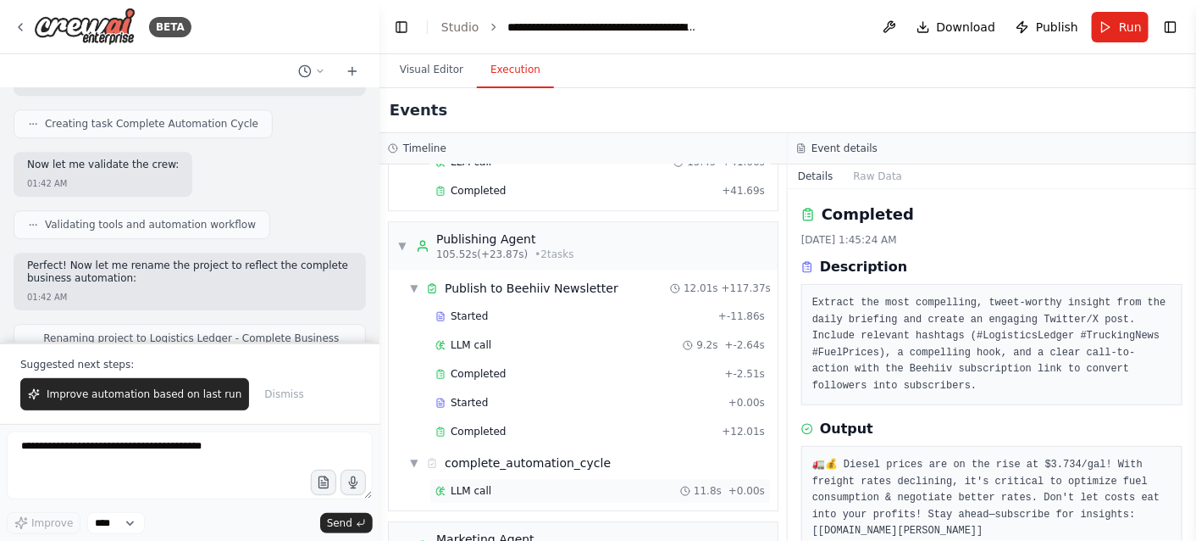
scroll to position [1638, 0]
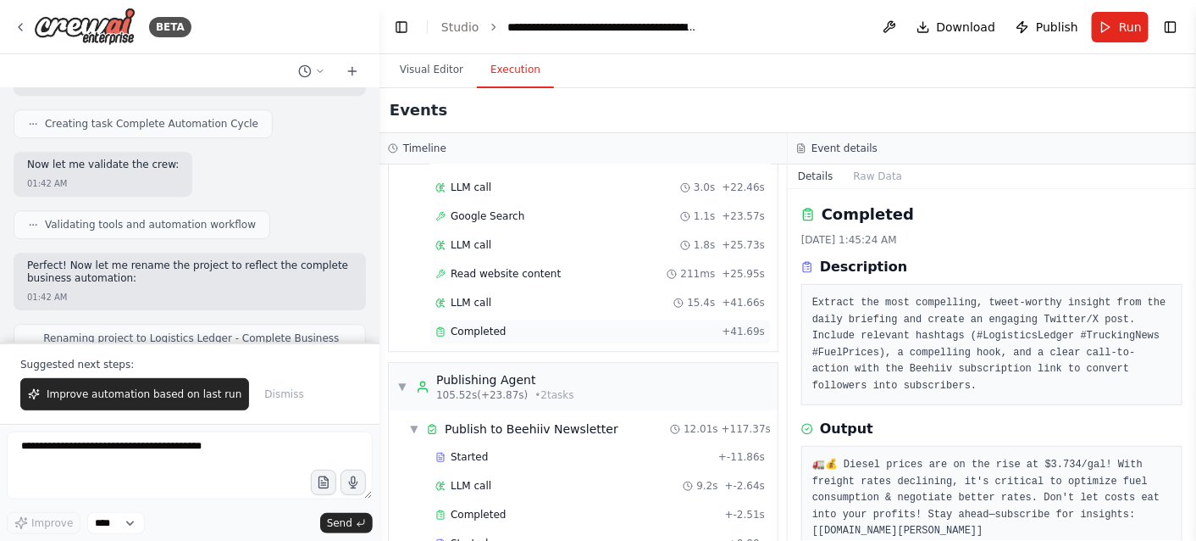
click at [475, 325] on span "Completed" at bounding box center [478, 332] width 55 height 14
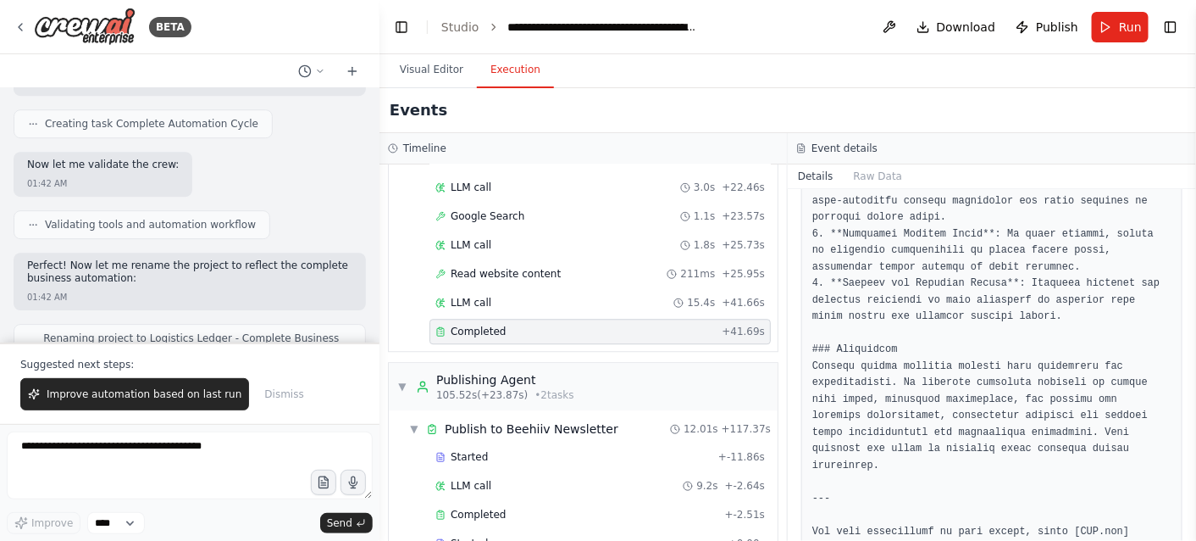
scroll to position [1074, 0]
click at [426, 74] on button "Visual Editor" at bounding box center [431, 71] width 91 height 36
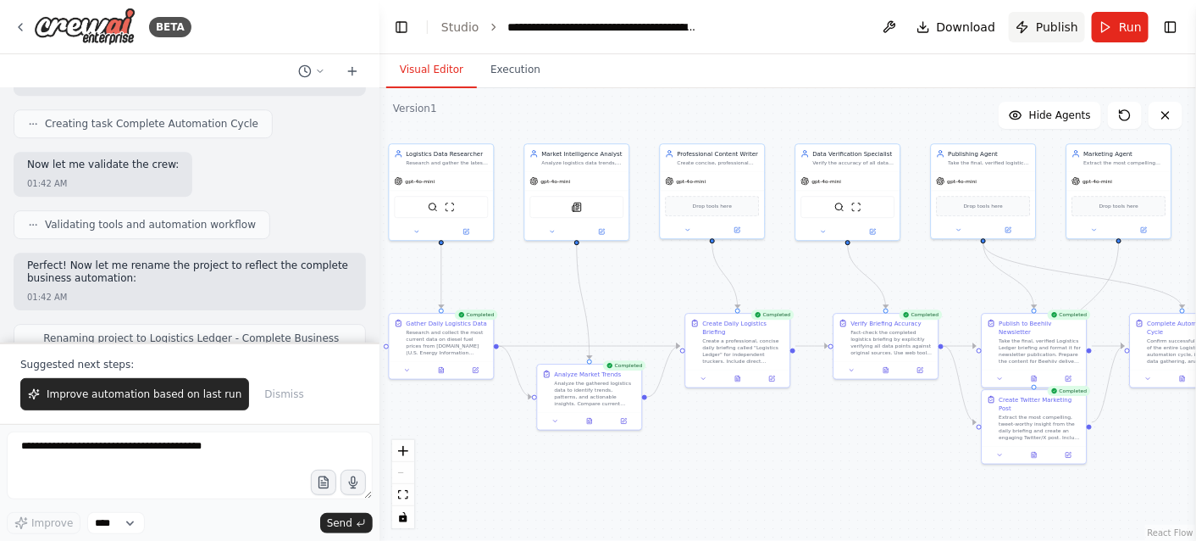
click at [1060, 27] on span "Publish" at bounding box center [1057, 27] width 42 height 17
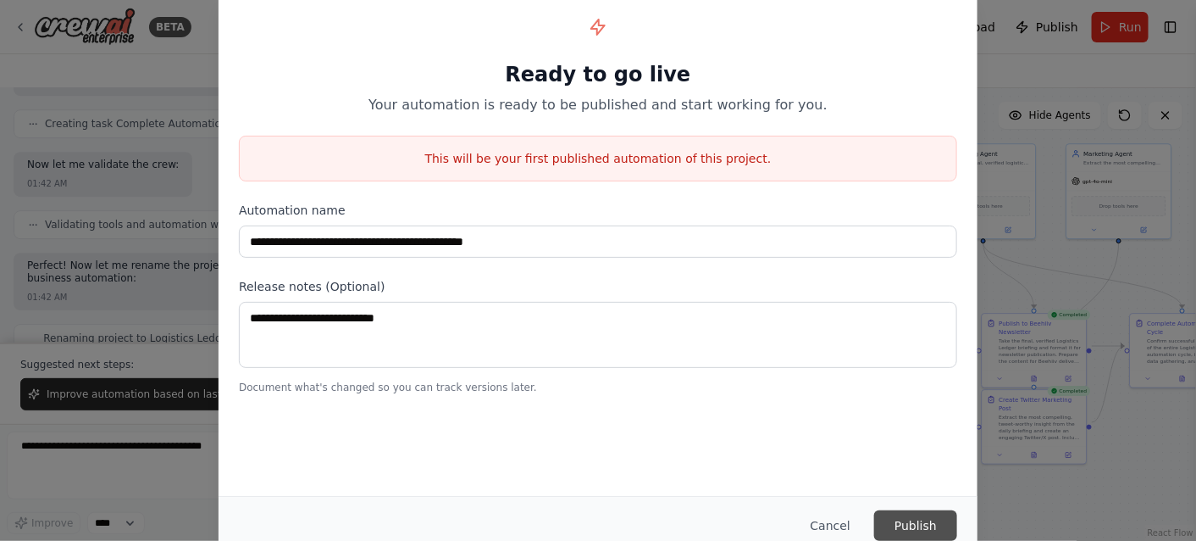
click at [922, 530] on button "Publish" at bounding box center [915, 525] width 83 height 31
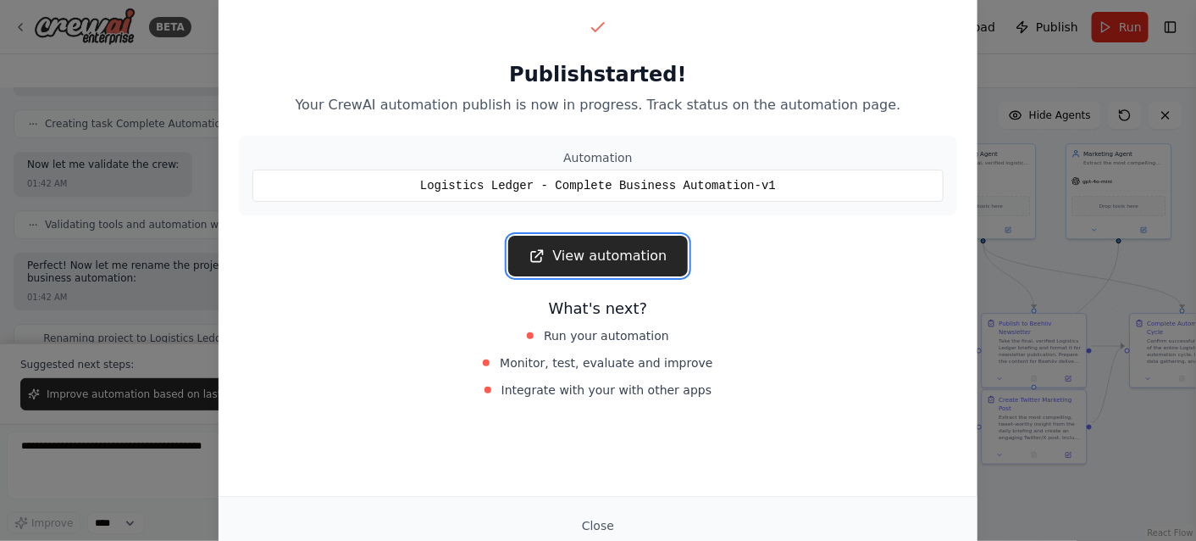
click at [627, 255] on link "View automation" at bounding box center [597, 256] width 179 height 41
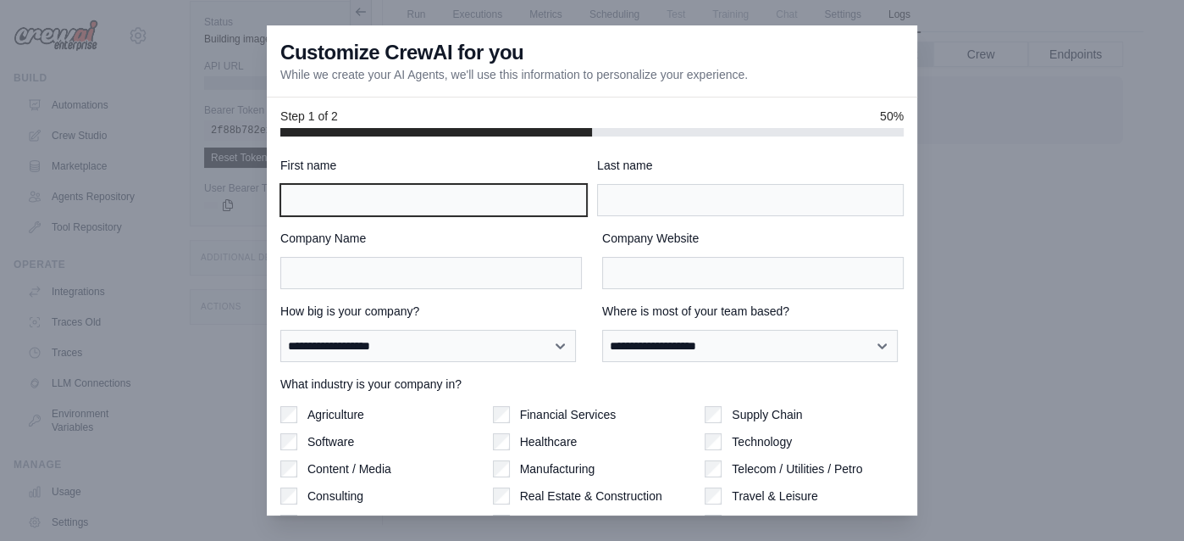
click at [327, 205] on input "First name" at bounding box center [433, 200] width 307 height 32
type input "*****"
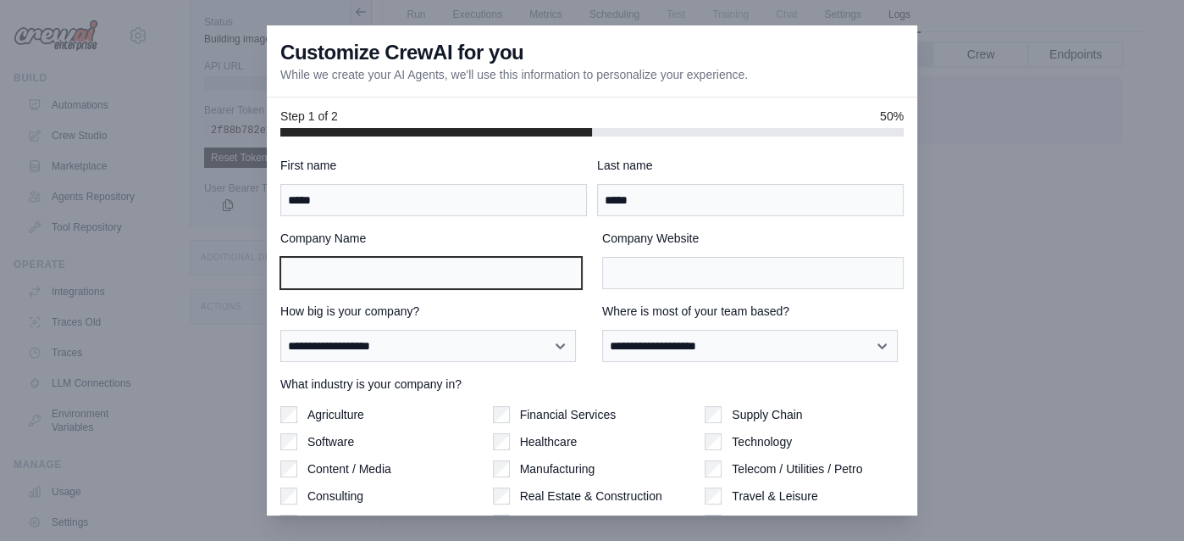
click at [433, 280] on input "Company Name" at bounding box center [431, 273] width 302 height 32
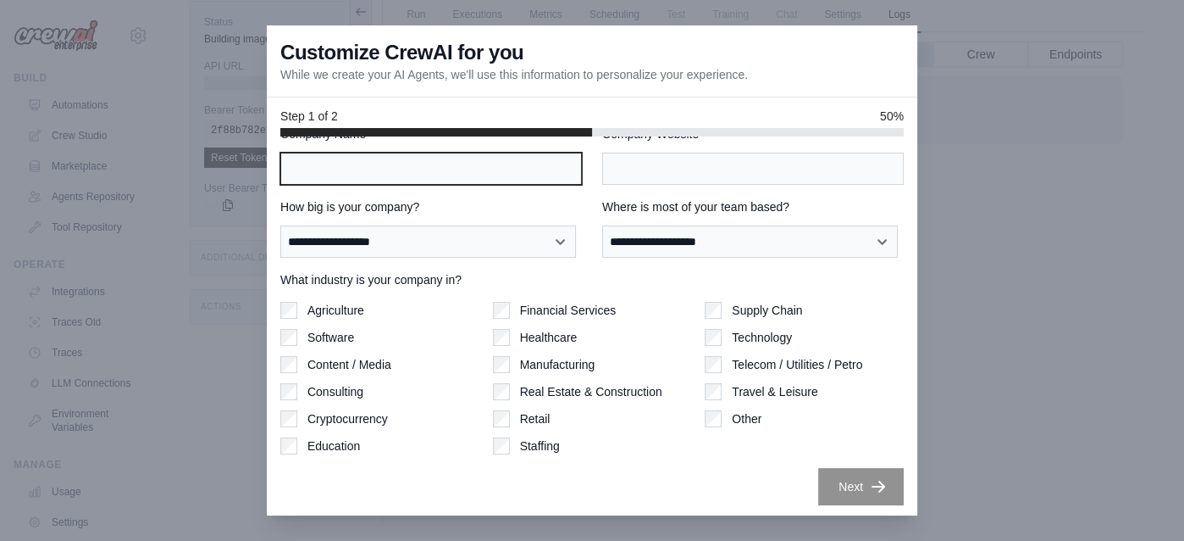
scroll to position [106, 0]
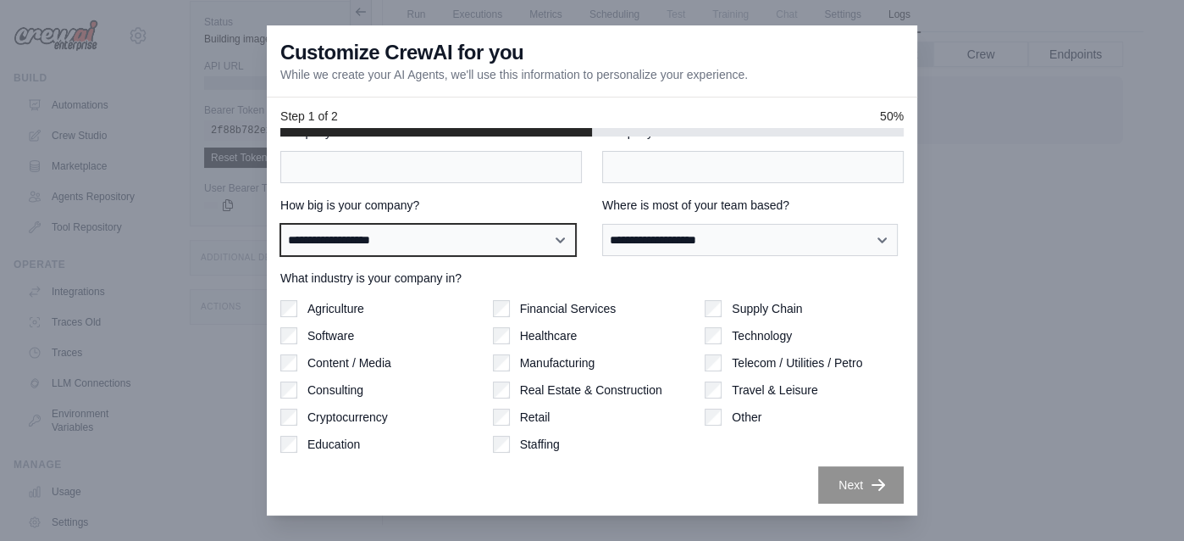
click at [485, 242] on select "**********" at bounding box center [428, 239] width 296 height 31
select select "**********"
click at [280, 224] on select "**********" at bounding box center [428, 239] width 296 height 31
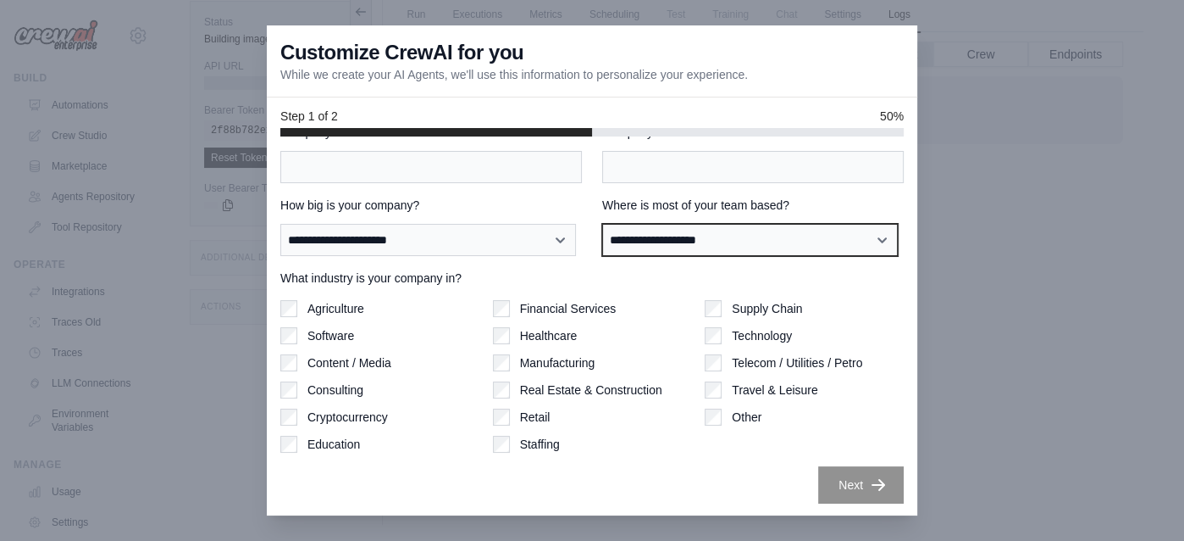
click at [796, 246] on select "**********" at bounding box center [750, 239] width 296 height 31
select select "**********"
click at [602, 224] on select "**********" at bounding box center [750, 239] width 296 height 31
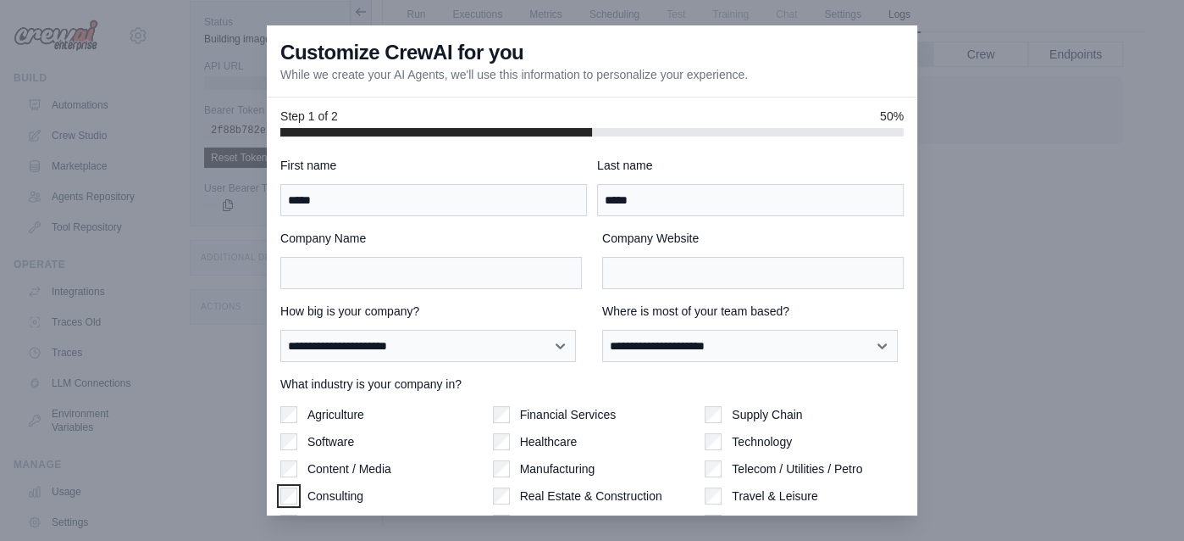
scroll to position [0, 0]
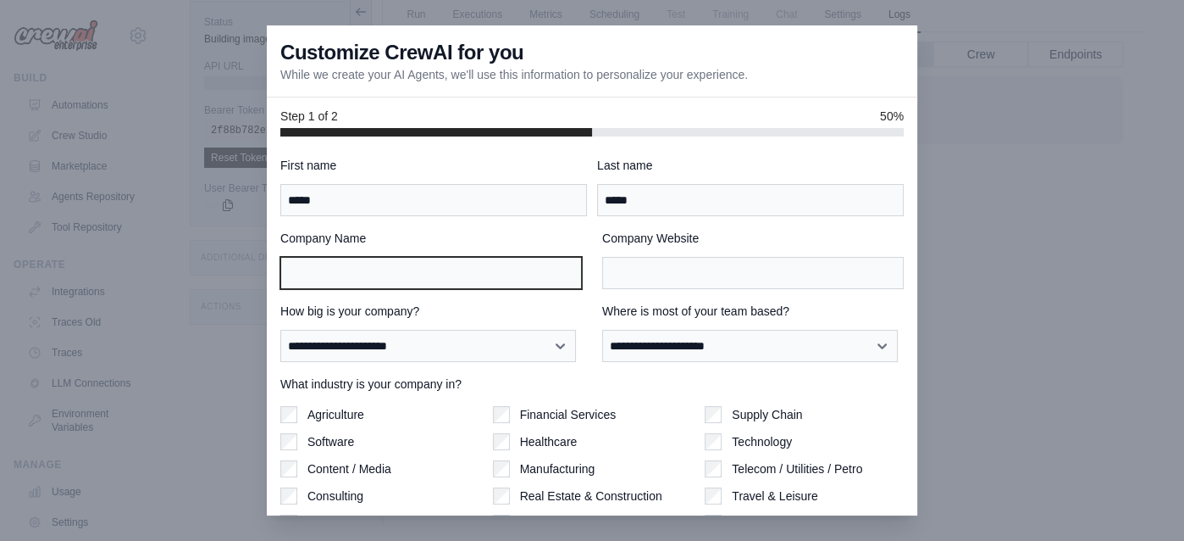
click at [388, 275] on input "Company Name" at bounding box center [431, 273] width 302 height 32
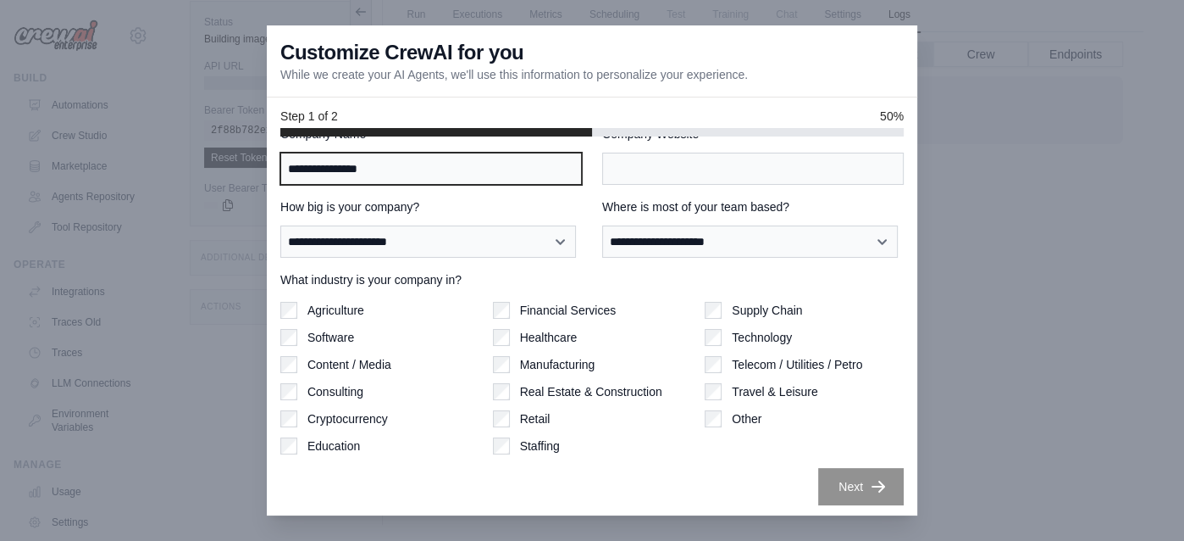
scroll to position [106, 0]
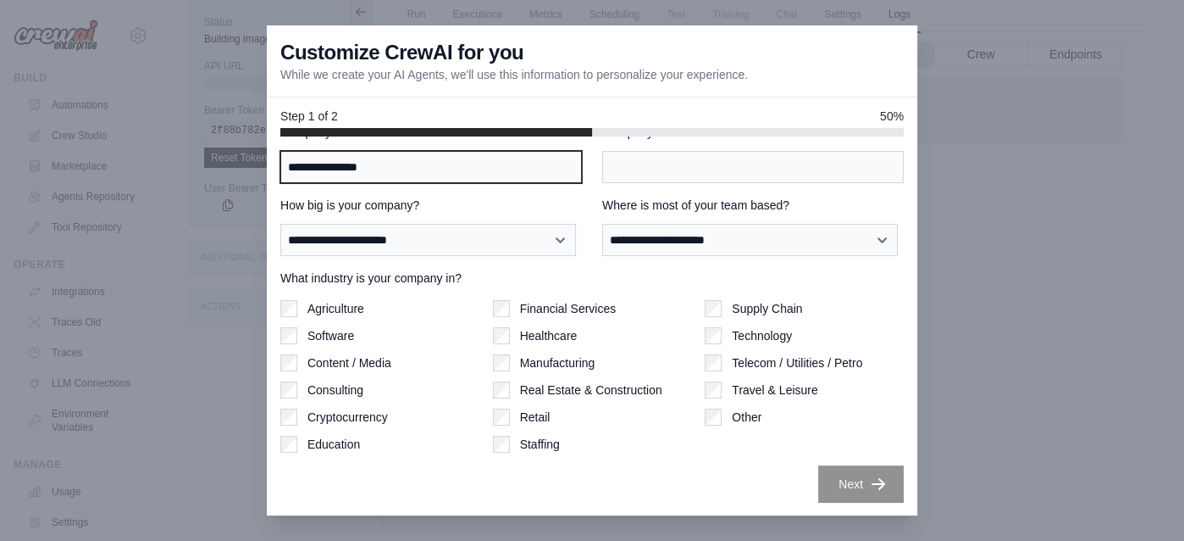
type input "**********"
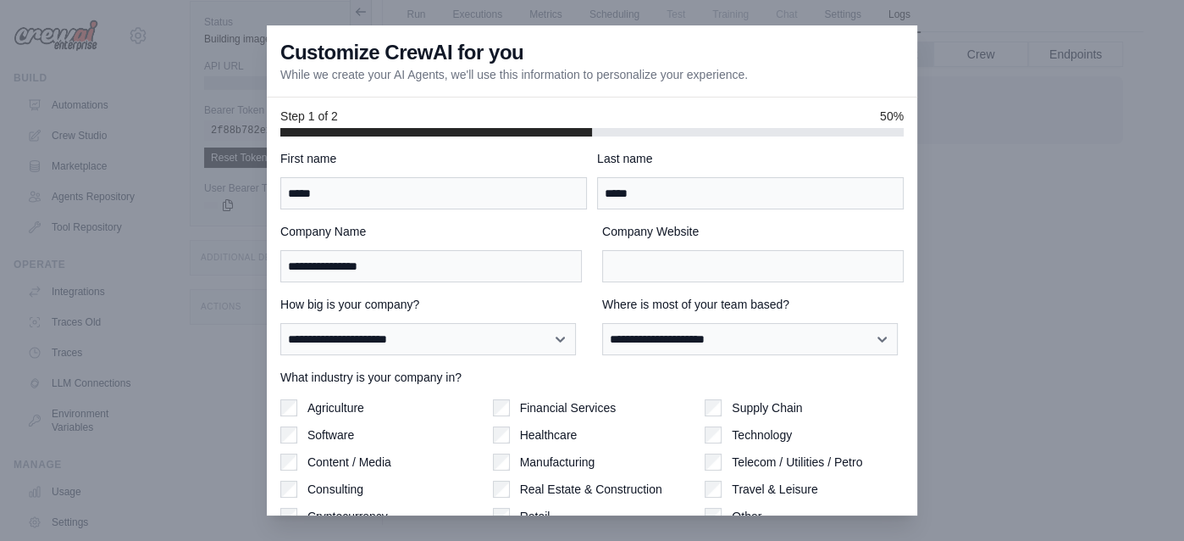
scroll to position [0, 0]
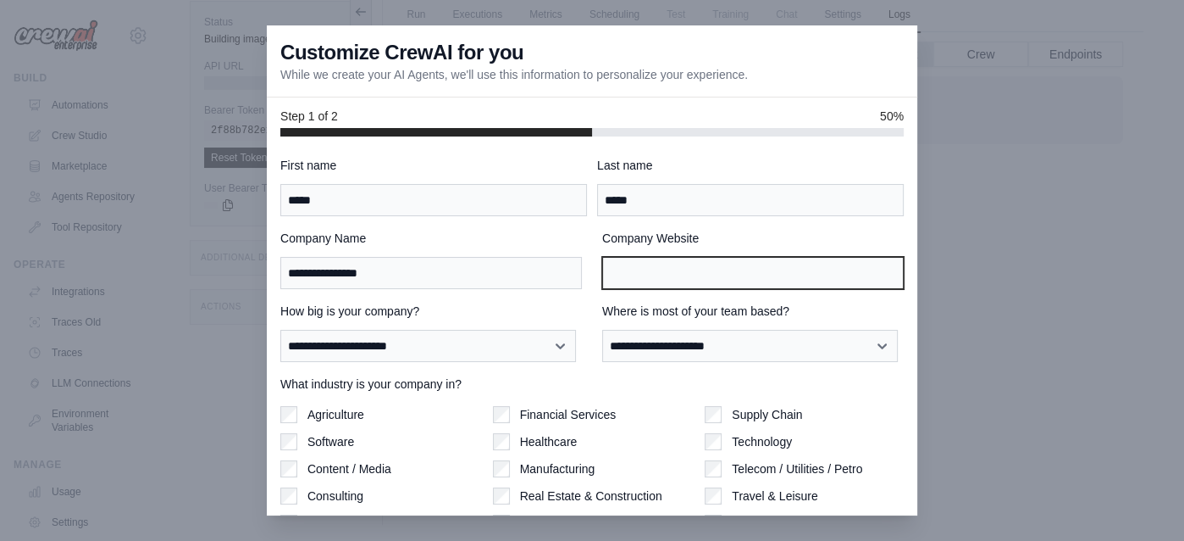
click at [654, 285] on input "Company Website" at bounding box center [753, 273] width 302 height 32
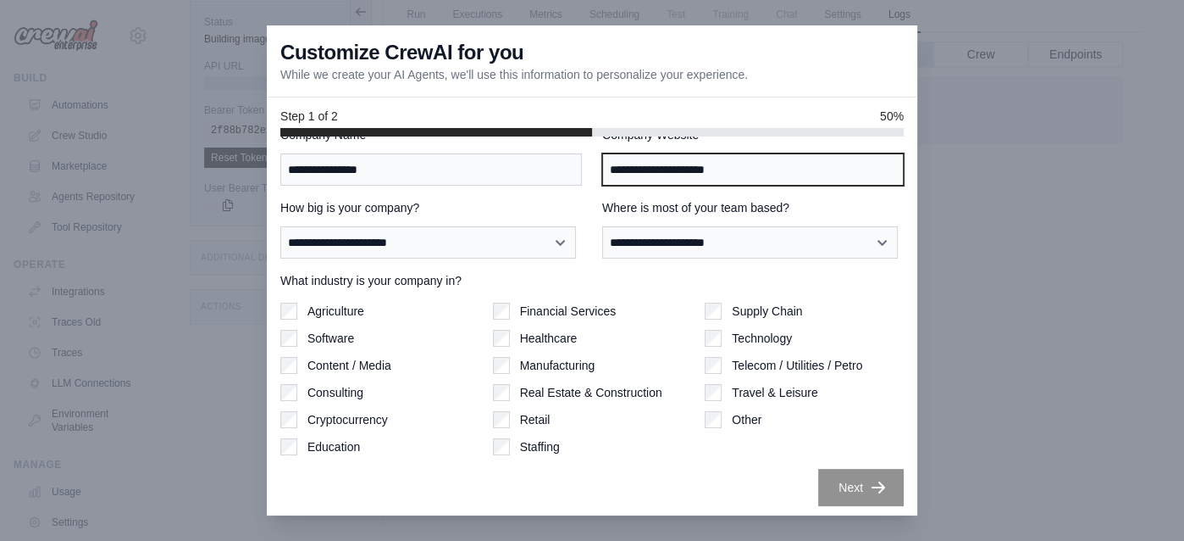
scroll to position [106, 0]
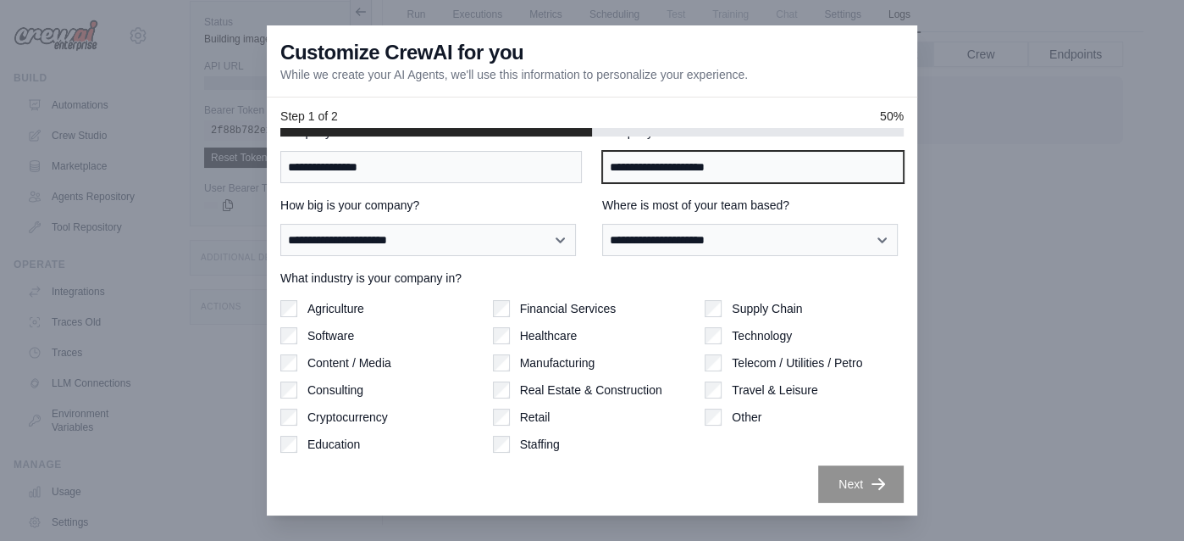
type input "**********"
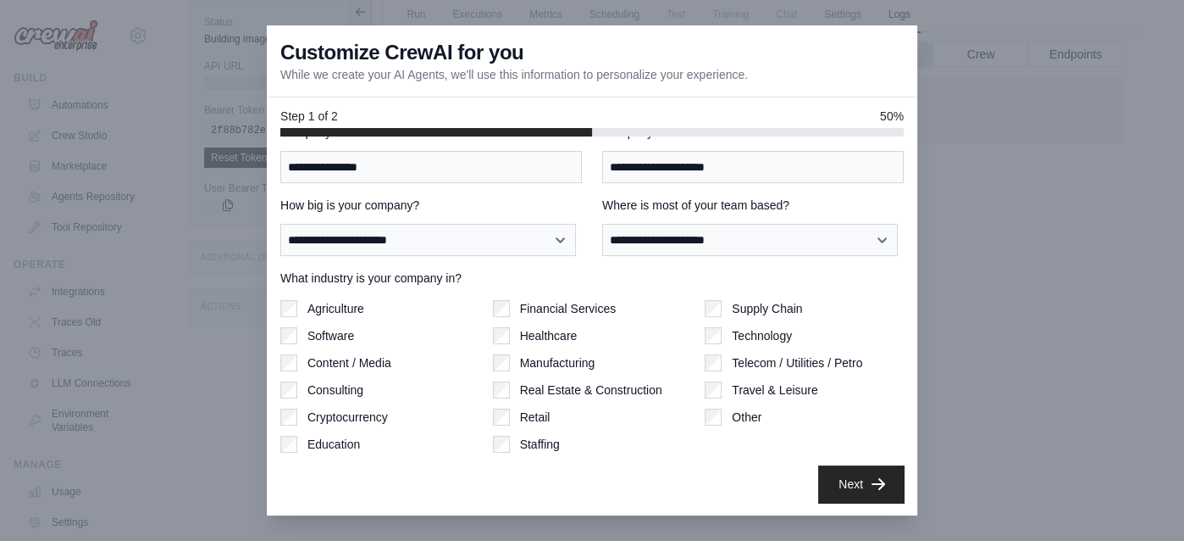
click at [839, 485] on button "Next" at bounding box center [861, 483] width 86 height 37
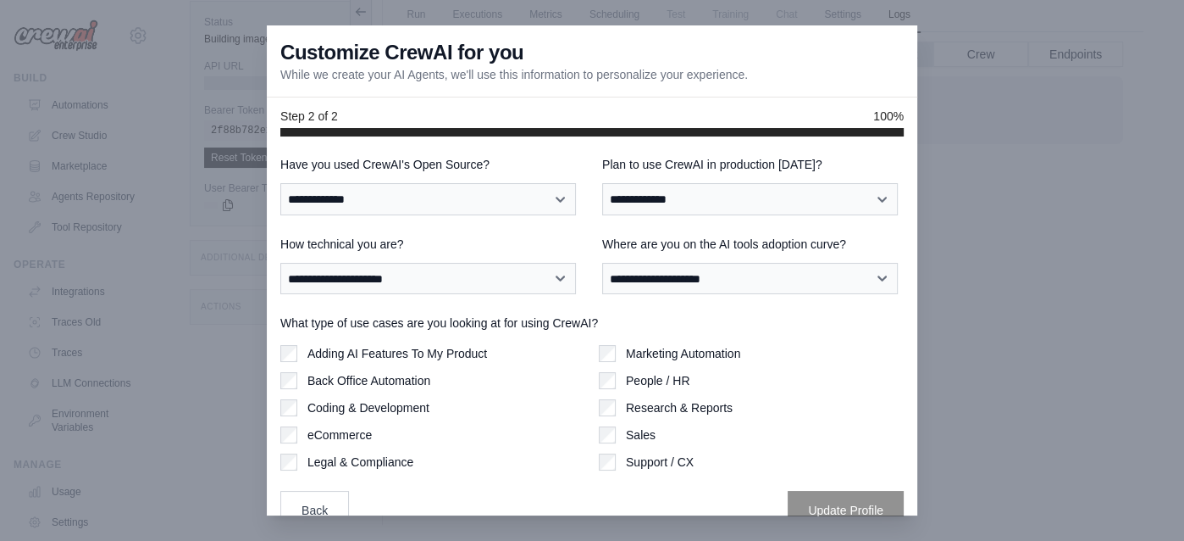
scroll to position [0, 0]
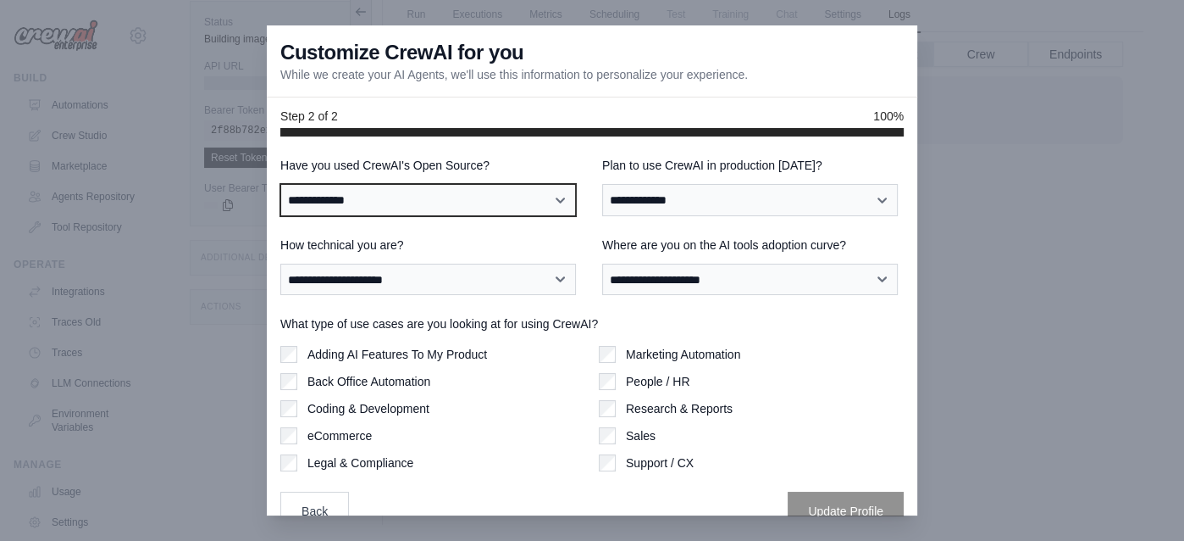
click at [503, 207] on select "**********" at bounding box center [428, 199] width 296 height 31
select select "**"
click at [280, 184] on select "**********" at bounding box center [428, 199] width 296 height 31
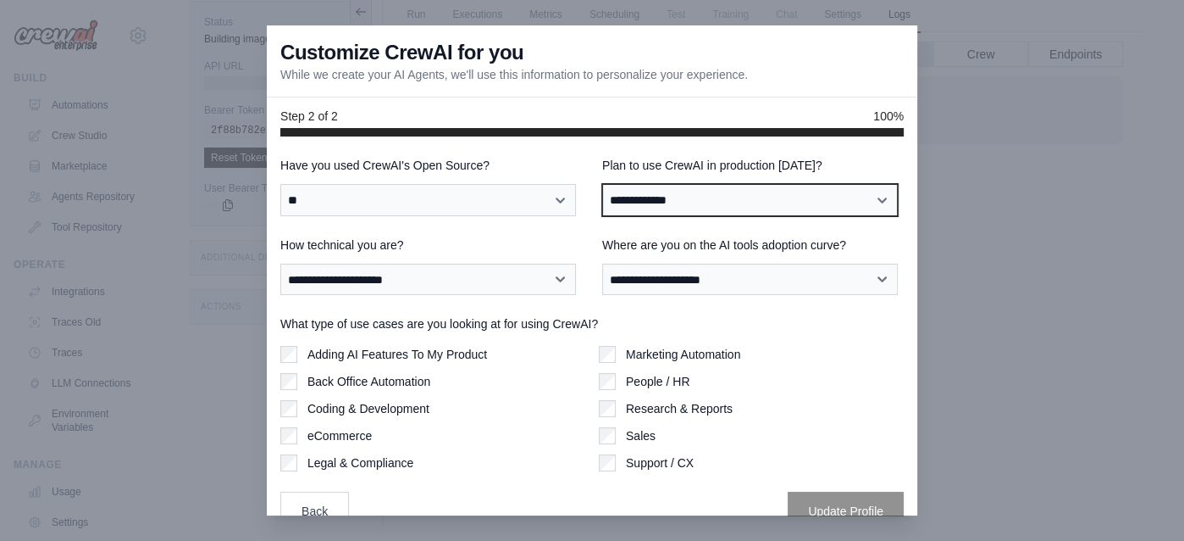
click at [753, 203] on select "**********" at bounding box center [750, 199] width 296 height 31
select select "****"
click at [602, 184] on select "**********" at bounding box center [750, 199] width 296 height 31
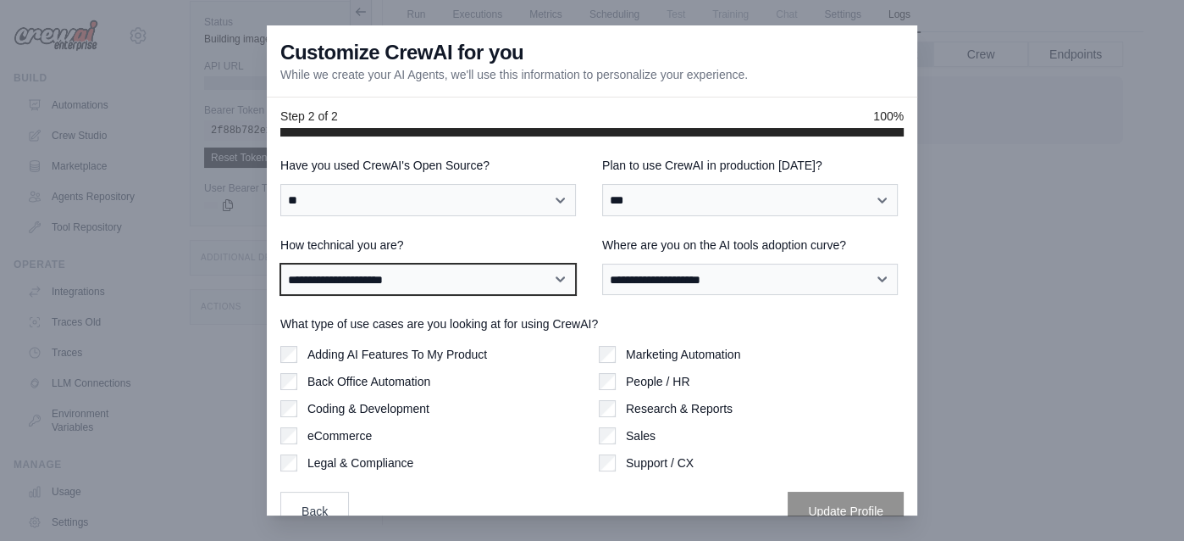
click at [472, 290] on select "**********" at bounding box center [428, 278] width 296 height 31
select select "**********"
click at [280, 263] on select "**********" at bounding box center [428, 278] width 296 height 31
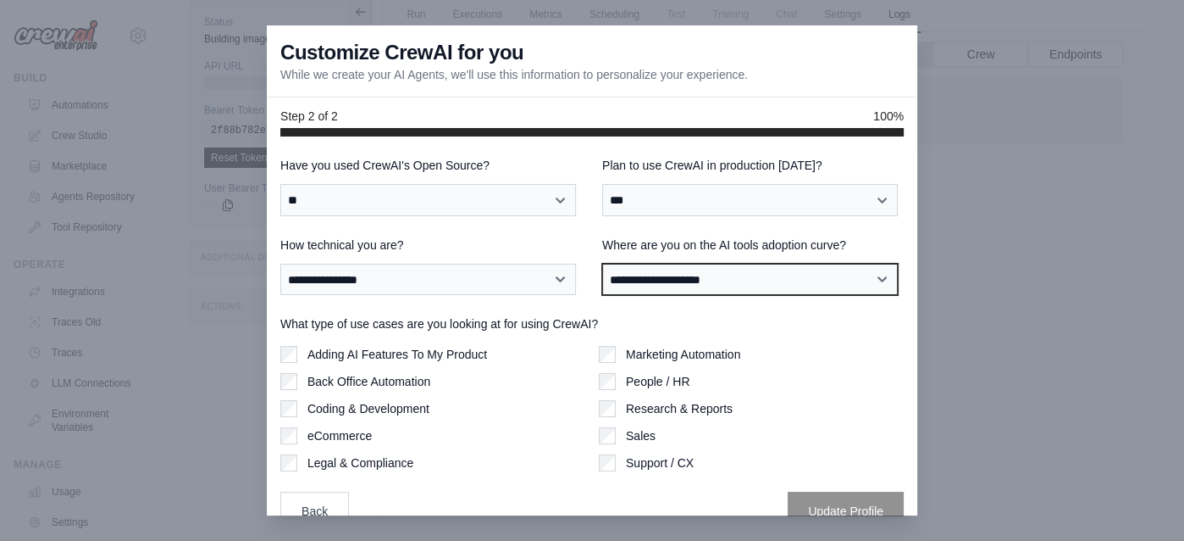
click at [722, 283] on select "**********" at bounding box center [750, 278] width 296 height 31
select select "**********"
click at [602, 263] on select "**********" at bounding box center [750, 278] width 296 height 31
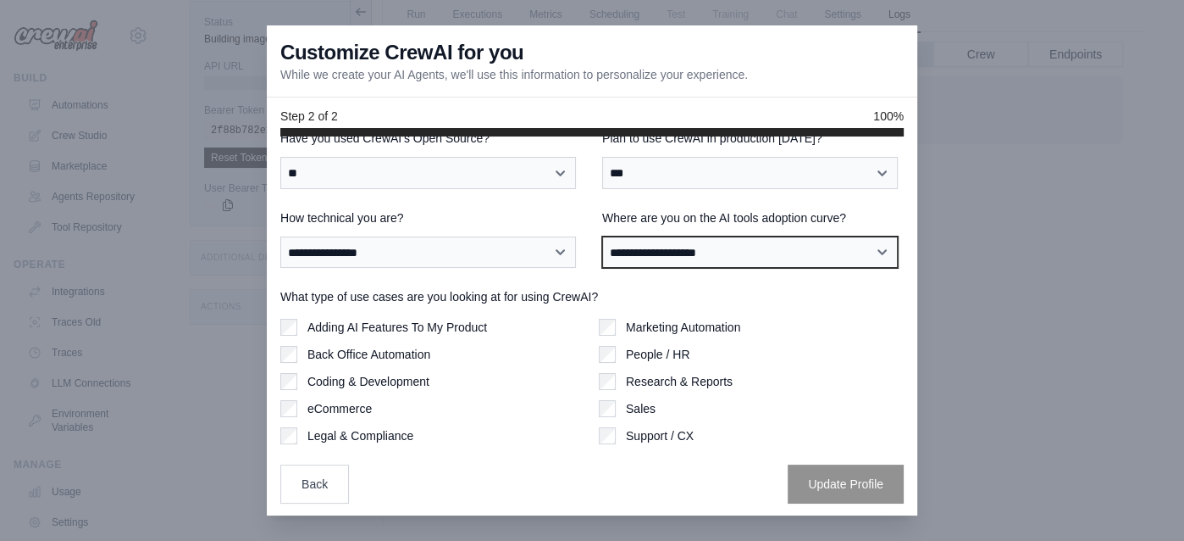
scroll to position [28, 0]
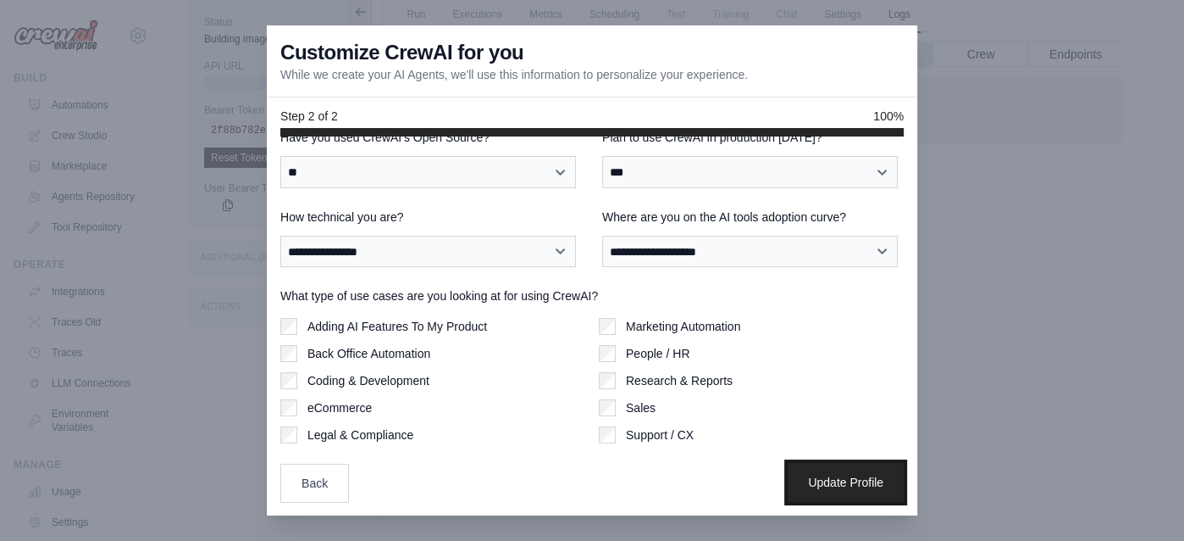
click at [845, 478] on button "Update Profile" at bounding box center [846, 482] width 116 height 39
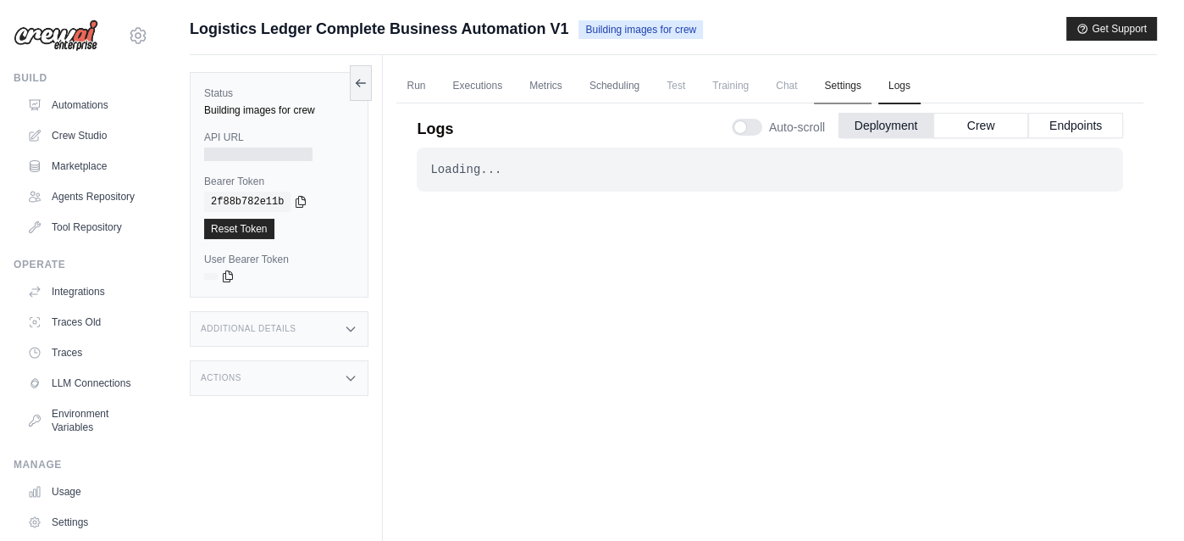
click at [847, 86] on link "Settings" at bounding box center [842, 87] width 57 height 36
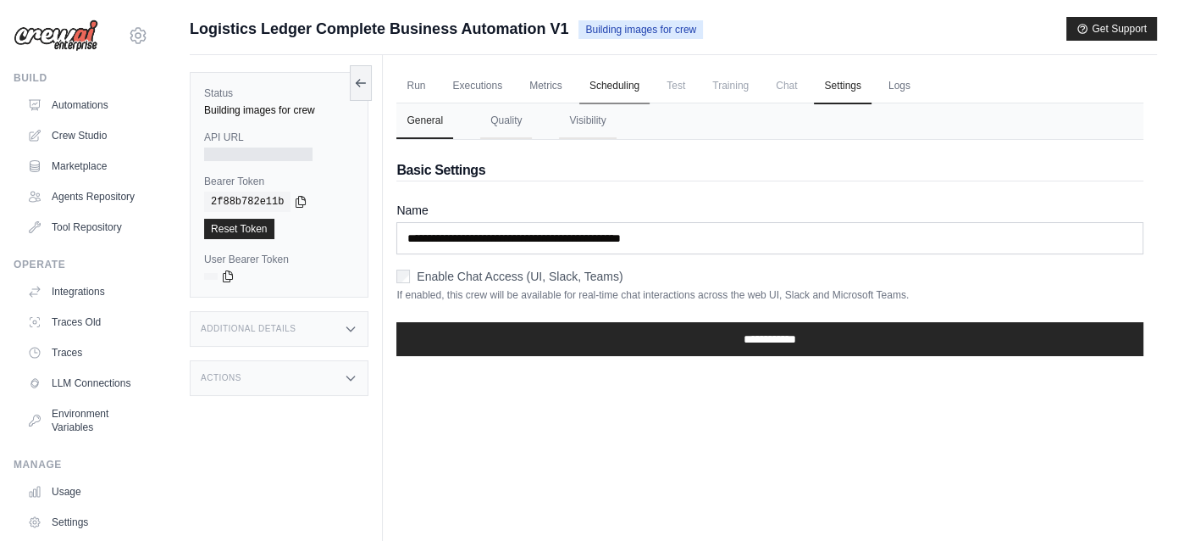
click at [598, 86] on link "Scheduling" at bounding box center [615, 87] width 70 height 36
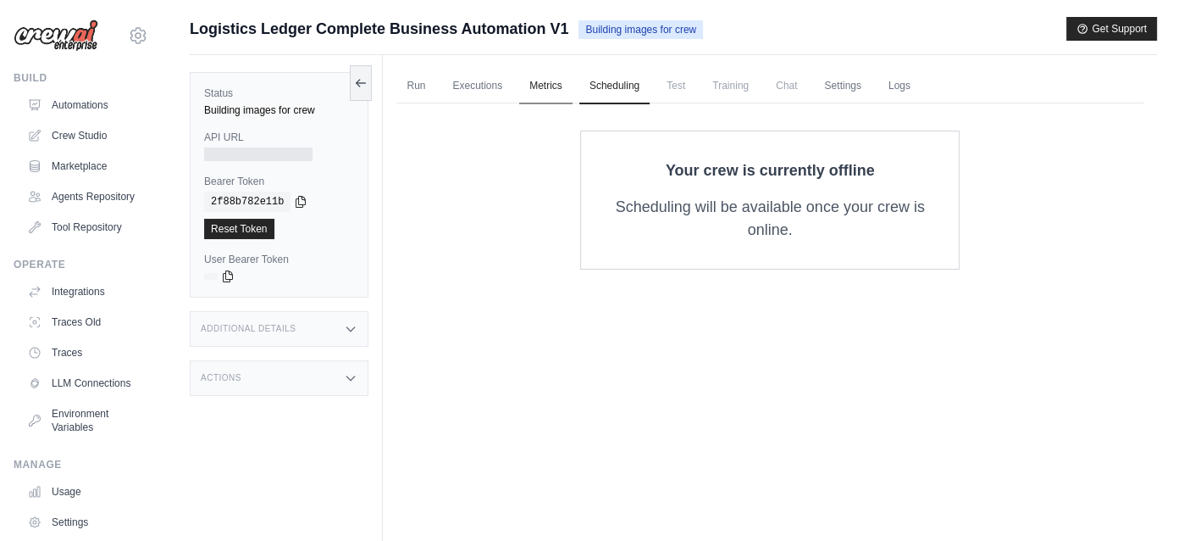
click at [545, 88] on link "Metrics" at bounding box center [545, 87] width 53 height 36
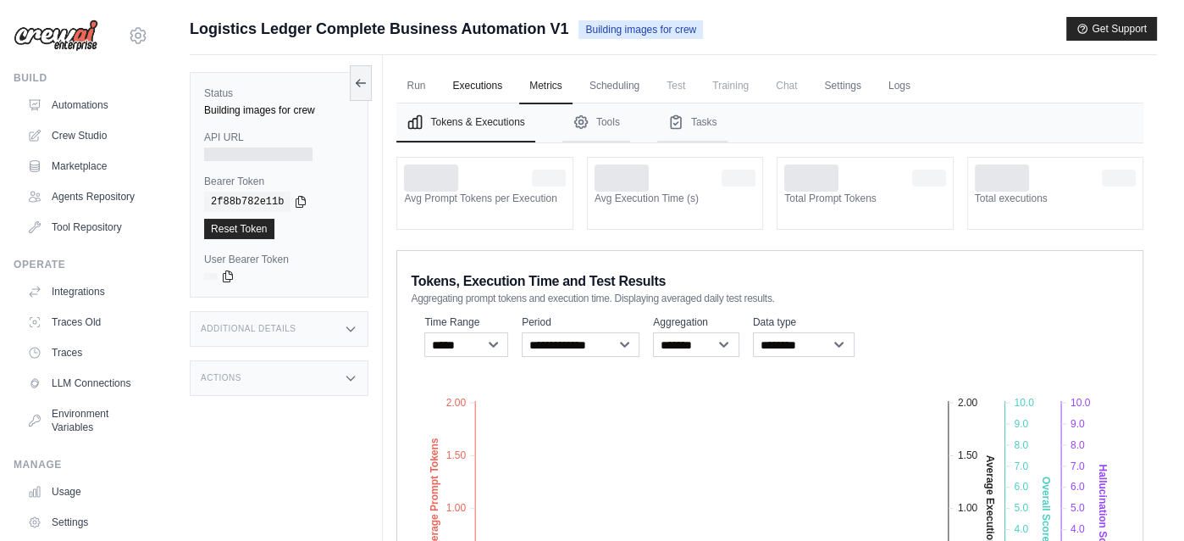
click at [478, 88] on link "Executions" at bounding box center [477, 87] width 70 height 36
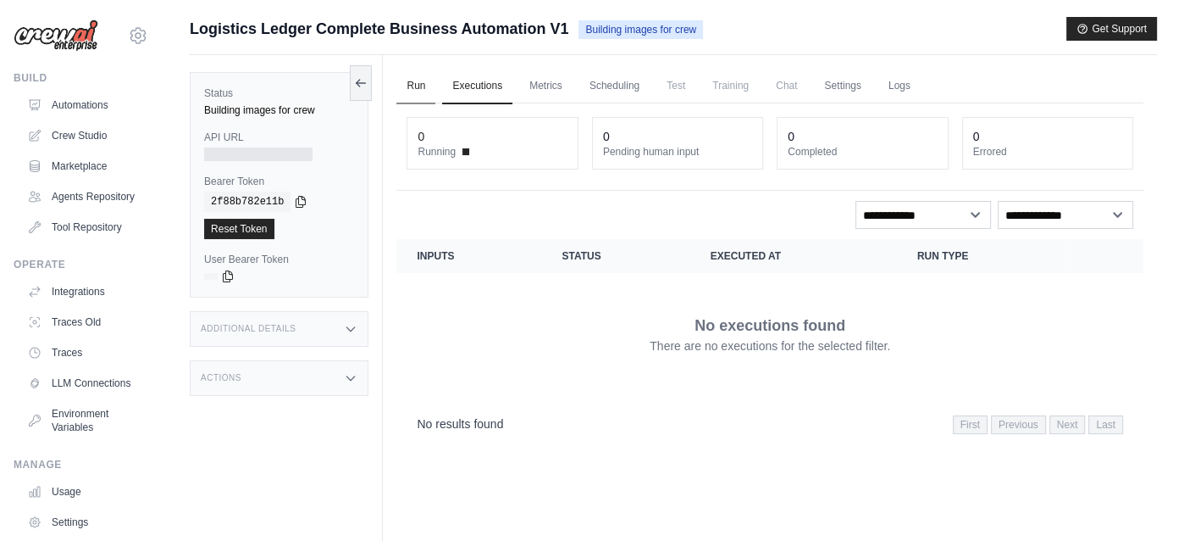
click at [417, 85] on link "Run" at bounding box center [416, 87] width 39 height 36
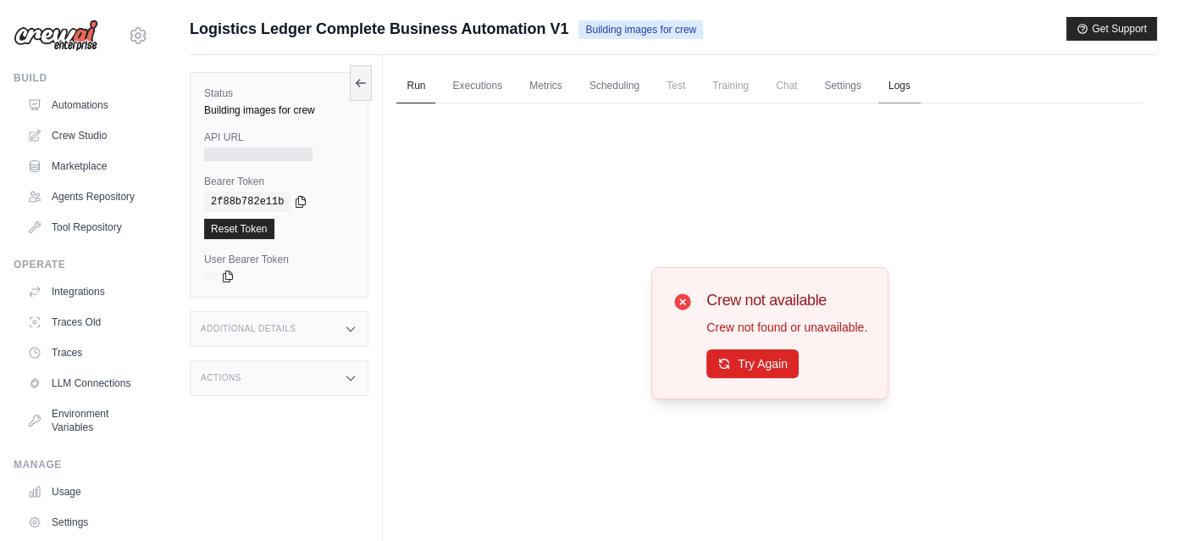
click at [901, 84] on link "Logs" at bounding box center [900, 87] width 42 height 36
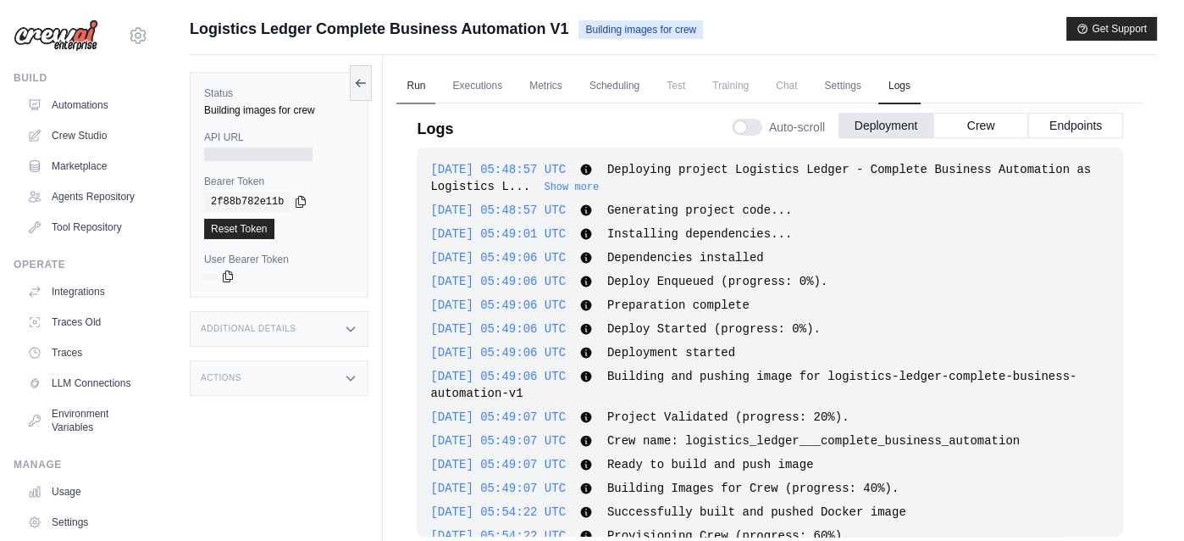
click at [407, 84] on link "Run" at bounding box center [416, 87] width 39 height 36
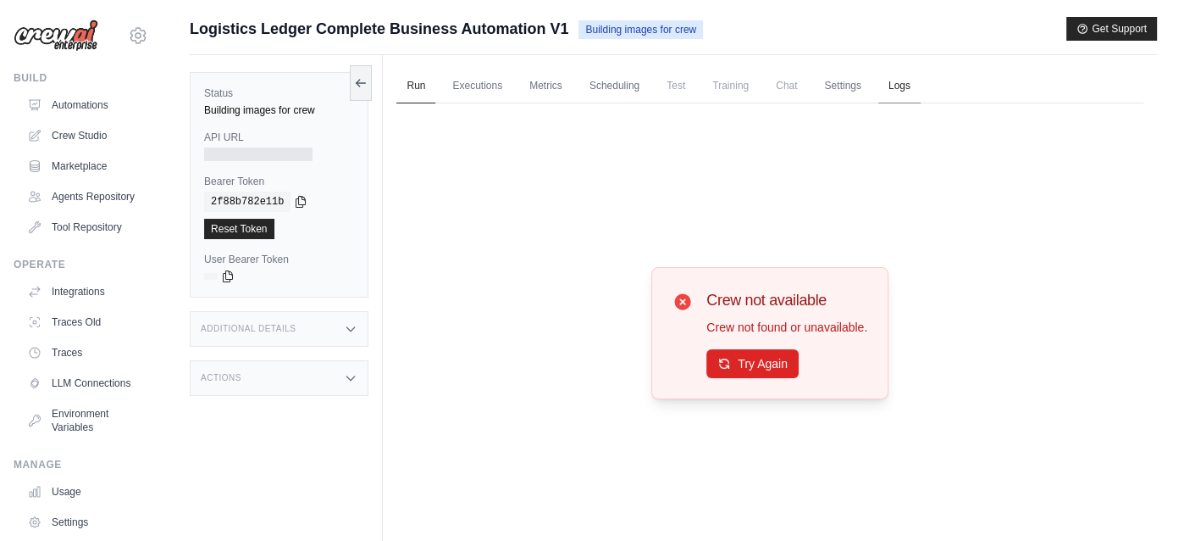
click at [897, 88] on link "Logs" at bounding box center [900, 87] width 42 height 36
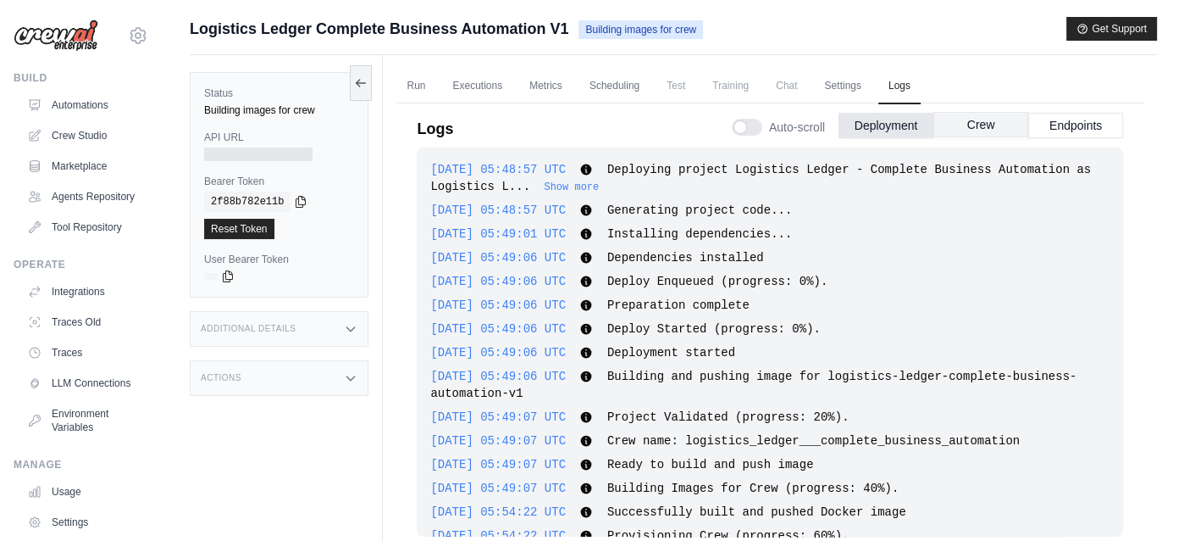
click at [976, 125] on button "Crew" at bounding box center [981, 124] width 95 height 25
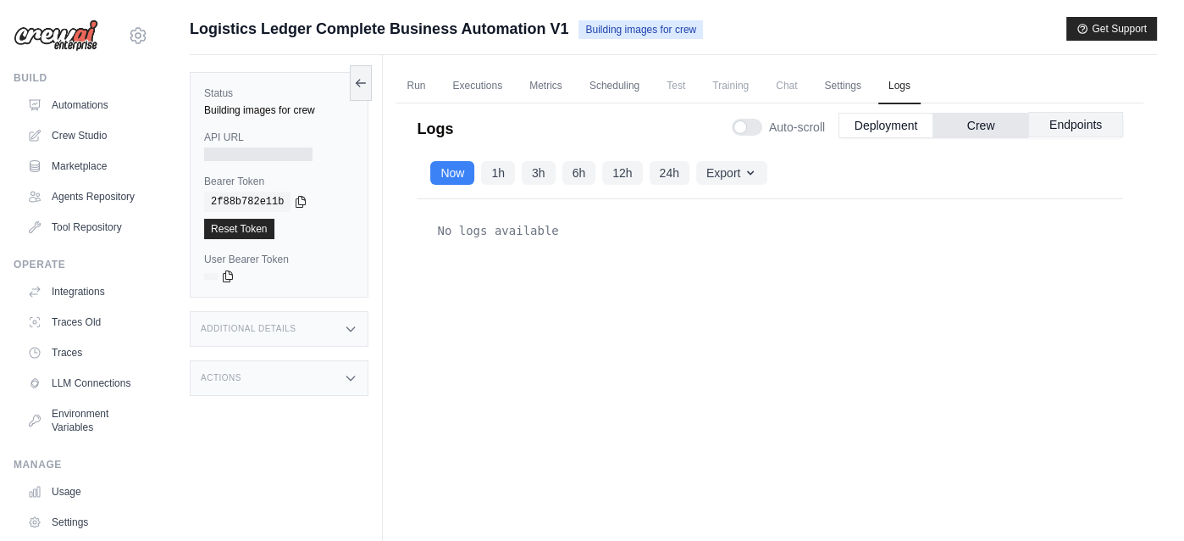
click at [1066, 124] on button "Endpoints" at bounding box center [1076, 124] width 95 height 25
click at [889, 124] on button "Deployment" at bounding box center [886, 124] width 95 height 25
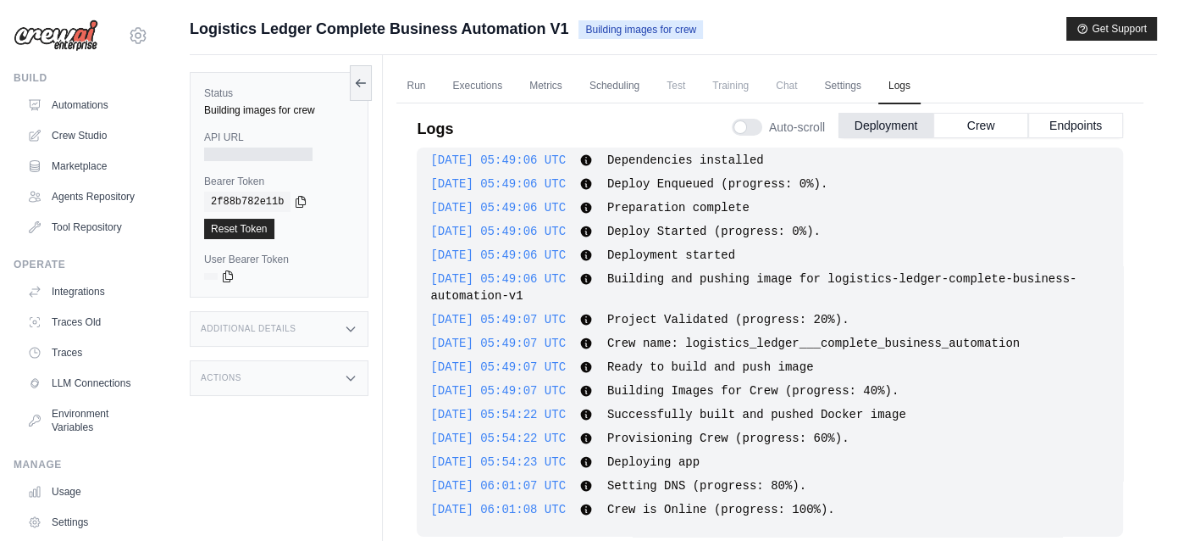
scroll to position [98, 0]
click at [844, 86] on link "Settings" at bounding box center [842, 87] width 57 height 36
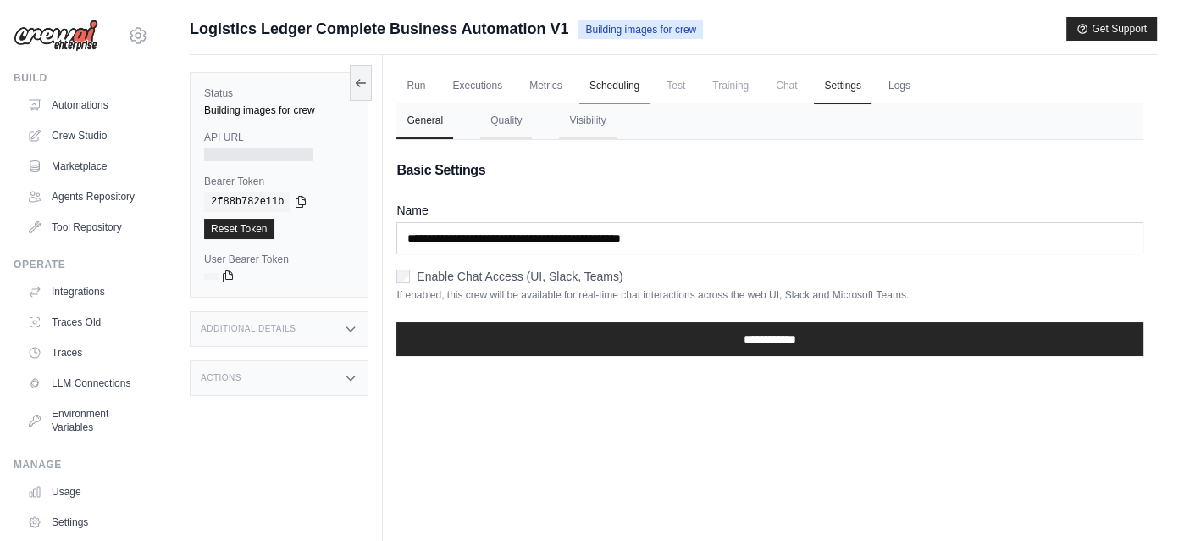
click at [624, 87] on link "Scheduling" at bounding box center [615, 87] width 70 height 36
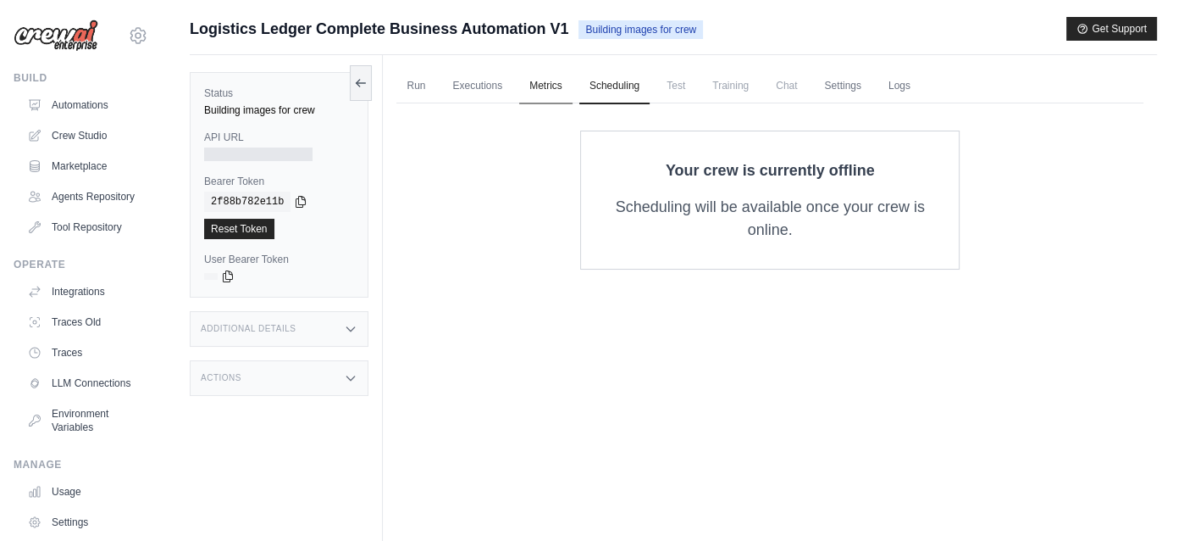
click at [539, 85] on link "Metrics" at bounding box center [545, 87] width 53 height 36
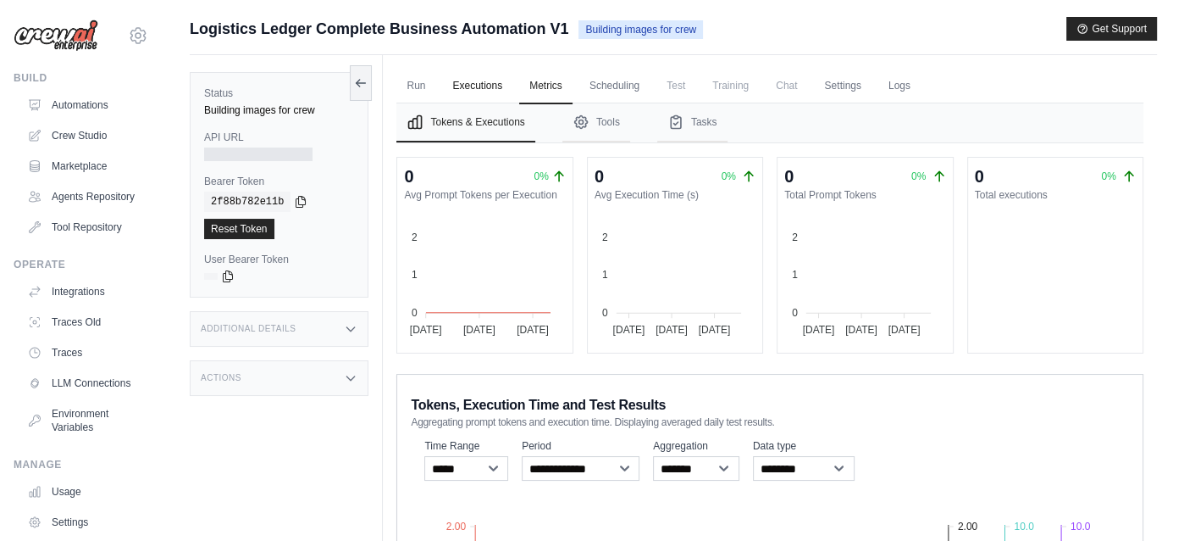
click at [492, 83] on link "Executions" at bounding box center [477, 87] width 70 height 36
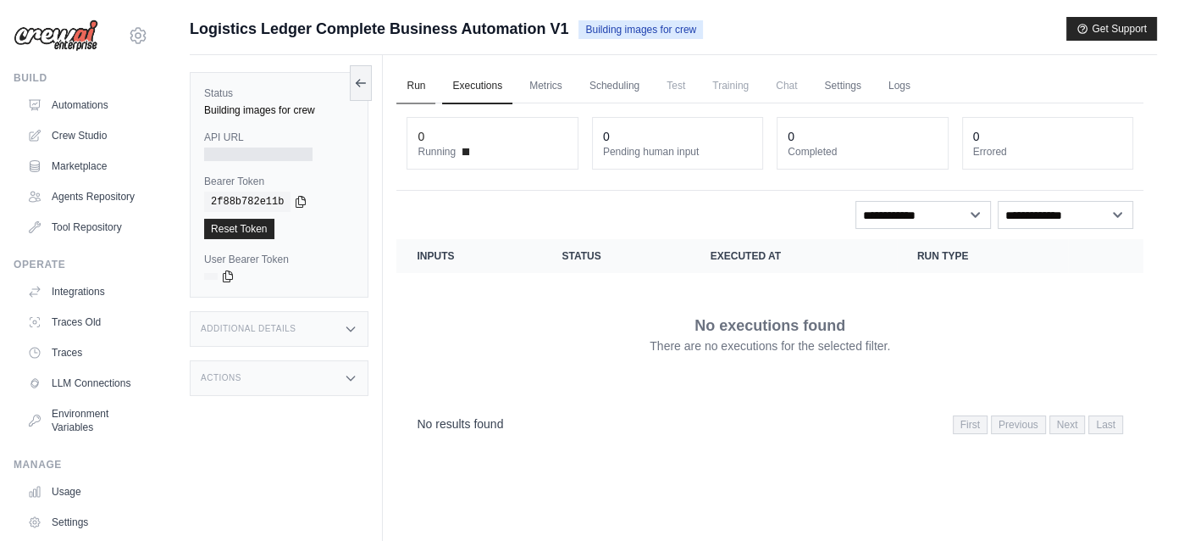
click at [414, 83] on link "Run" at bounding box center [416, 87] width 39 height 36
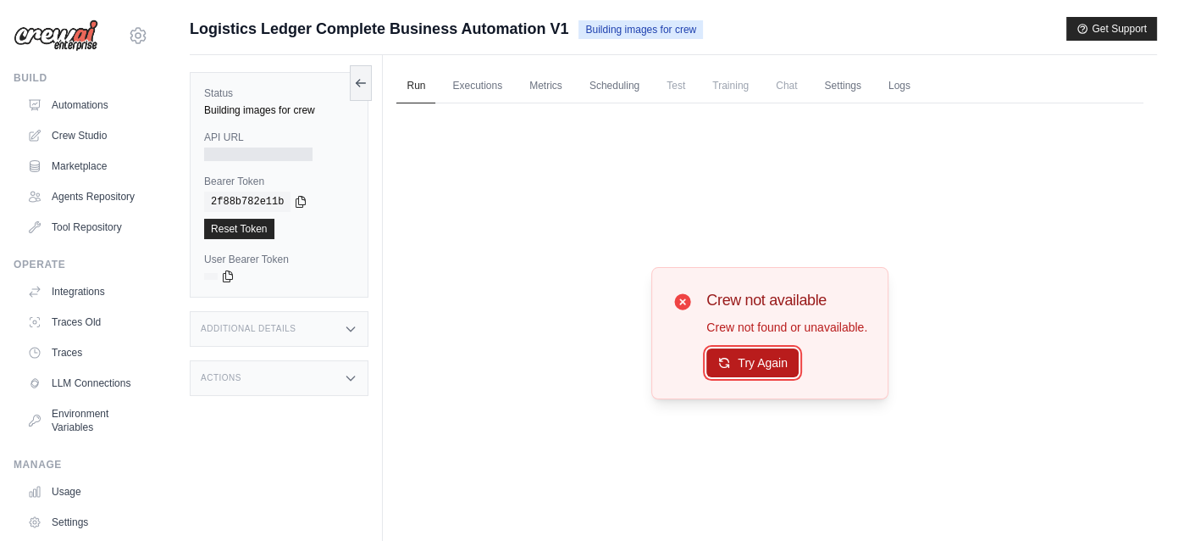
click at [772, 364] on button "Try Again" at bounding box center [753, 362] width 92 height 29
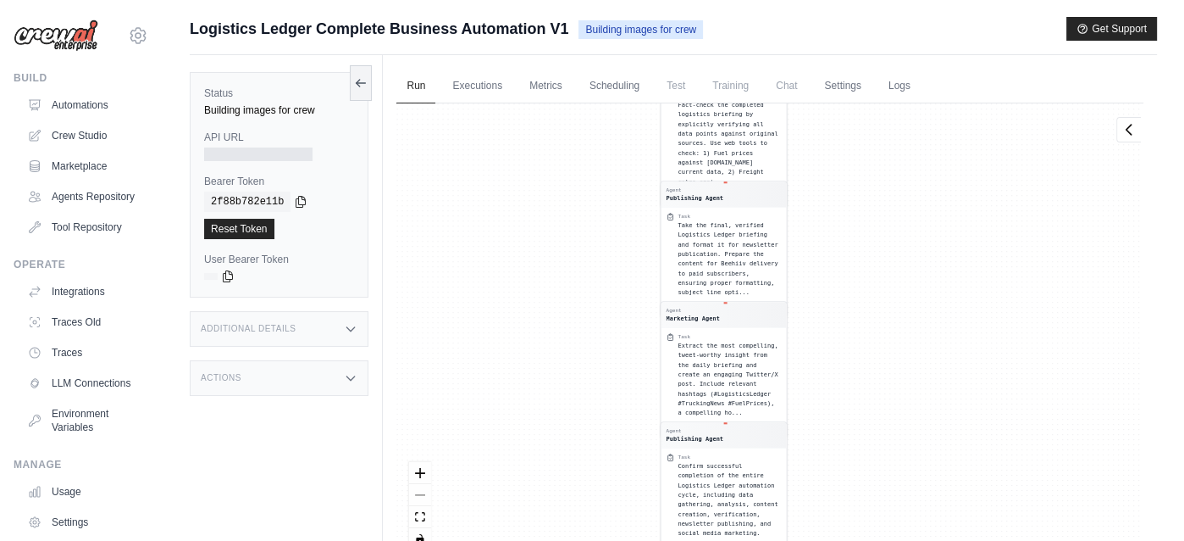
drag, startPoint x: 882, startPoint y: 369, endPoint x: 840, endPoint y: 163, distance: 210.0
click at [840, 163] on div "Agent Logistics Data Researcher Task Research and collect the most current data…" at bounding box center [770, 332] width 747 height 459
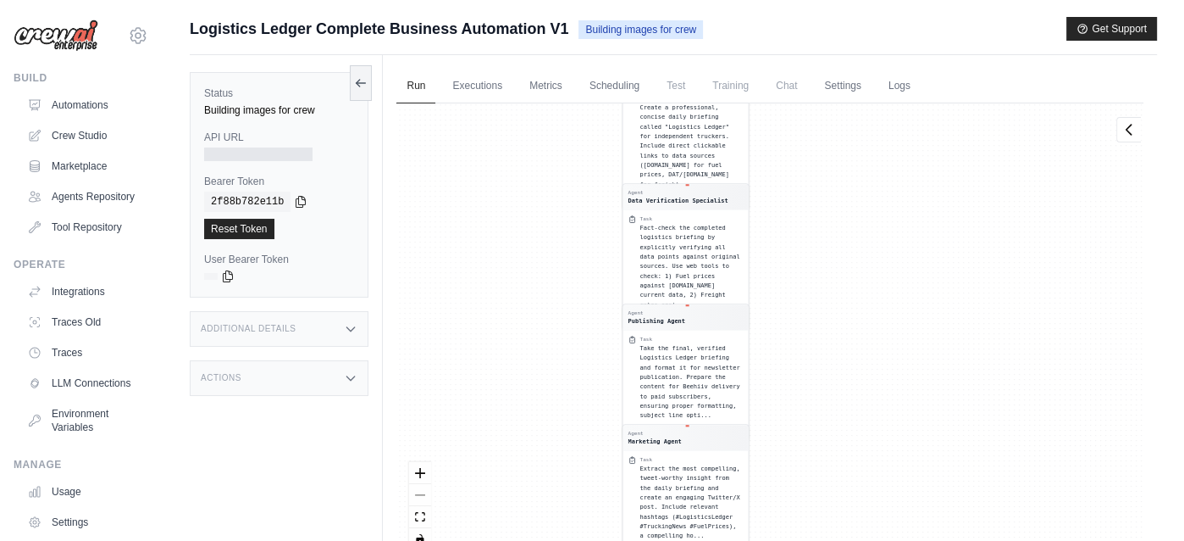
drag, startPoint x: 830, startPoint y: 431, endPoint x: 809, endPoint y: 569, distance: 139.7
click at [809, 540] on html "[EMAIL_ADDRESS][DOMAIN_NAME] Settings Build Automations" at bounding box center [592, 306] width 1184 height 613
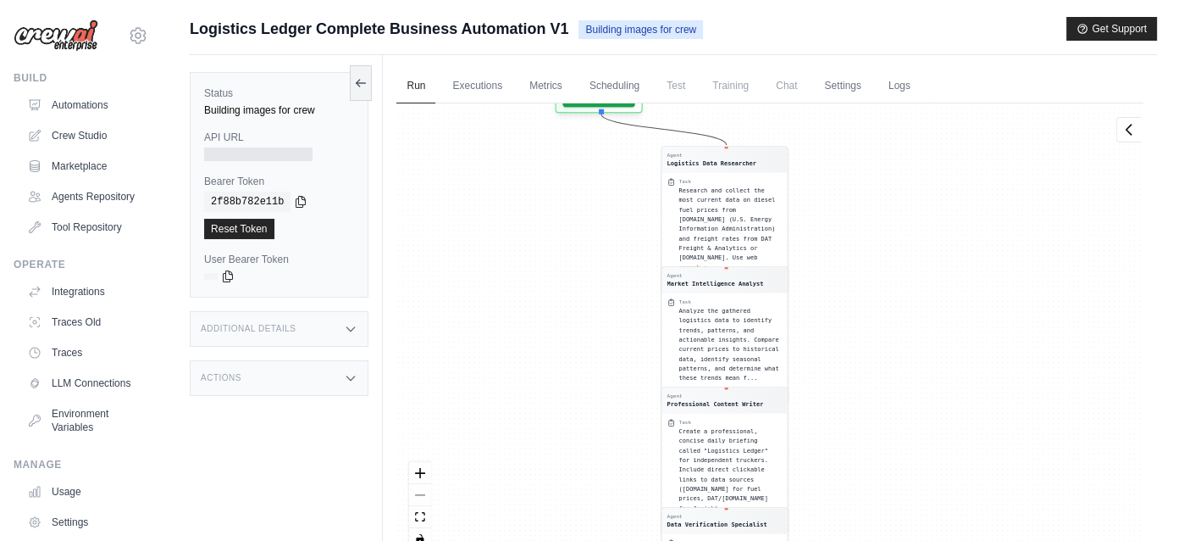
drag, startPoint x: 873, startPoint y: 227, endPoint x: 895, endPoint y: 535, distance: 309.2
click at [895, 535] on div "Agent Logistics Data Researcher Task Research and collect the most current data…" at bounding box center [770, 332] width 747 height 459
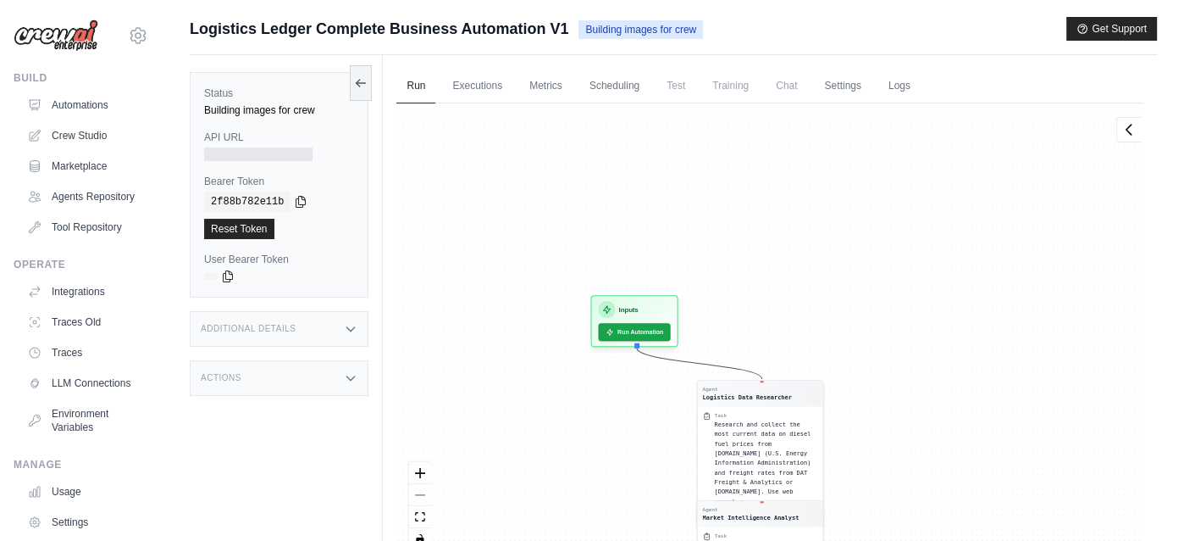
drag, startPoint x: 893, startPoint y: 178, endPoint x: 929, endPoint y: 412, distance: 236.5
click at [929, 412] on div "Agent Logistics Data Researcher Task Research and collect the most current data…" at bounding box center [770, 332] width 747 height 459
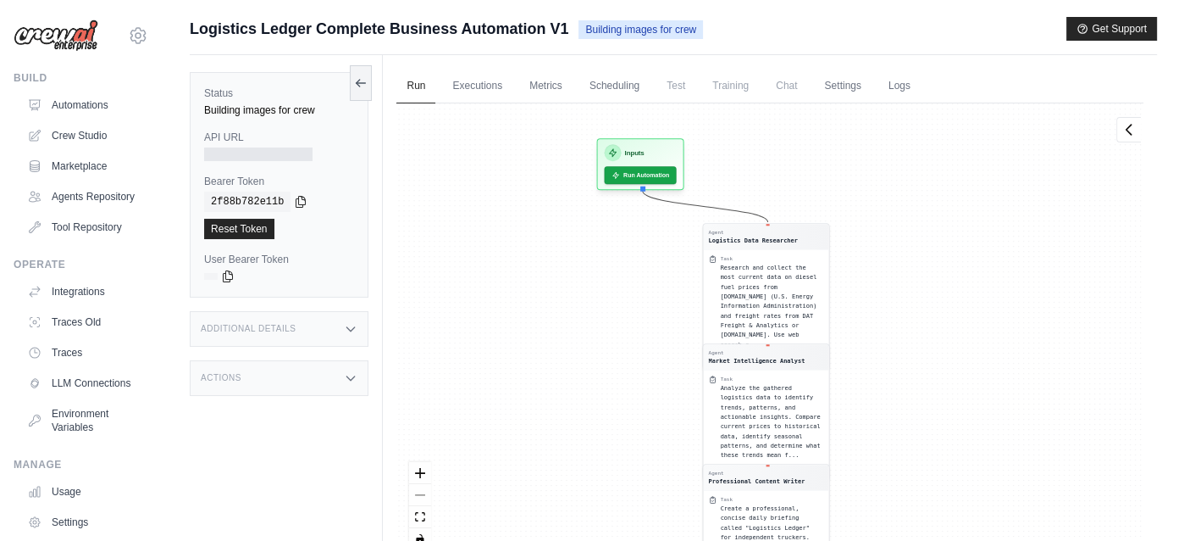
drag, startPoint x: 914, startPoint y: 476, endPoint x: 919, endPoint y: 311, distance: 165.3
click at [919, 311] on div "Agent Logistics Data Researcher Task Research and collect the most current data…" at bounding box center [770, 332] width 747 height 459
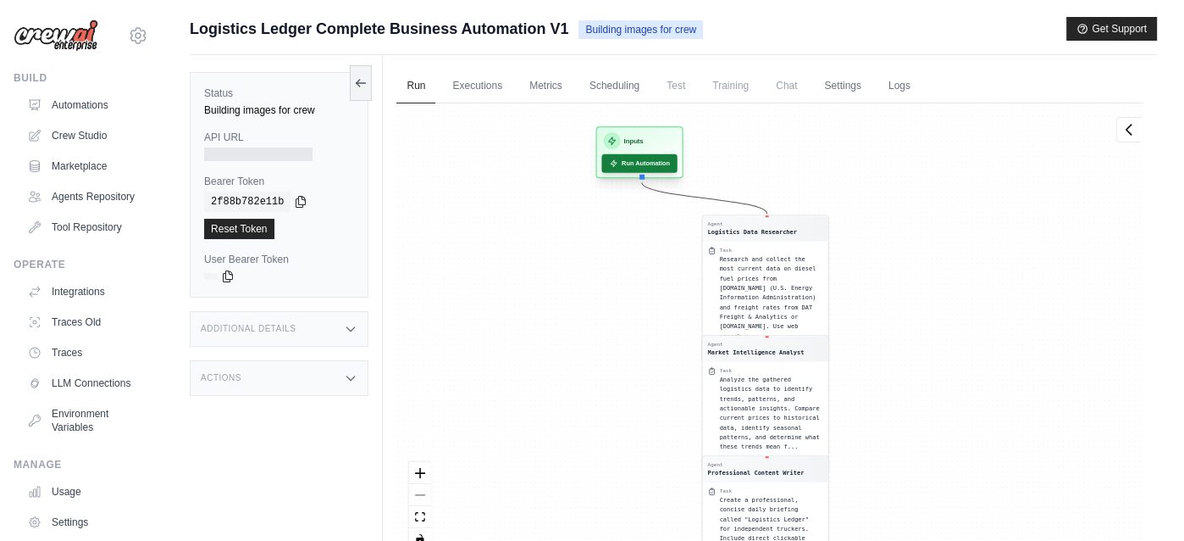
click at [638, 165] on button "Run Automation" at bounding box center [639, 163] width 75 height 19
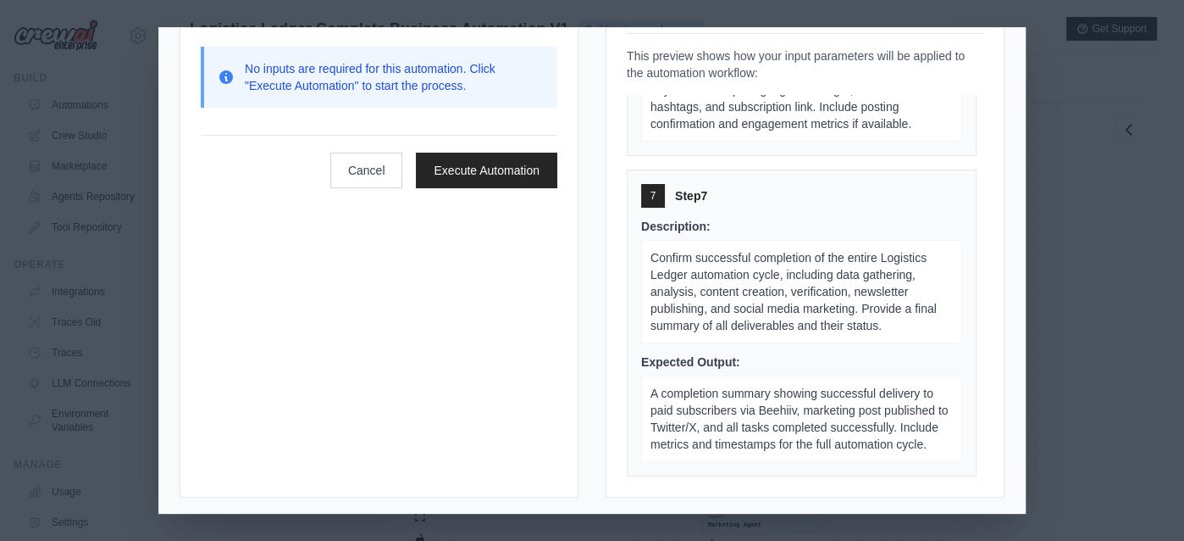
scroll to position [70, 0]
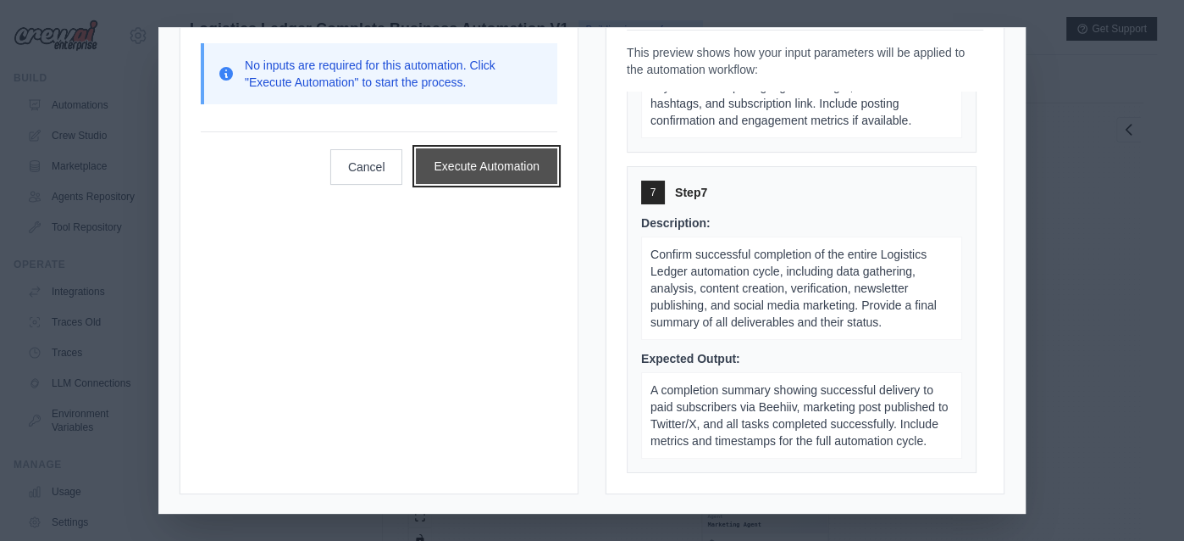
click at [497, 164] on button "Execute Automation" at bounding box center [486, 166] width 141 height 36
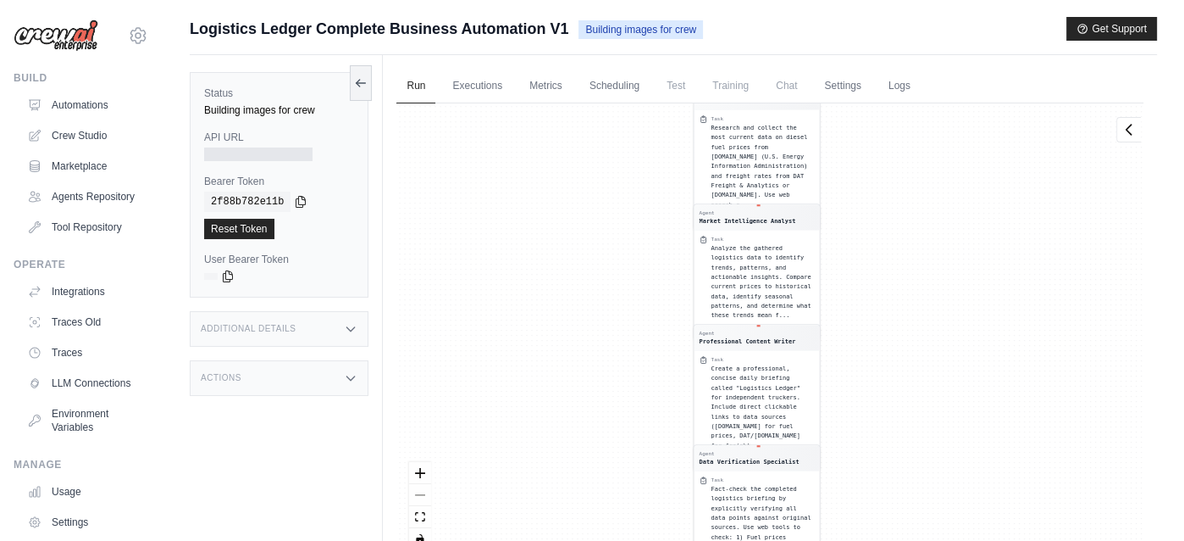
scroll to position [97, 0]
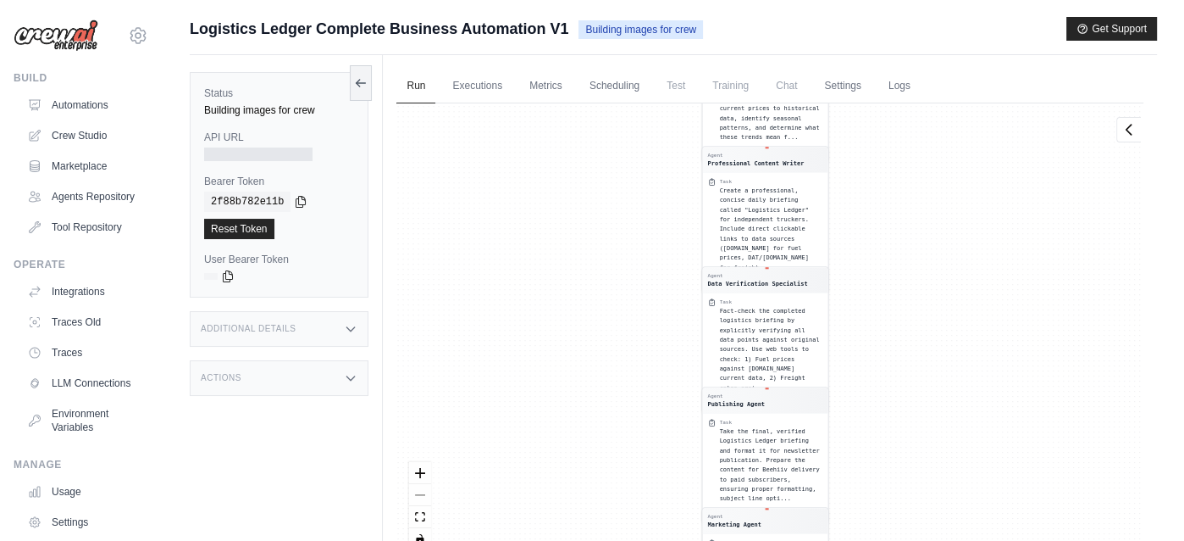
drag, startPoint x: 606, startPoint y: 231, endPoint x: 615, endPoint y: 471, distance: 240.0
click at [615, 471] on div "Agent Logistics Data Researcher Task Research and collect the most current data…" at bounding box center [770, 332] width 747 height 459
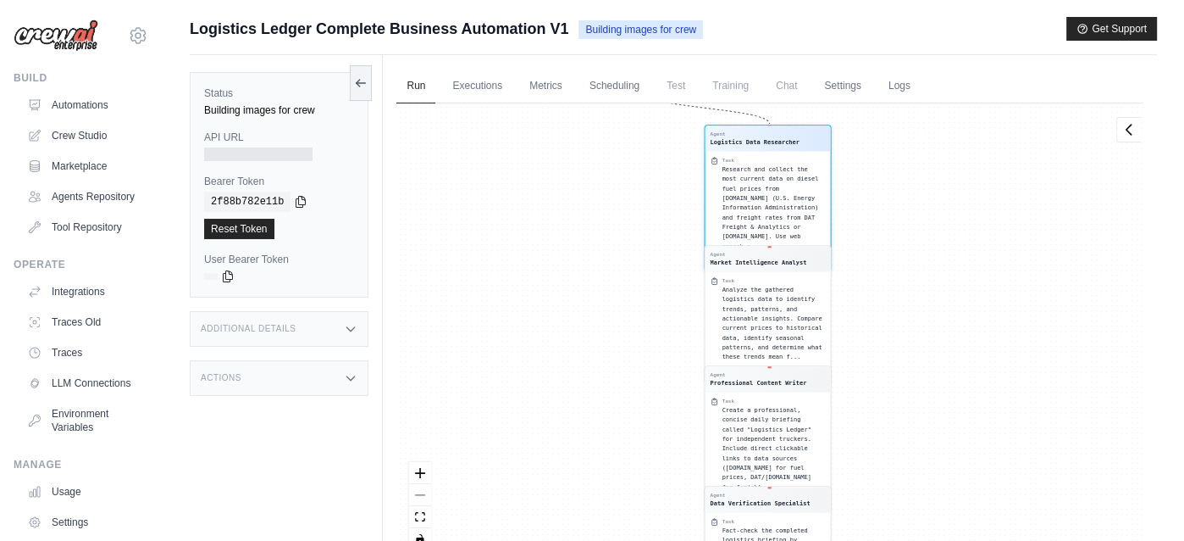
drag, startPoint x: 656, startPoint y: 130, endPoint x: 658, endPoint y: 358, distance: 228.8
click at [658, 358] on div "Agent Logistics Data Researcher Task Research and collect the most current data…" at bounding box center [770, 332] width 747 height 459
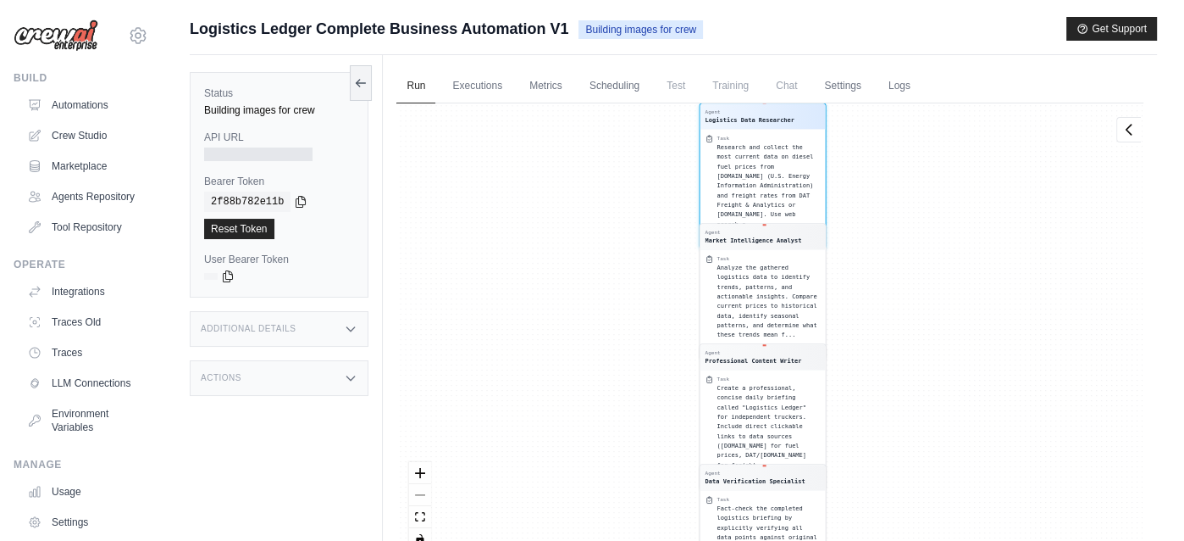
drag, startPoint x: 636, startPoint y: 201, endPoint x: 632, endPoint y: 403, distance: 202.5
click at [632, 403] on div "Agent Logistics Data Researcher Task Research and collect the most current data…" at bounding box center [770, 332] width 747 height 459
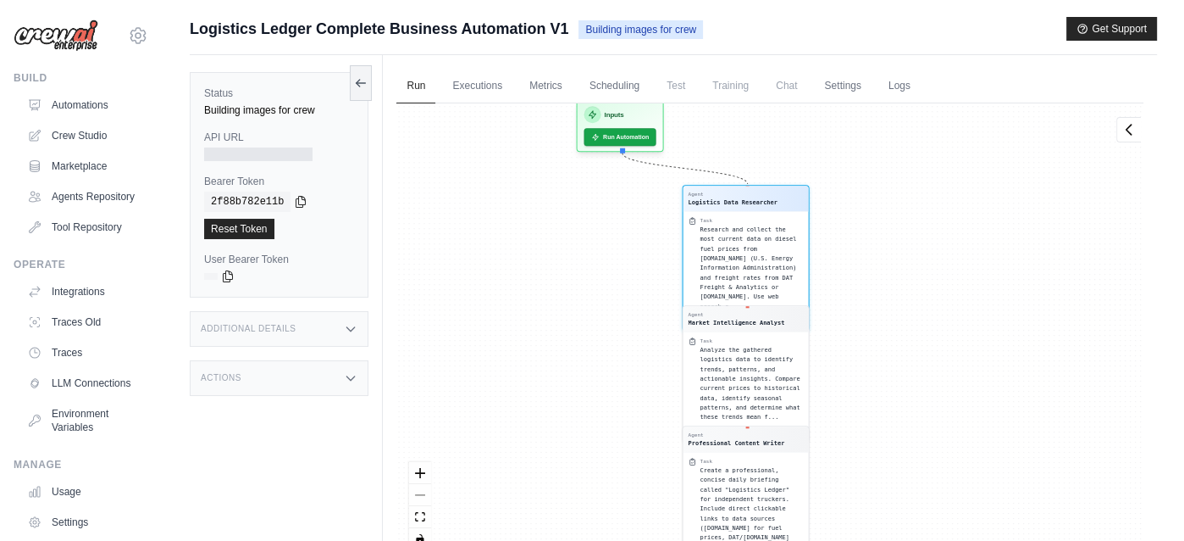
drag, startPoint x: 624, startPoint y: 267, endPoint x: 606, endPoint y: 504, distance: 237.9
click at [606, 504] on div "Agent Logistics Data Researcher Task Research and collect the most current data…" at bounding box center [770, 332] width 747 height 459
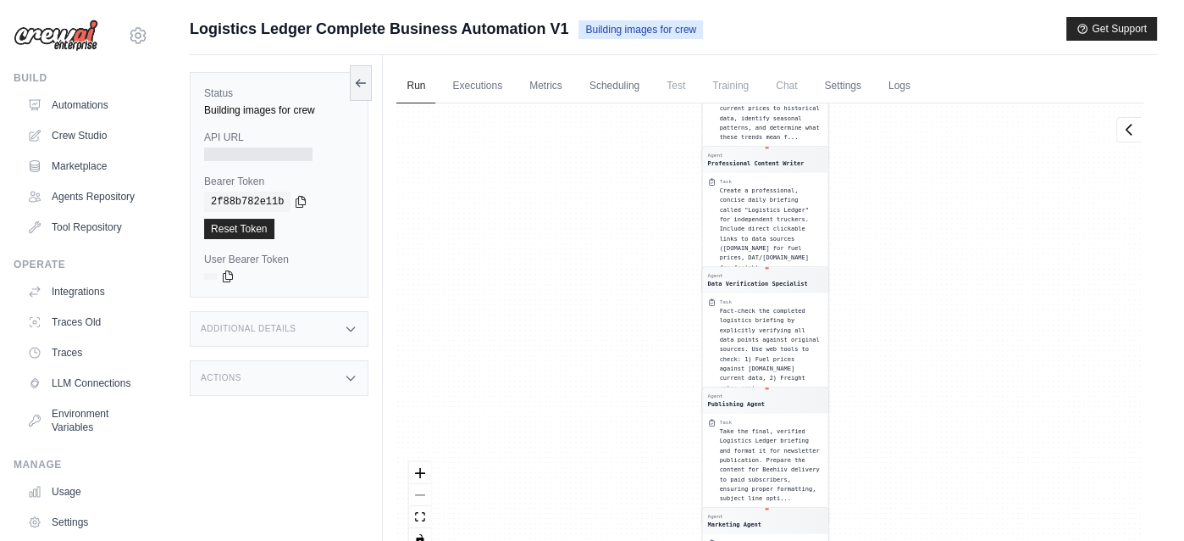
click at [419, 494] on div "React Flow controls" at bounding box center [420, 506] width 22 height 88
drag, startPoint x: 602, startPoint y: 217, endPoint x: 605, endPoint y: 368, distance: 150.8
click at [605, 368] on div "Agent Logistics Data Researcher Task Research and collect the most current data…" at bounding box center [770, 332] width 747 height 459
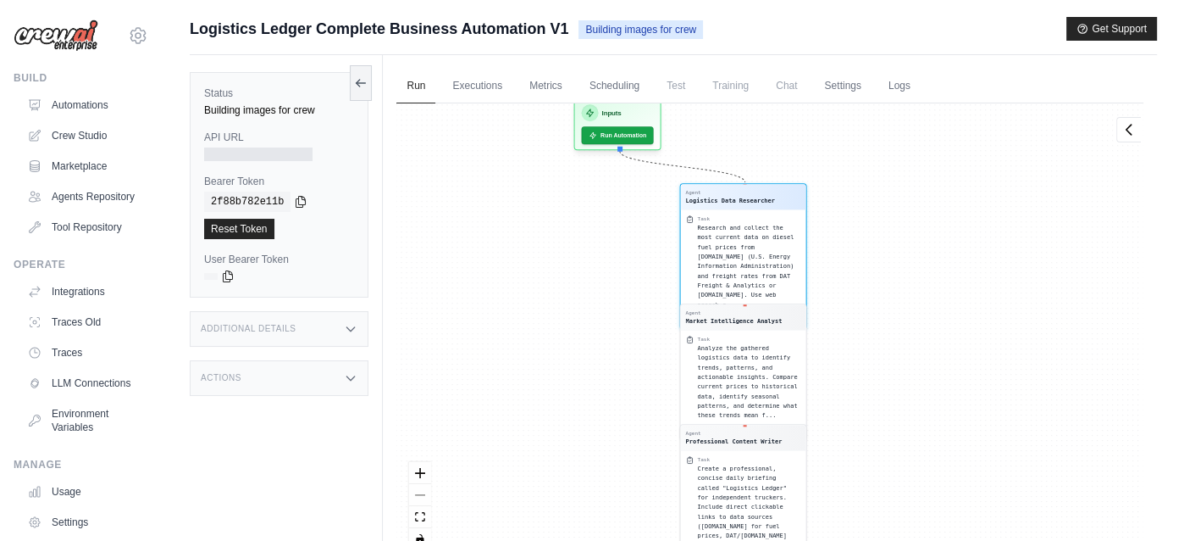
drag, startPoint x: 619, startPoint y: 180, endPoint x: 597, endPoint y: 458, distance: 278.8
click at [597, 458] on div "Agent Logistics Data Researcher Task Research and collect the most current data…" at bounding box center [770, 332] width 747 height 459
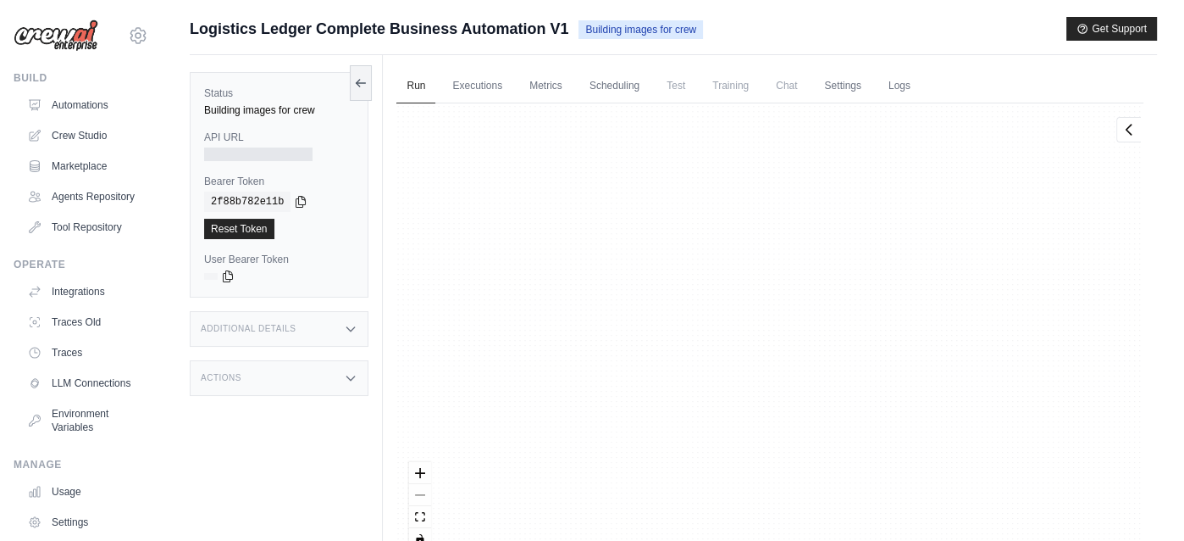
scroll to position [805, 0]
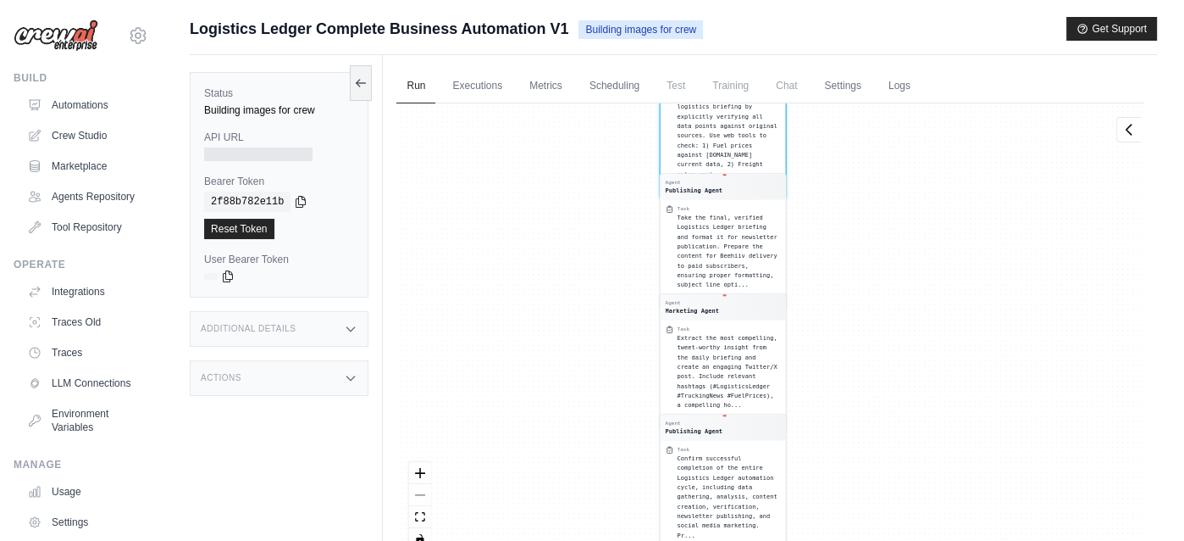
drag, startPoint x: 920, startPoint y: 400, endPoint x: 866, endPoint y: 194, distance: 212.9
click at [866, 194] on div "Agent Logistics Data Researcher Task Research and collect the most current data…" at bounding box center [770, 332] width 747 height 459
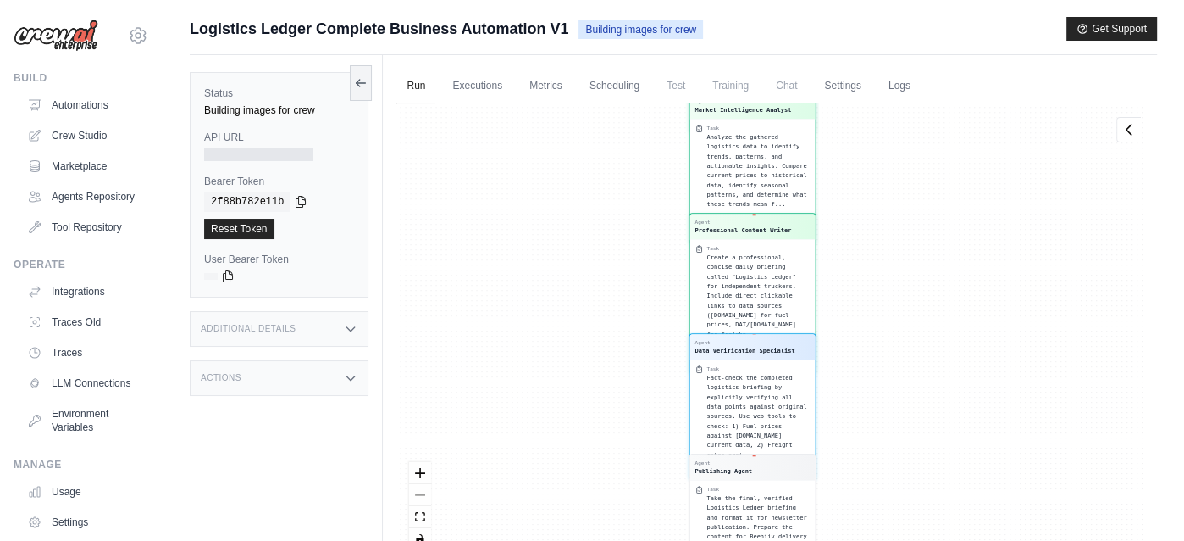
drag, startPoint x: 897, startPoint y: 191, endPoint x: 885, endPoint y: 258, distance: 68.1
click at [885, 258] on div "Agent Logistics Data Researcher Task Research and collect the most current data…" at bounding box center [770, 332] width 747 height 459
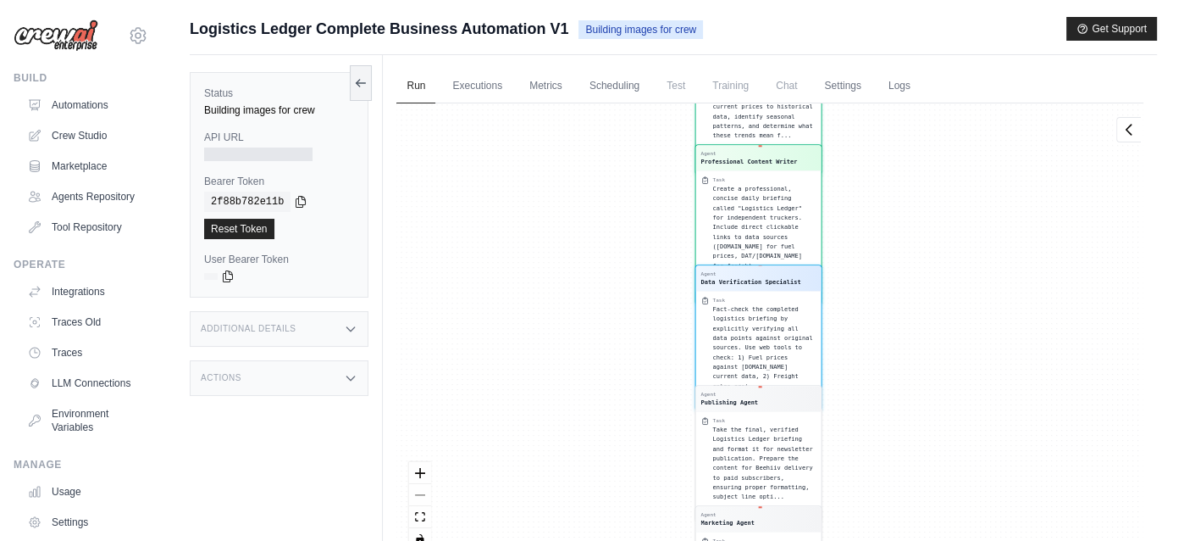
drag, startPoint x: 913, startPoint y: 429, endPoint x: 854, endPoint y: 137, distance: 297.4
click at [854, 137] on div "Agent Logistics Data Researcher Task Research and collect the most current data…" at bounding box center [770, 332] width 747 height 459
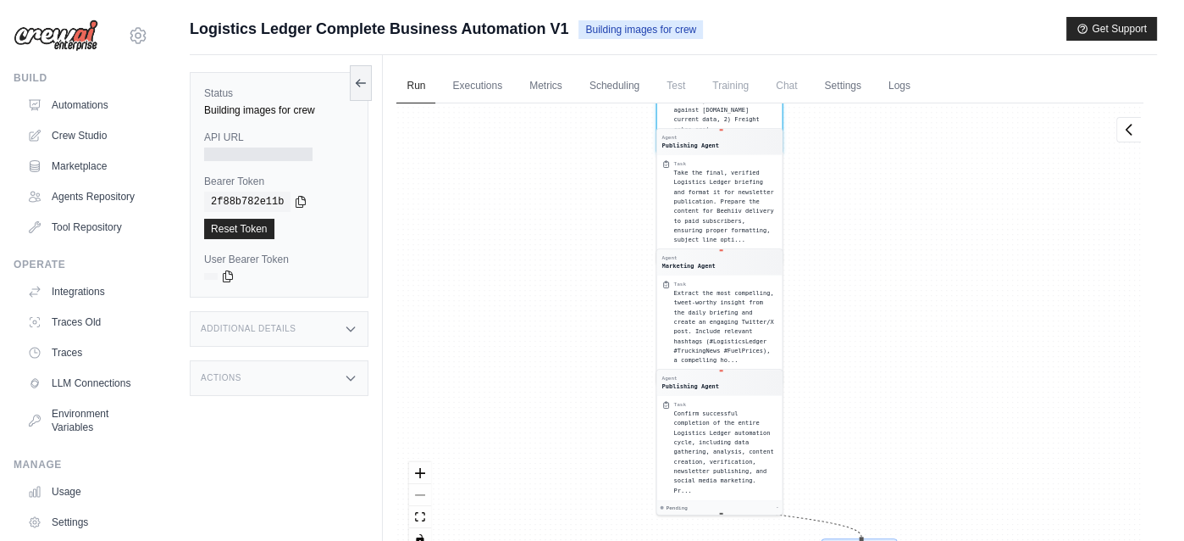
drag, startPoint x: 896, startPoint y: 433, endPoint x: 845, endPoint y: 162, distance: 276.0
click at [845, 162] on div "Agent Logistics Data Researcher Task Research and collect the most current data…" at bounding box center [770, 332] width 747 height 459
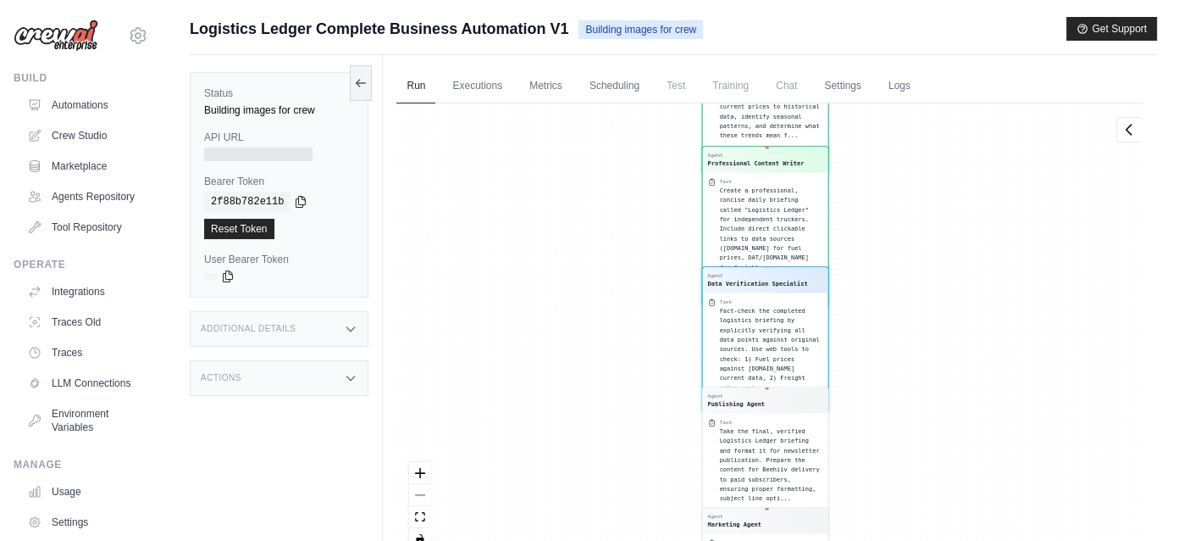
drag, startPoint x: 900, startPoint y: 481, endPoint x: 774, endPoint y: 141, distance: 362.4
click at [774, 138] on div "Agent Logistics Data Researcher Task Research and collect the most current data…" at bounding box center [770, 332] width 747 height 459
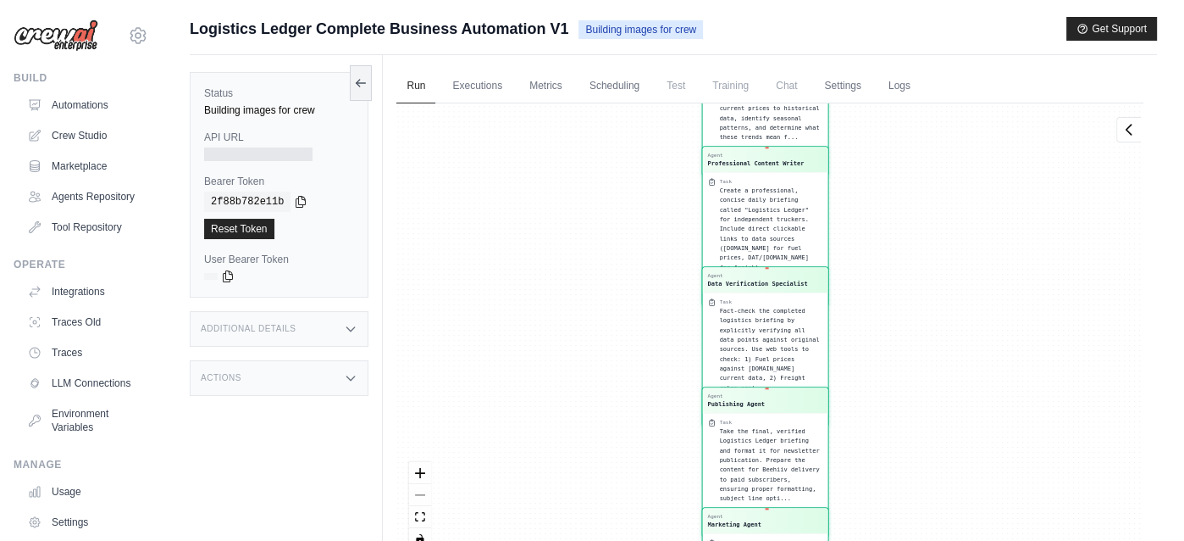
scroll to position [1485, 0]
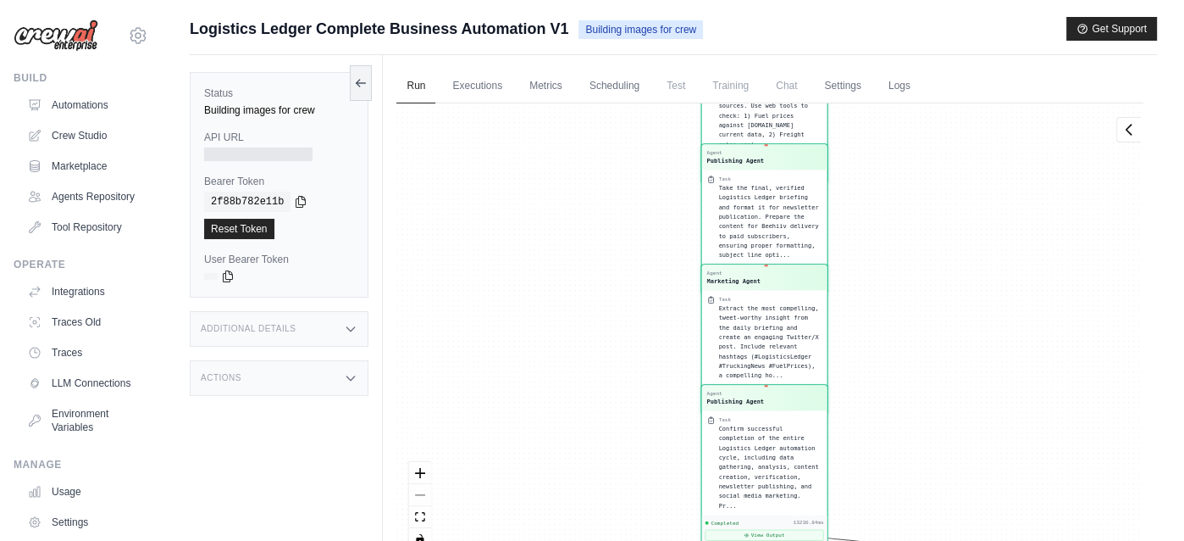
drag, startPoint x: 943, startPoint y: 401, endPoint x: 931, endPoint y: 140, distance: 261.2
click at [931, 140] on div "Agent Logistics Data Researcher Task Research and collect the most current data…" at bounding box center [770, 332] width 747 height 459
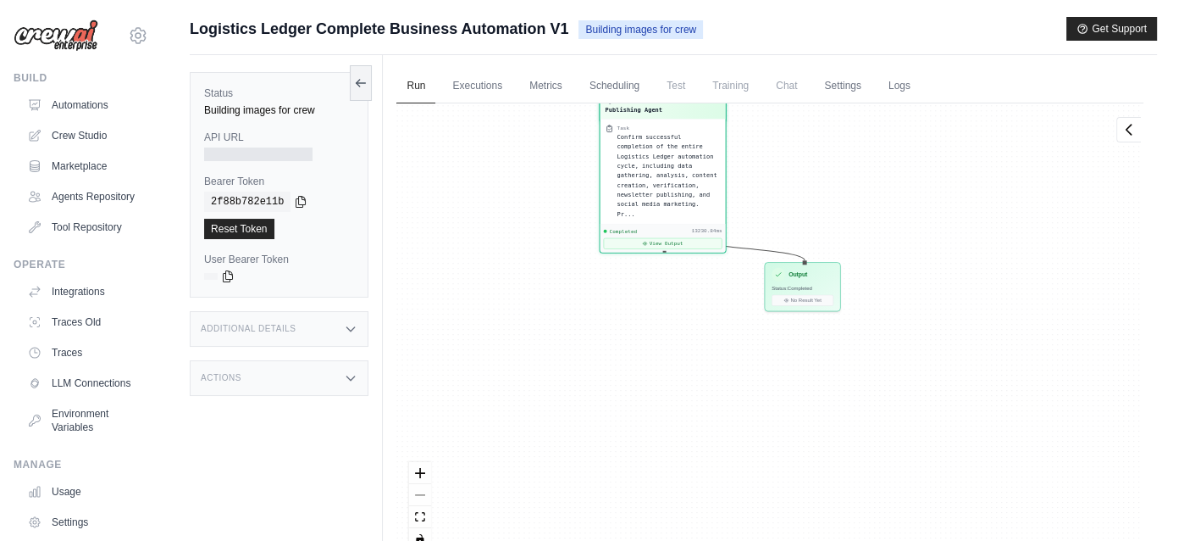
drag, startPoint x: 930, startPoint y: 415, endPoint x: 840, endPoint y: 141, distance: 288.3
click at [840, 141] on div "Agent Logistics Data Researcher Task Research and collect the most current data…" at bounding box center [770, 332] width 747 height 459
click at [805, 276] on div "Output" at bounding box center [803, 273] width 62 height 14
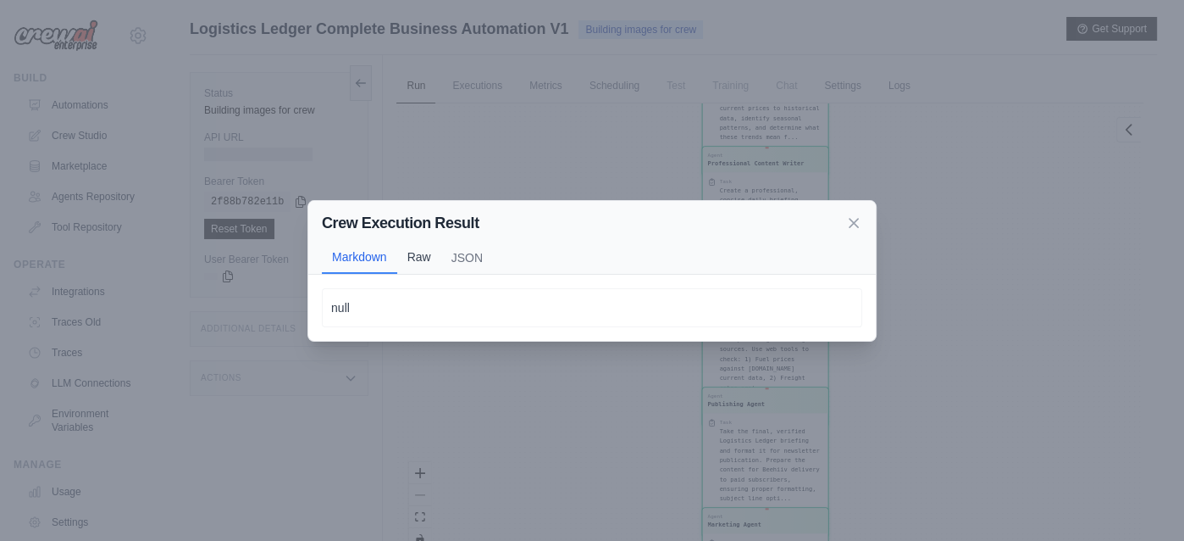
click at [413, 258] on button "Raw" at bounding box center [419, 257] width 44 height 32
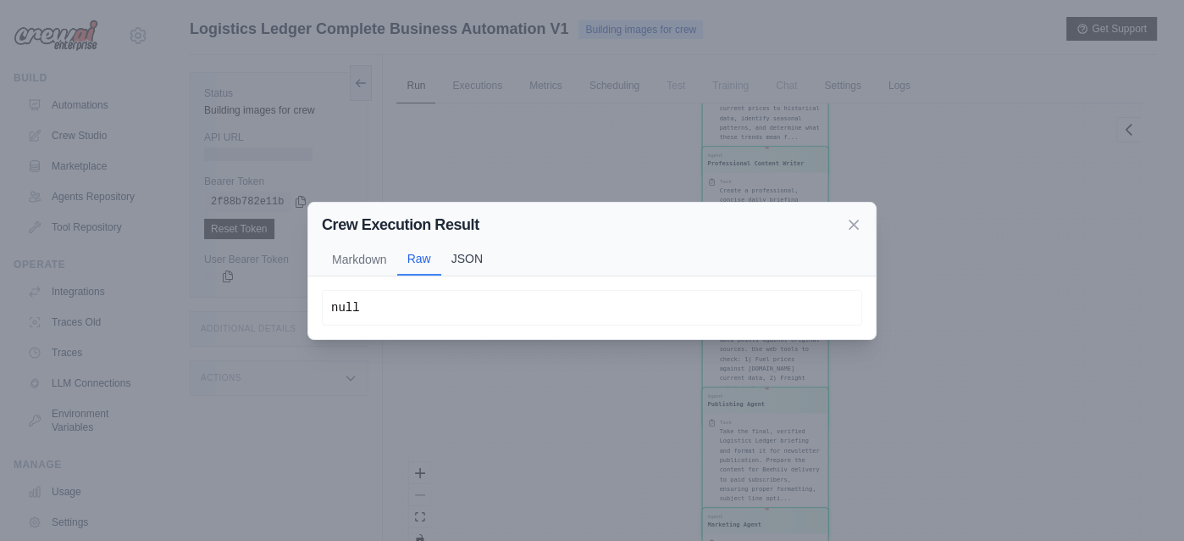
click at [468, 261] on button "JSON" at bounding box center [467, 258] width 52 height 32
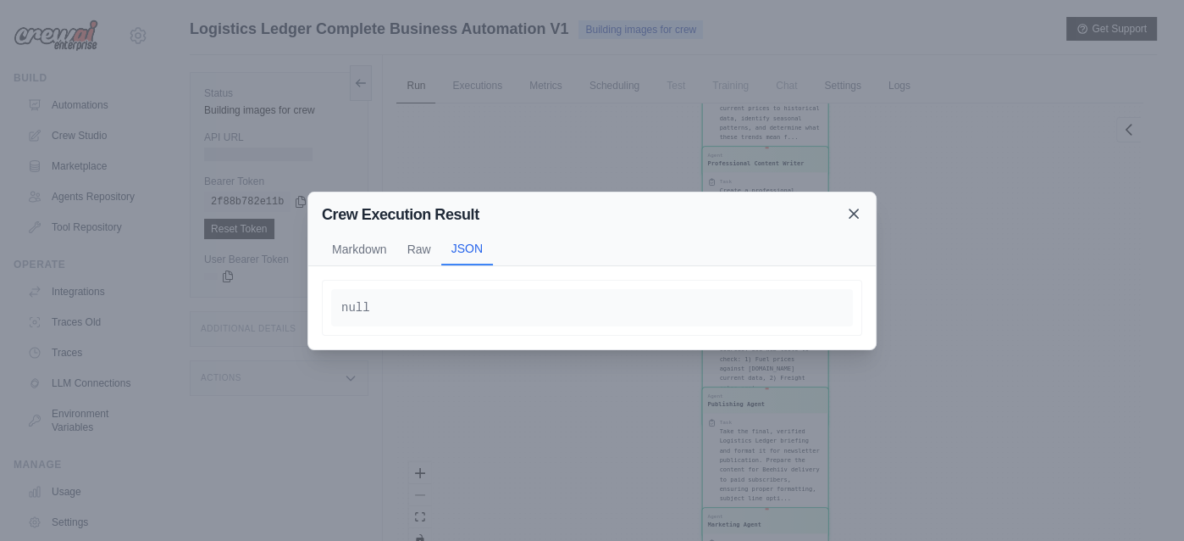
click at [857, 214] on icon at bounding box center [854, 213] width 17 height 17
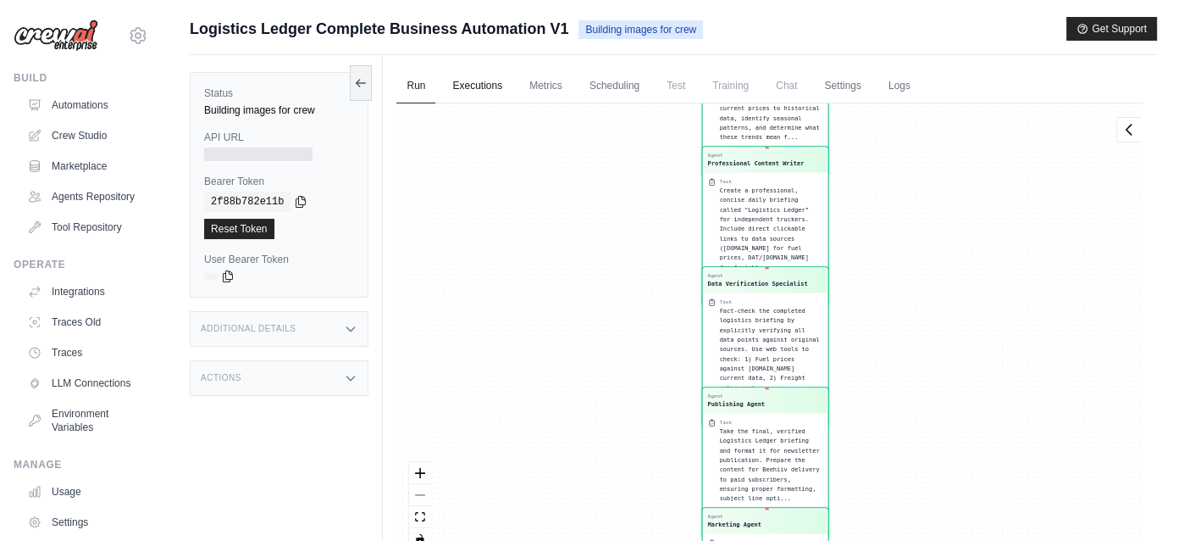
click at [483, 88] on link "Executions" at bounding box center [477, 87] width 70 height 36
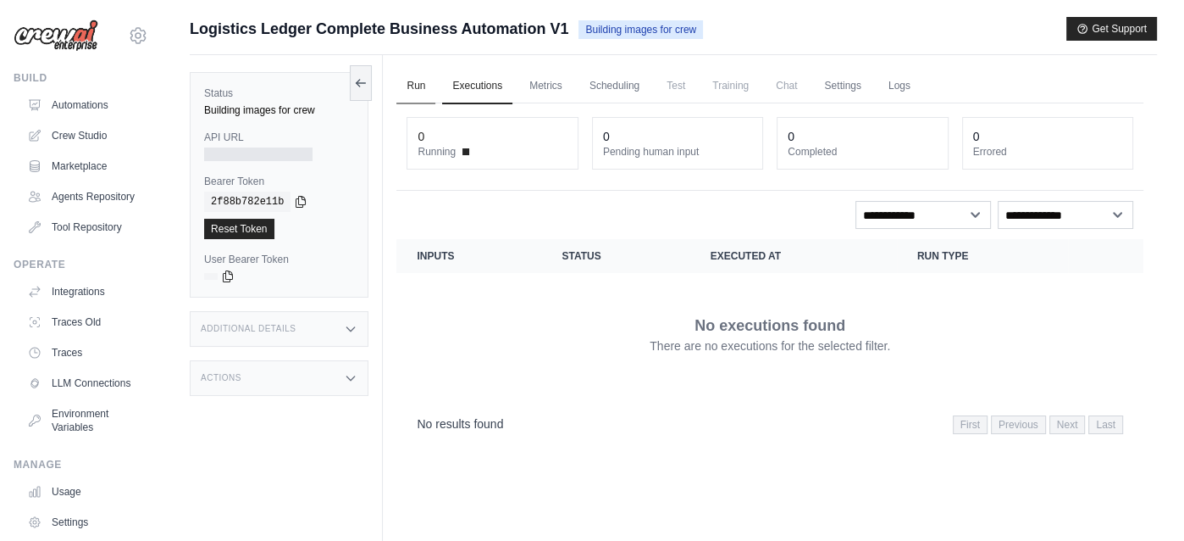
click at [413, 88] on link "Run" at bounding box center [416, 87] width 39 height 36
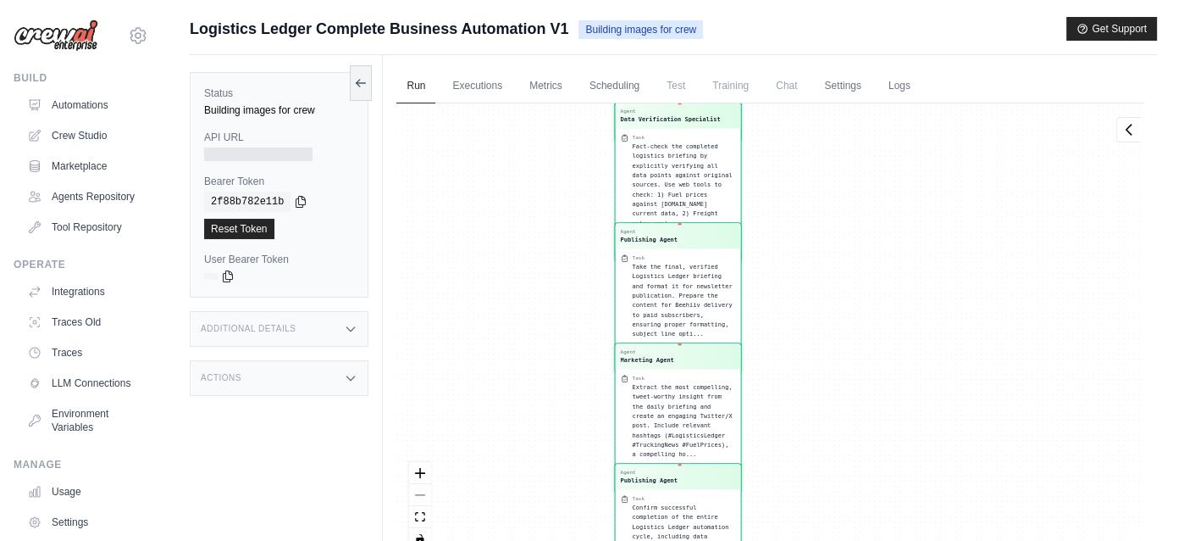
drag, startPoint x: 649, startPoint y: 365, endPoint x: 562, endPoint y: 202, distance: 185.4
click at [562, 202] on div "Agent Logistics Data Researcher Task Research and collect the most current data…" at bounding box center [770, 332] width 747 height 459
click at [546, 85] on link "Metrics" at bounding box center [545, 87] width 53 height 36
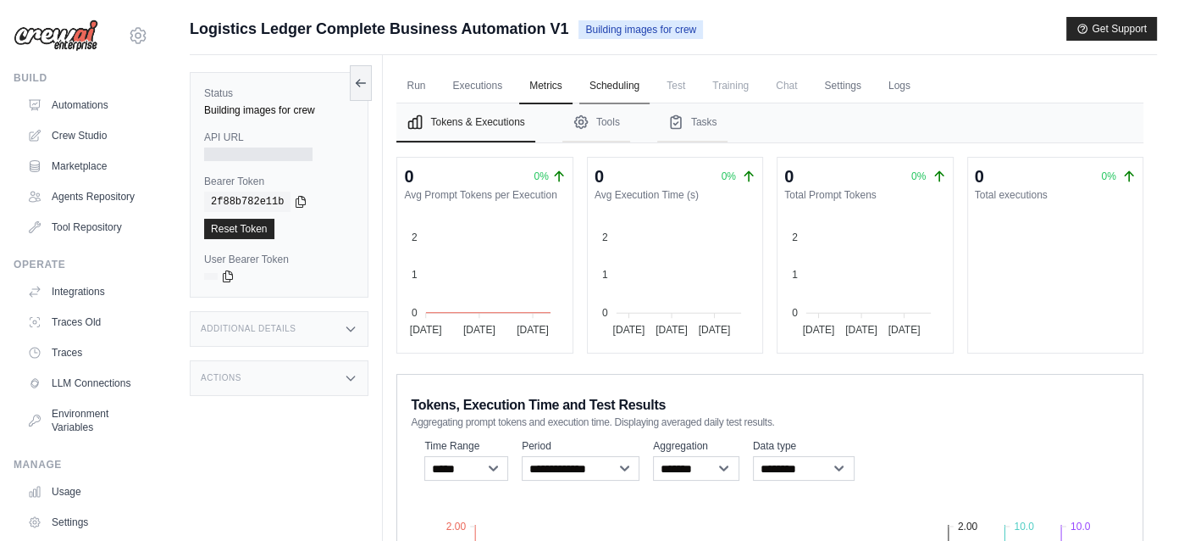
click at [616, 84] on link "Scheduling" at bounding box center [615, 87] width 70 height 36
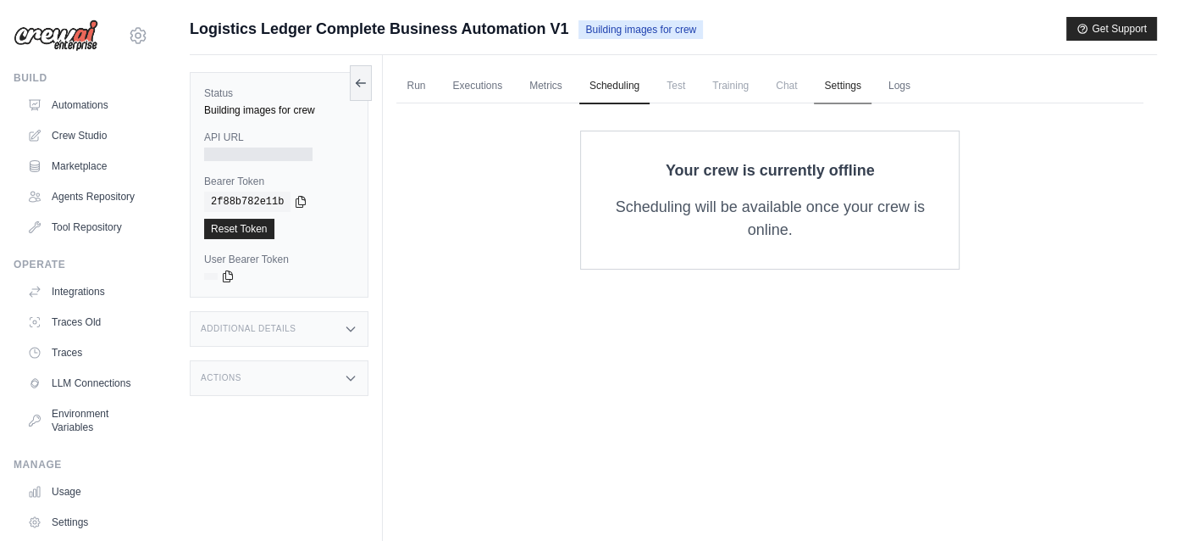
click at [842, 87] on link "Settings" at bounding box center [842, 87] width 57 height 36
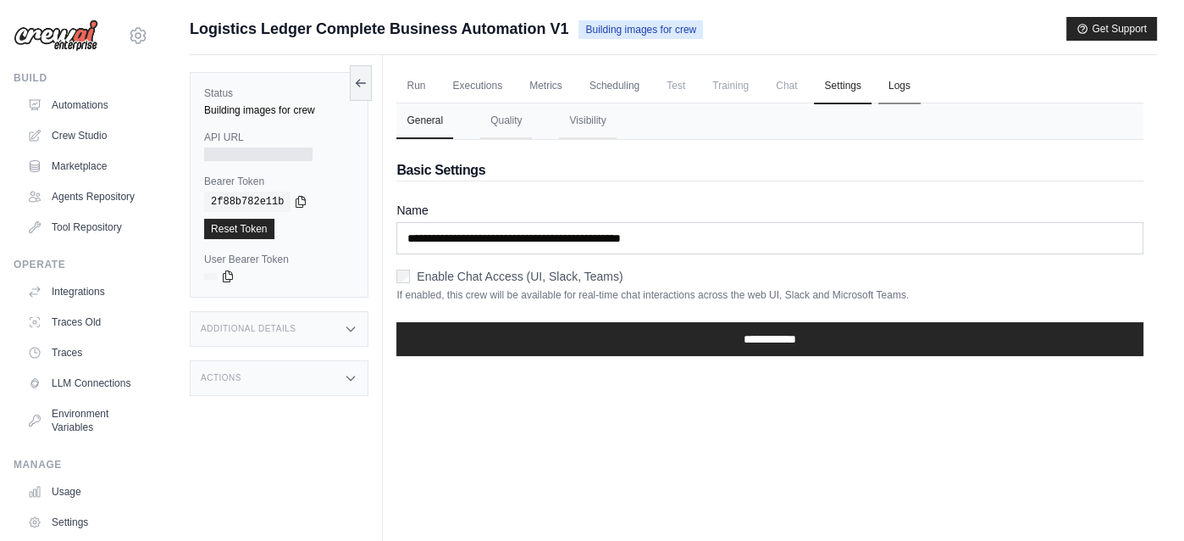
click at [906, 86] on link "Logs" at bounding box center [900, 87] width 42 height 36
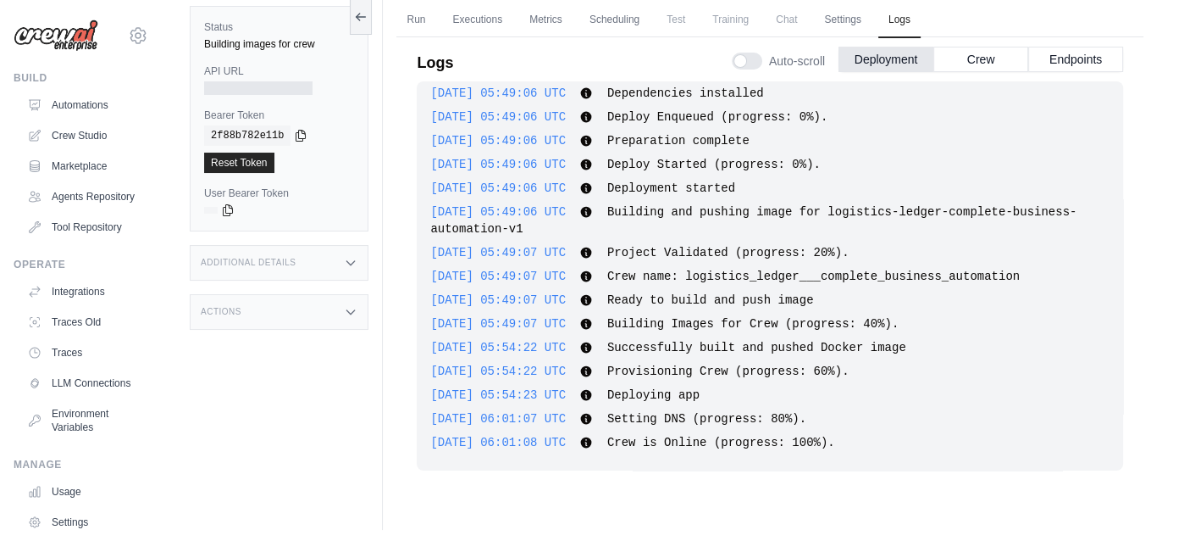
scroll to position [71, 0]
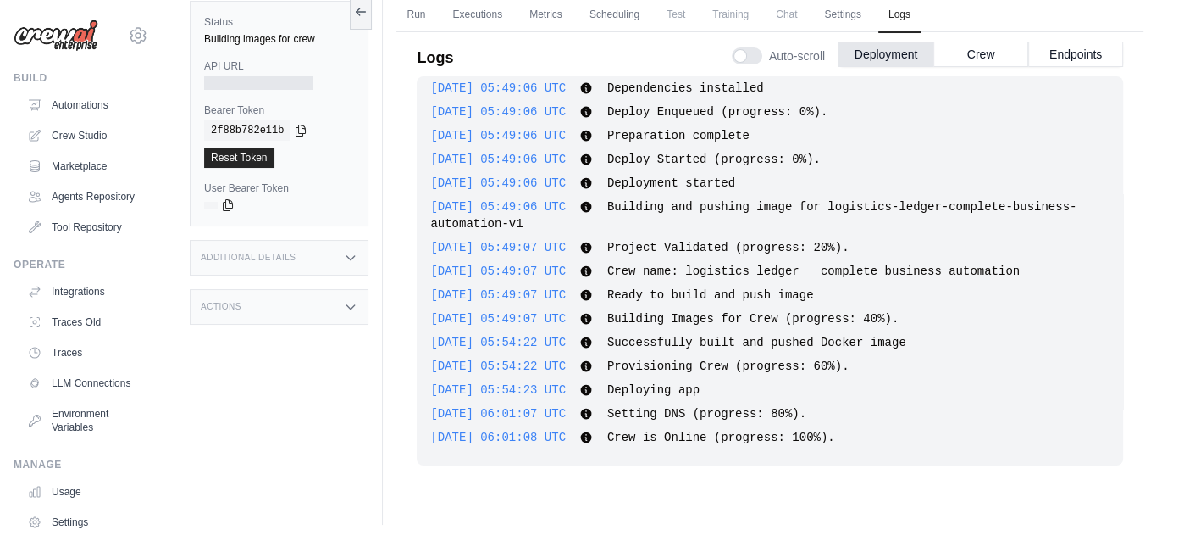
click at [398, 73] on div "Logs Auto-scroll Deployment Crew Endpoints [DATE] 05:48:57 UTC Deploying projec…" at bounding box center [770, 251] width 747 height 459
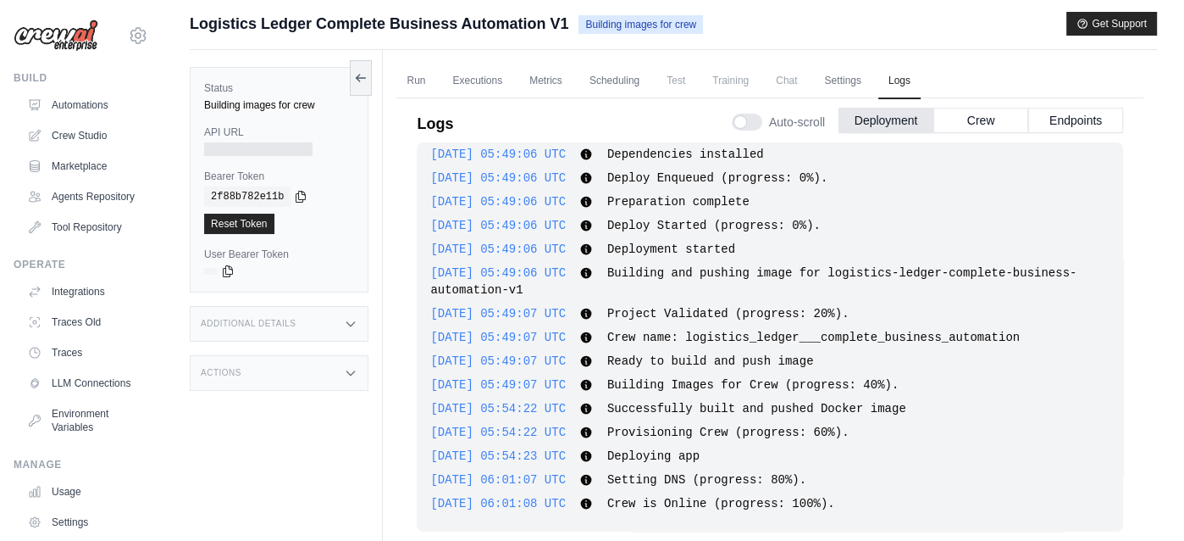
scroll to position [0, 0]
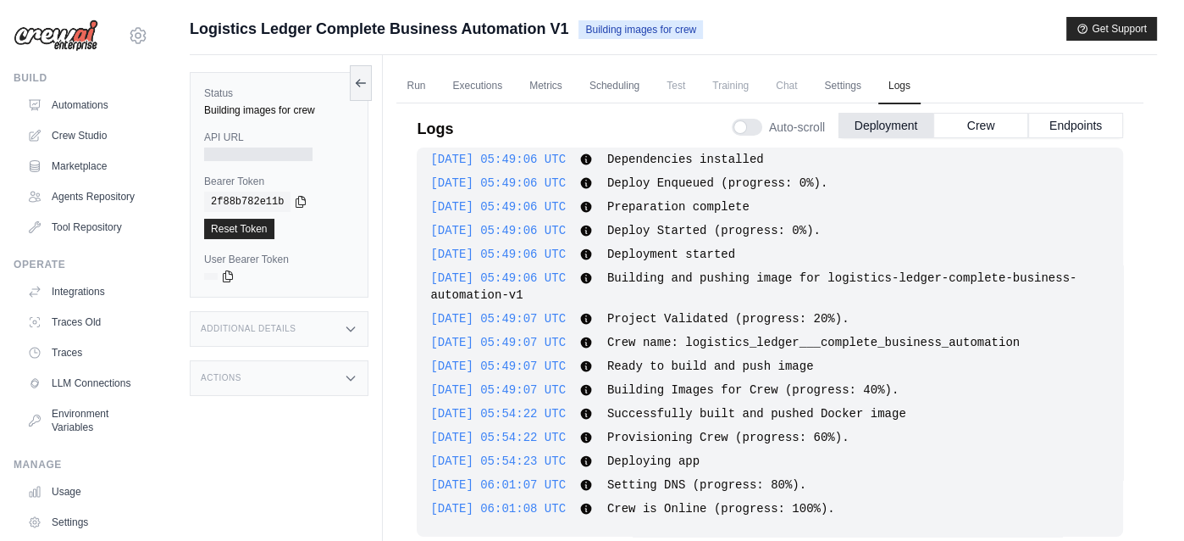
click at [358, 325] on icon at bounding box center [351, 329] width 14 height 14
click at [358, 374] on div "Actions" at bounding box center [279, 378] width 179 height 36
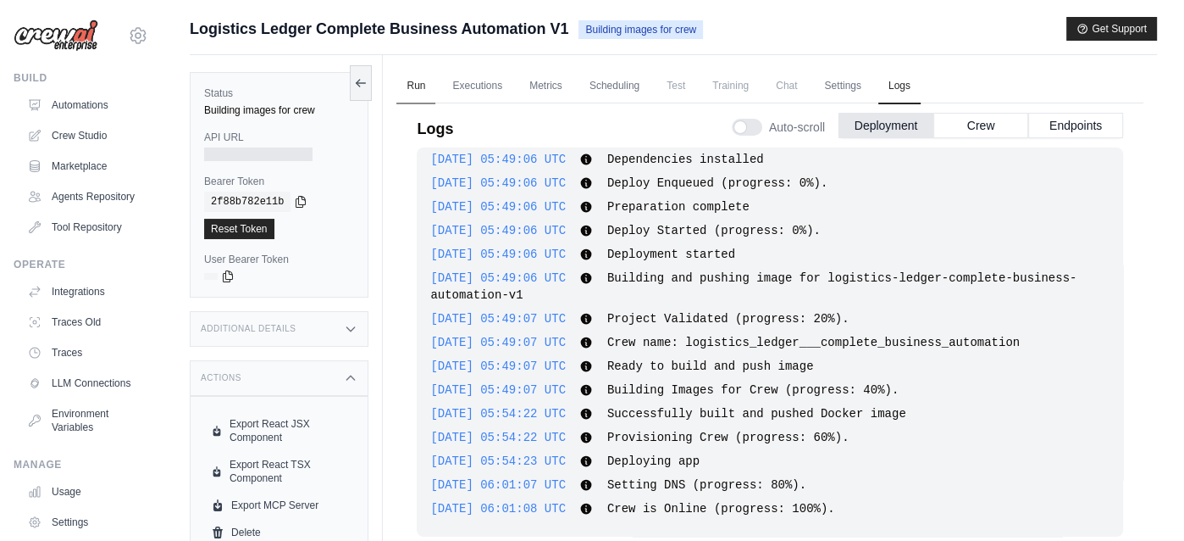
click at [416, 83] on link "Run" at bounding box center [416, 87] width 39 height 36
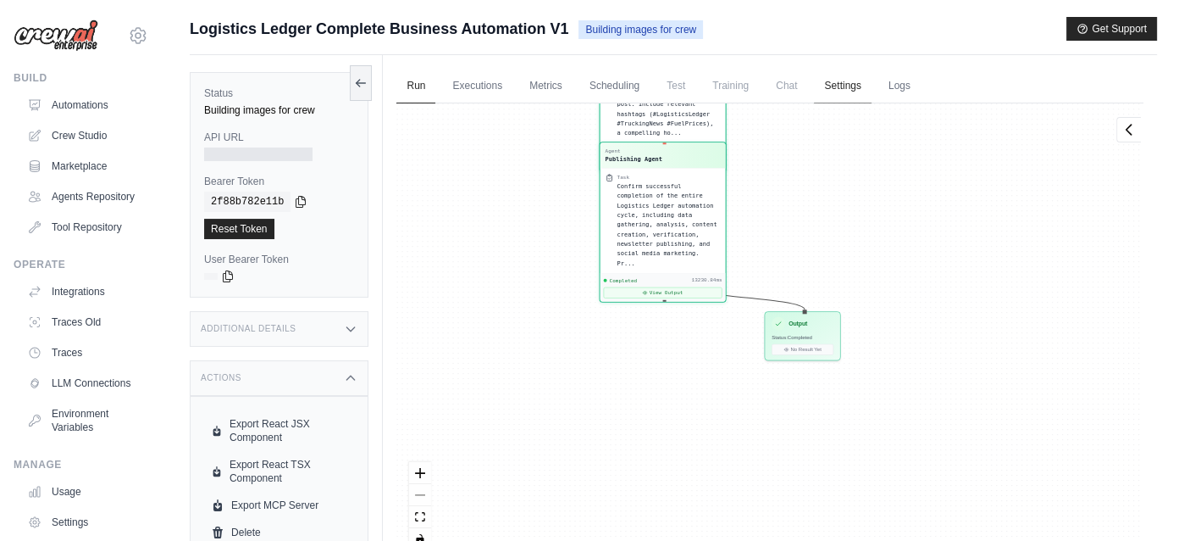
drag, startPoint x: 870, startPoint y: 417, endPoint x: 855, endPoint y: 96, distance: 321.5
click at [855, 96] on div "Run Executions Metrics Scheduling Test Training Chat Settings Logs 0 Running 0 …" at bounding box center [770, 325] width 774 height 541
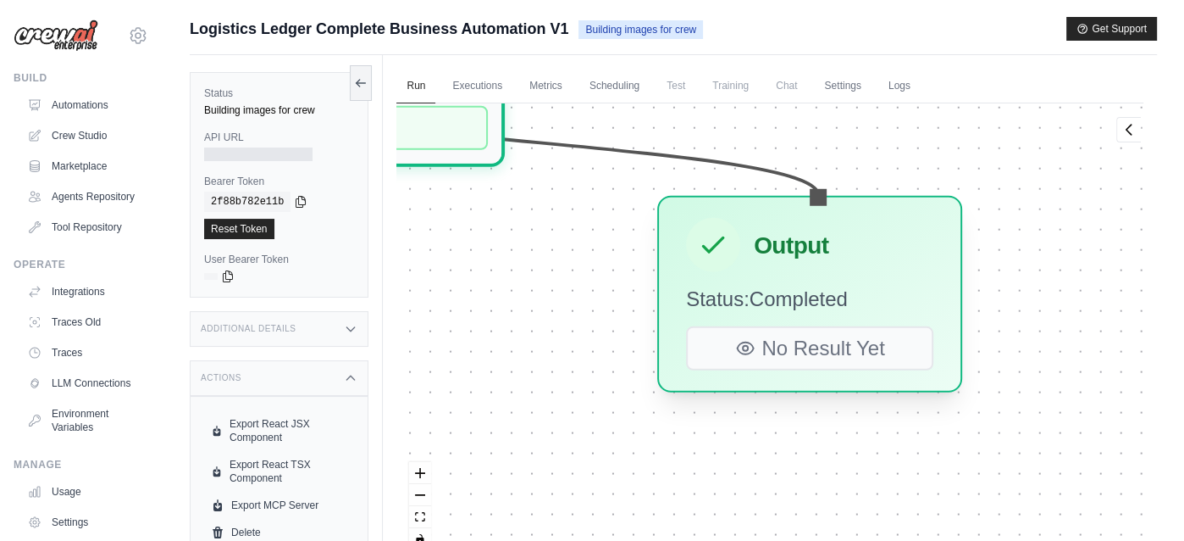
click at [833, 272] on div "Output Status: Completed No Result Yet" at bounding box center [809, 294] width 305 height 197
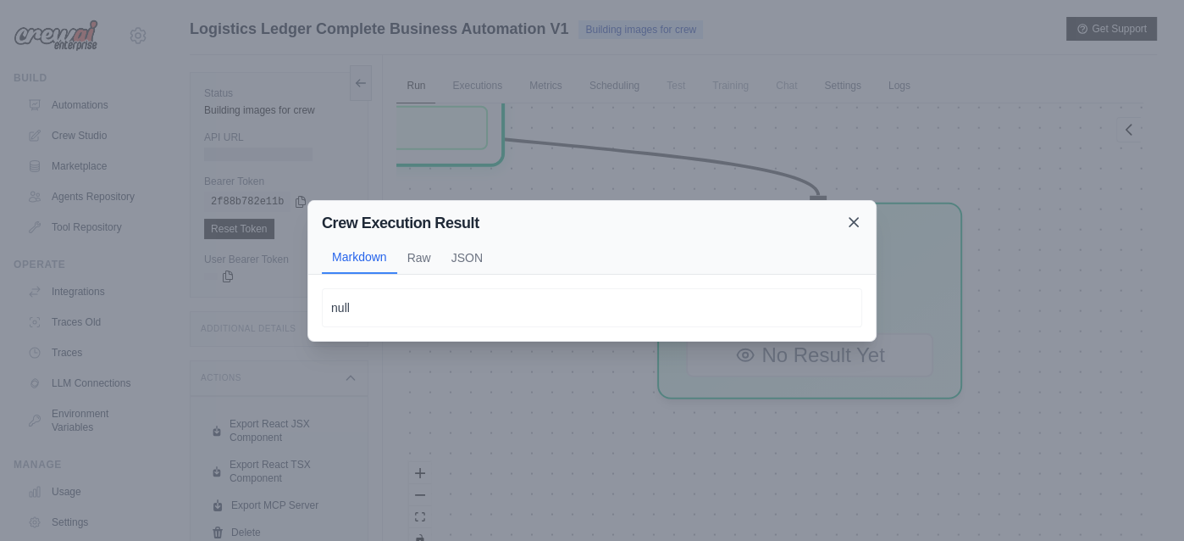
click at [856, 222] on icon at bounding box center [854, 222] width 17 height 17
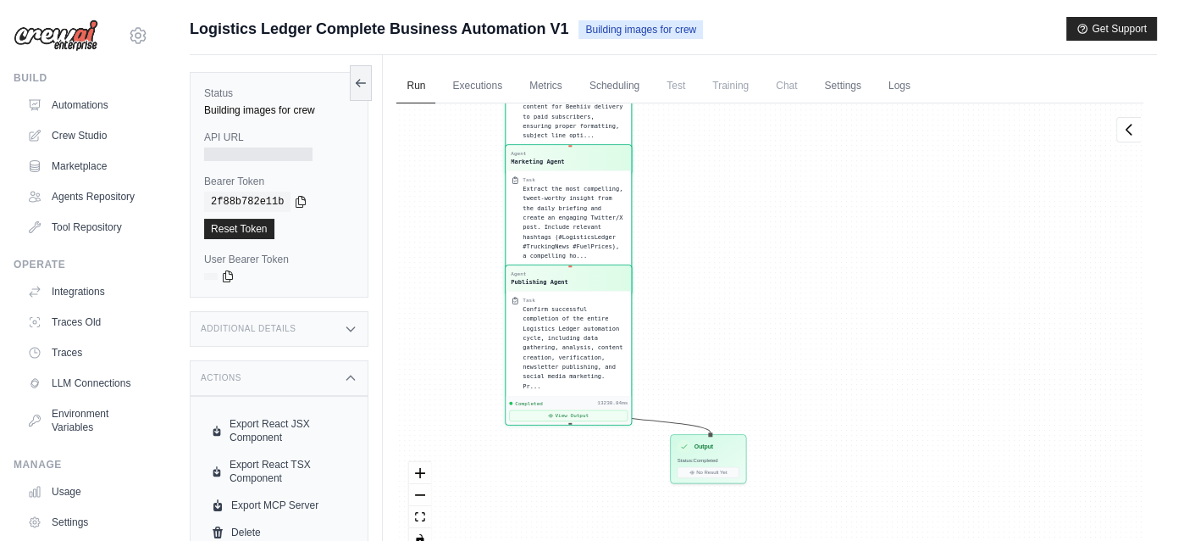
drag, startPoint x: 959, startPoint y: 171, endPoint x: 816, endPoint y: 452, distance: 315.6
click at [816, 452] on div "Agent Logistics Data Researcher Task Research and collect the most current data…" at bounding box center [770, 332] width 747 height 459
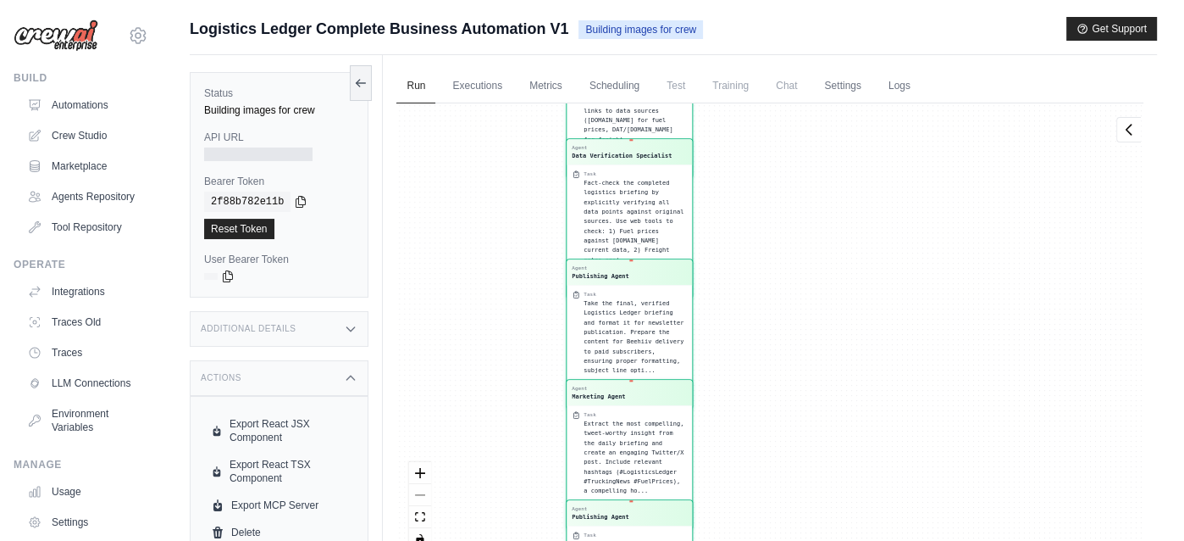
drag, startPoint x: 673, startPoint y: 180, endPoint x: 734, endPoint y: 415, distance: 242.5
click at [734, 415] on div "Agent Logistics Data Researcher Task Research and collect the most current data…" at bounding box center [770, 332] width 747 height 459
